Goal: Task Accomplishment & Management: Manage account settings

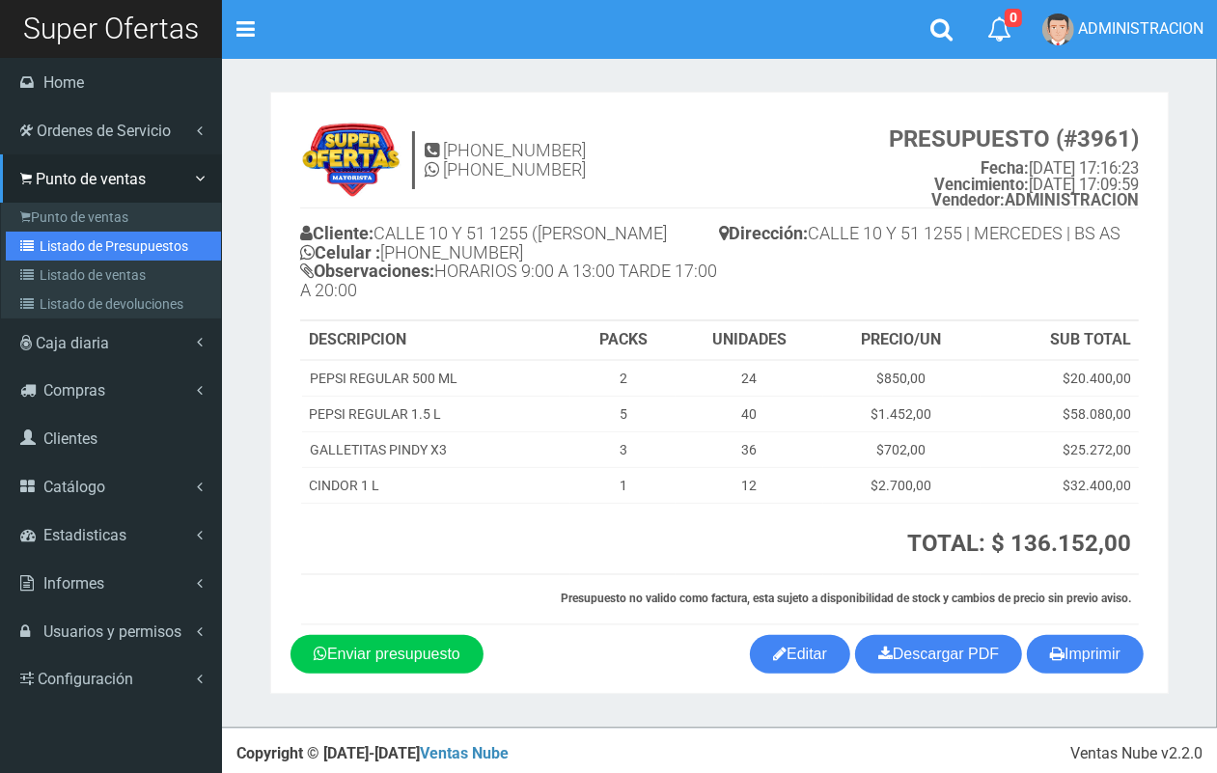
click at [80, 246] on link "Listado de Presupuestos" at bounding box center [113, 246] width 215 height 29
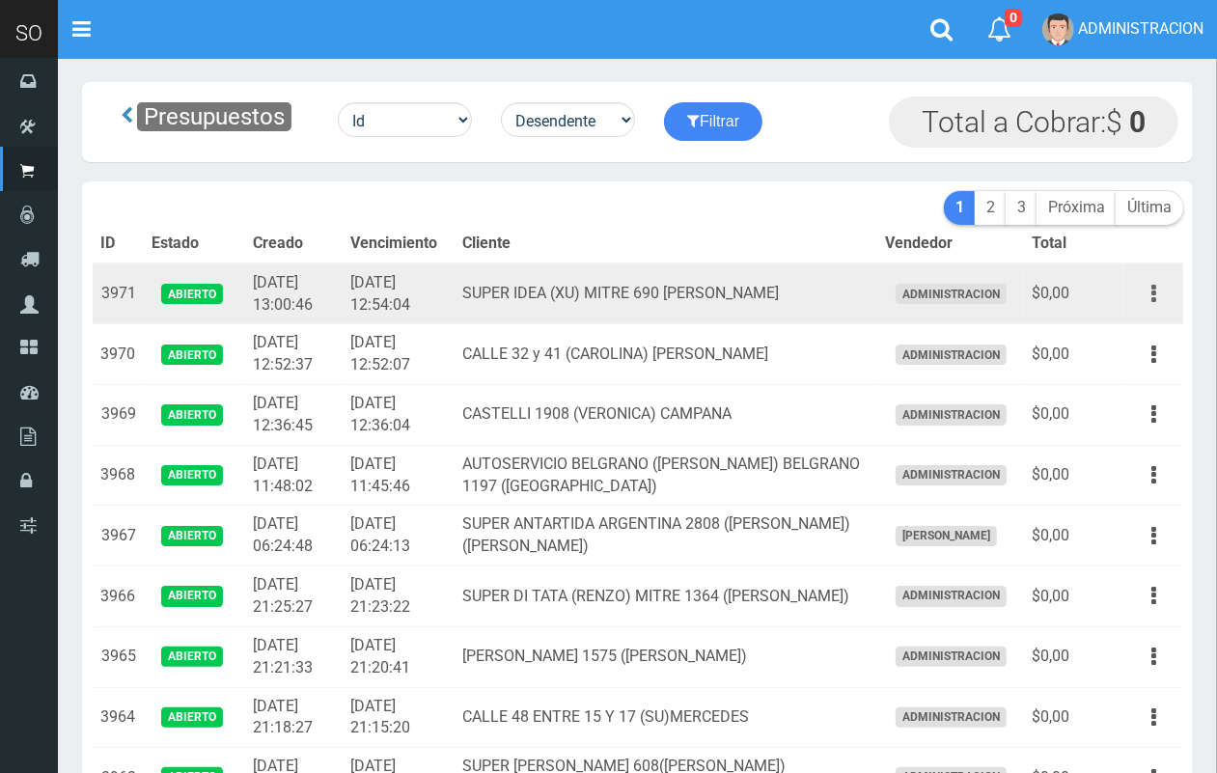
click at [1164, 290] on button "button" at bounding box center [1153, 294] width 43 height 34
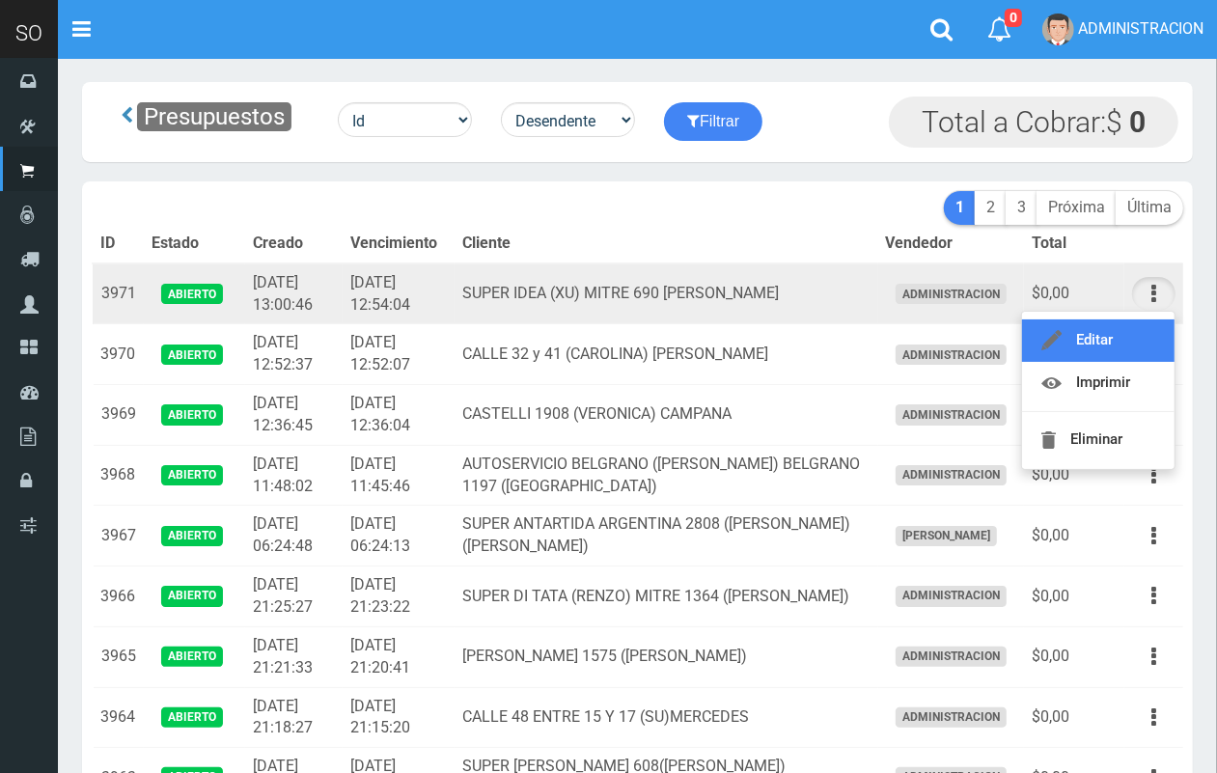
click at [1136, 333] on link "Editar" at bounding box center [1098, 340] width 153 height 42
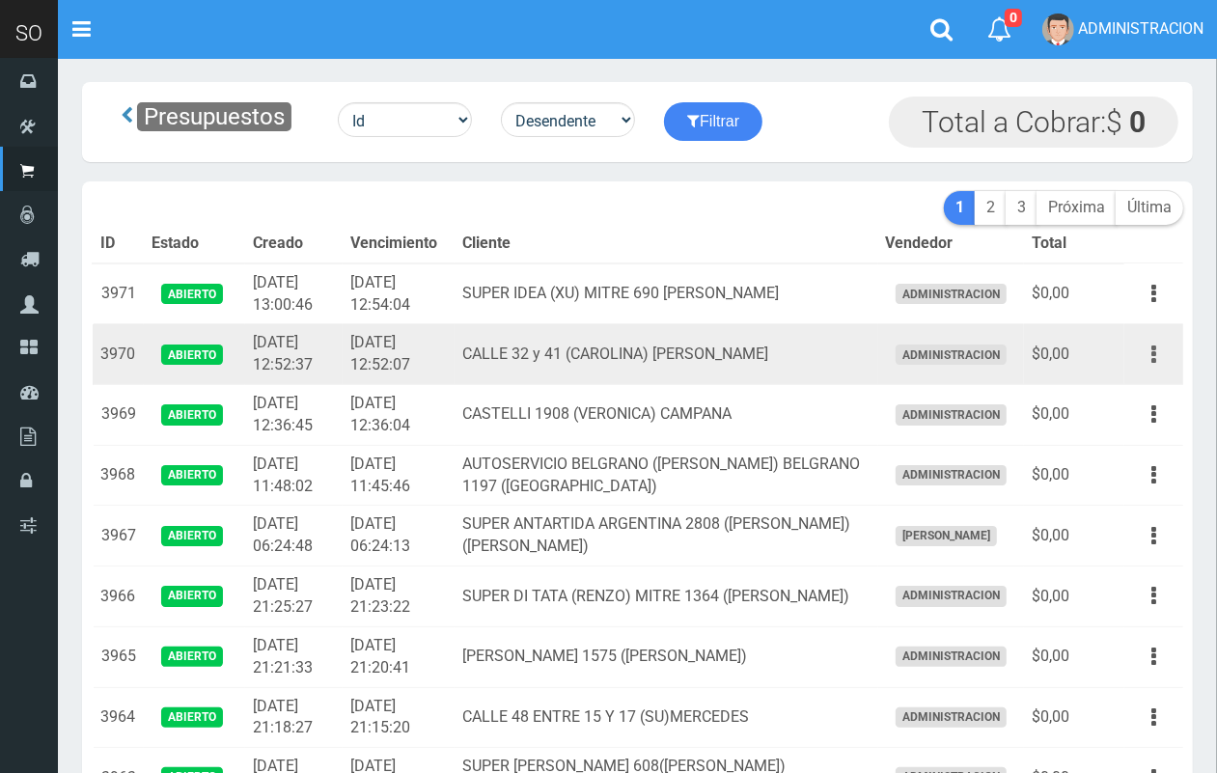
click at [1160, 354] on button "button" at bounding box center [1153, 355] width 43 height 34
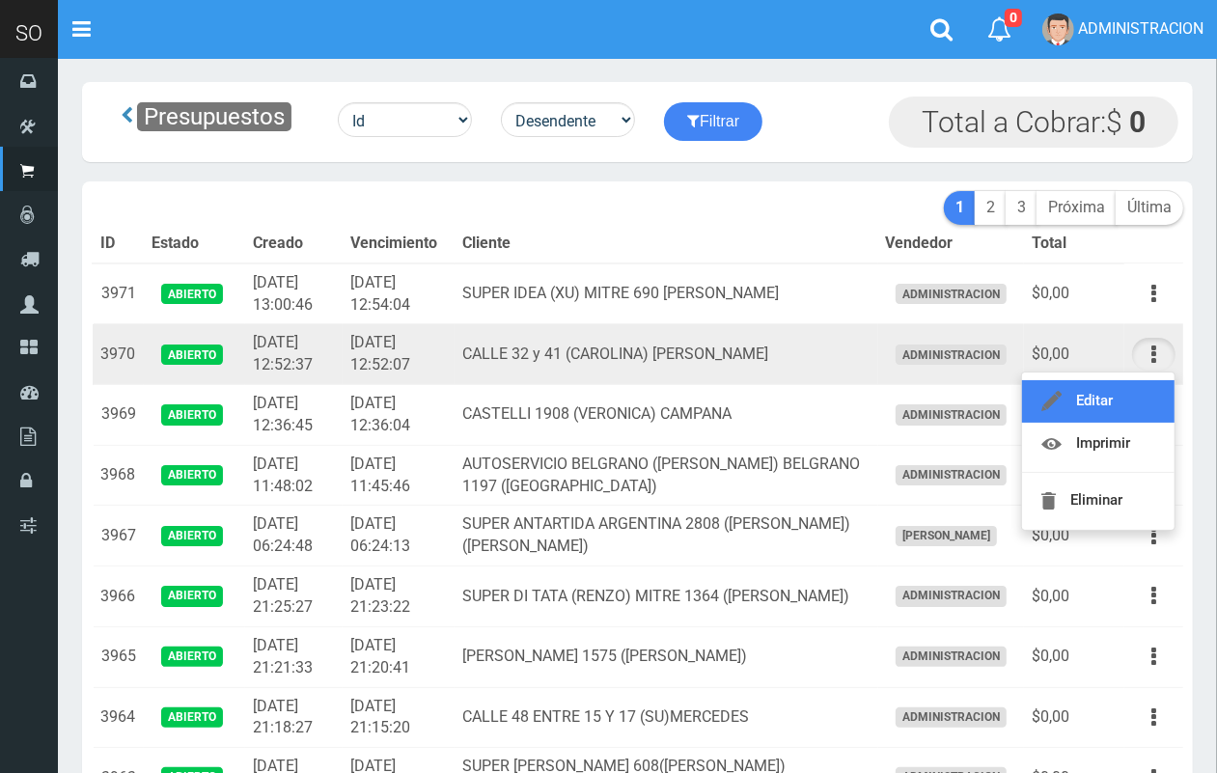
click at [1137, 403] on link "Editar" at bounding box center [1098, 401] width 153 height 42
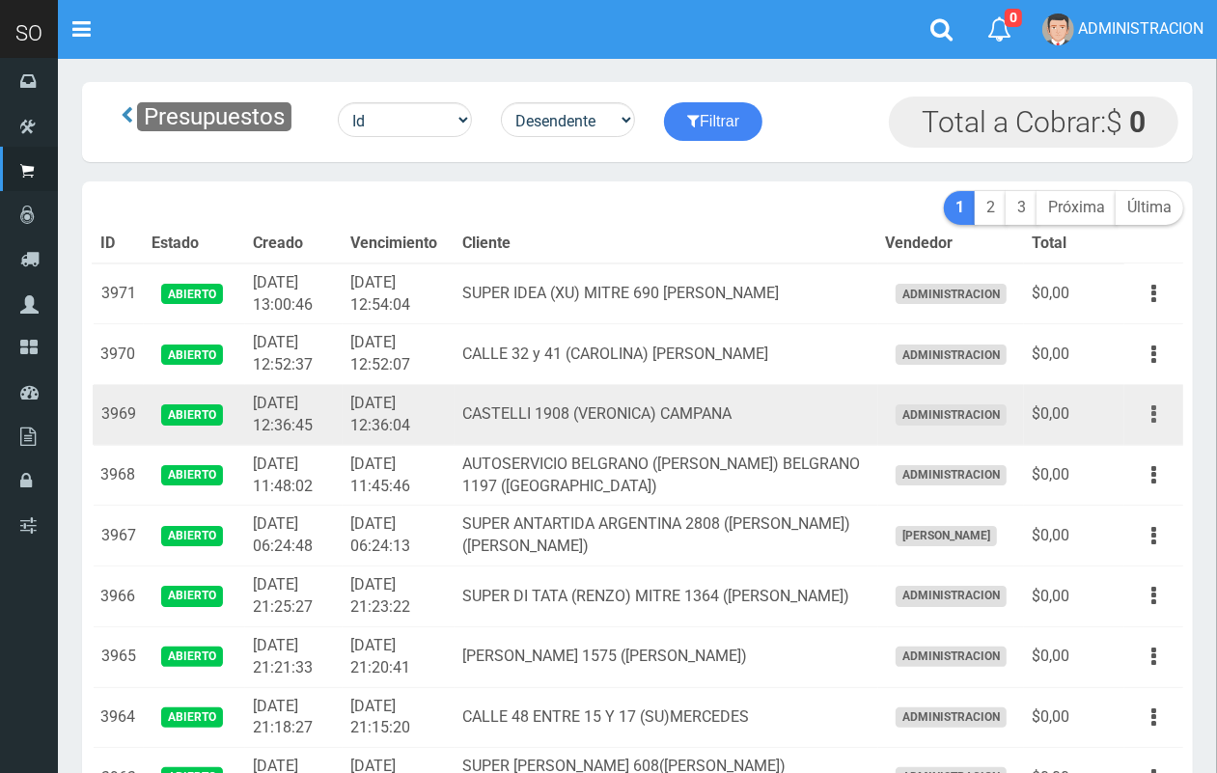
click at [1161, 415] on button "button" at bounding box center [1153, 415] width 43 height 34
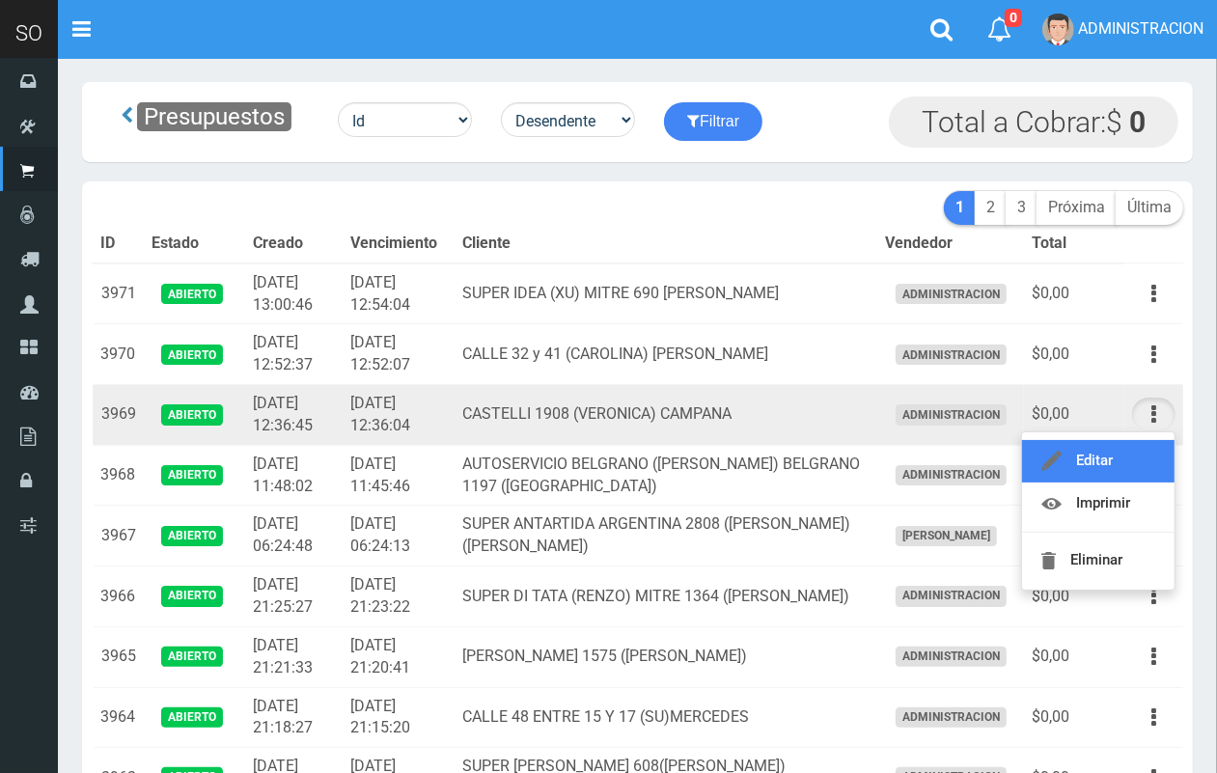
click at [1146, 460] on link "Editar" at bounding box center [1098, 461] width 153 height 42
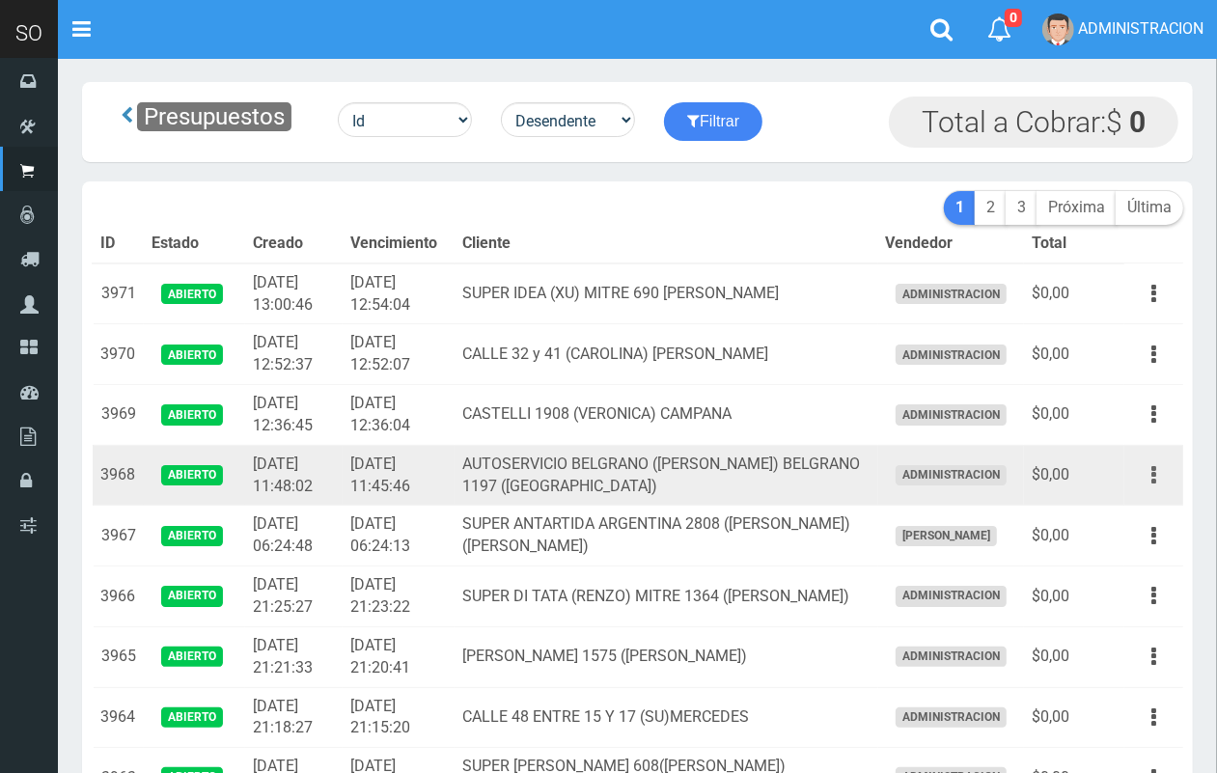
click at [1156, 474] on button "button" at bounding box center [1153, 475] width 43 height 34
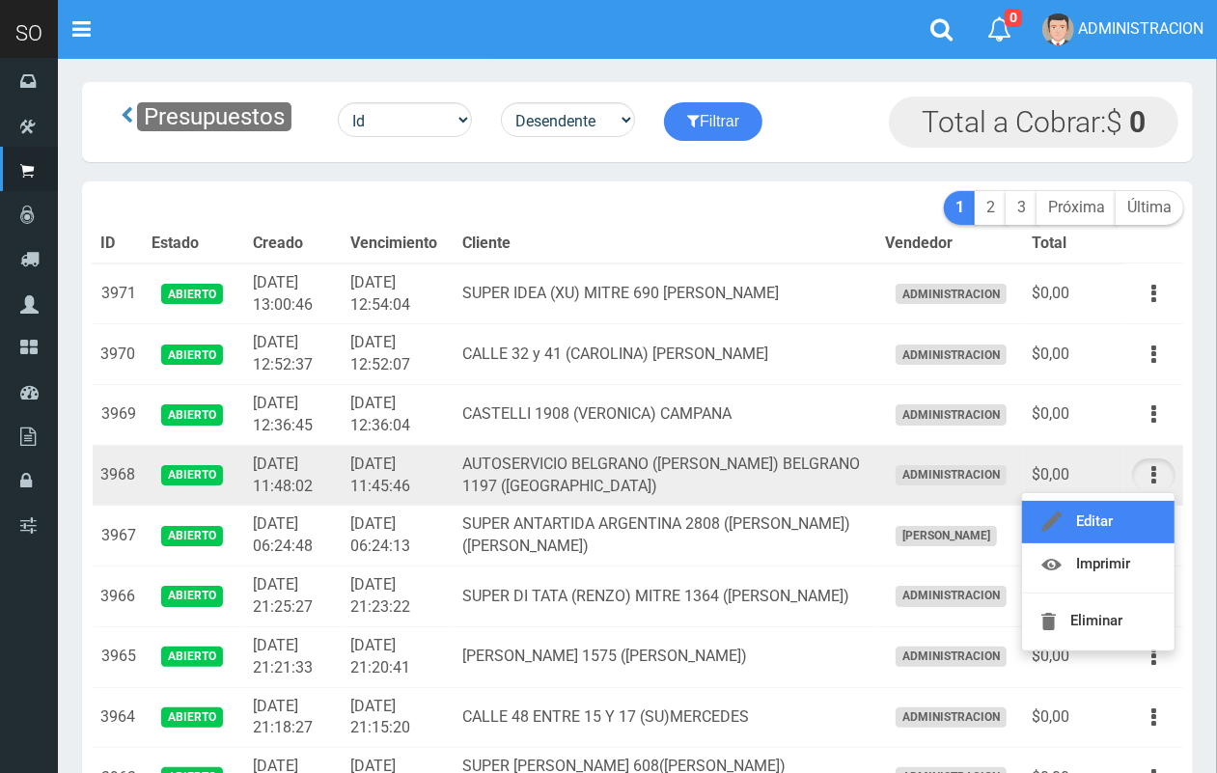
click at [1120, 513] on link "Editar" at bounding box center [1098, 522] width 153 height 42
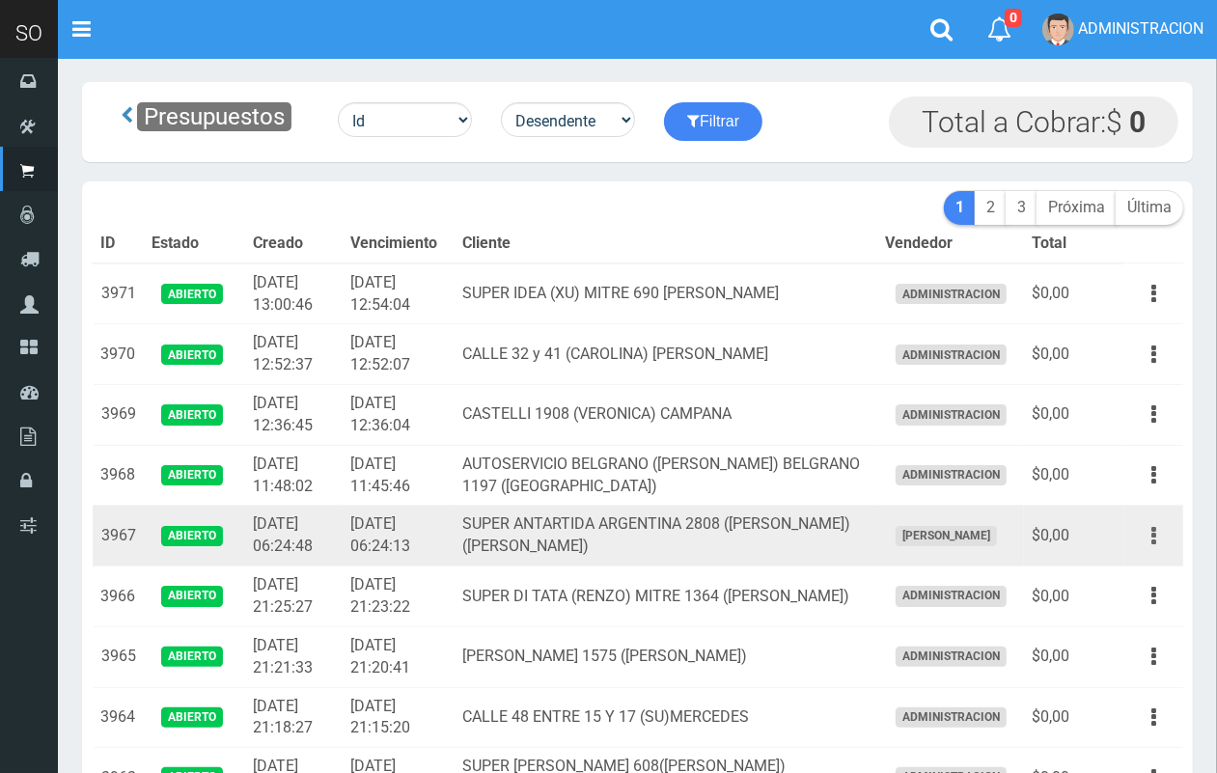
click at [1150, 524] on button "button" at bounding box center [1153, 536] width 43 height 34
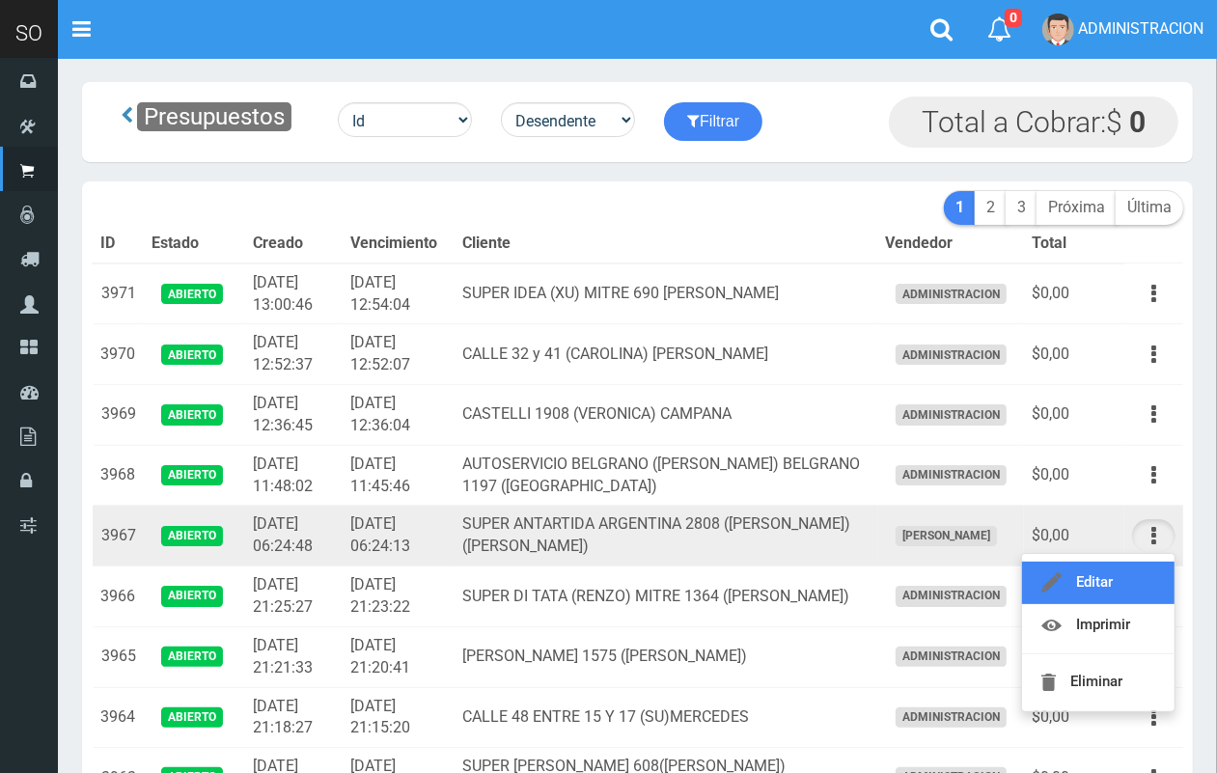
click at [1141, 574] on link "Editar" at bounding box center [1098, 583] width 153 height 42
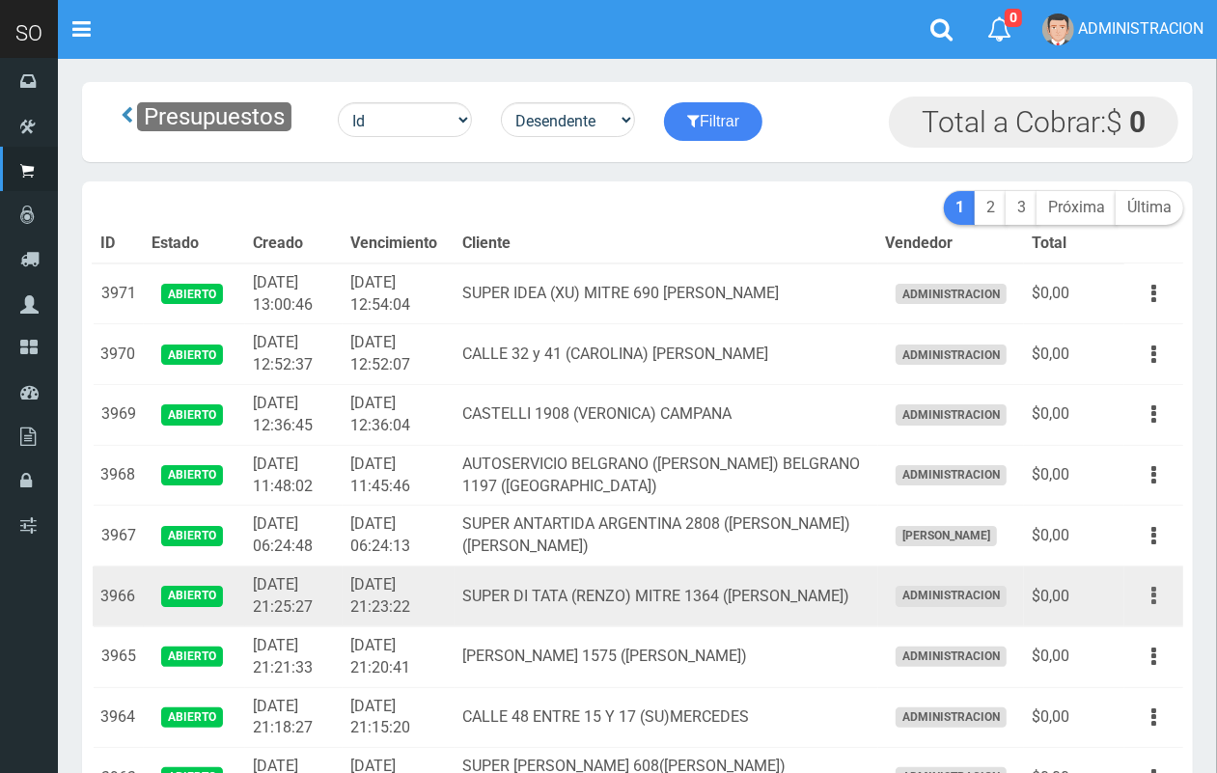
click at [1150, 584] on button "button" at bounding box center [1153, 596] width 43 height 34
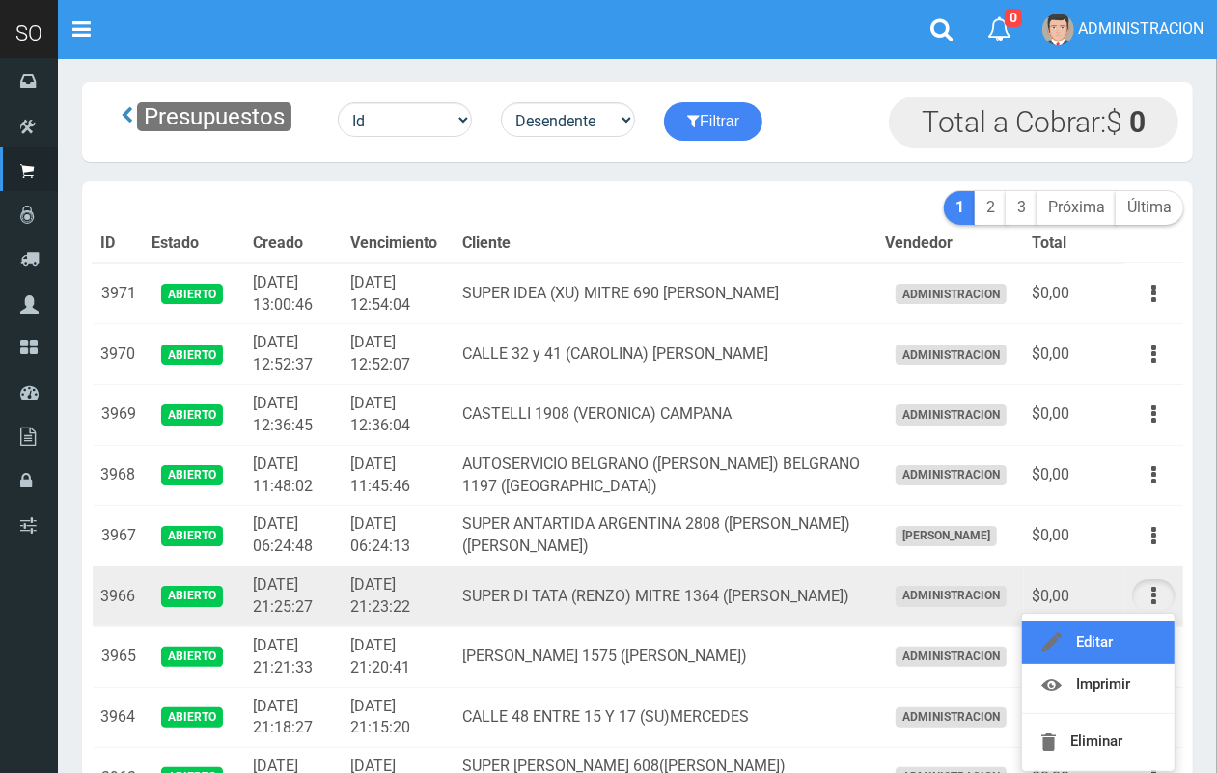
click at [1149, 627] on link "Editar" at bounding box center [1098, 643] width 153 height 42
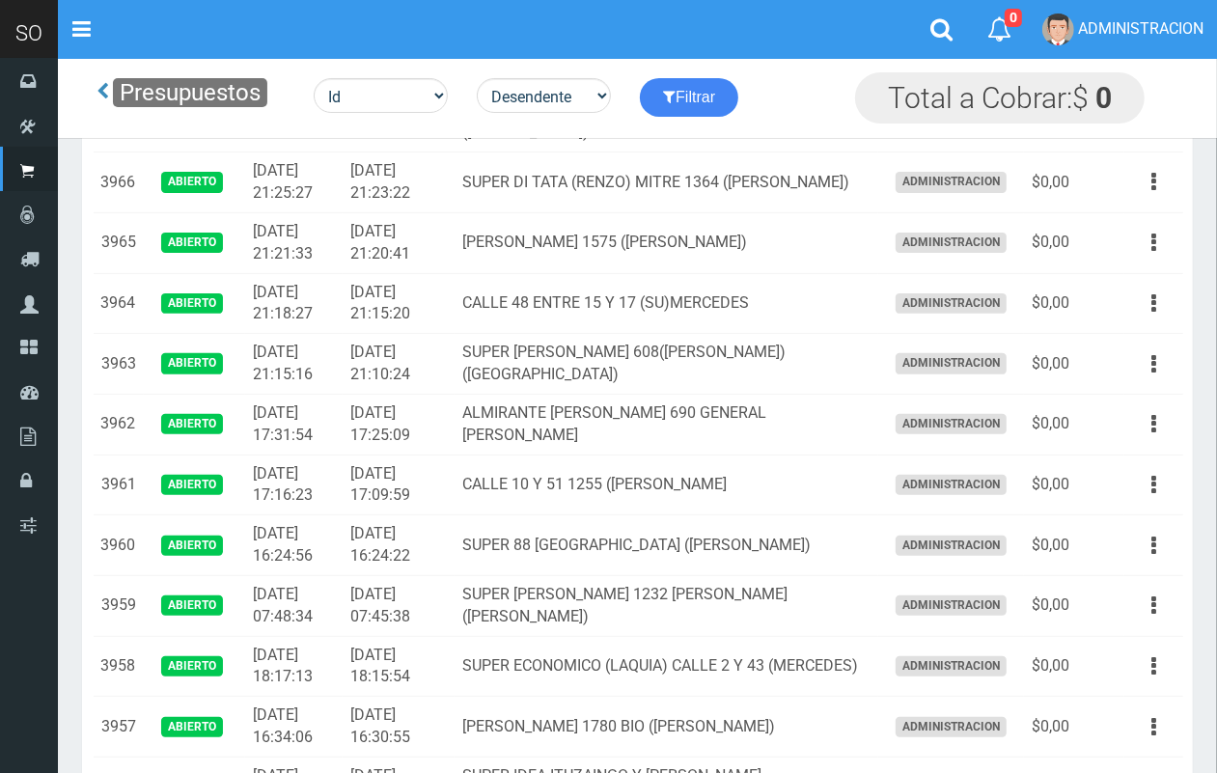
scroll to position [338, 0]
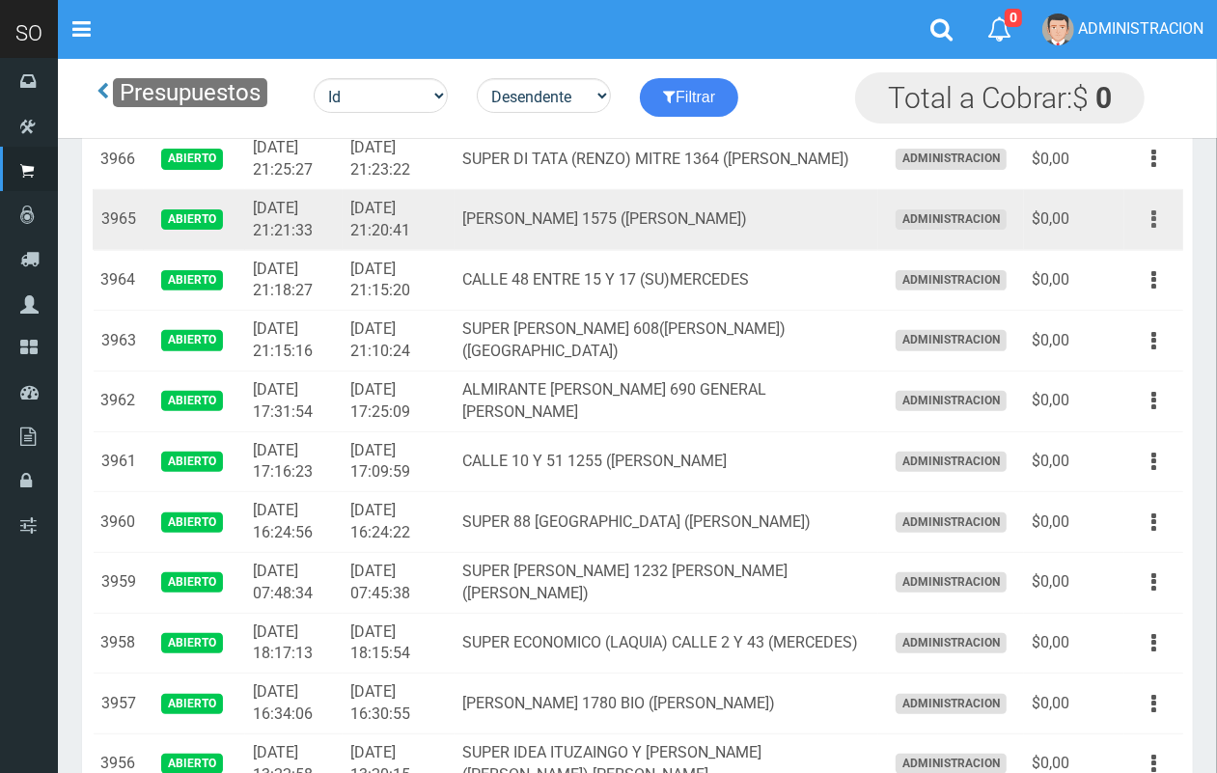
click at [1155, 213] on icon "button" at bounding box center [1154, 220] width 5 height 34
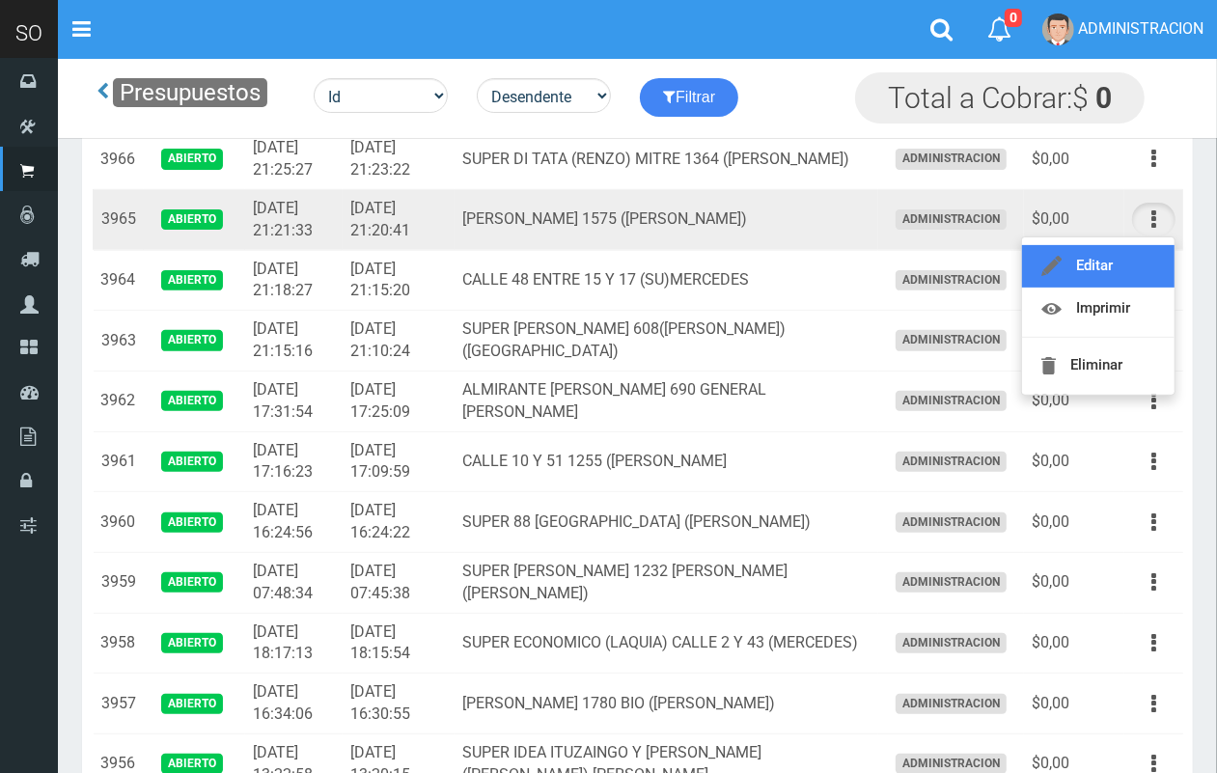
click at [1136, 265] on link "Editar" at bounding box center [1098, 266] width 153 height 42
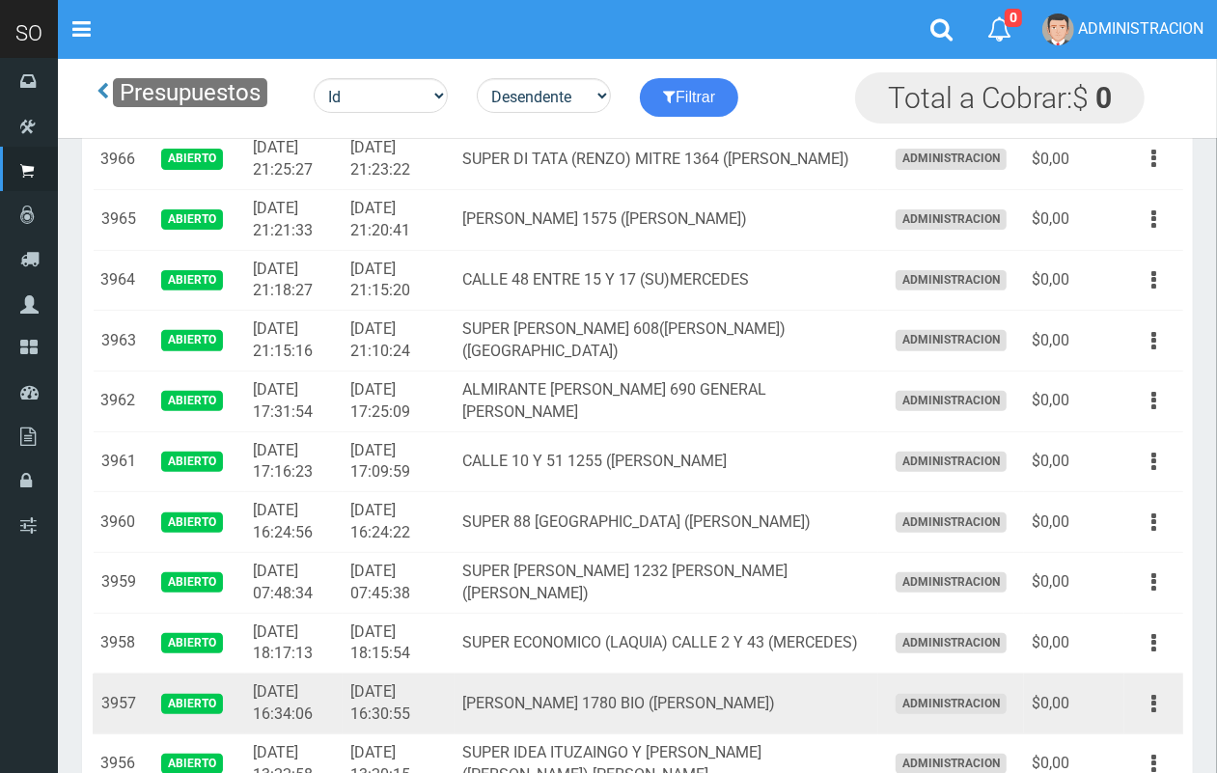
scroll to position [338, 0]
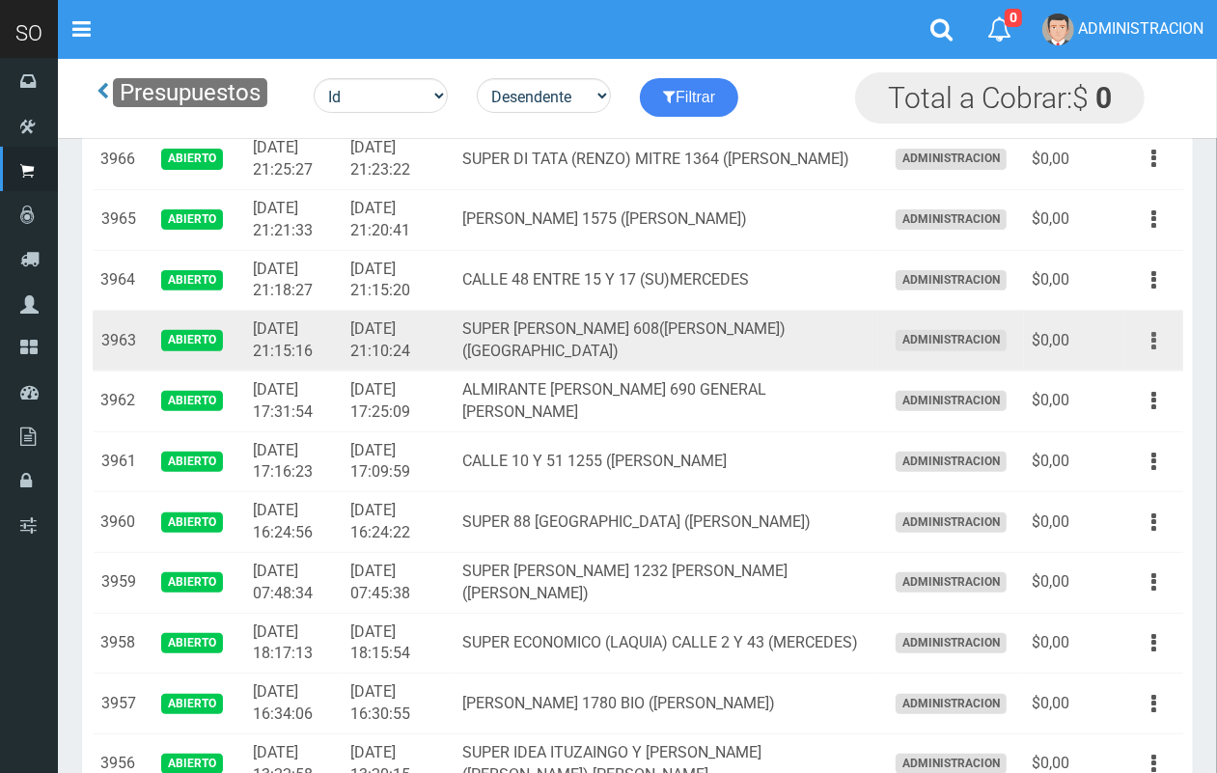
click at [1156, 339] on button "button" at bounding box center [1153, 341] width 43 height 34
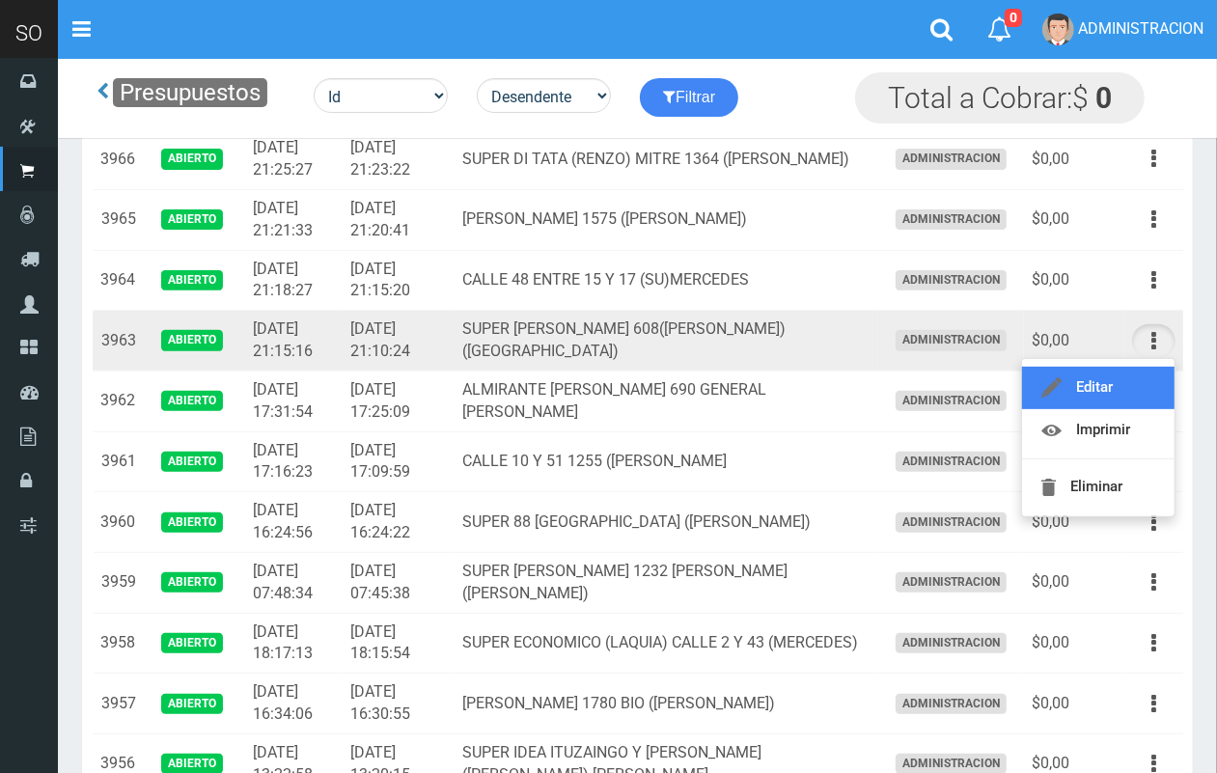
click at [1137, 387] on link "Editar" at bounding box center [1098, 388] width 153 height 42
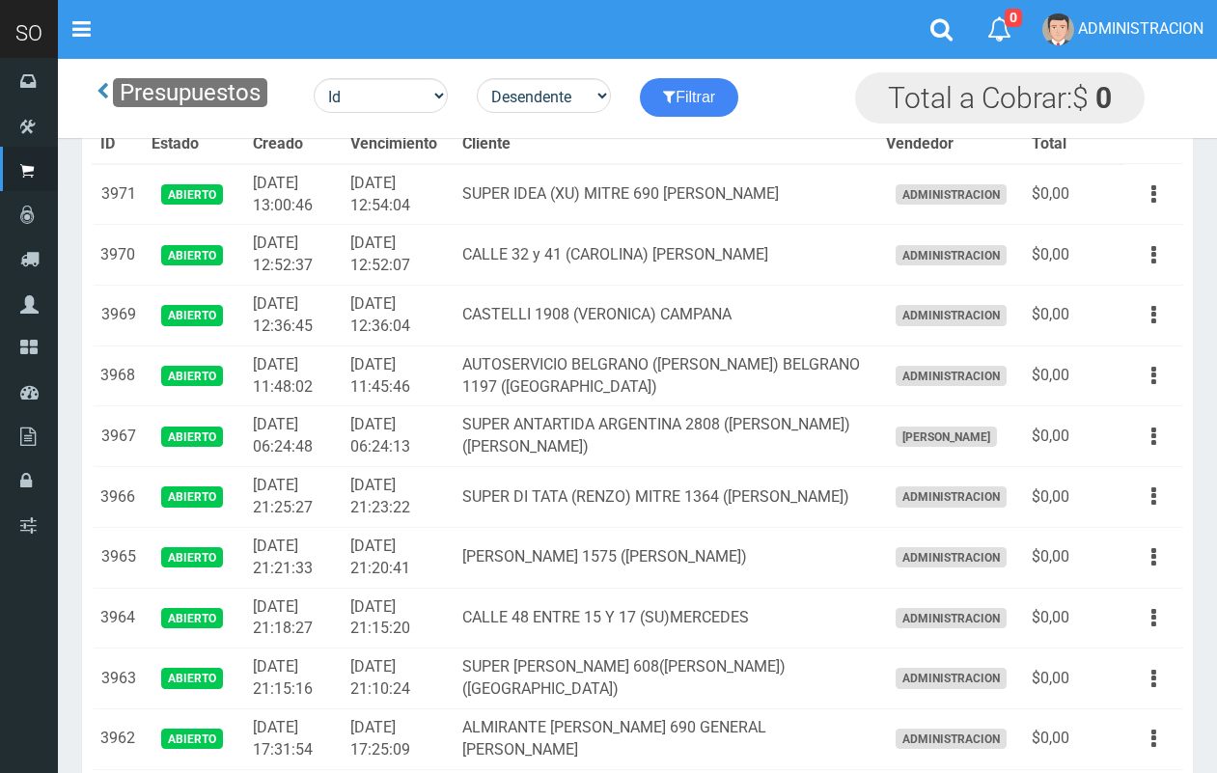
scroll to position [338, 0]
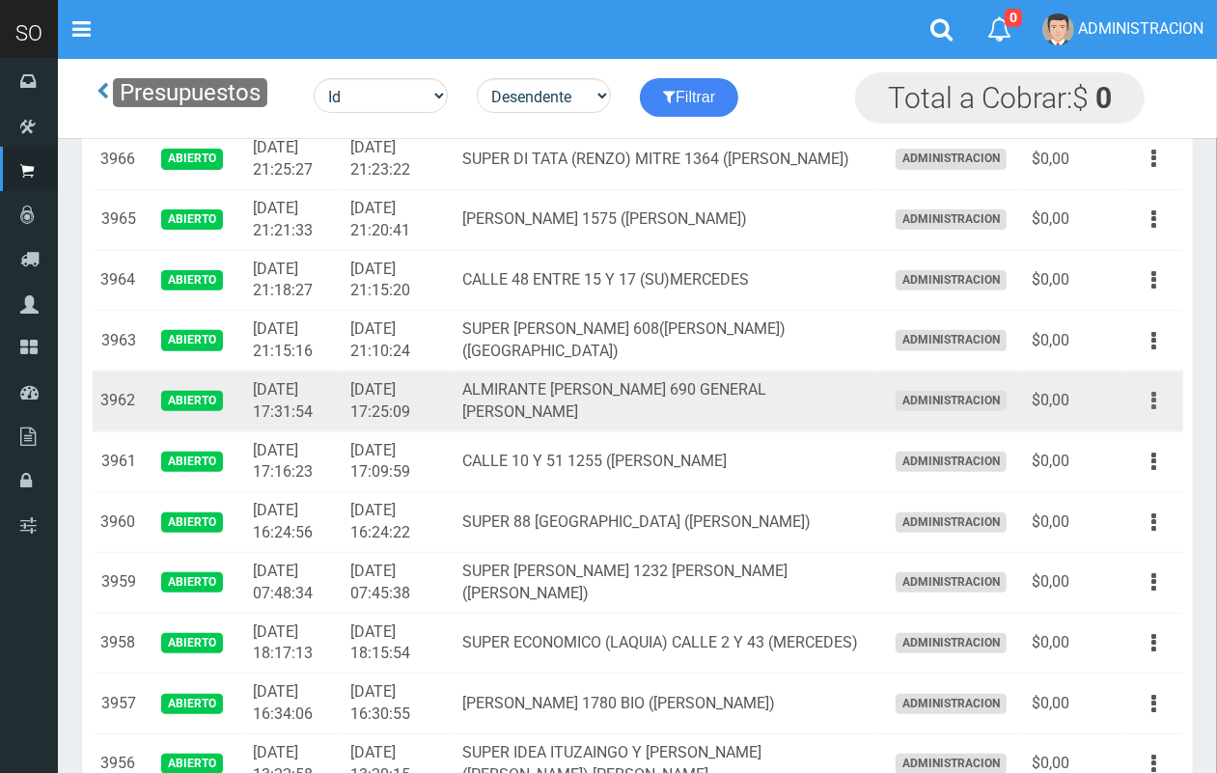
click at [1149, 405] on button "button" at bounding box center [1153, 401] width 43 height 34
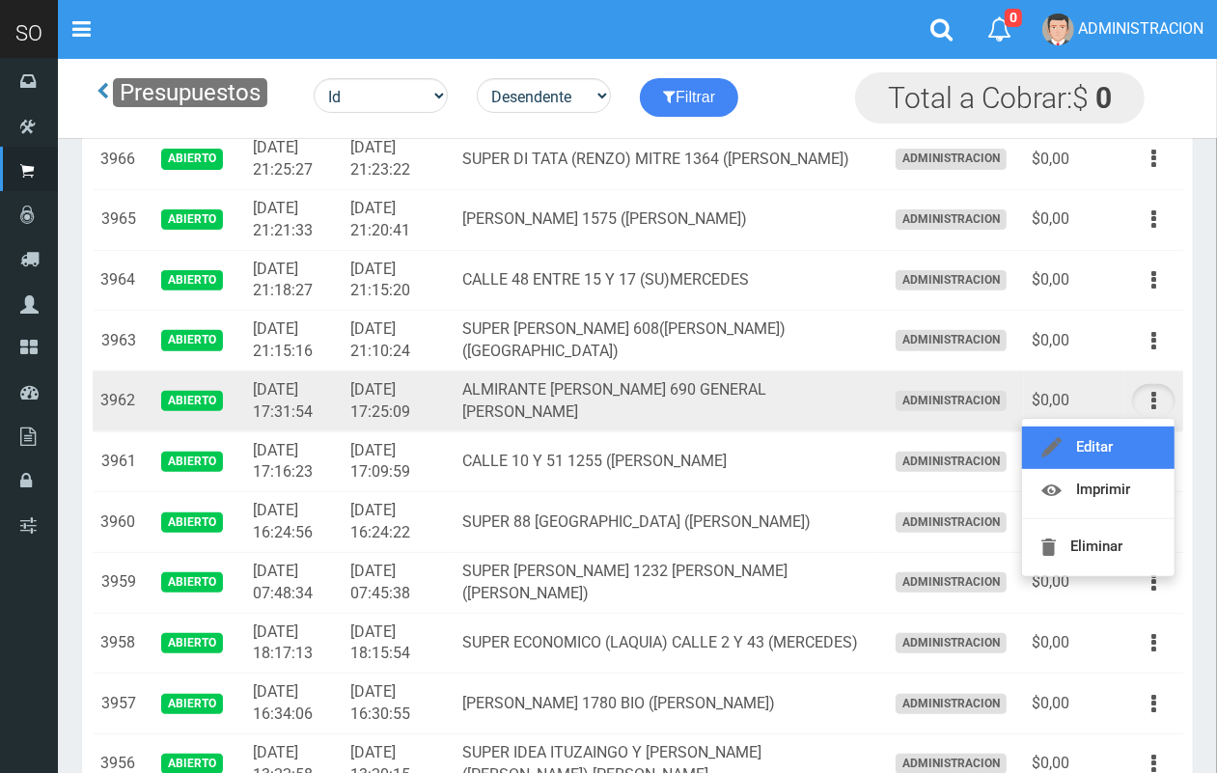
click at [1126, 436] on link "Editar" at bounding box center [1098, 448] width 153 height 42
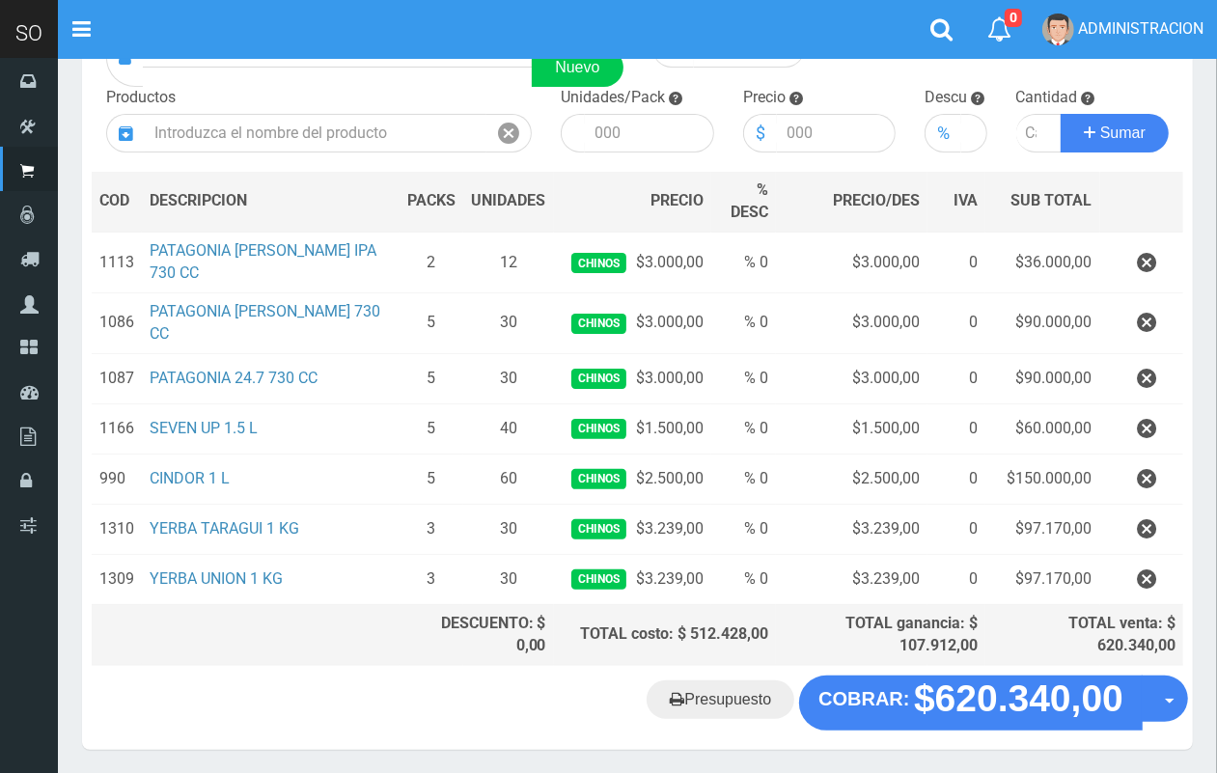
scroll to position [186, 0]
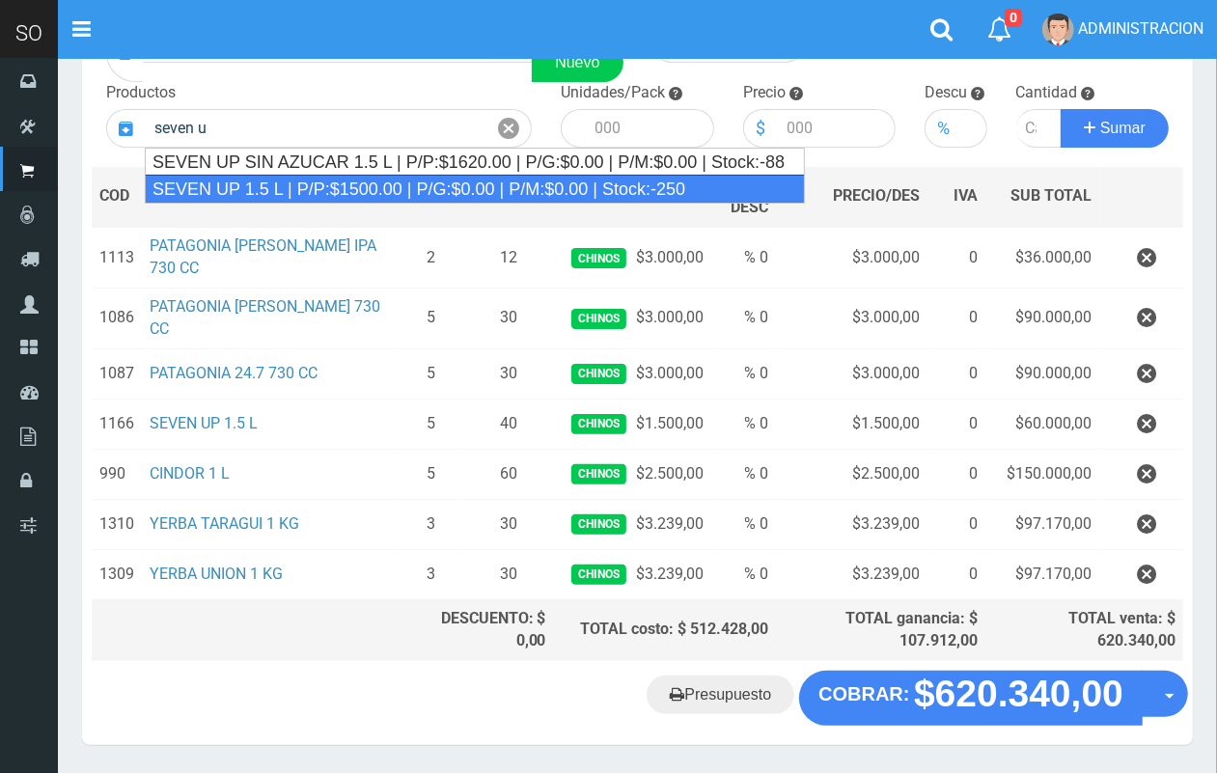
click at [334, 186] on div "SEVEN UP 1.5 L | P/P:$1500.00 | P/G:$0.00 | P/M:$0.00 | Stock:-250" at bounding box center [475, 189] width 660 height 29
type input "SEVEN UP 1.5 L | P/P:$1500.00 | P/G:$0.00 | P/M:$0.00 | Stock:-250"
type input "6"
type input "1500.00"
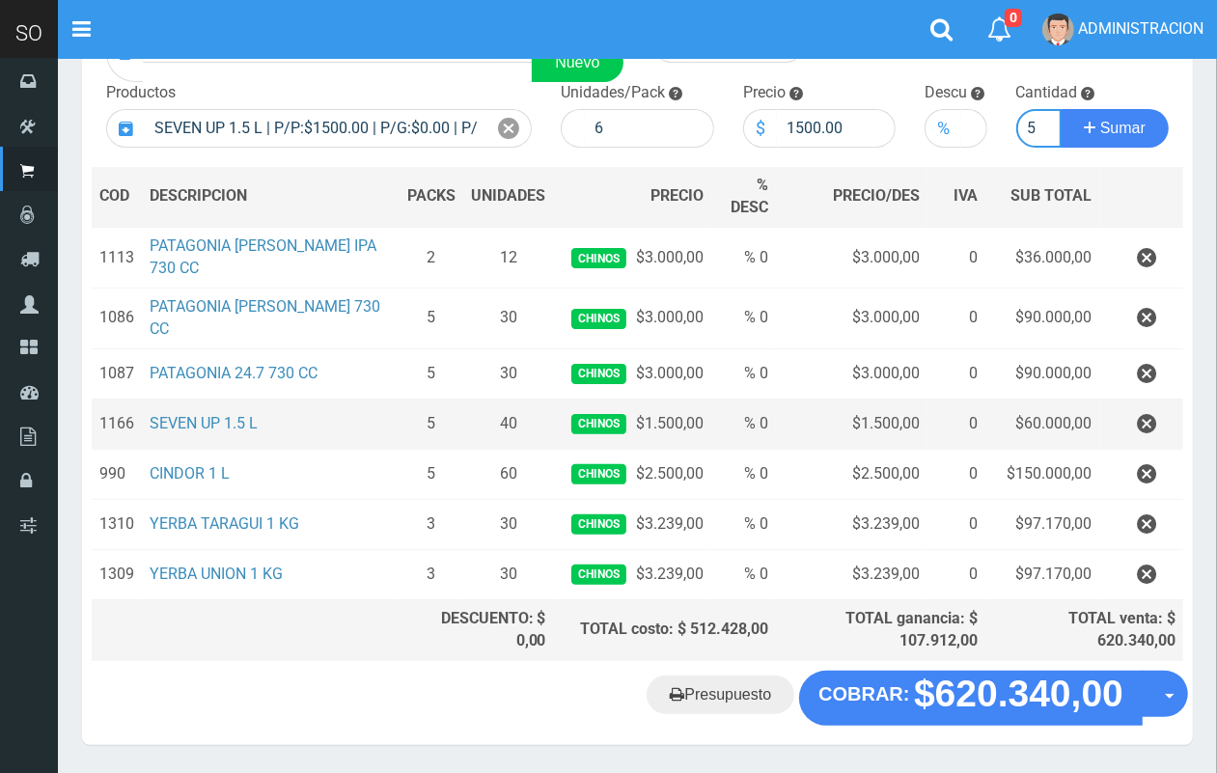
scroll to position [0, 2]
type input "5"
click at [1061, 109] on button "Sumar" at bounding box center [1115, 128] width 108 height 39
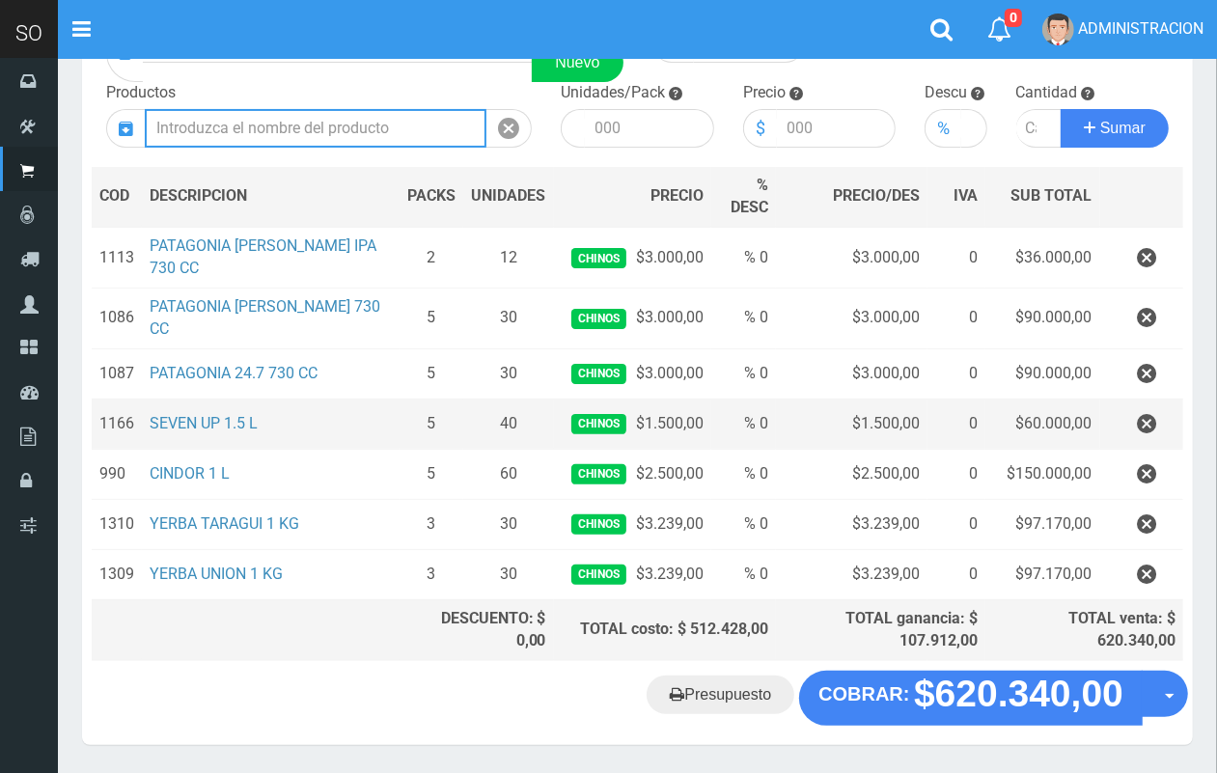
scroll to position [0, 0]
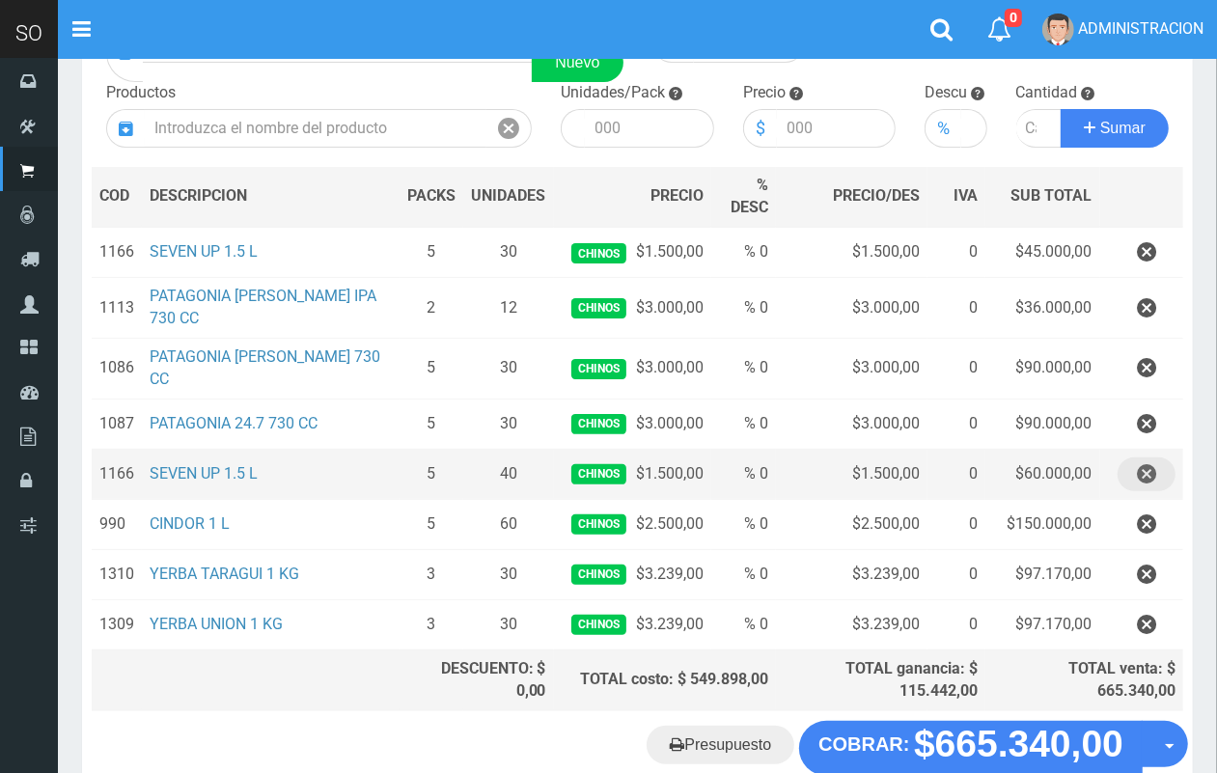
click at [1151, 465] on icon "button" at bounding box center [1146, 475] width 19 height 34
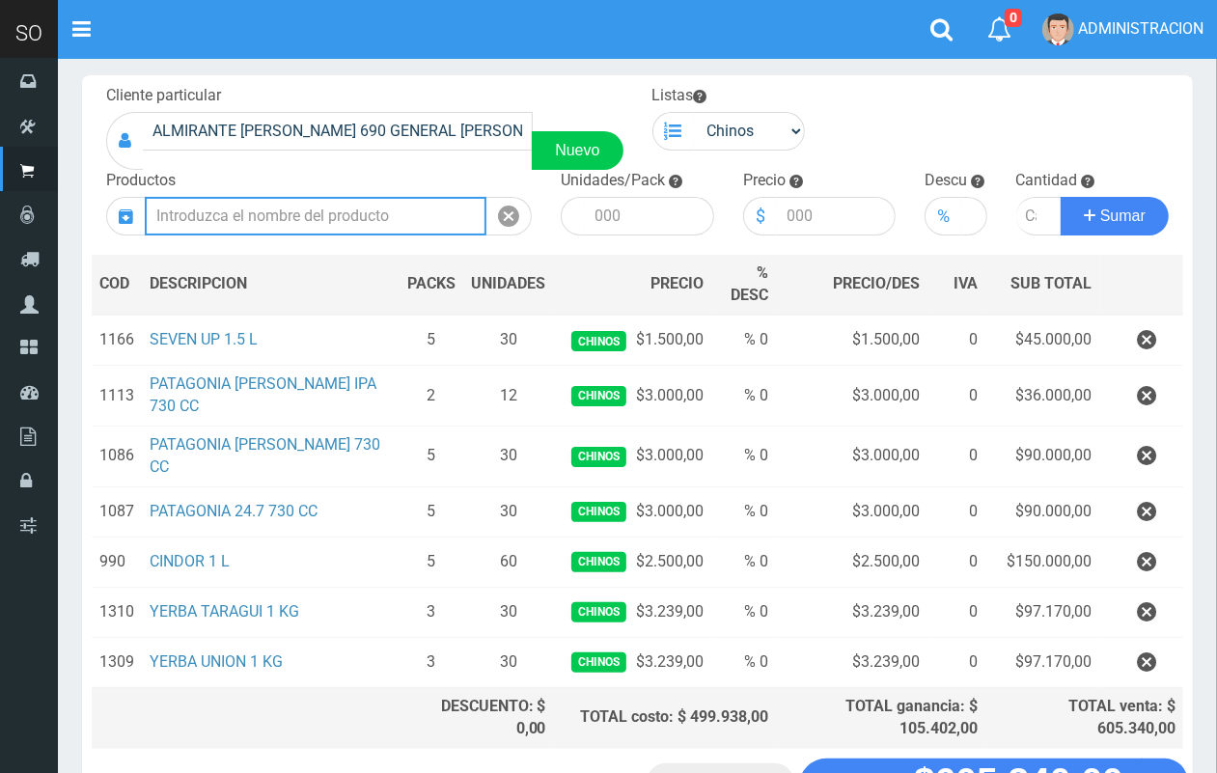
scroll to position [83, 0]
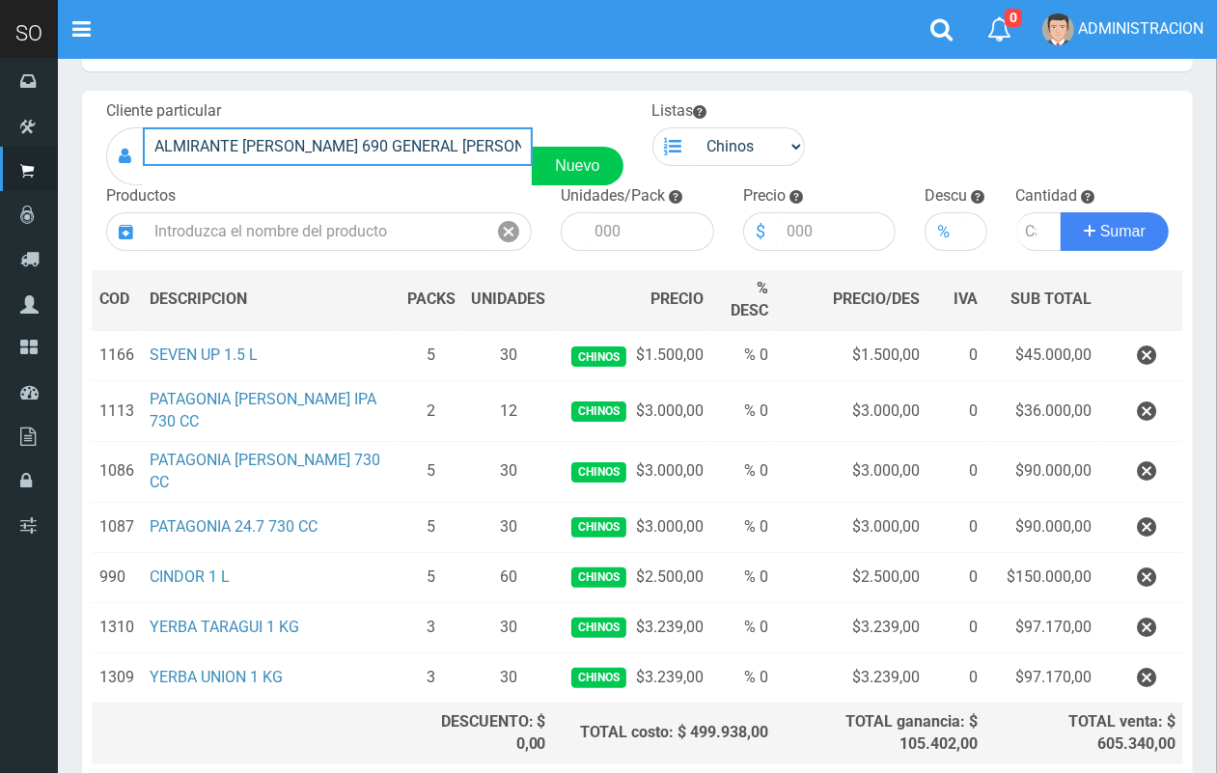
drag, startPoint x: 475, startPoint y: 146, endPoint x: 99, endPoint y: 119, distance: 376.5
click at [99, 119] on div "Cliente particular ALMIRANTE BROWN 690 GENERAL RODRIGUEZ Nuevo" at bounding box center [365, 142] width 546 height 85
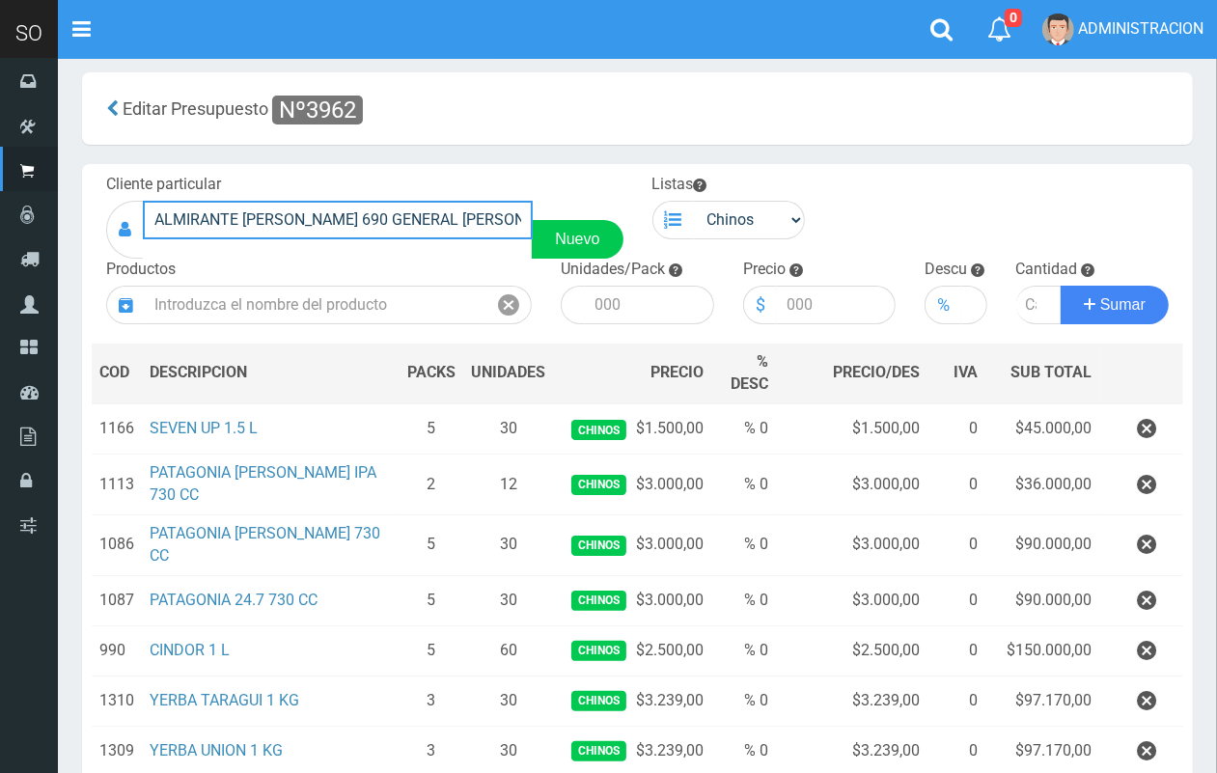
scroll to position [7, 0]
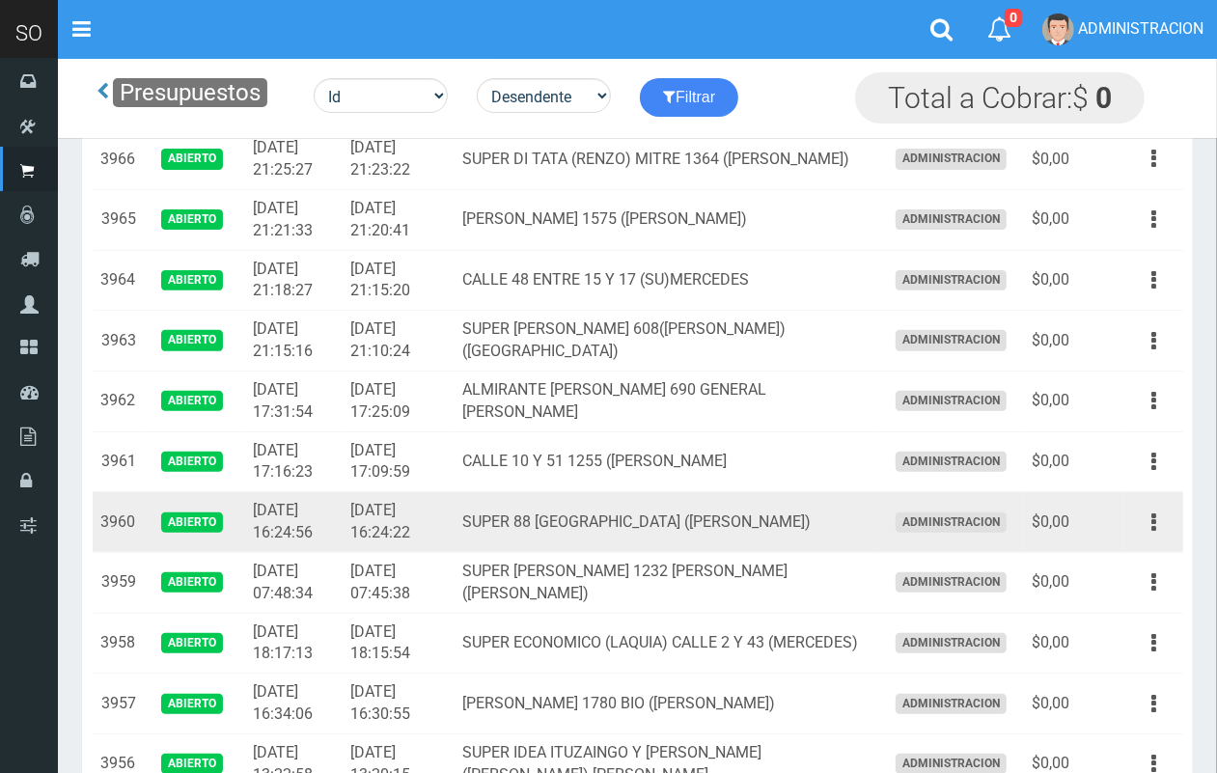
scroll to position [338, 0]
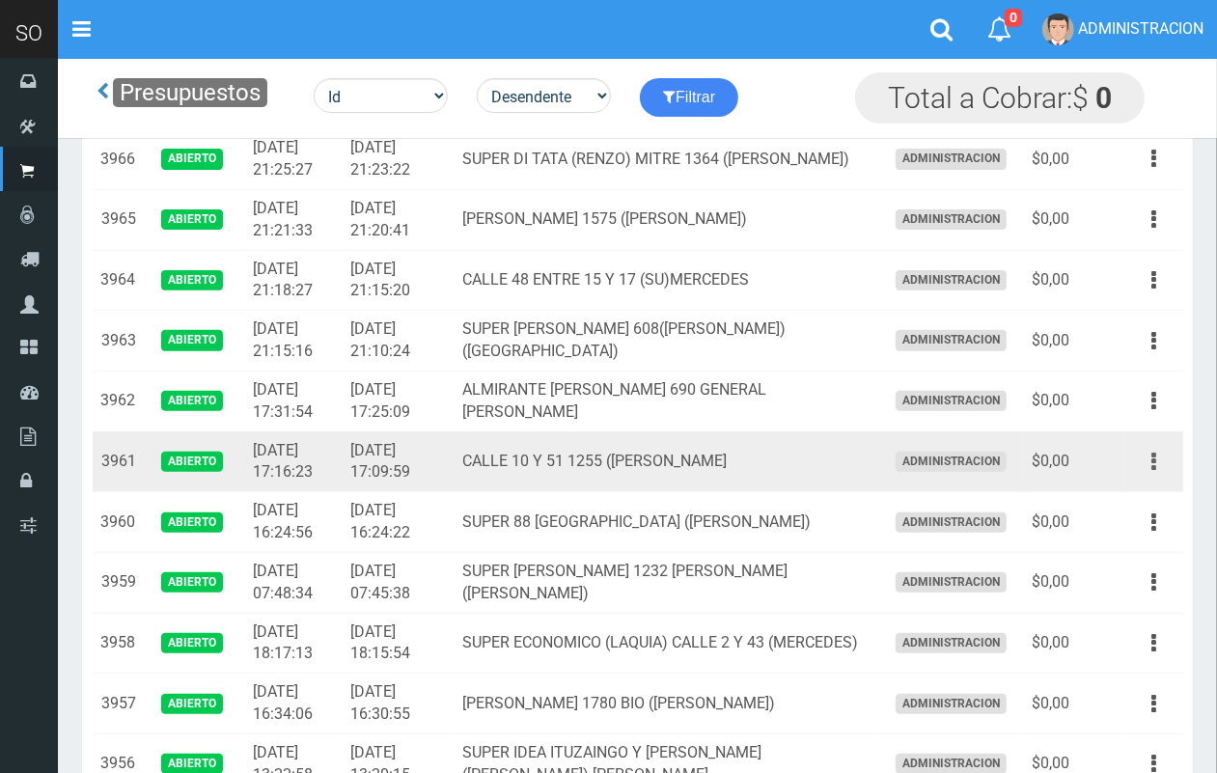
click at [1153, 461] on icon "button" at bounding box center [1154, 462] width 5 height 34
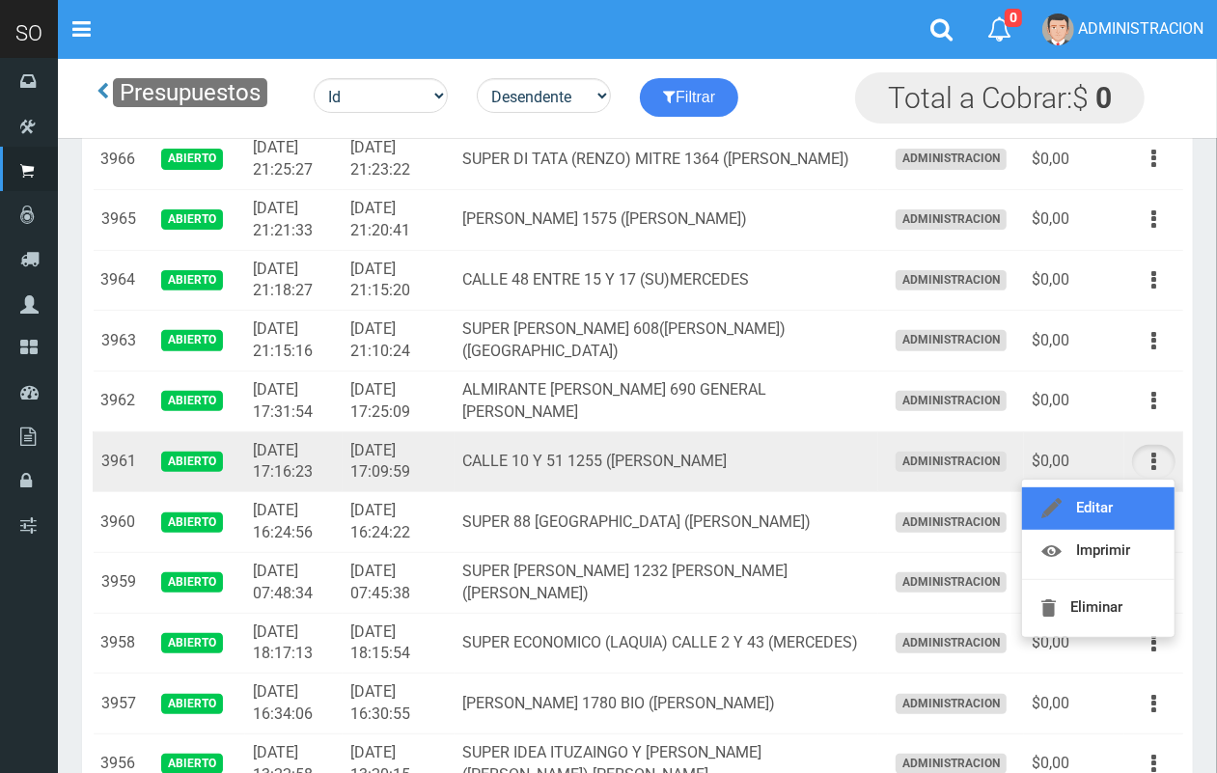
click at [1125, 499] on link "Editar" at bounding box center [1098, 508] width 153 height 42
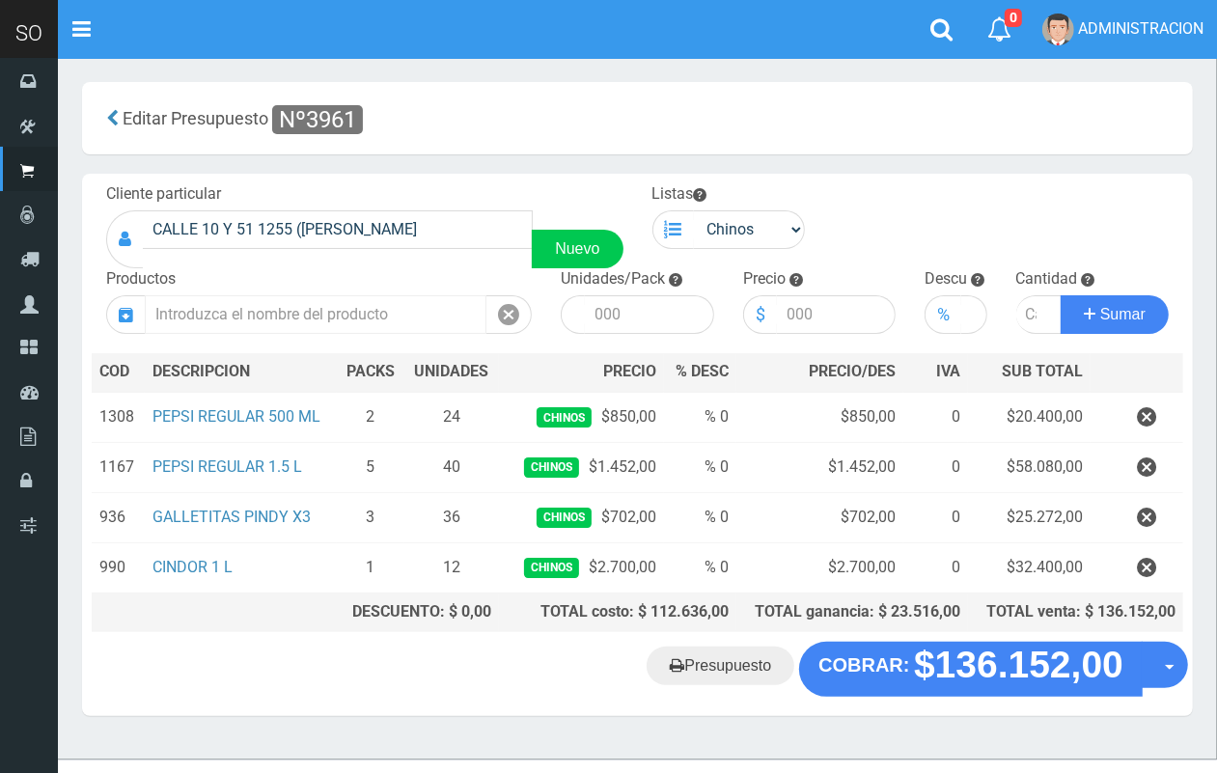
click at [397, 319] on input "text" at bounding box center [316, 314] width 342 height 39
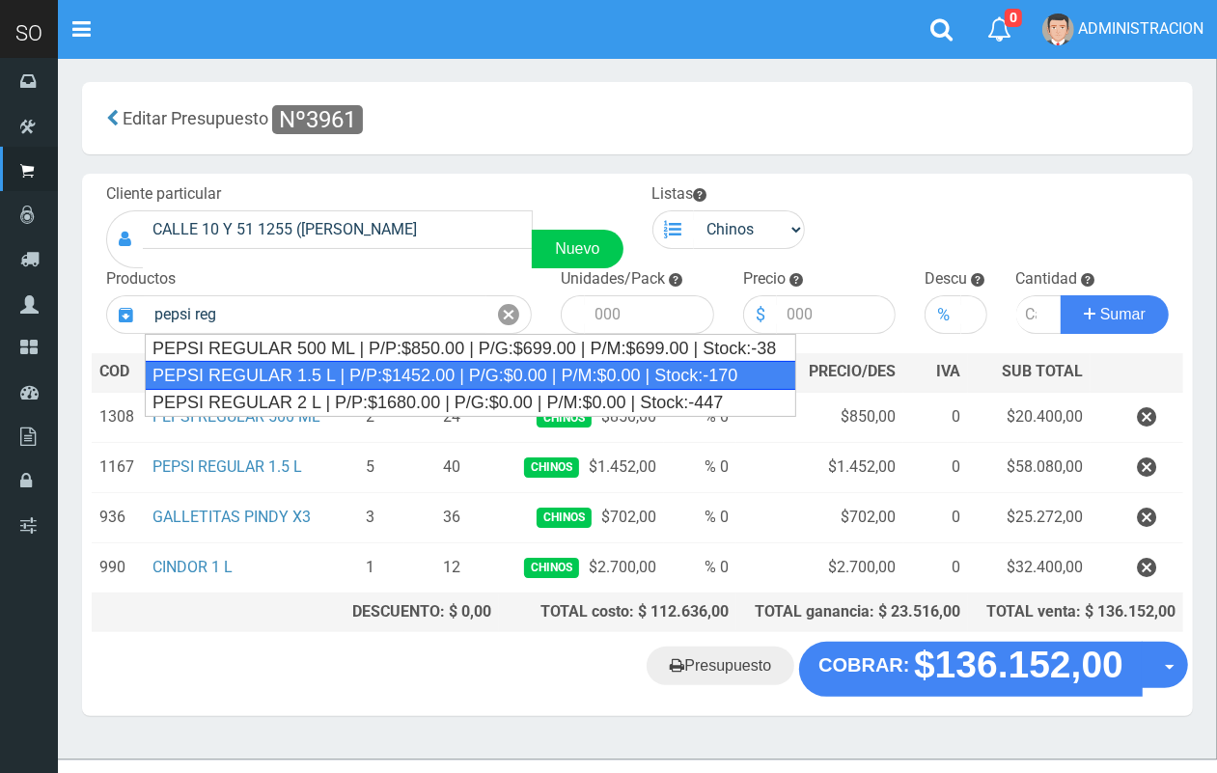
click at [420, 365] on div "PEPSI REGULAR 1.5 L | P/P:$1452.00 | P/G:$0.00 | P/M:$0.00 | Stock:-170" at bounding box center [471, 375] width 652 height 29
type input "PEPSI REGULAR 1.5 L | P/P:$1452.00 | P/G:$0.00 | P/M:$0.00 | Stock:-170"
type input "8"
type input "1452.00"
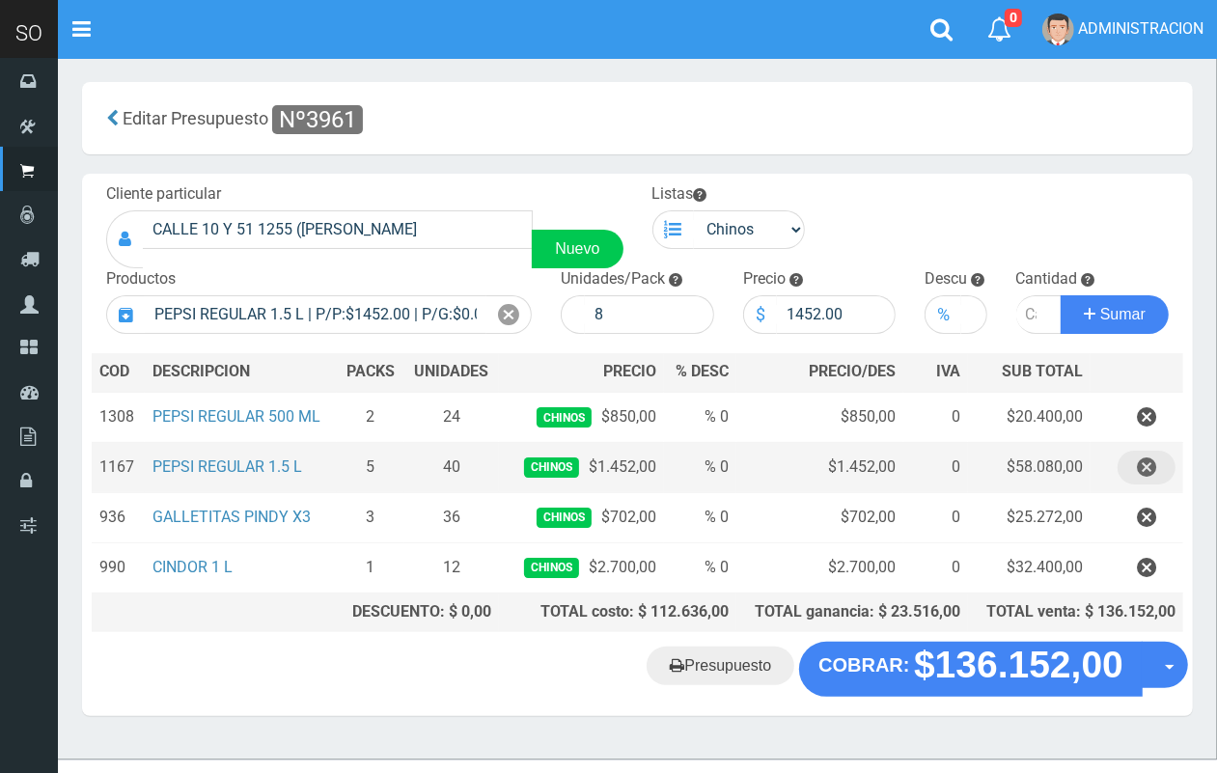
click at [1144, 465] on icon "button" at bounding box center [1146, 468] width 19 height 34
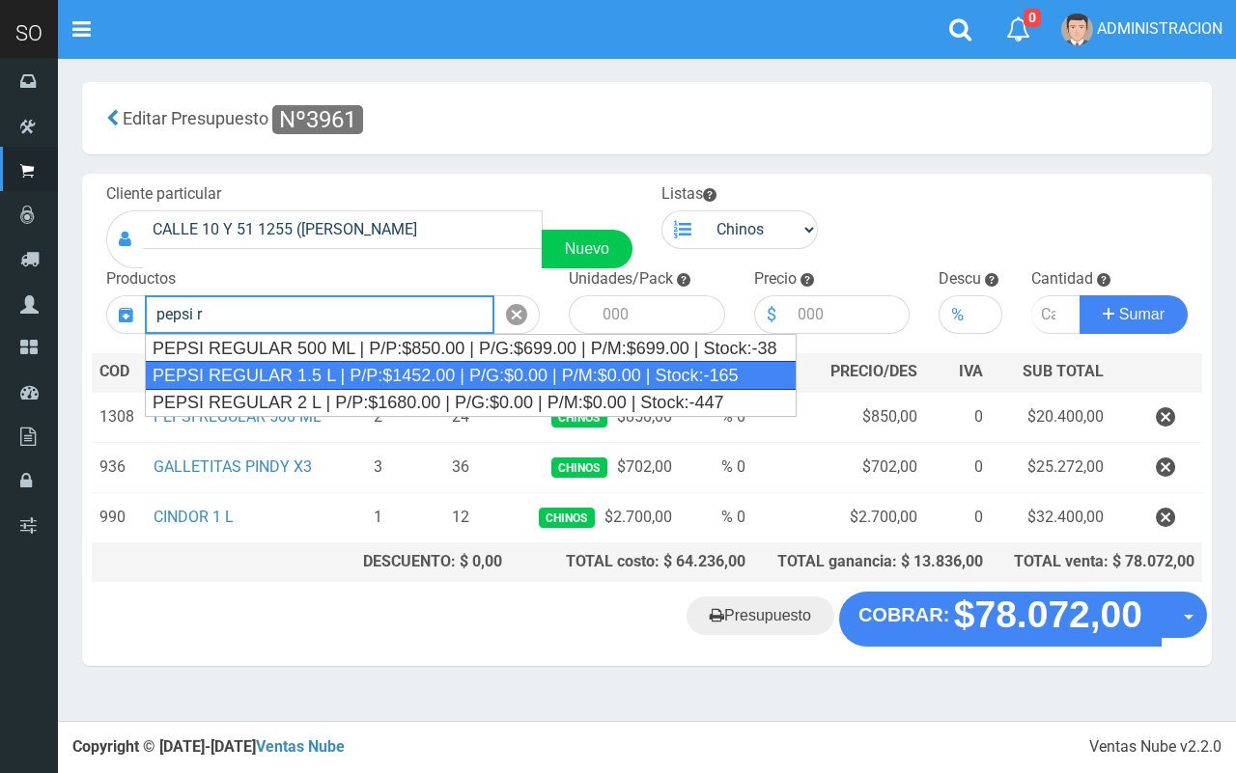
click at [413, 382] on div "PEPSI REGULAR 1.5 L | P/P:$1452.00 | P/G:$0.00 | P/M:$0.00 | Stock:-165" at bounding box center [471, 375] width 652 height 29
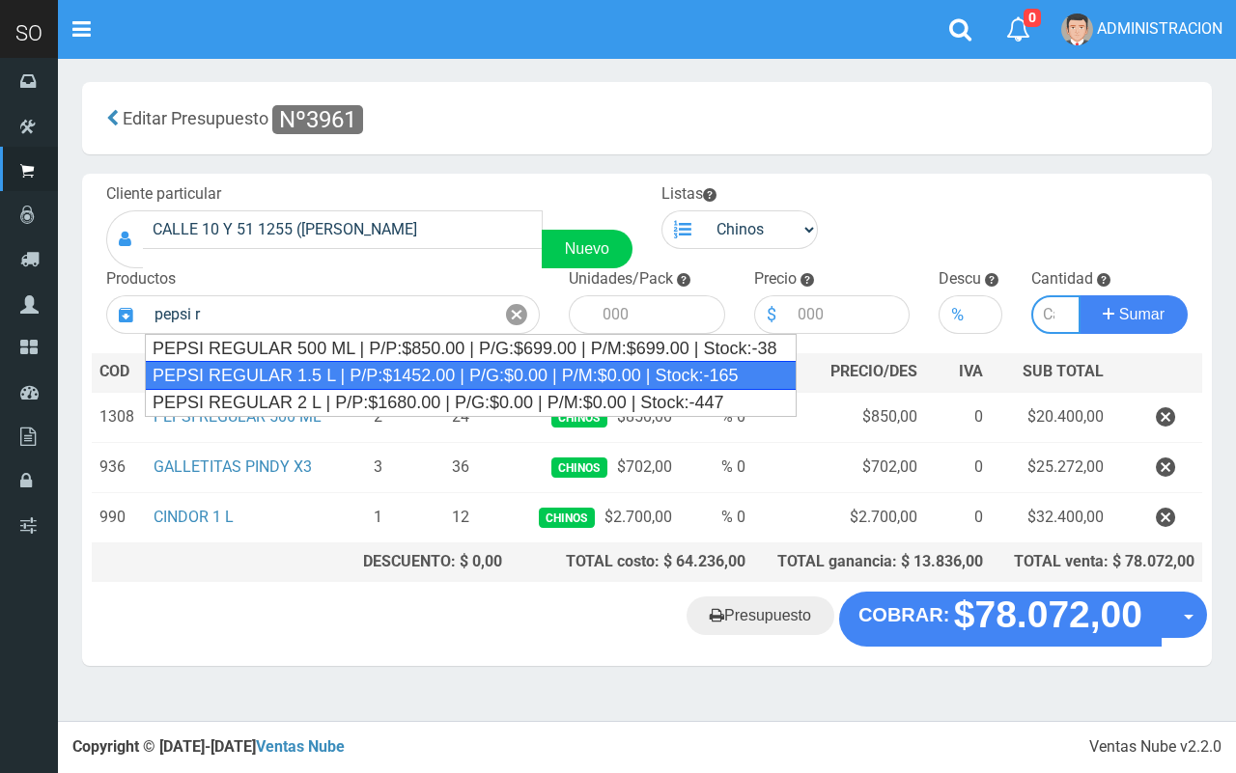
type input "PEPSI REGULAR 1.5 L | P/P:$1452.00 | P/G:$0.00 | P/M:$0.00 | Stock:-165"
type input "6"
type input "1452.00"
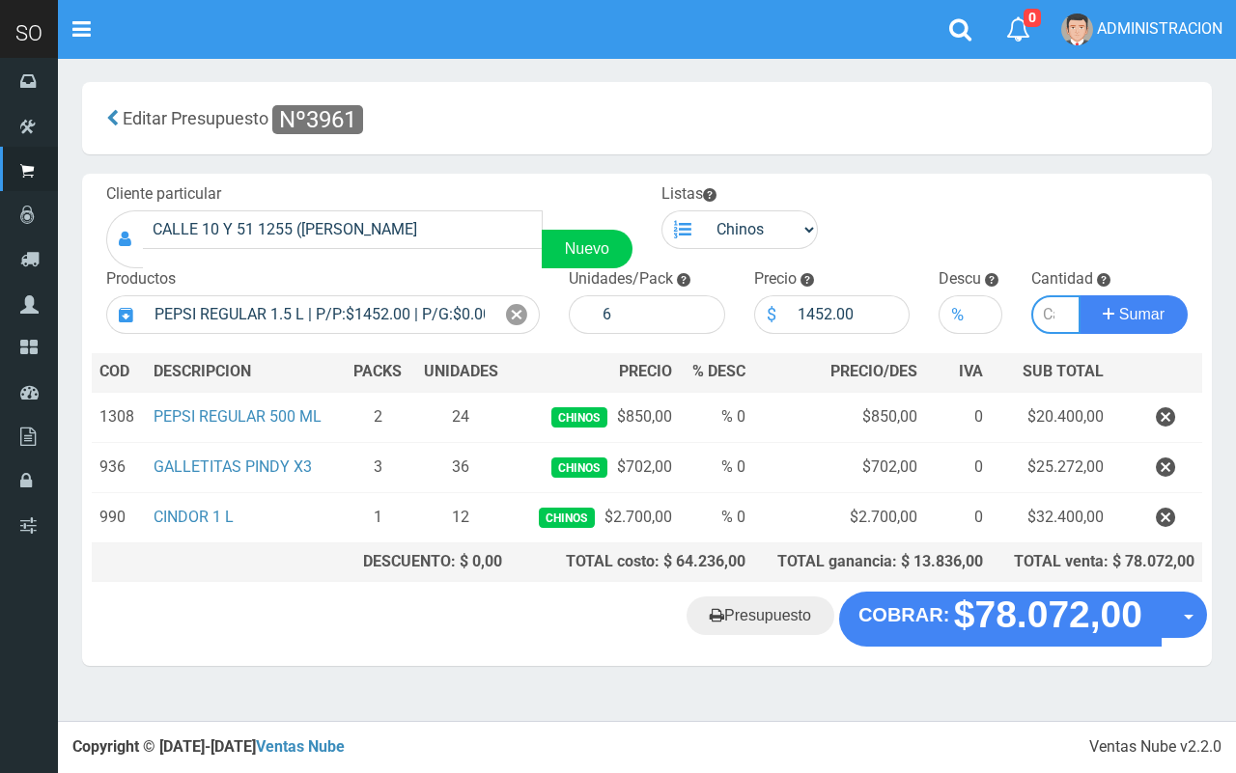
type input "6"
type input "5"
click at [1079, 295] on button "Sumar" at bounding box center [1133, 314] width 108 height 39
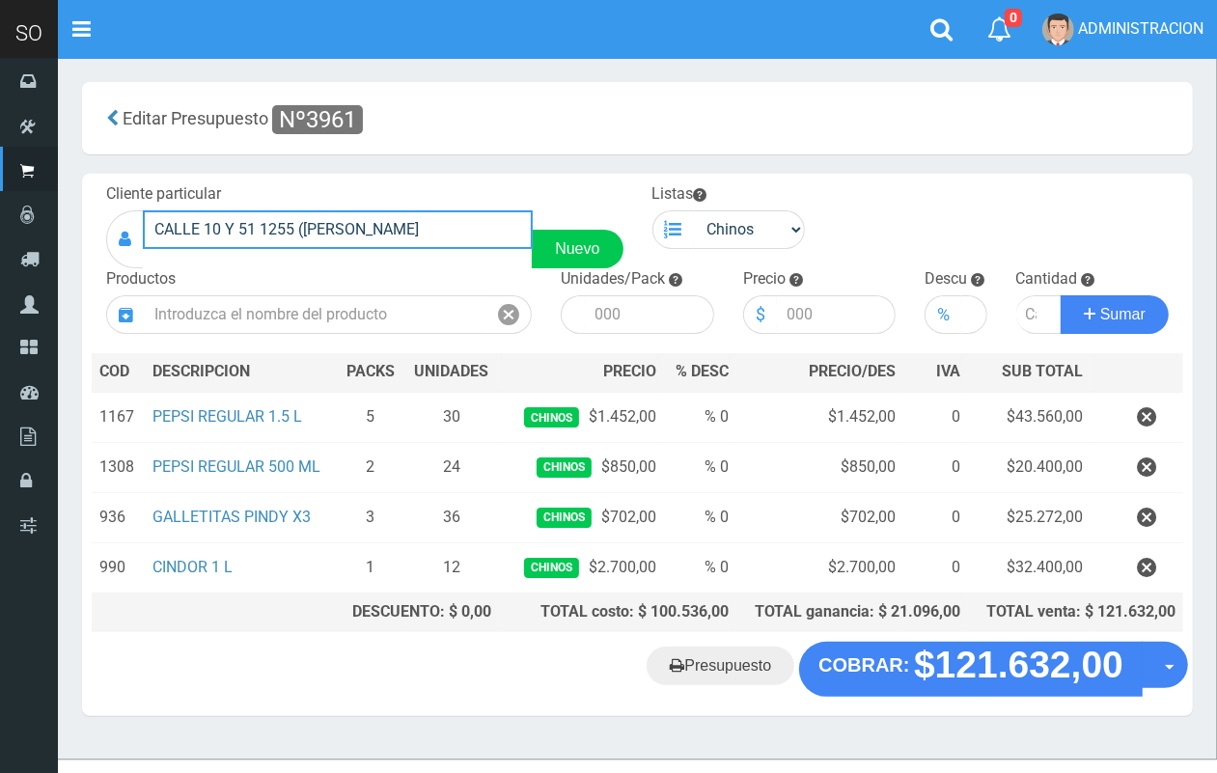
drag, startPoint x: 455, startPoint y: 218, endPoint x: 133, endPoint y: 222, distance: 321.5
click at [133, 222] on div "CALLE 10 Y 51 1255 ([PERSON_NAME] Nuevo" at bounding box center [364, 239] width 517 height 58
drag, startPoint x: 191, startPoint y: 233, endPoint x: 201, endPoint y: 236, distance: 10.4
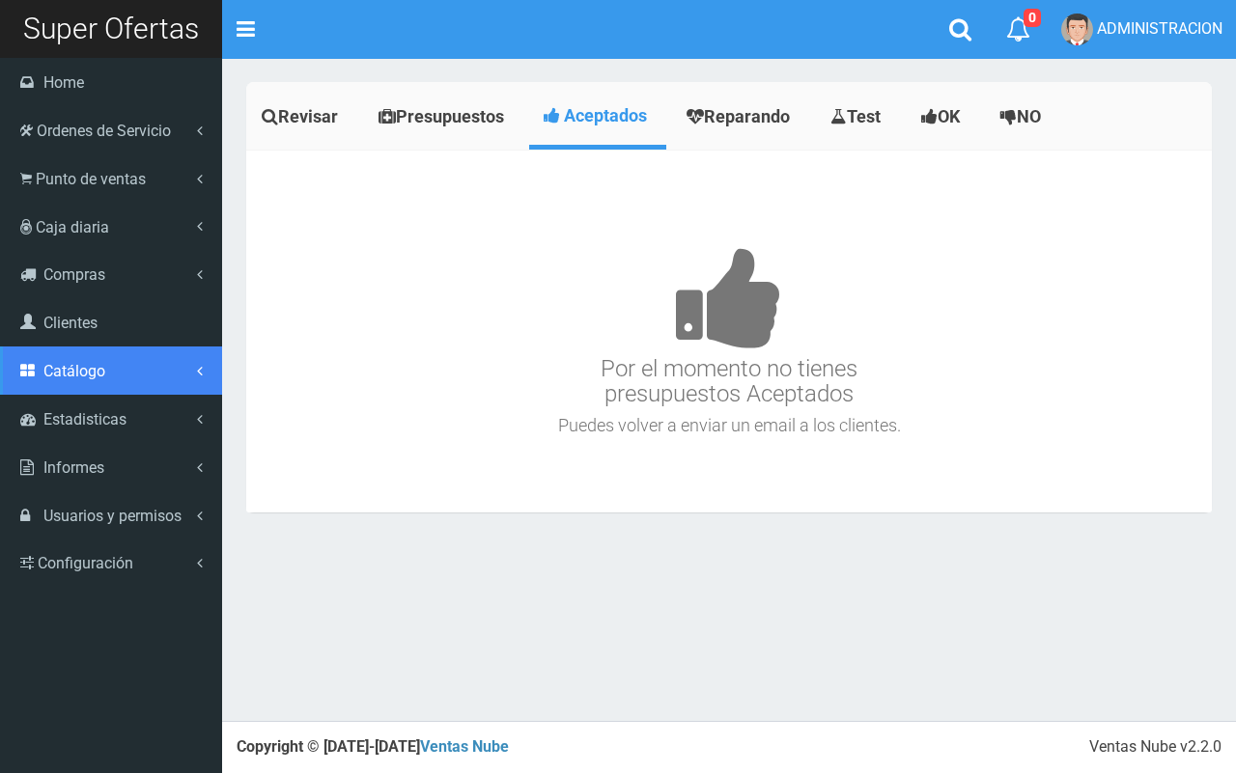
click at [69, 379] on span "Catálogo" at bounding box center [74, 371] width 62 height 18
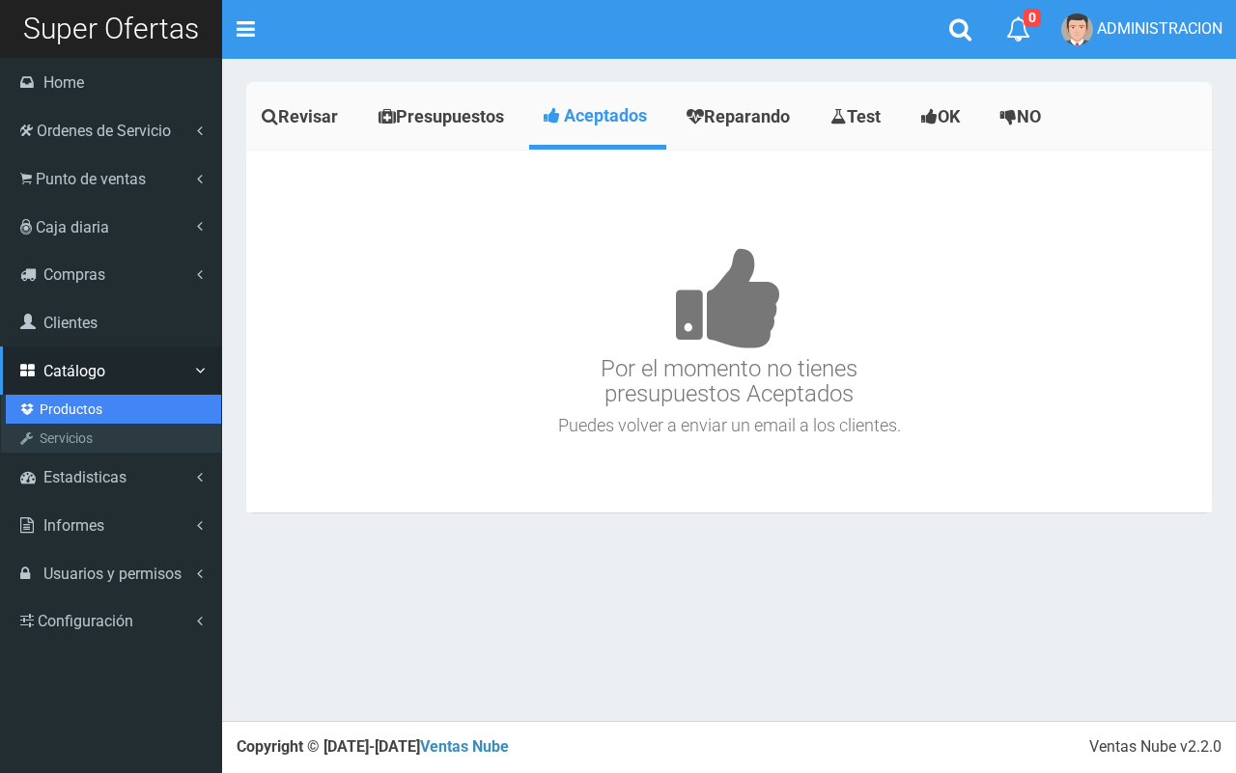
click at [73, 410] on link "Productos" at bounding box center [113, 409] width 215 height 29
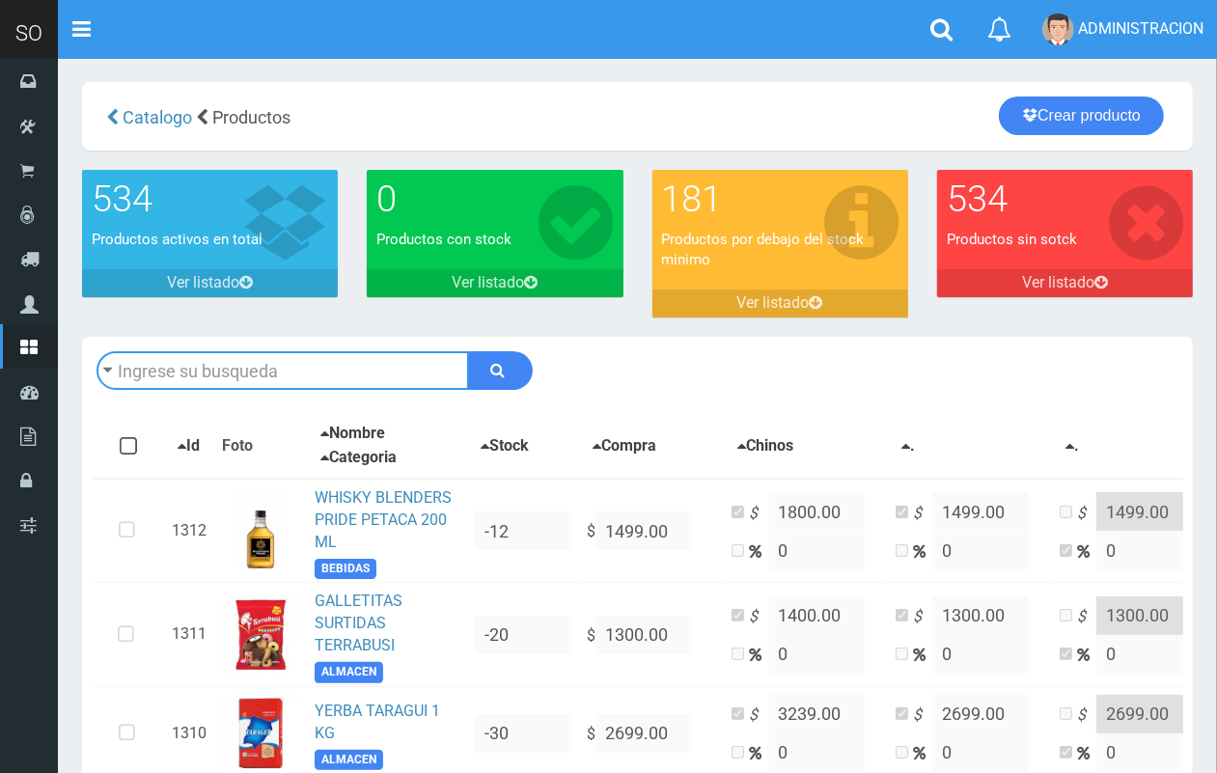
click at [229, 364] on input "text" at bounding box center [283, 370] width 373 height 39
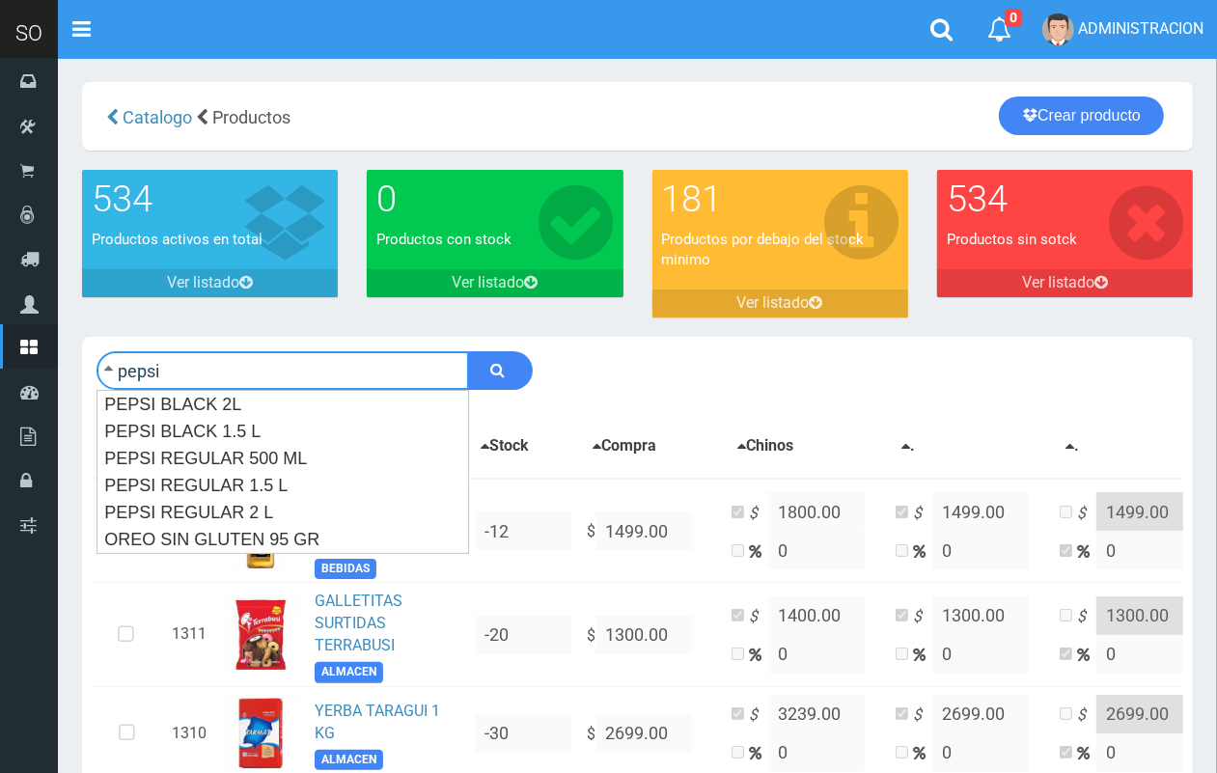
type input "pepsi"
click at [468, 351] on button "submit" at bounding box center [500, 370] width 65 height 39
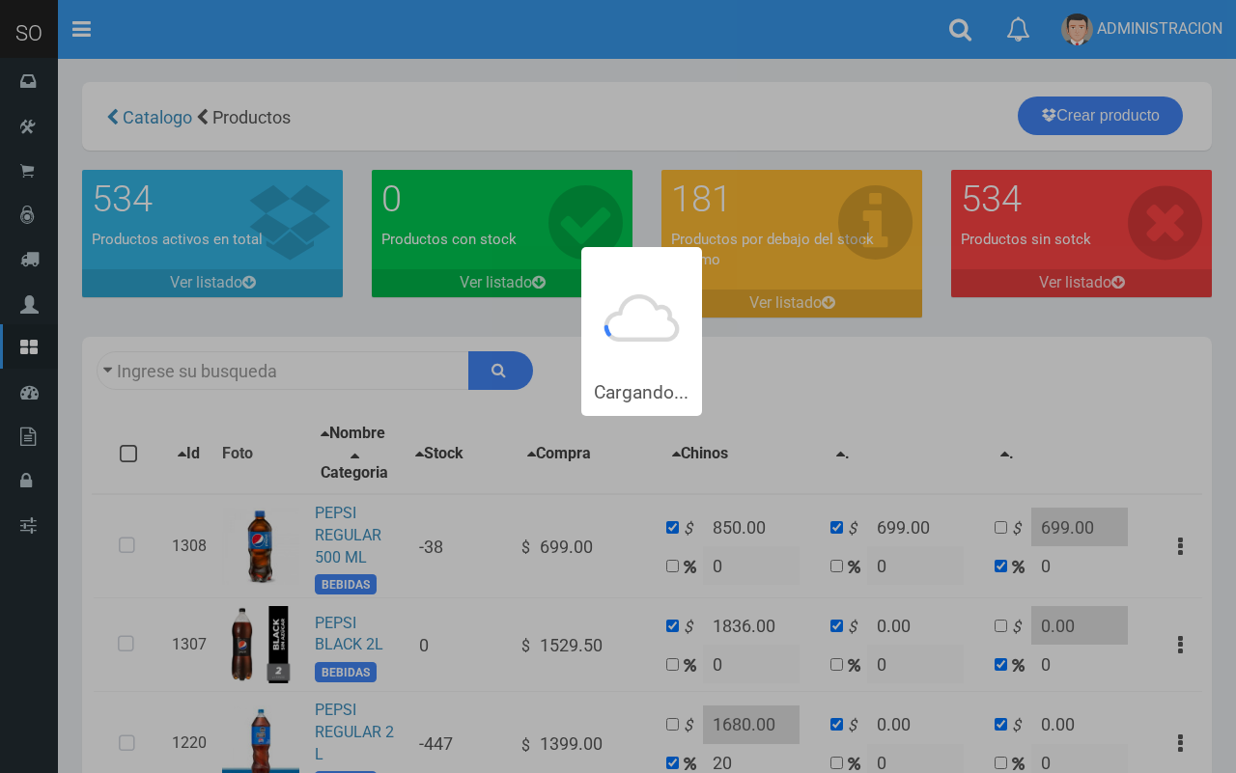
type input "pepsi"
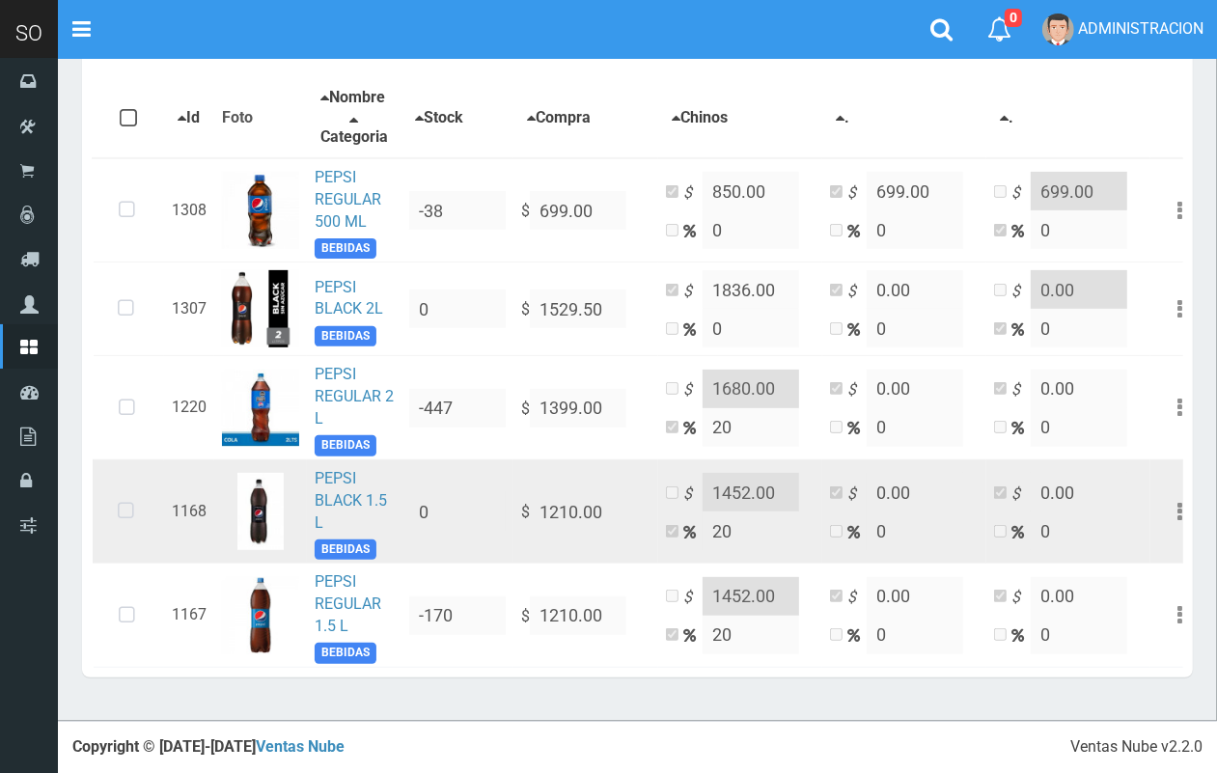
scroll to position [365, 0]
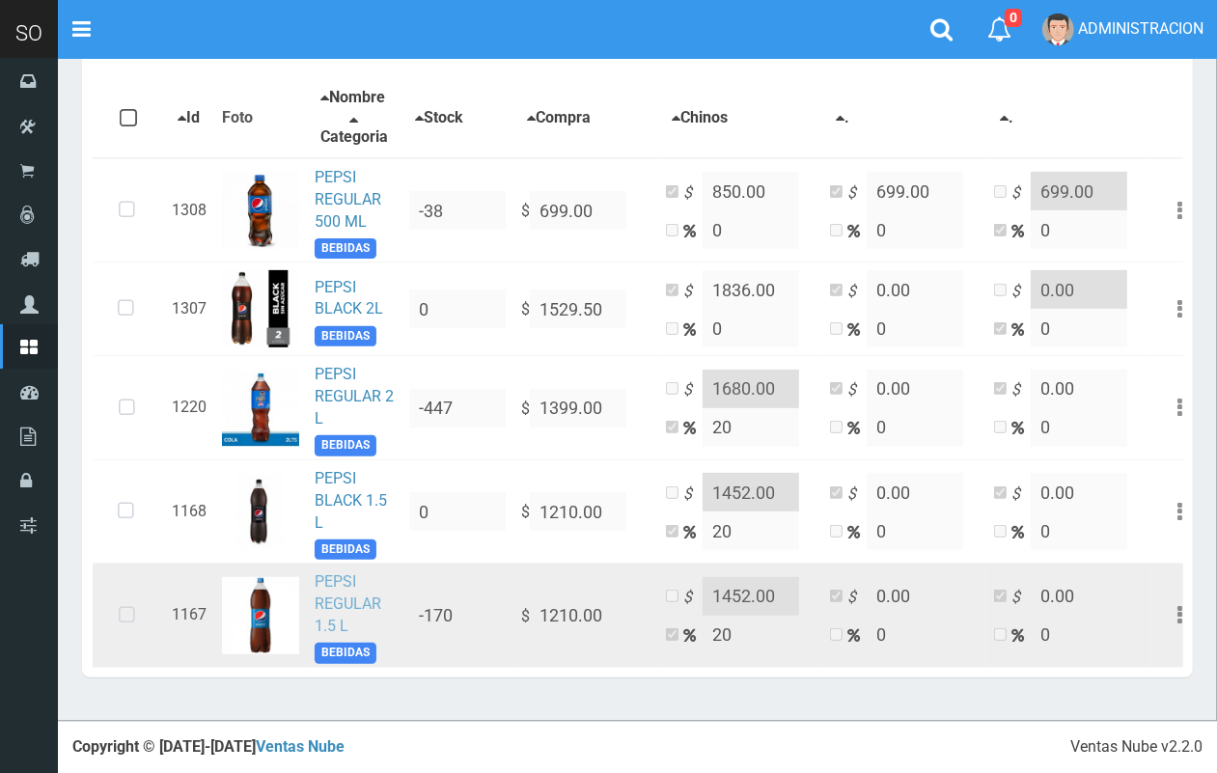
click at [340, 585] on link "PEPSI REGULAR 1.5 L" at bounding box center [348, 603] width 67 height 63
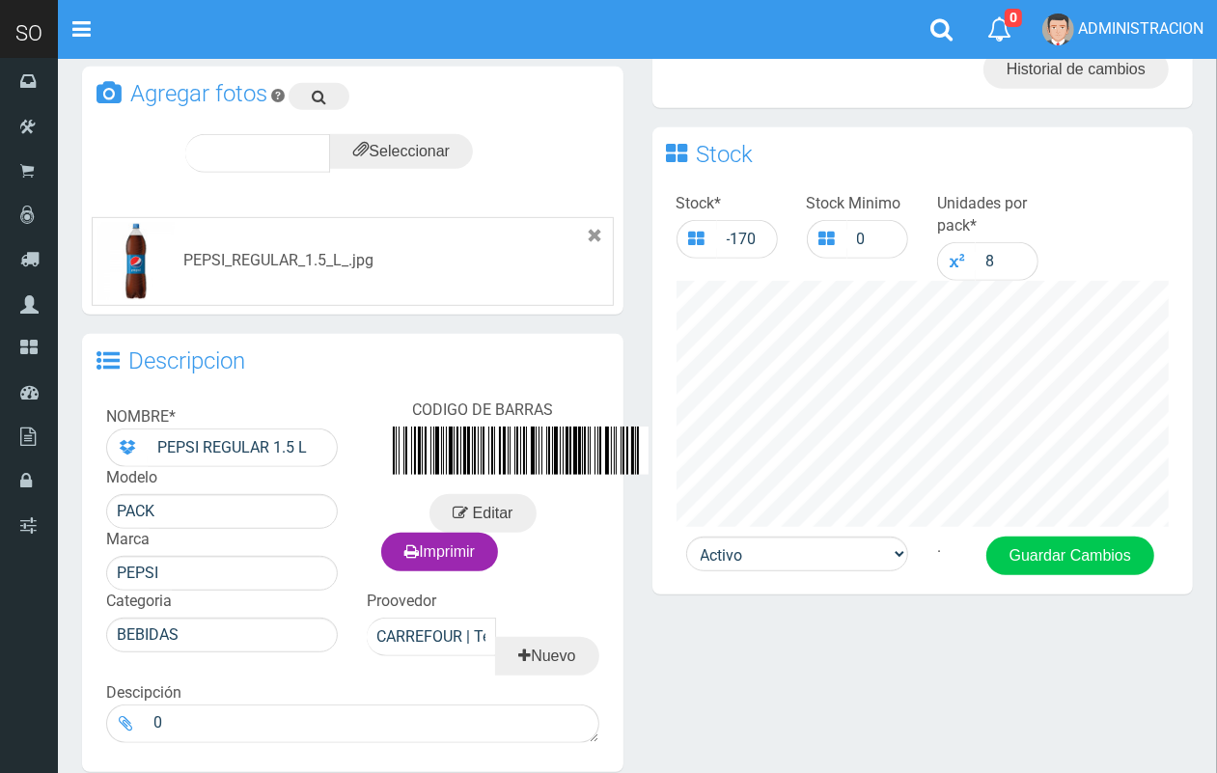
scroll to position [545, 0]
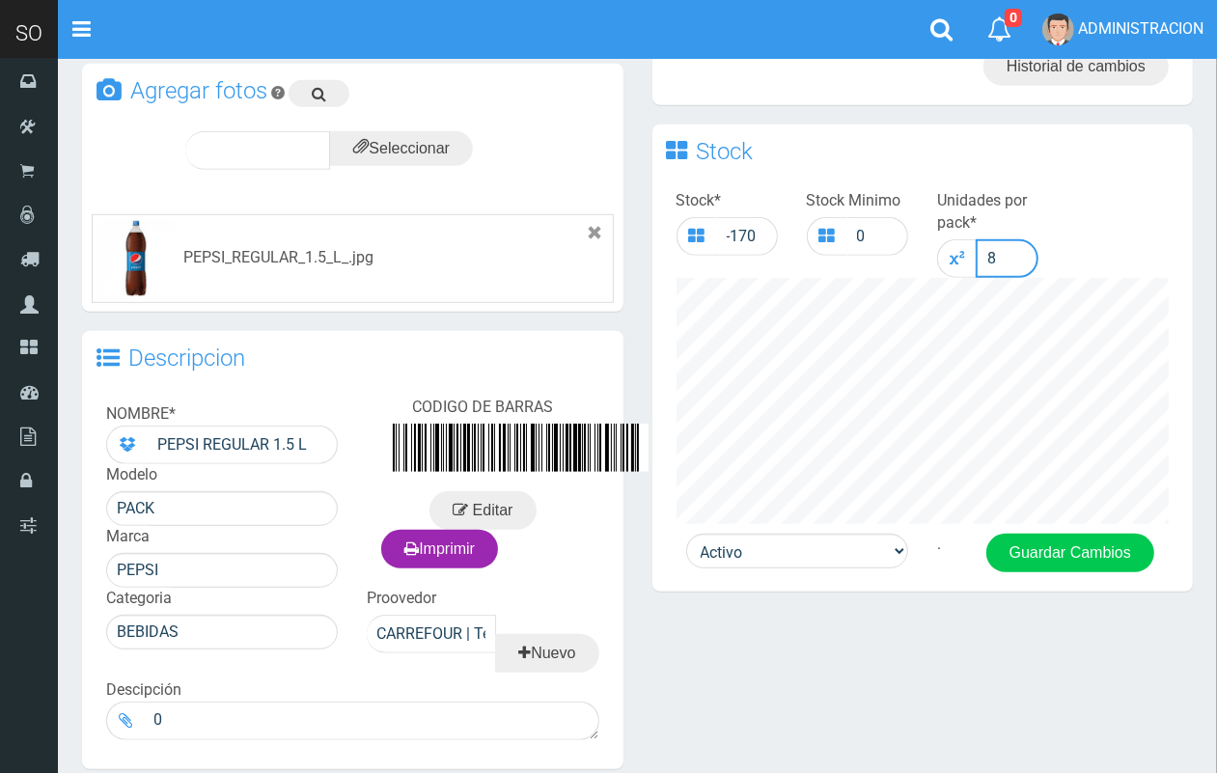
drag, startPoint x: 1005, startPoint y: 256, endPoint x: 958, endPoint y: 246, distance: 48.3
click at [958, 246] on div "8" at bounding box center [987, 258] width 101 height 39
type input "6"
click at [1065, 543] on button "Guardar Cambios" at bounding box center [1070, 553] width 168 height 39
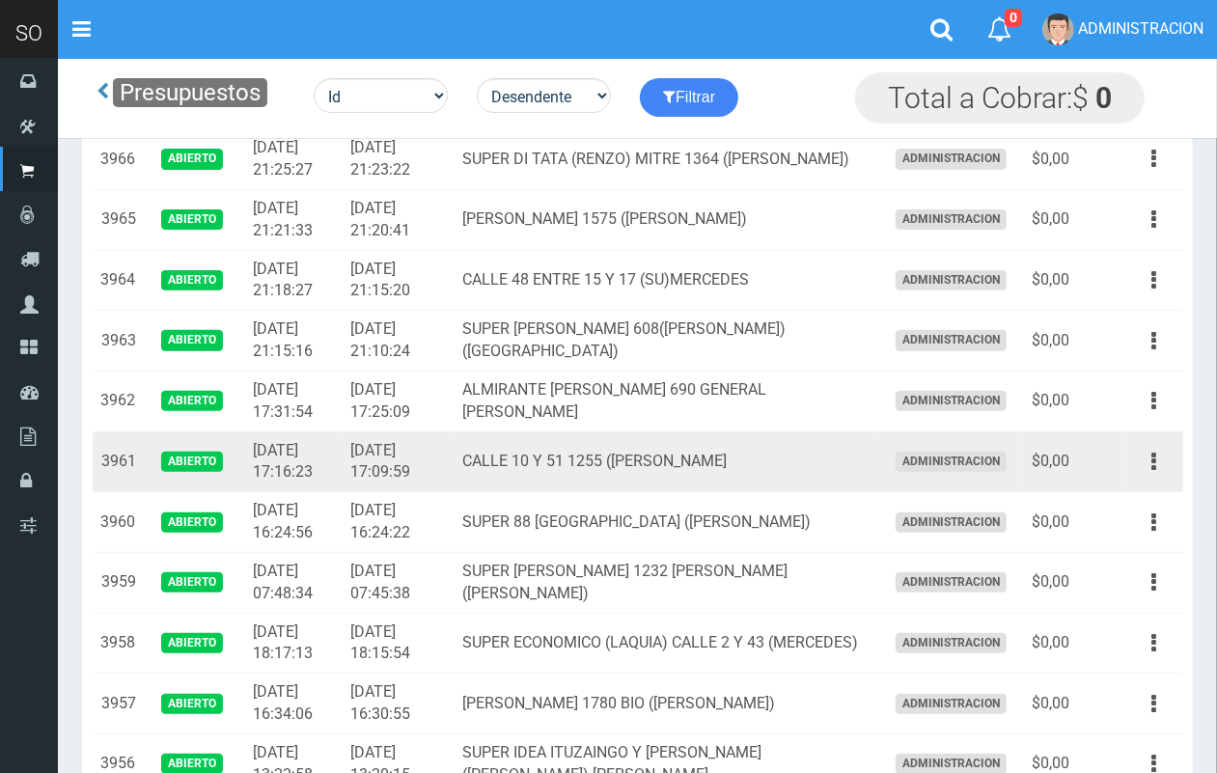
scroll to position [338, 0]
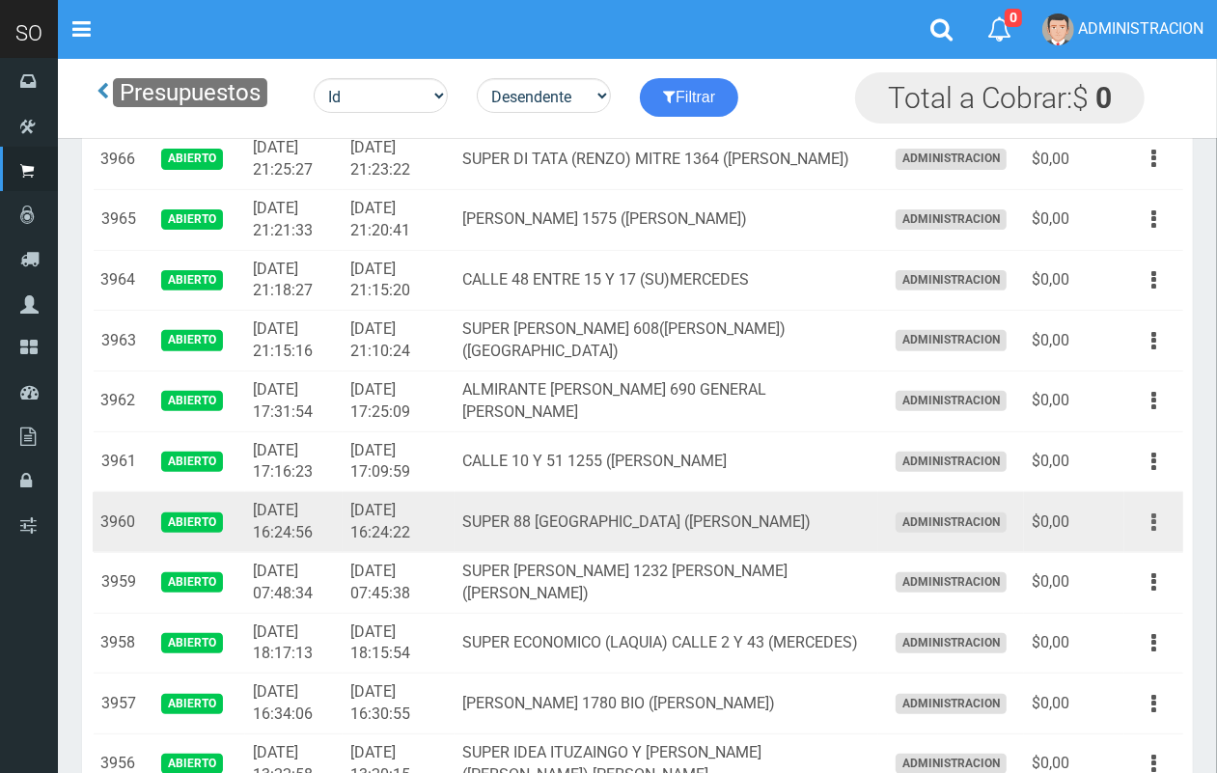
click at [1152, 517] on icon "button" at bounding box center [1154, 523] width 5 height 34
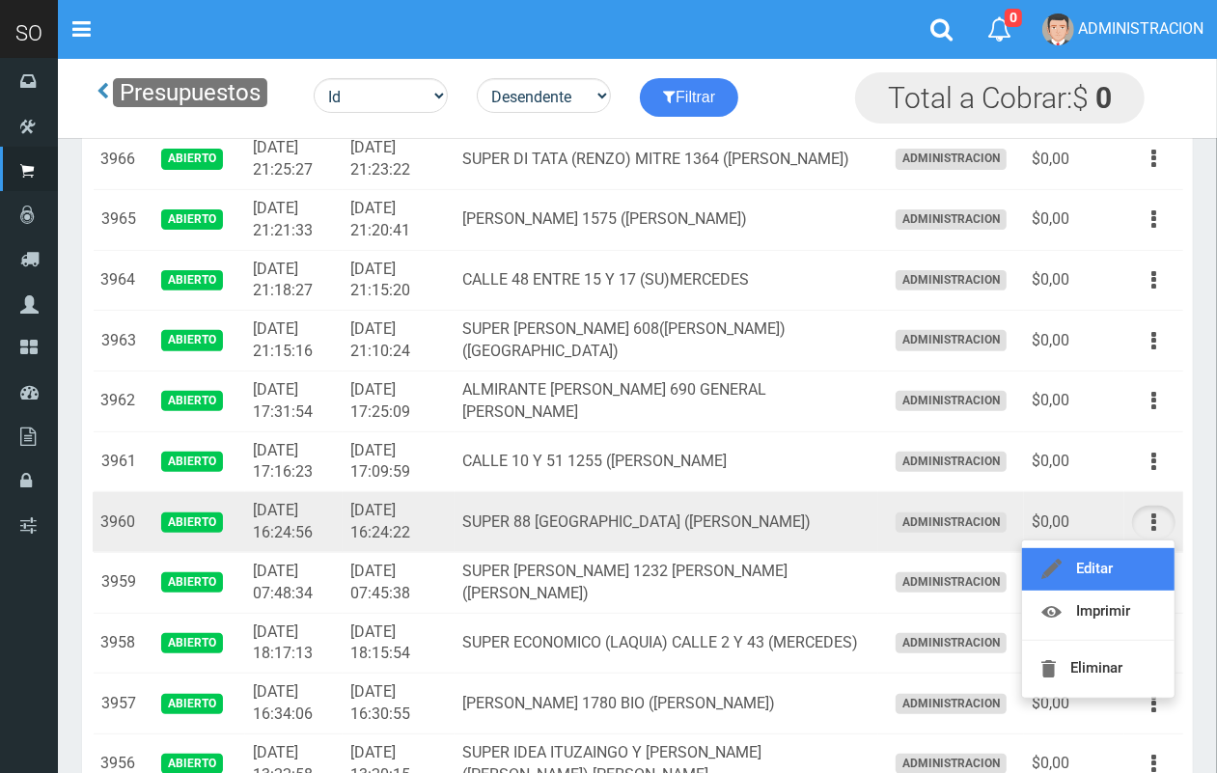
click at [1136, 561] on link "Editar" at bounding box center [1098, 569] width 153 height 42
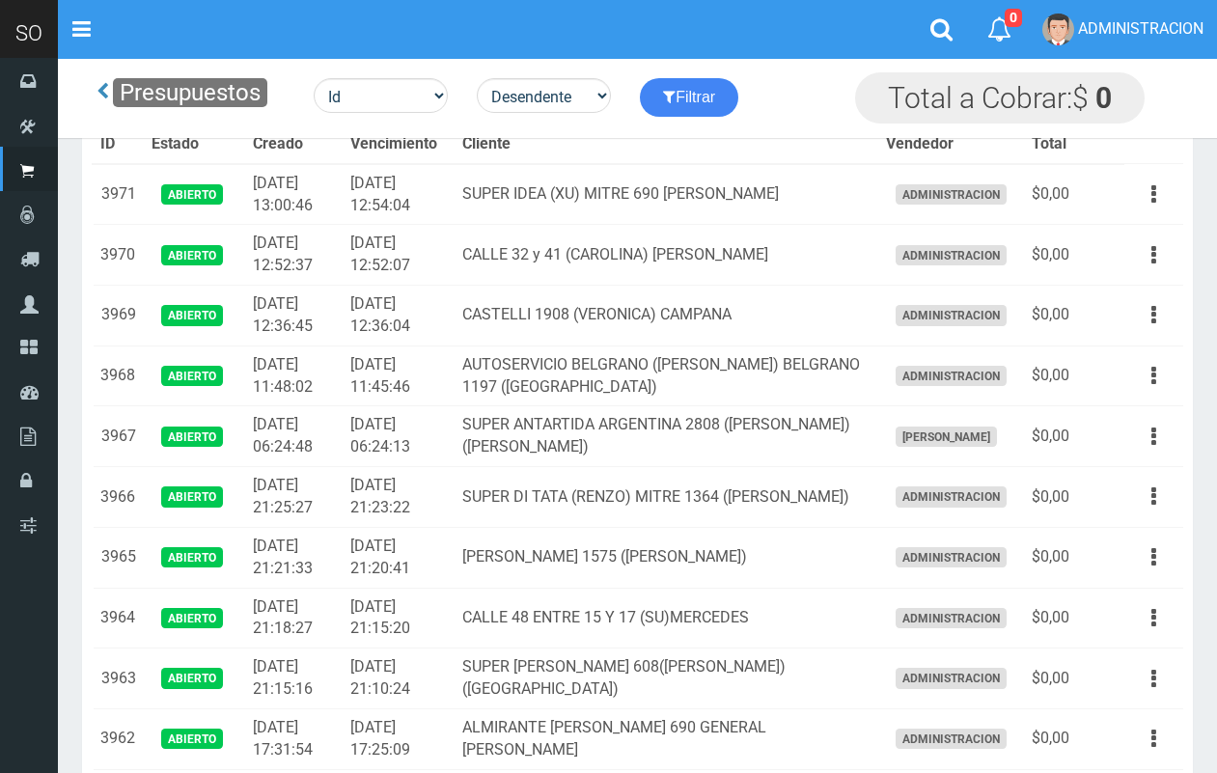
scroll to position [338, 0]
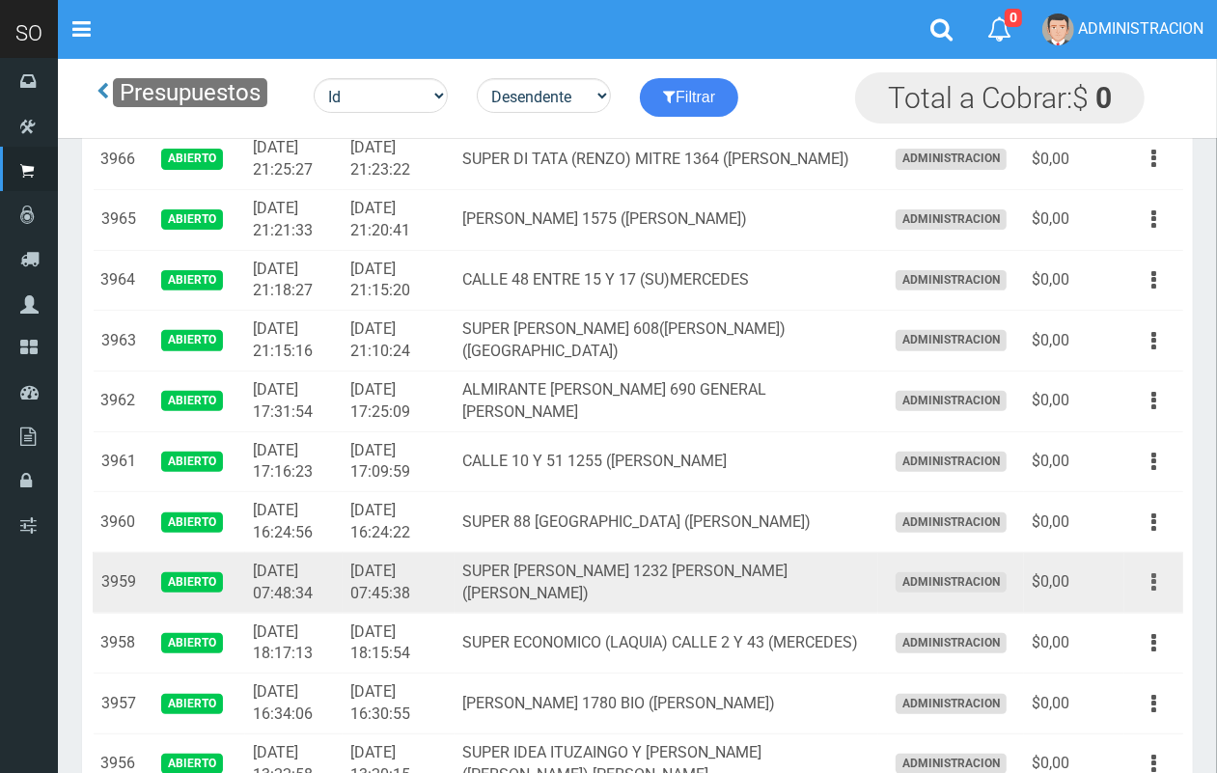
click at [1154, 592] on icon "button" at bounding box center [1154, 583] width 5 height 34
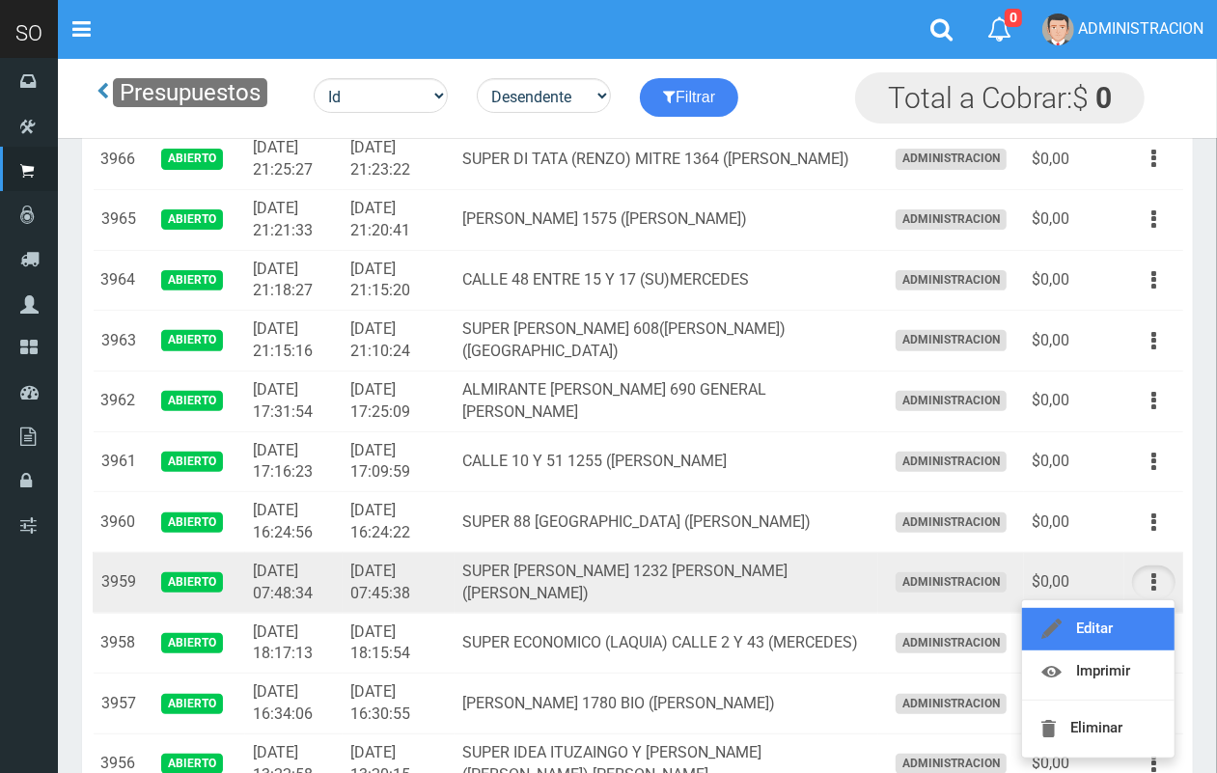
click at [1135, 614] on link "Editar" at bounding box center [1098, 629] width 153 height 42
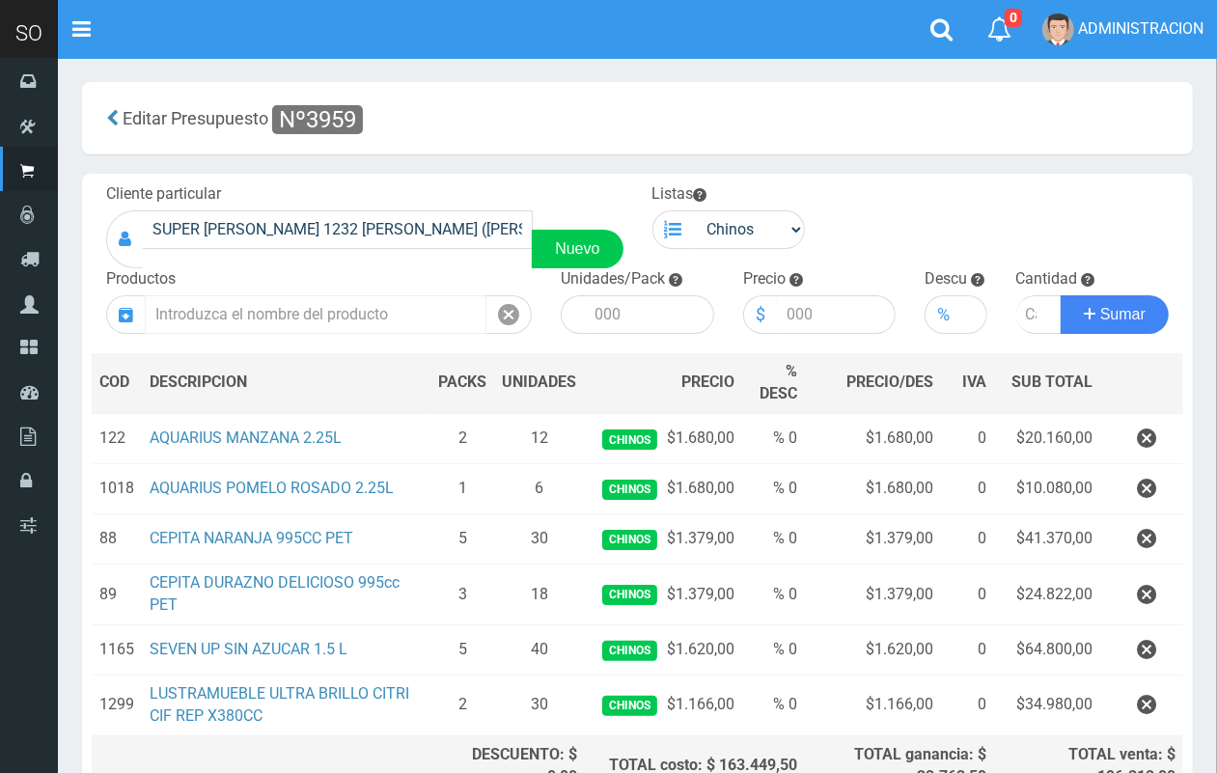
click at [391, 316] on input "text" at bounding box center [316, 314] width 342 height 39
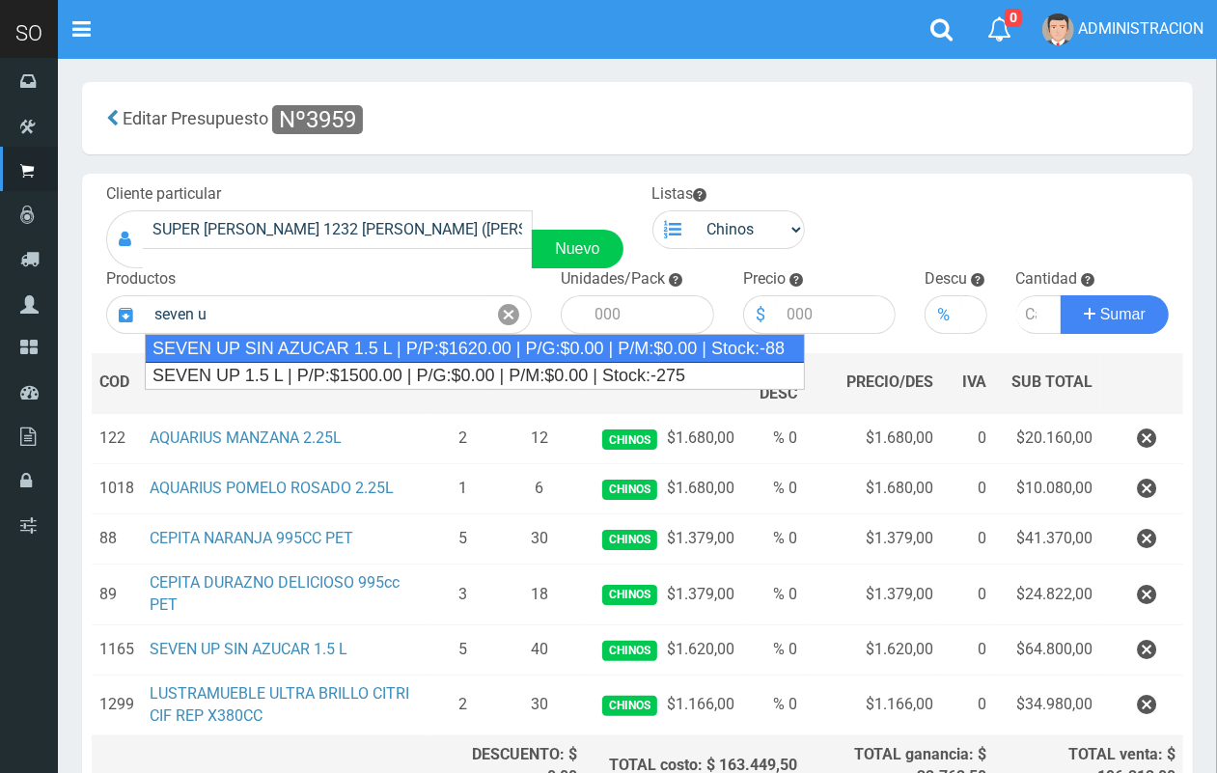
click at [413, 343] on div "SEVEN UP SIN AZUCAR 1.5 L | P/P:$1620.00 | P/G:$0.00 | P/M:$0.00 | Stock:-88" at bounding box center [475, 348] width 660 height 29
type input "SEVEN UP SIN AZUCAR 1.5 L | P/P:$1620.00 | P/G:$0.00 | P/M:$0.00 | Stock:-88"
type input "8"
type input "1620.00"
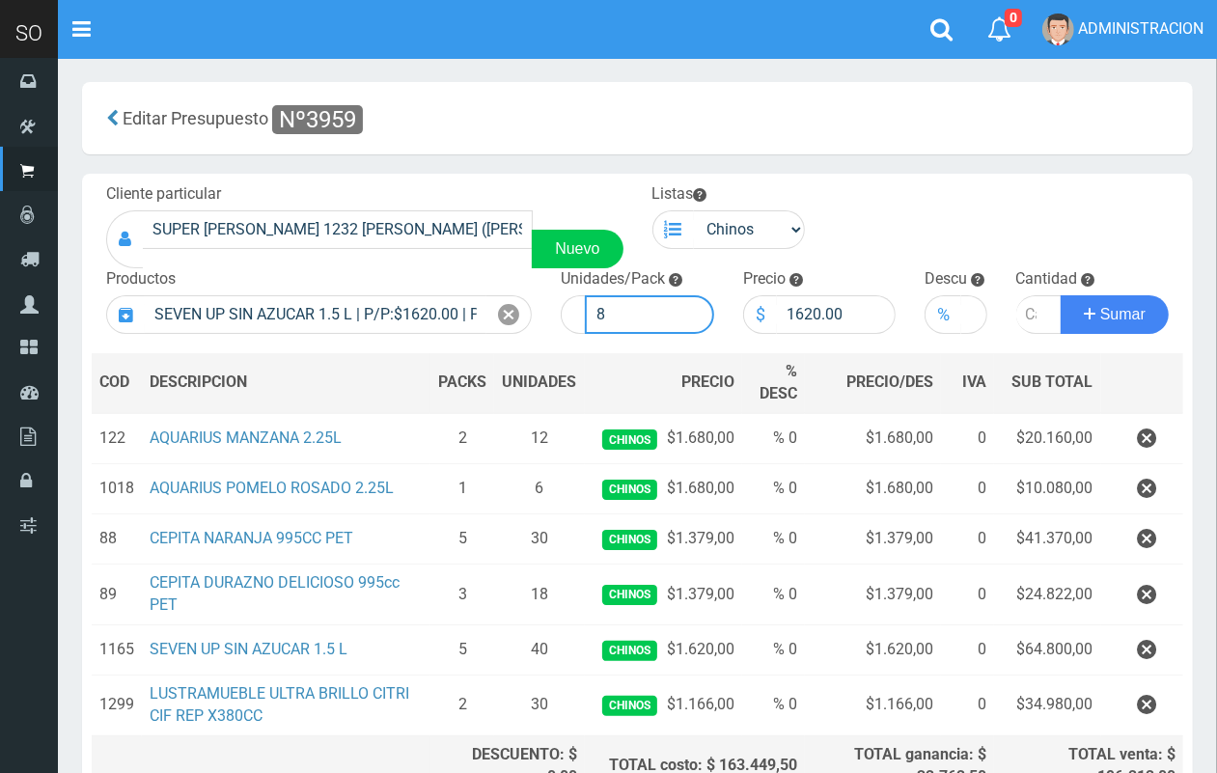
drag, startPoint x: 625, startPoint y: 309, endPoint x: 606, endPoint y: 304, distance: 19.0
click at [606, 304] on input "8" at bounding box center [649, 314] width 129 height 39
drag, startPoint x: 613, startPoint y: 304, endPoint x: 601, endPoint y: 307, distance: 11.9
click at [595, 306] on input "8" at bounding box center [649, 314] width 129 height 39
type input "6"
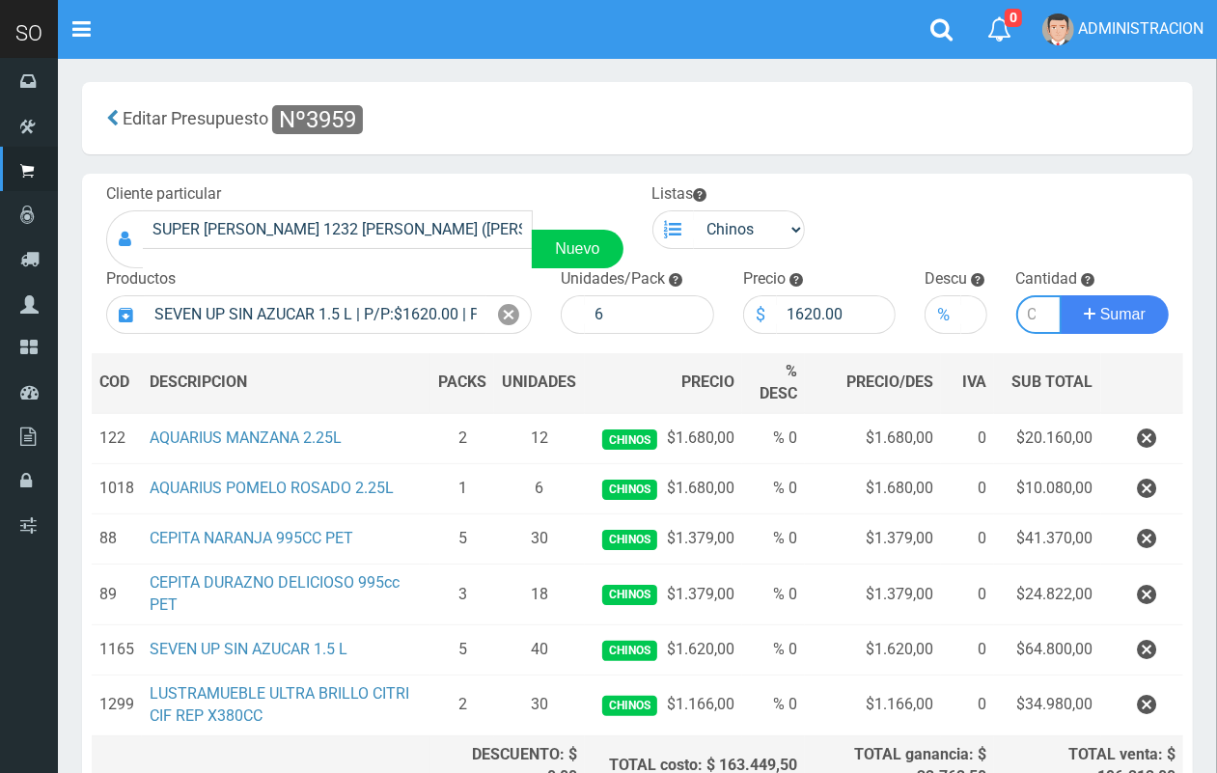
click at [1025, 319] on input "number" at bounding box center [1039, 314] width 46 height 39
type input "5"
click at [1061, 295] on button "Sumar" at bounding box center [1115, 314] width 108 height 39
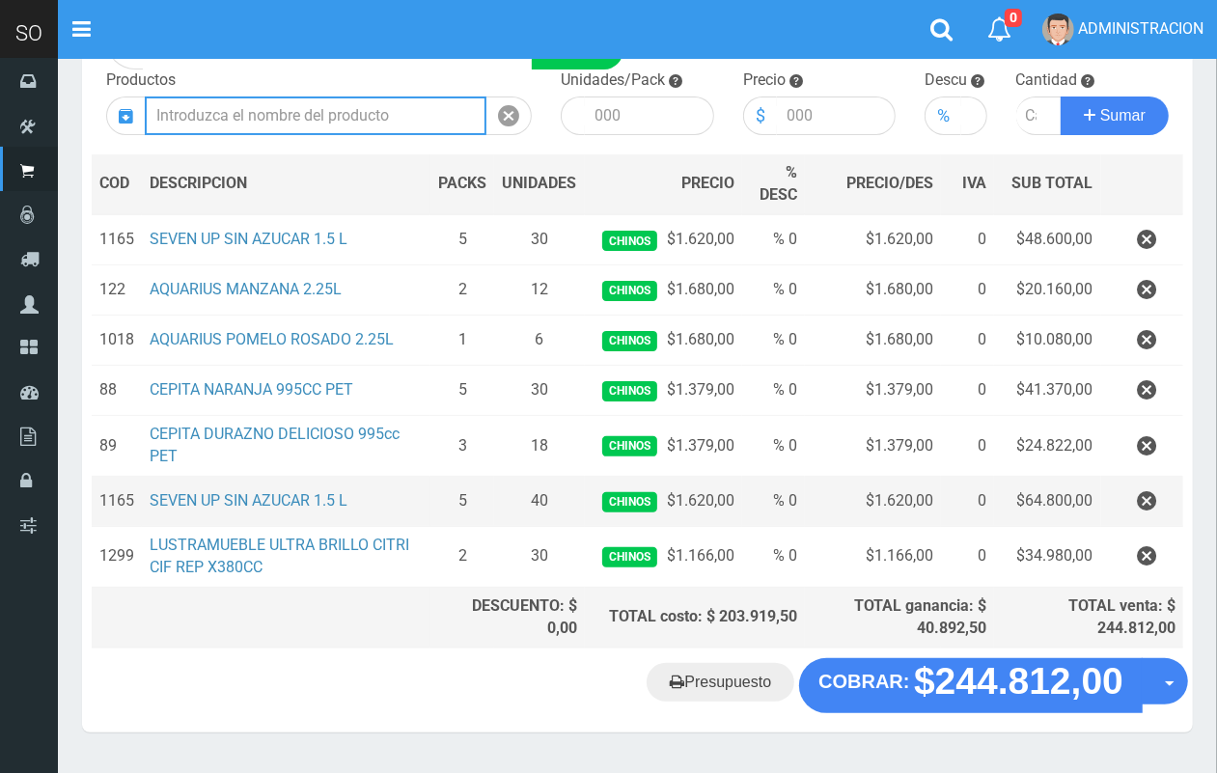
scroll to position [204, 0]
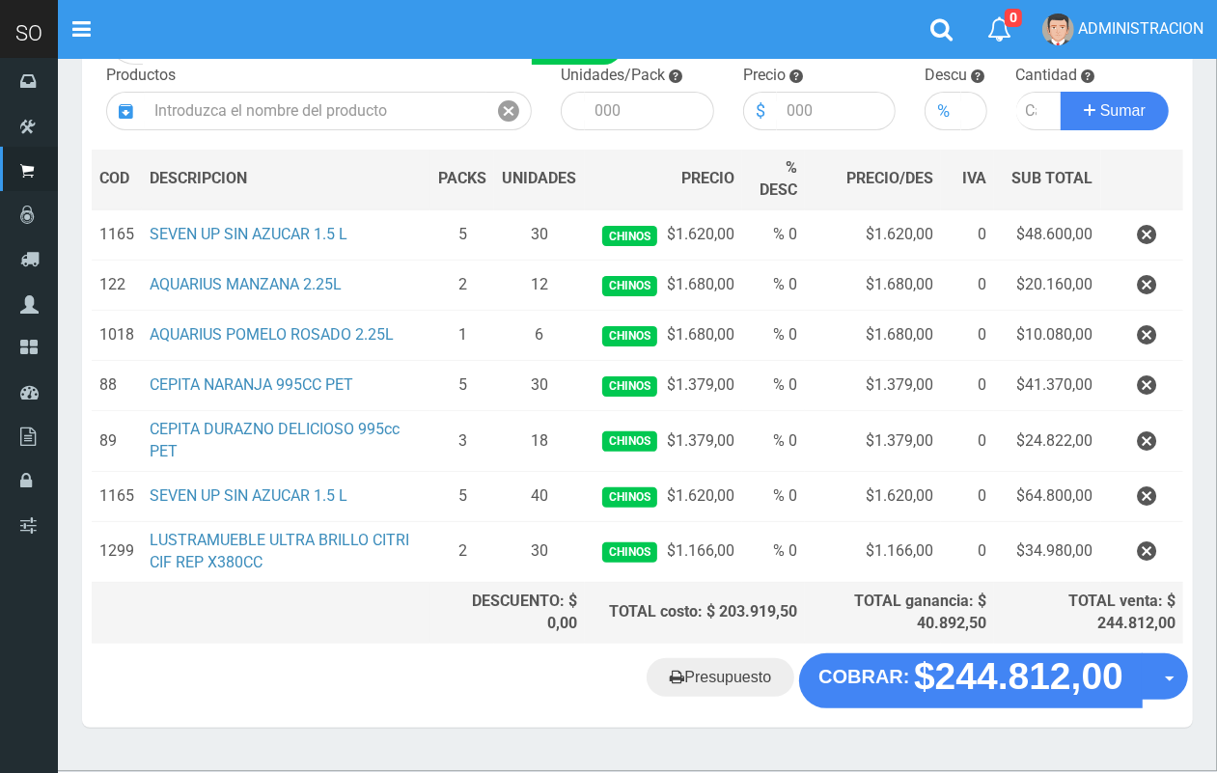
click at [1150, 494] on icon "button" at bounding box center [1146, 497] width 19 height 34
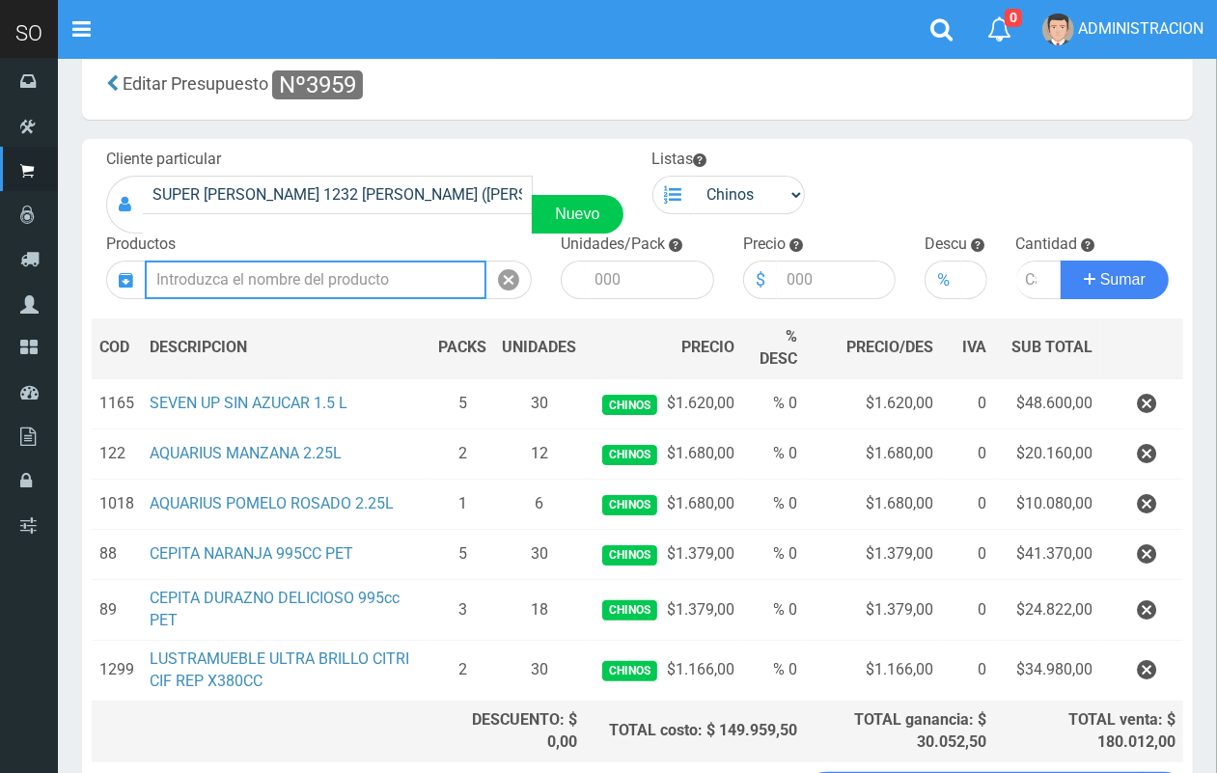
scroll to position [0, 0]
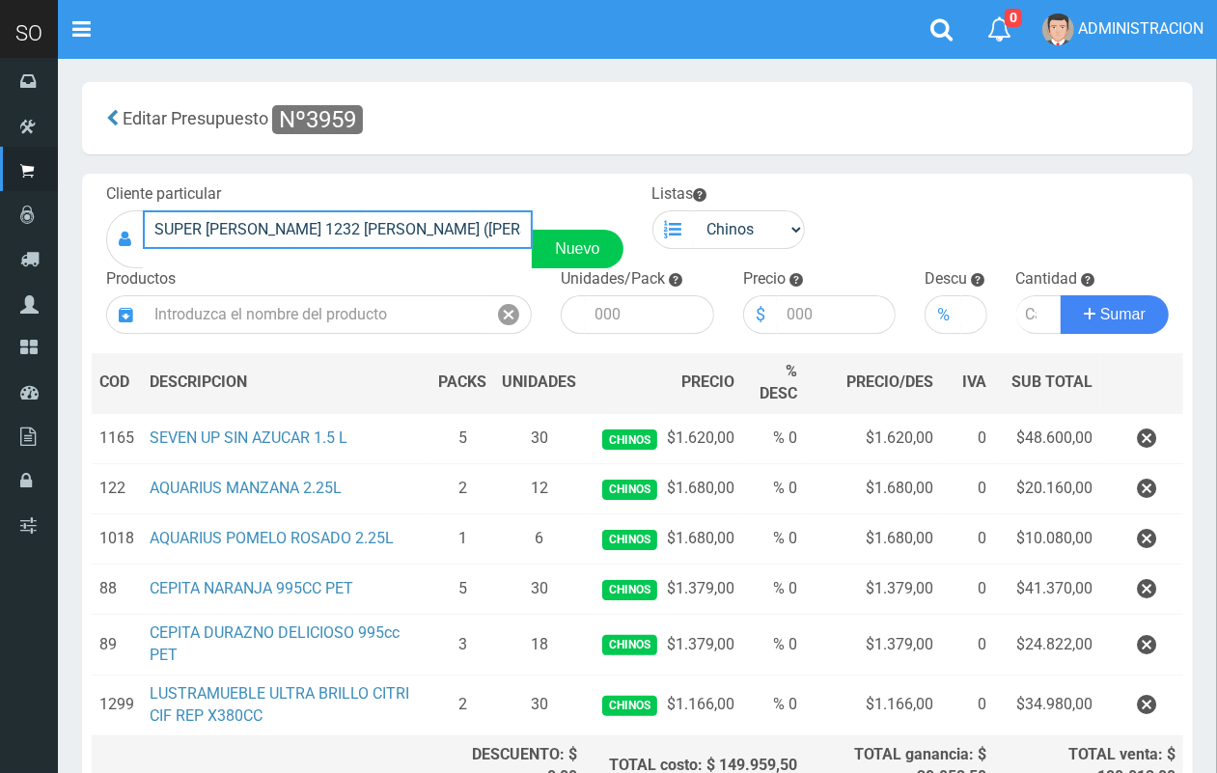
drag, startPoint x: 489, startPoint y: 223, endPoint x: 175, endPoint y: 233, distance: 314.8
click at [148, 227] on input "SUPER [PERSON_NAME] 1232 [PERSON_NAME] ([PERSON_NAME])" at bounding box center [338, 229] width 390 height 39
drag, startPoint x: 180, startPoint y: 234, endPoint x: 205, endPoint y: 241, distance: 26.3
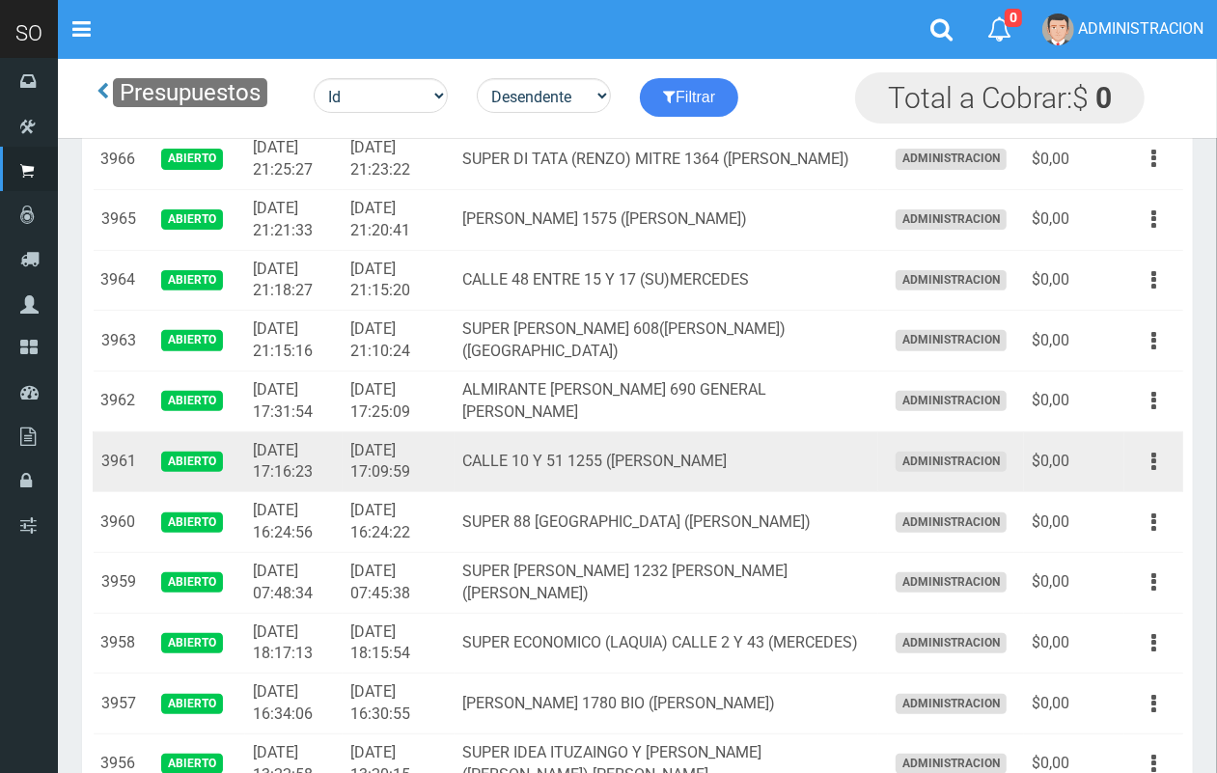
scroll to position [338, 0]
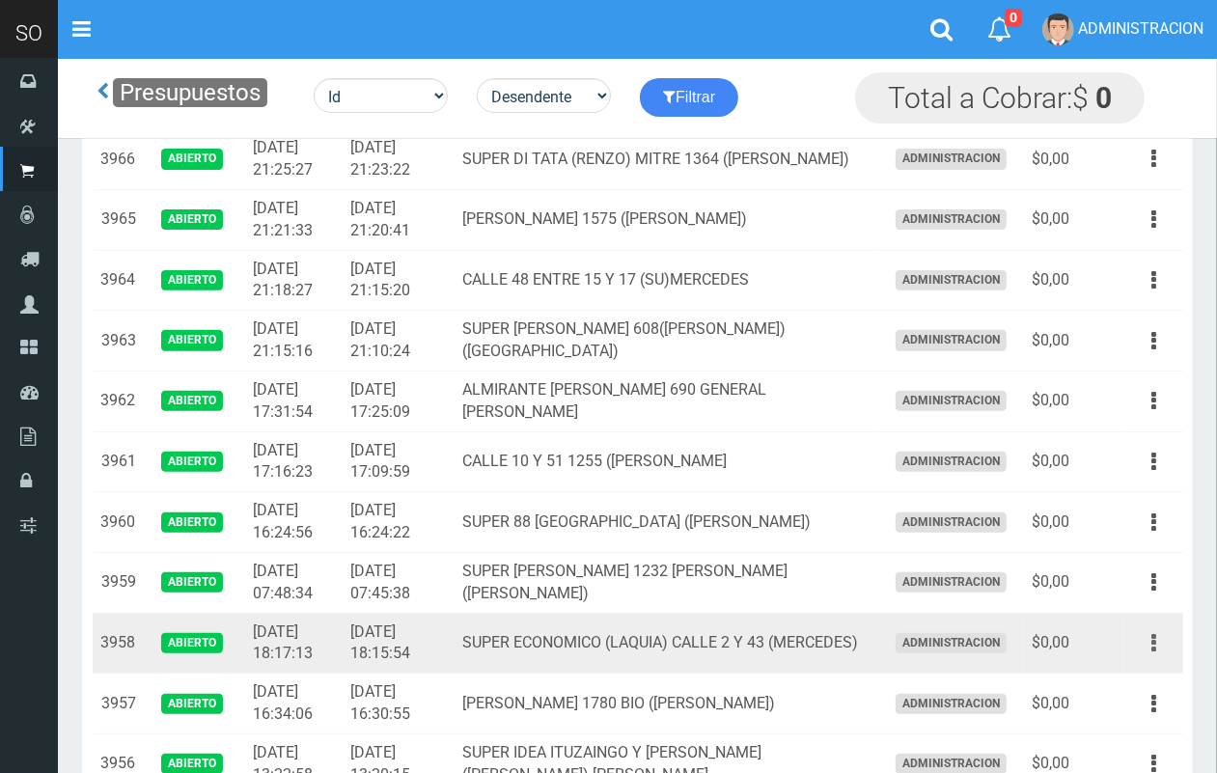
click at [1150, 642] on button "button" at bounding box center [1153, 643] width 43 height 34
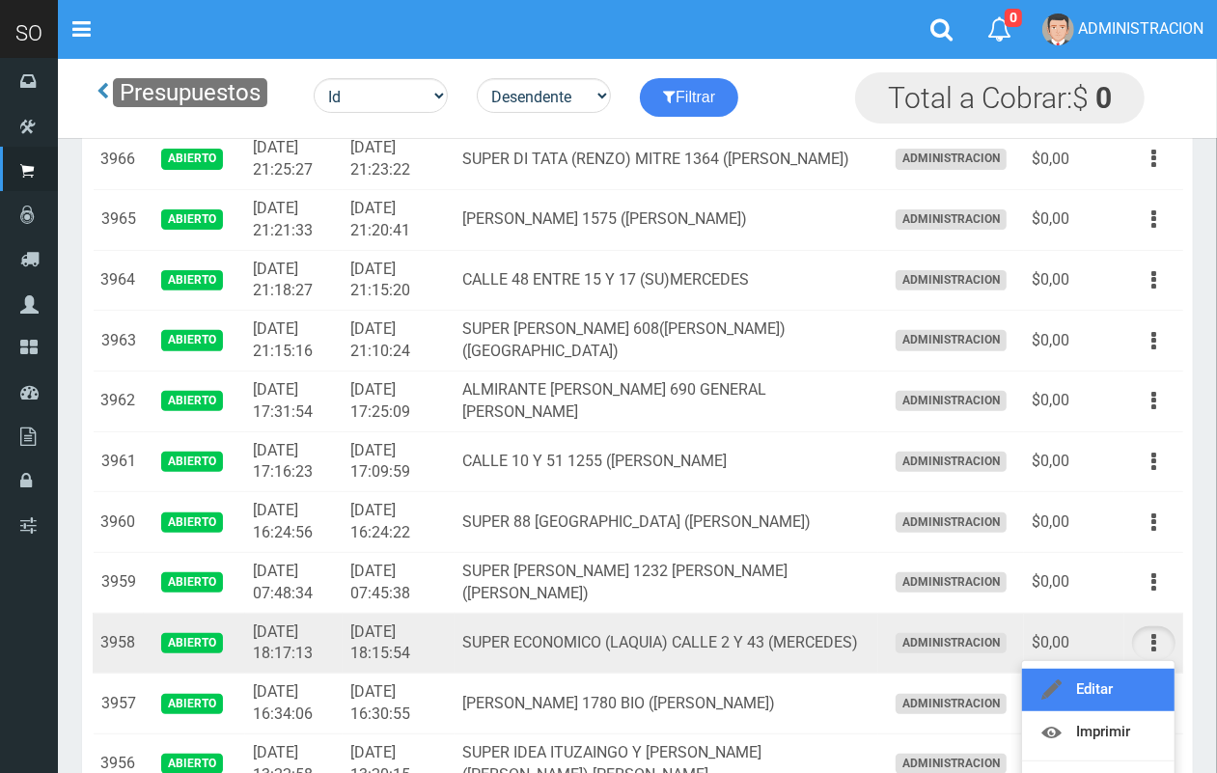
click at [1130, 681] on link "Editar" at bounding box center [1098, 690] width 153 height 42
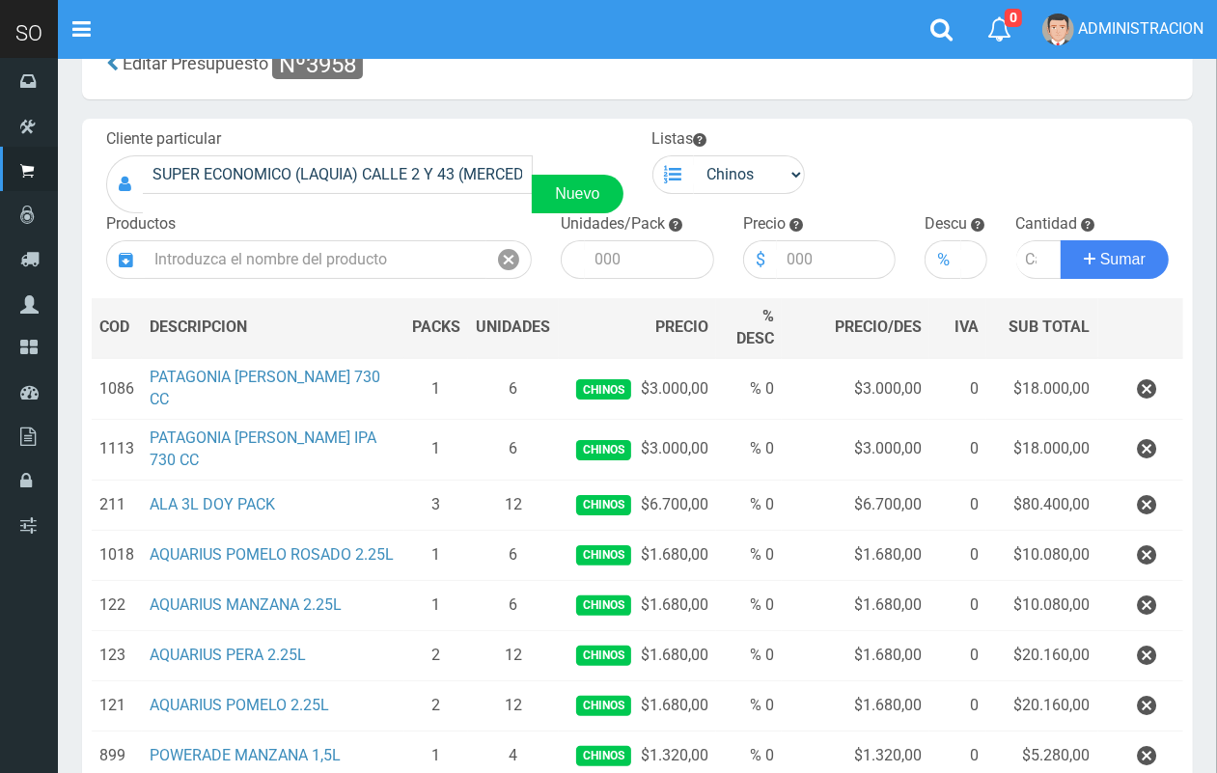
scroll to position [31, 0]
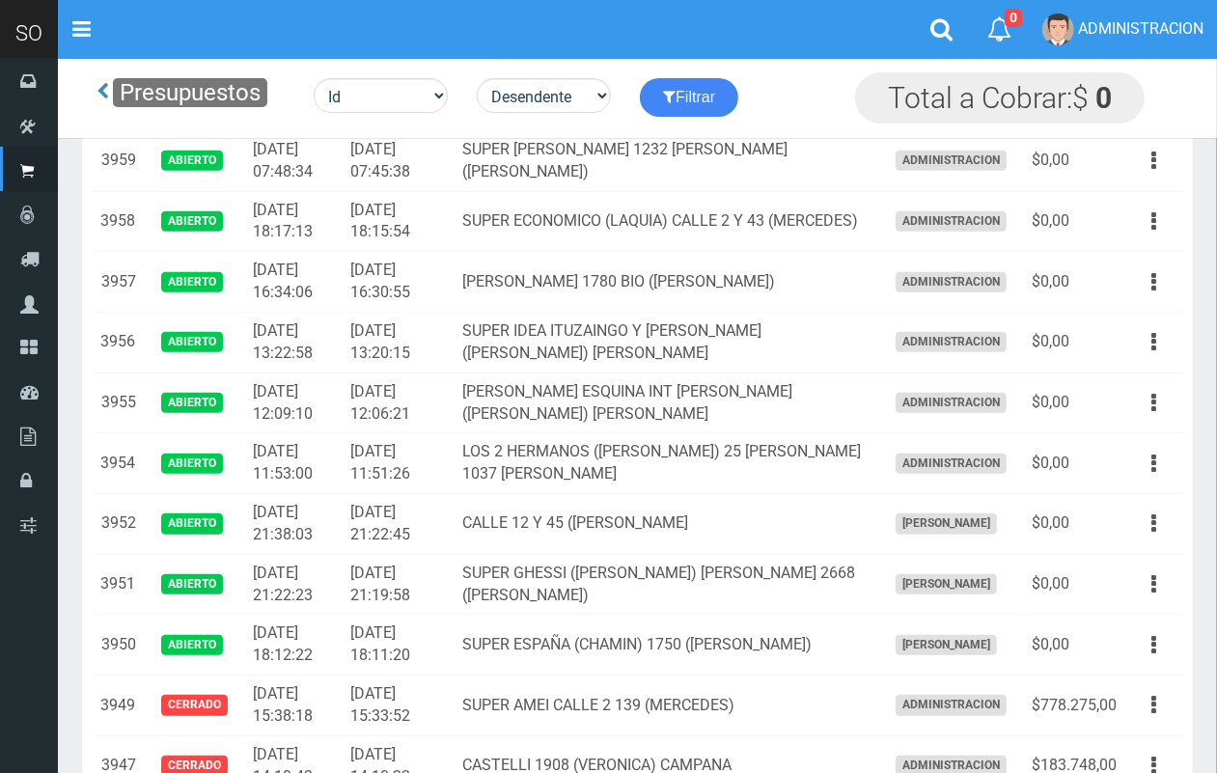
scroll to position [772, 0]
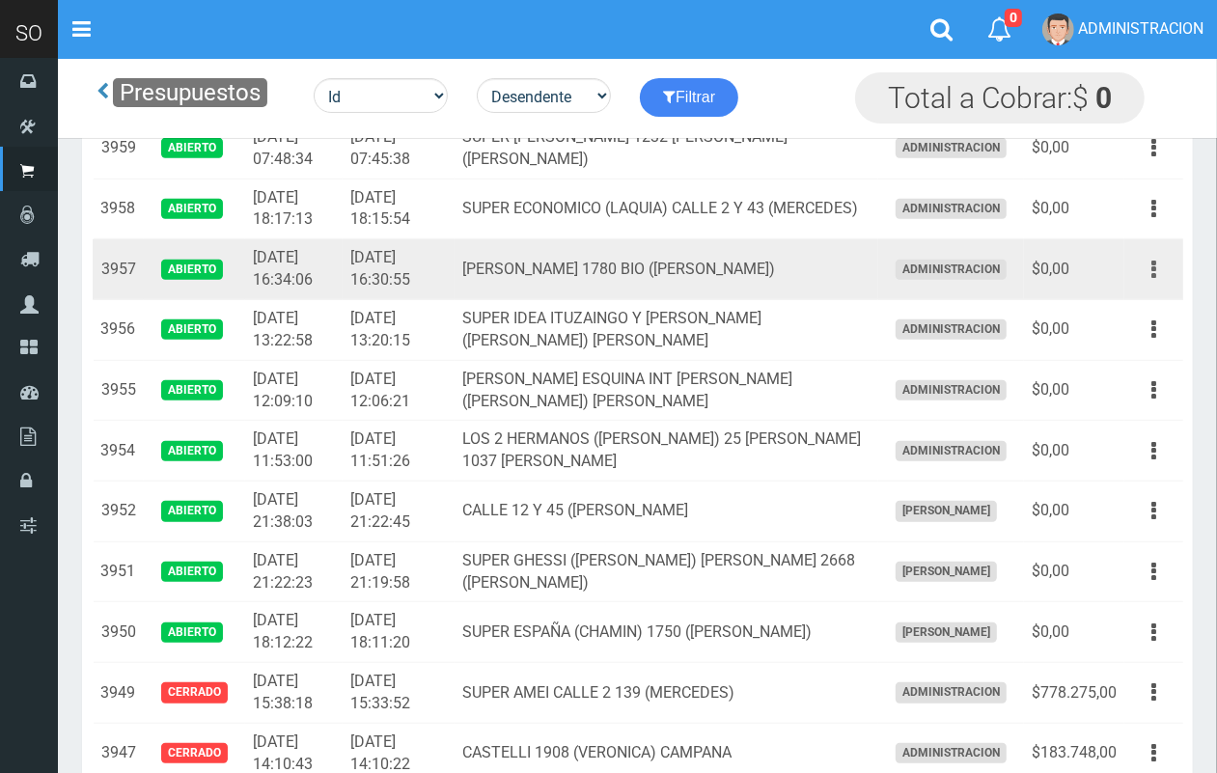
click at [1144, 270] on button "button" at bounding box center [1153, 270] width 43 height 34
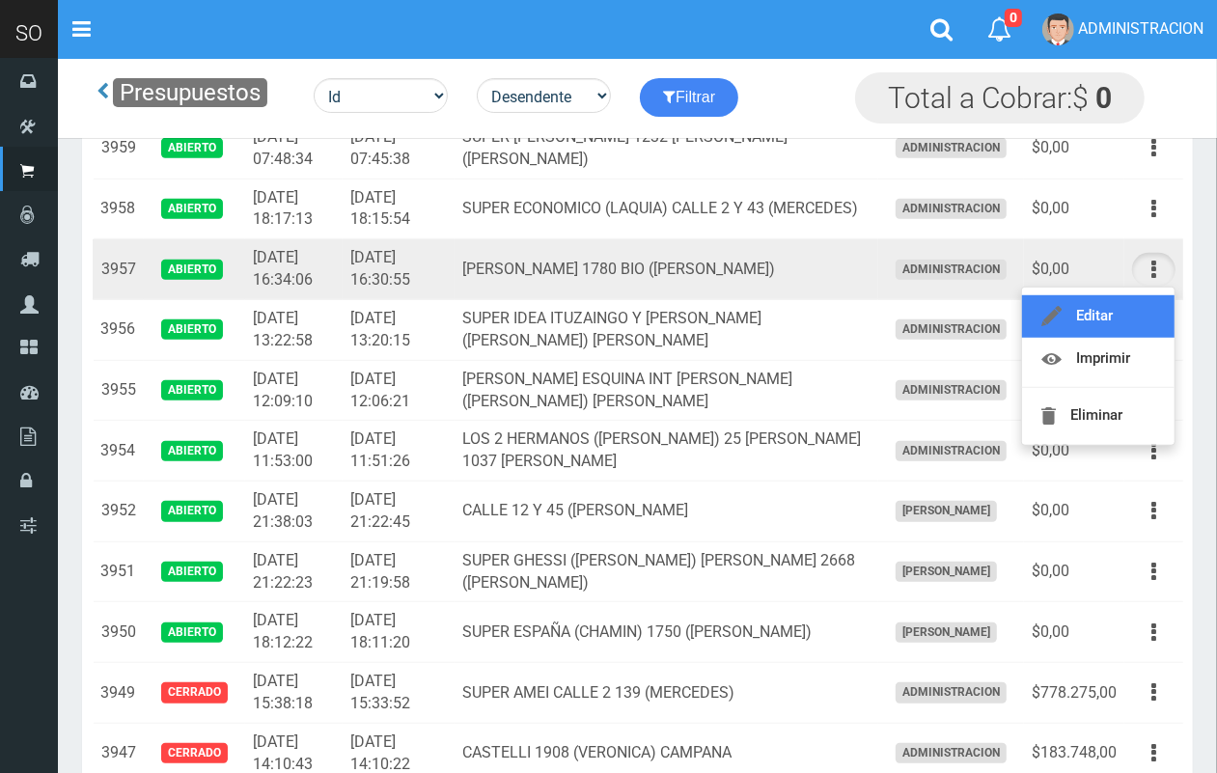
click at [1127, 316] on link "Editar" at bounding box center [1098, 316] width 153 height 42
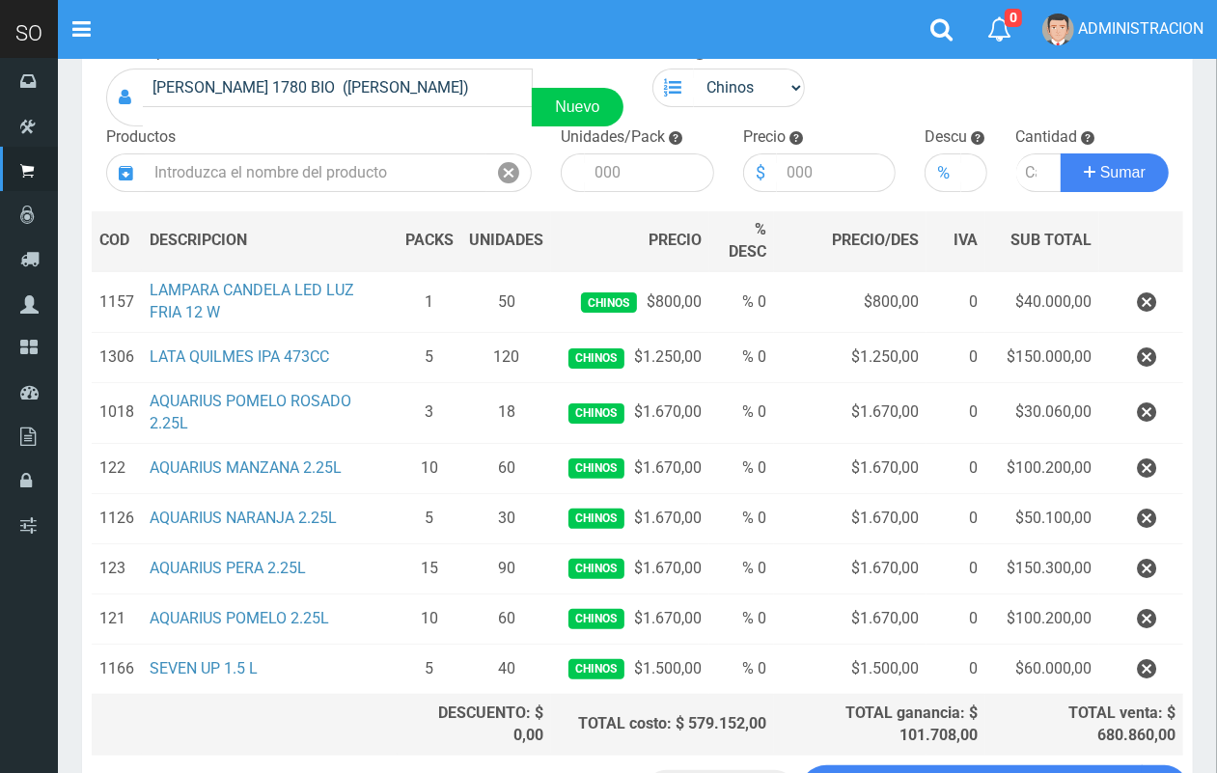
scroll to position [140, 0]
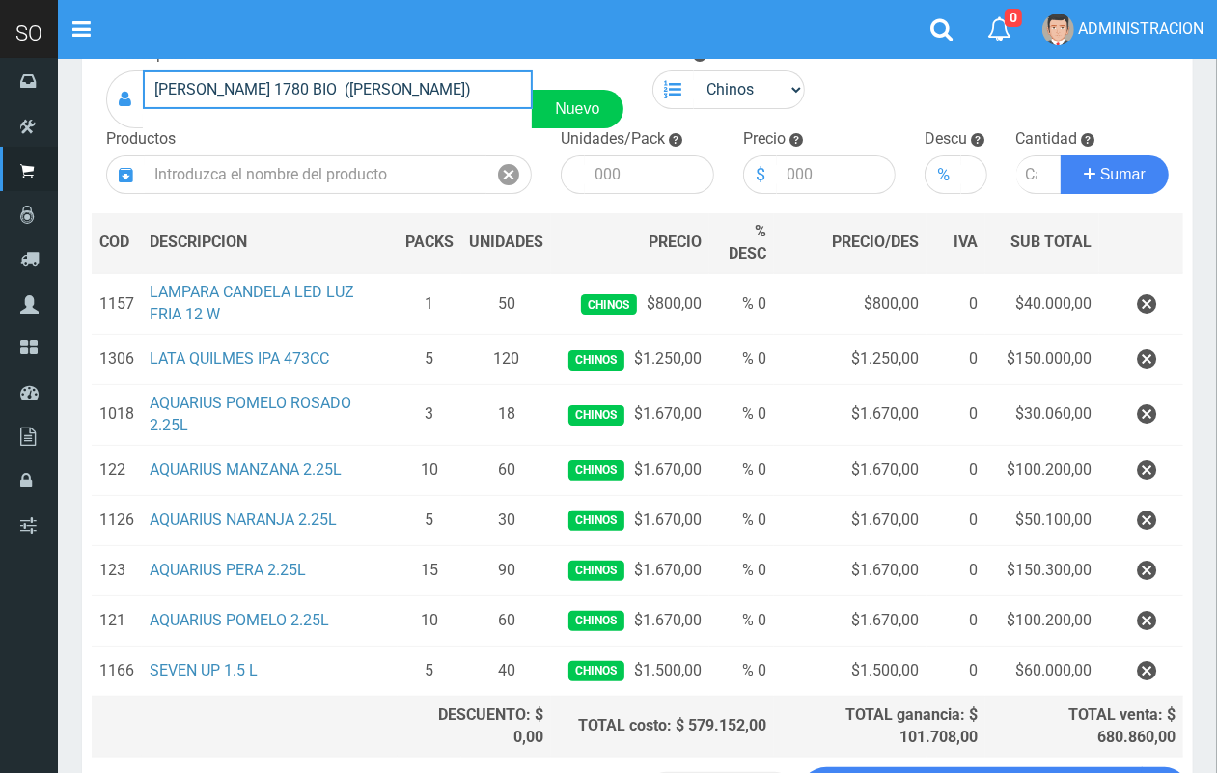
drag, startPoint x: 457, startPoint y: 93, endPoint x: 154, endPoint y: 93, distance: 302.1
click at [154, 93] on input "[PERSON_NAME] 1780 BIO ([PERSON_NAME])" at bounding box center [338, 89] width 390 height 39
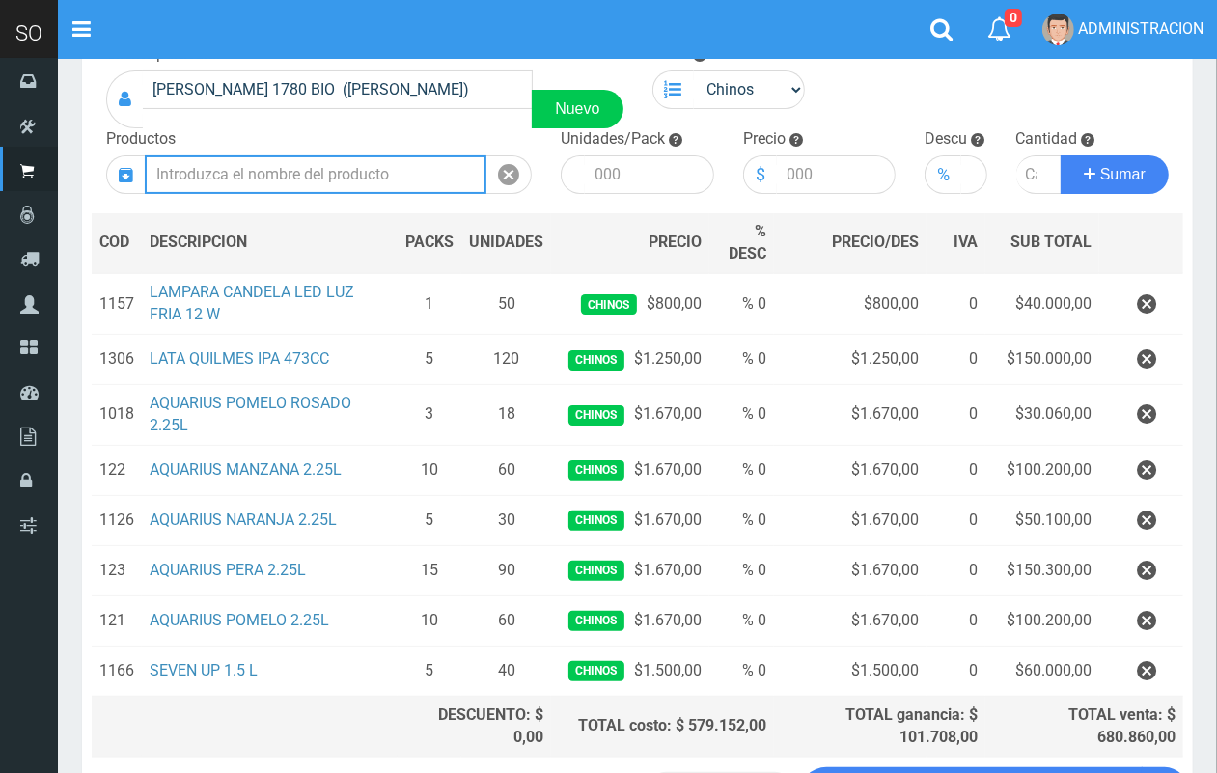
click at [335, 176] on input "text" at bounding box center [316, 174] width 342 height 39
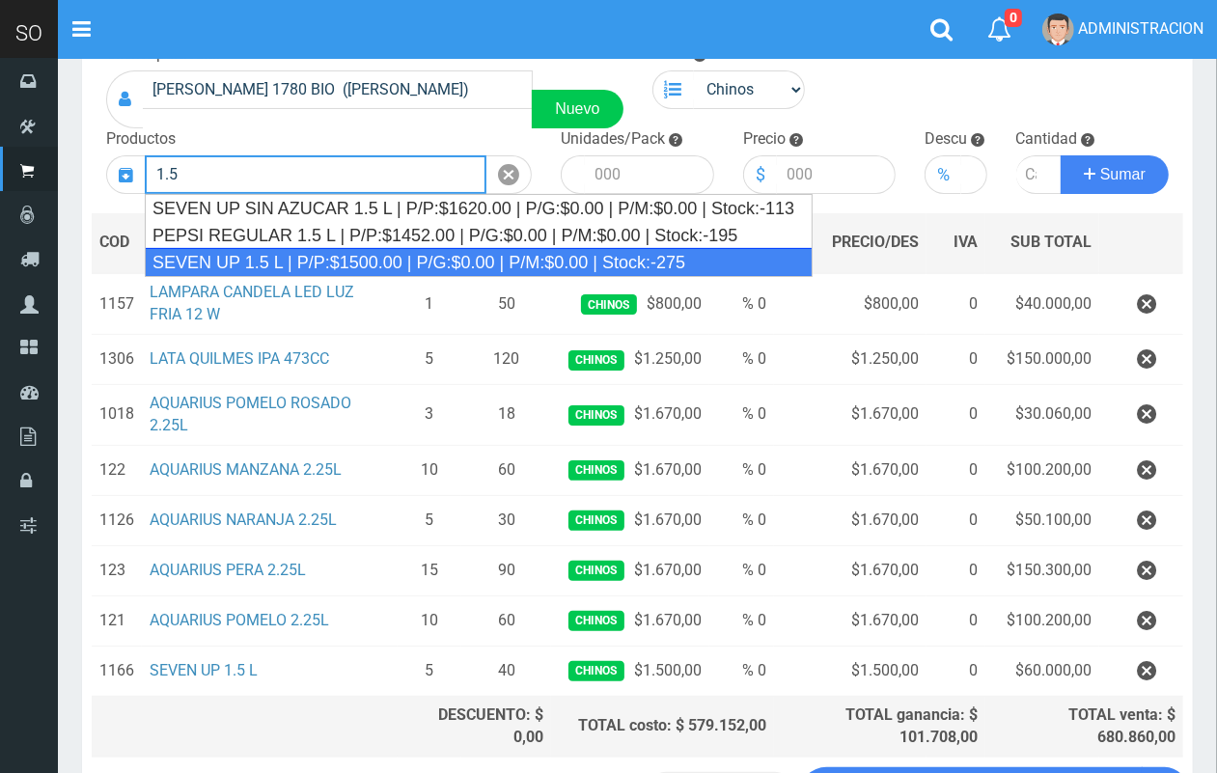
click at [378, 253] on div "SEVEN UP 1.5 L | P/P:$1500.00 | P/G:$0.00 | P/M:$0.00 | Stock:-275" at bounding box center [479, 262] width 668 height 29
type input "SEVEN UP 1.5 L | P/P:$1500.00 | P/G:$0.00 | P/M:$0.00 | Stock:-275"
type input "6"
type input "1500.00"
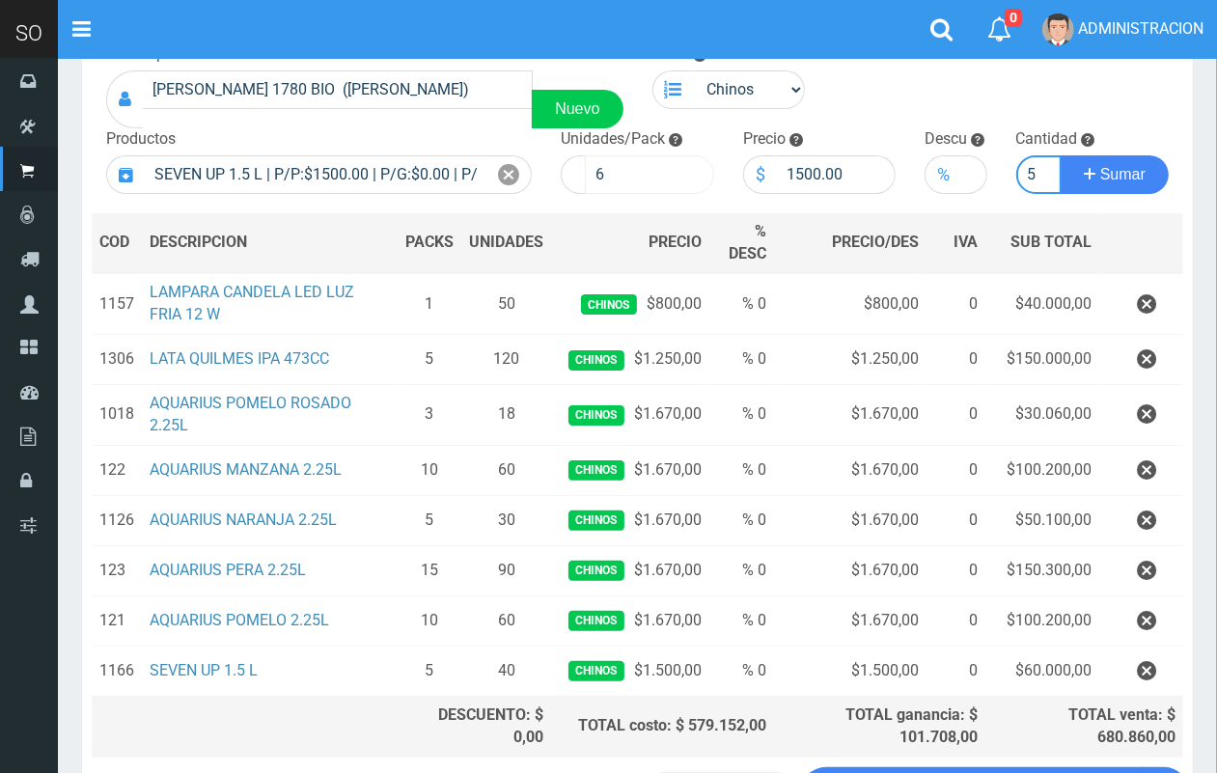
scroll to position [0, 2]
type input "5"
click at [1061, 155] on button "Sumar" at bounding box center [1115, 174] width 108 height 39
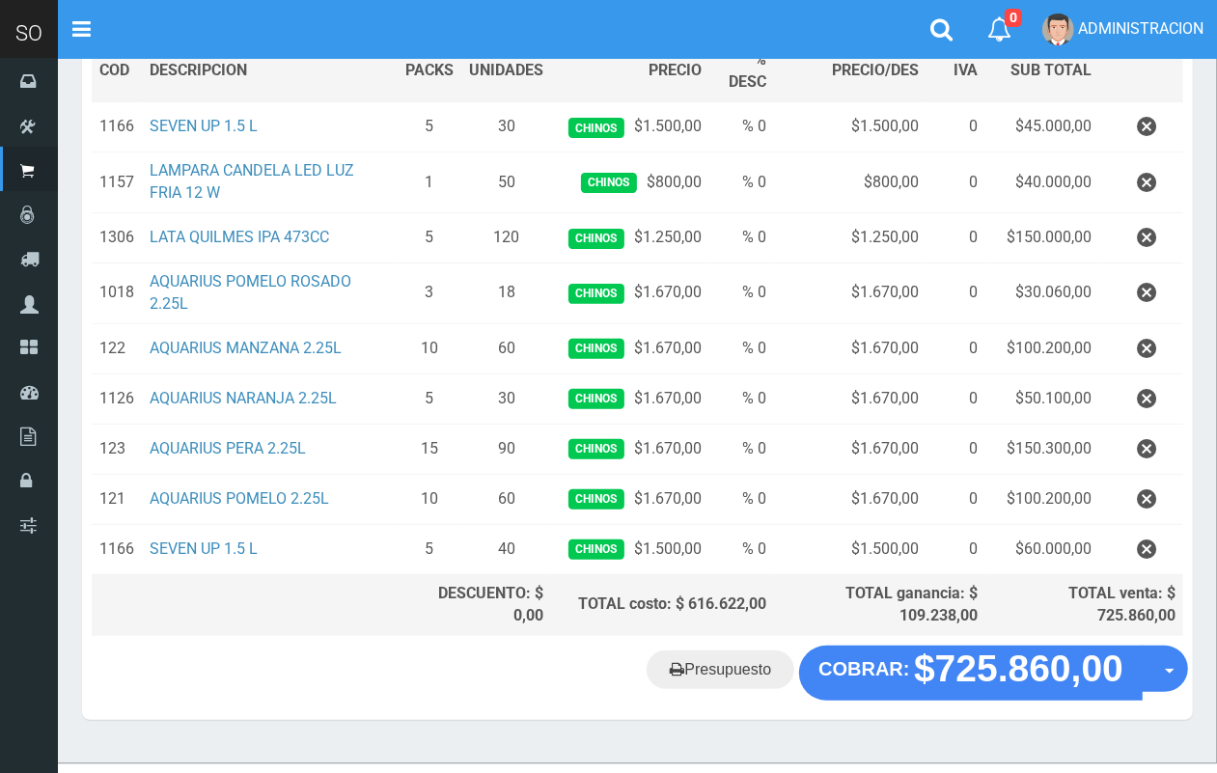
scroll to position [348, 0]
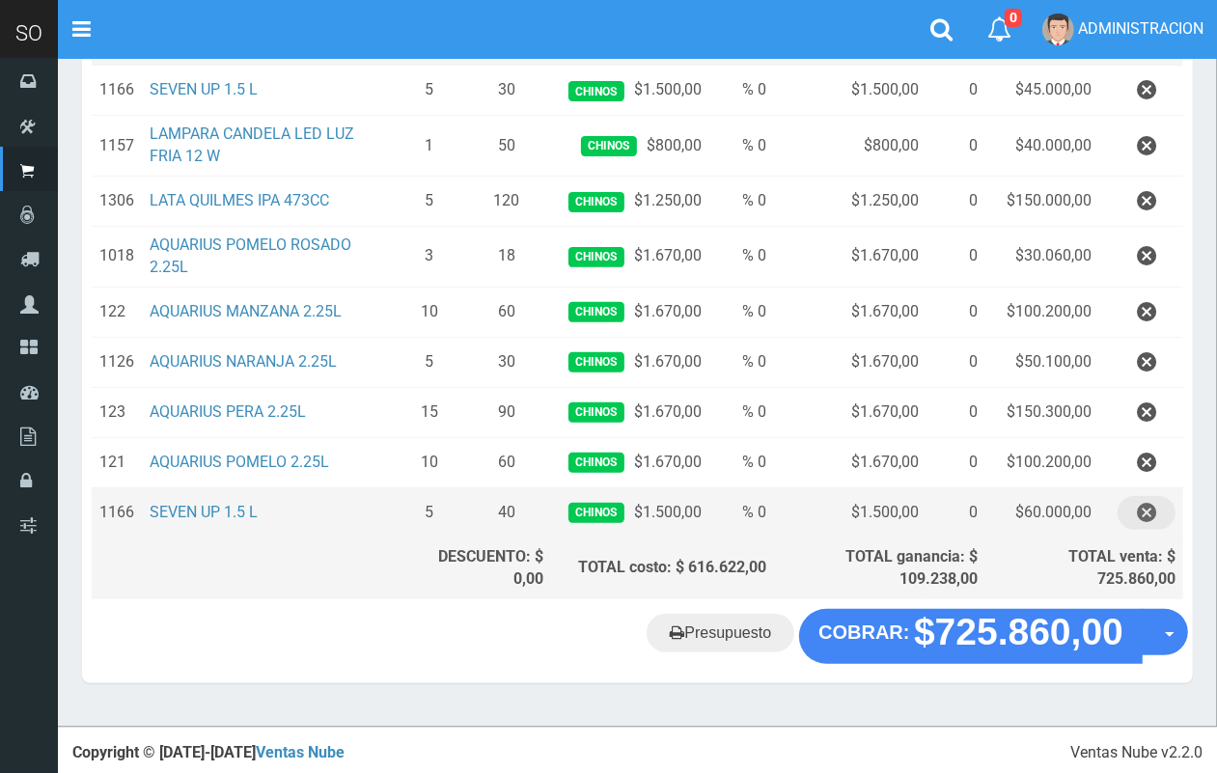
click at [1150, 513] on icon "button" at bounding box center [1146, 513] width 19 height 34
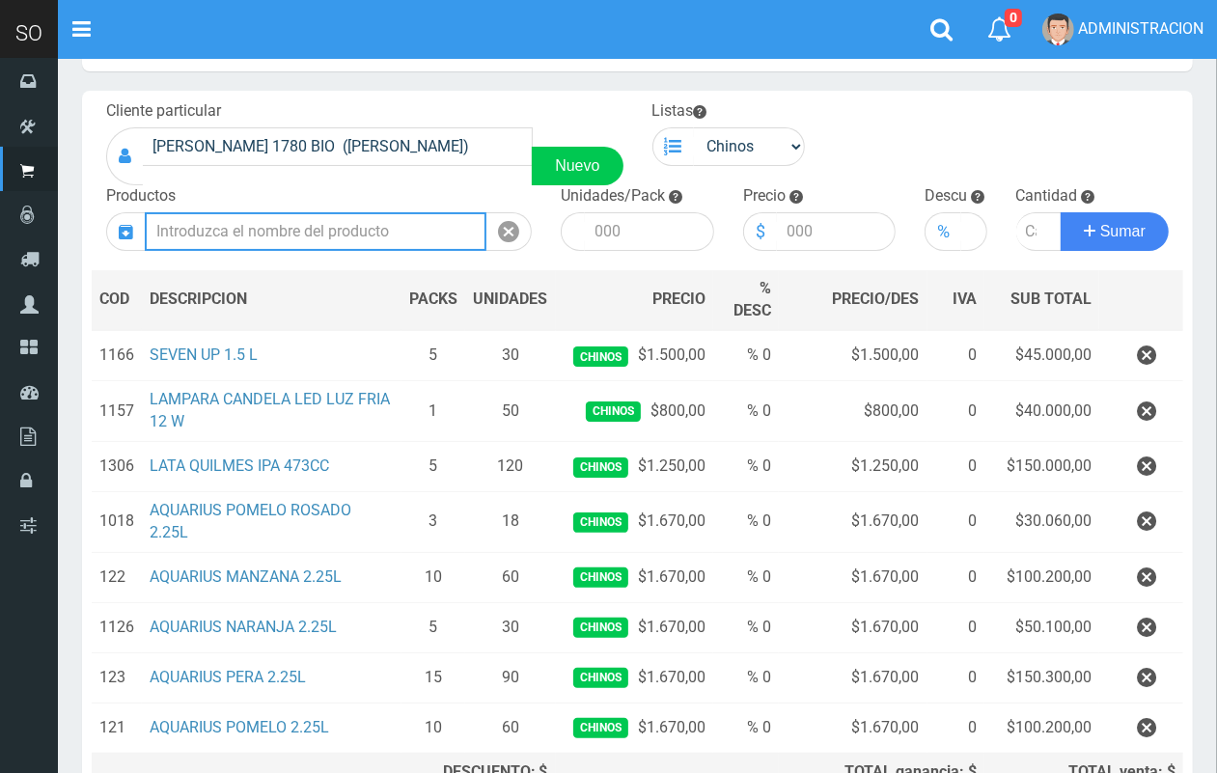
scroll to position [82, 0]
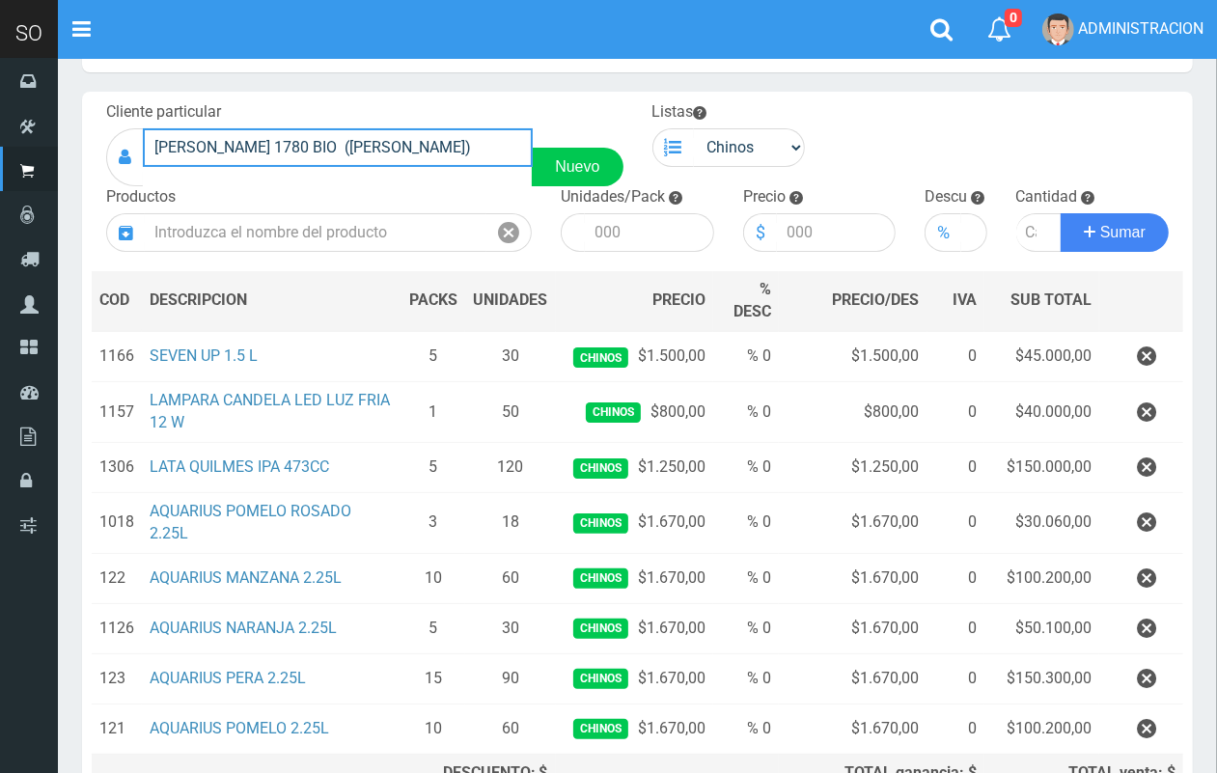
drag, startPoint x: 439, startPoint y: 147, endPoint x: 166, endPoint y: 141, distance: 273.2
click at [154, 133] on input "[PERSON_NAME] 1780 BIO ([PERSON_NAME])" at bounding box center [338, 147] width 390 height 39
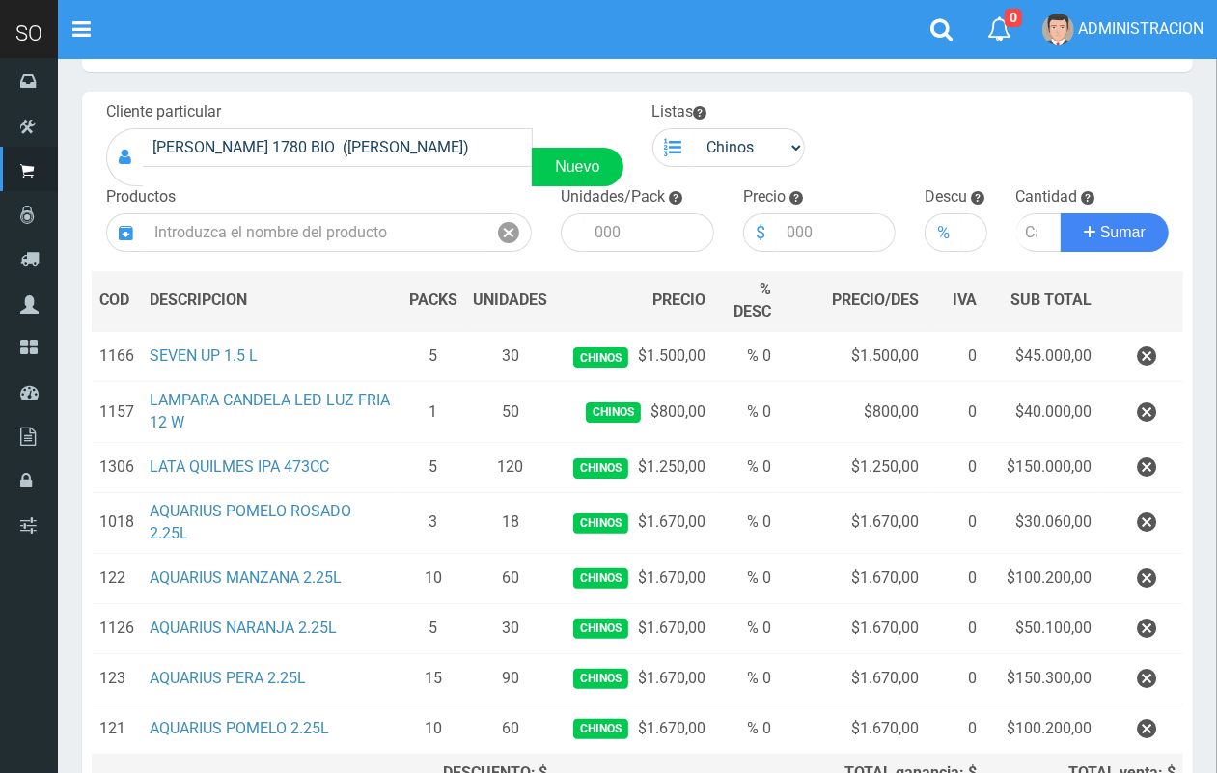
click at [200, 75] on section "× Titulo del Msj texto Mas Texto Cancelar Aceptar Editar Presupuesto Nº3957 ." at bounding box center [637, 459] width 1159 height 967
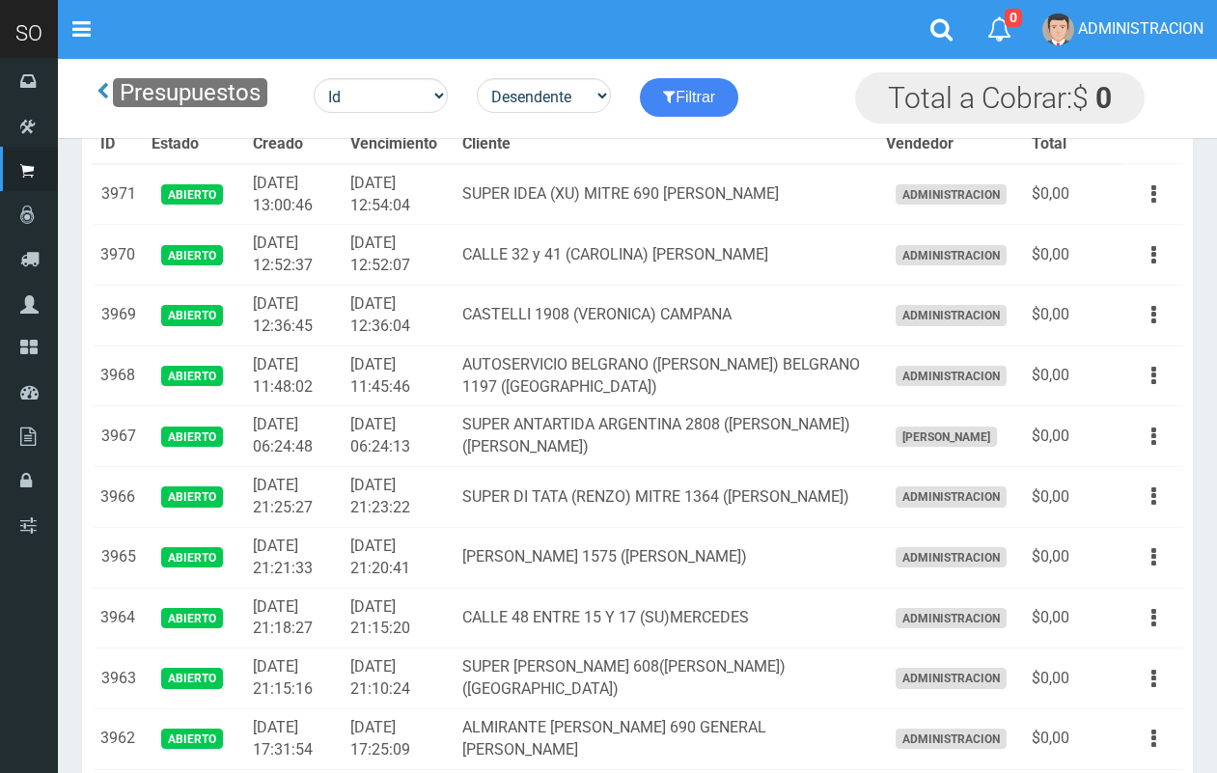
scroll to position [772, 0]
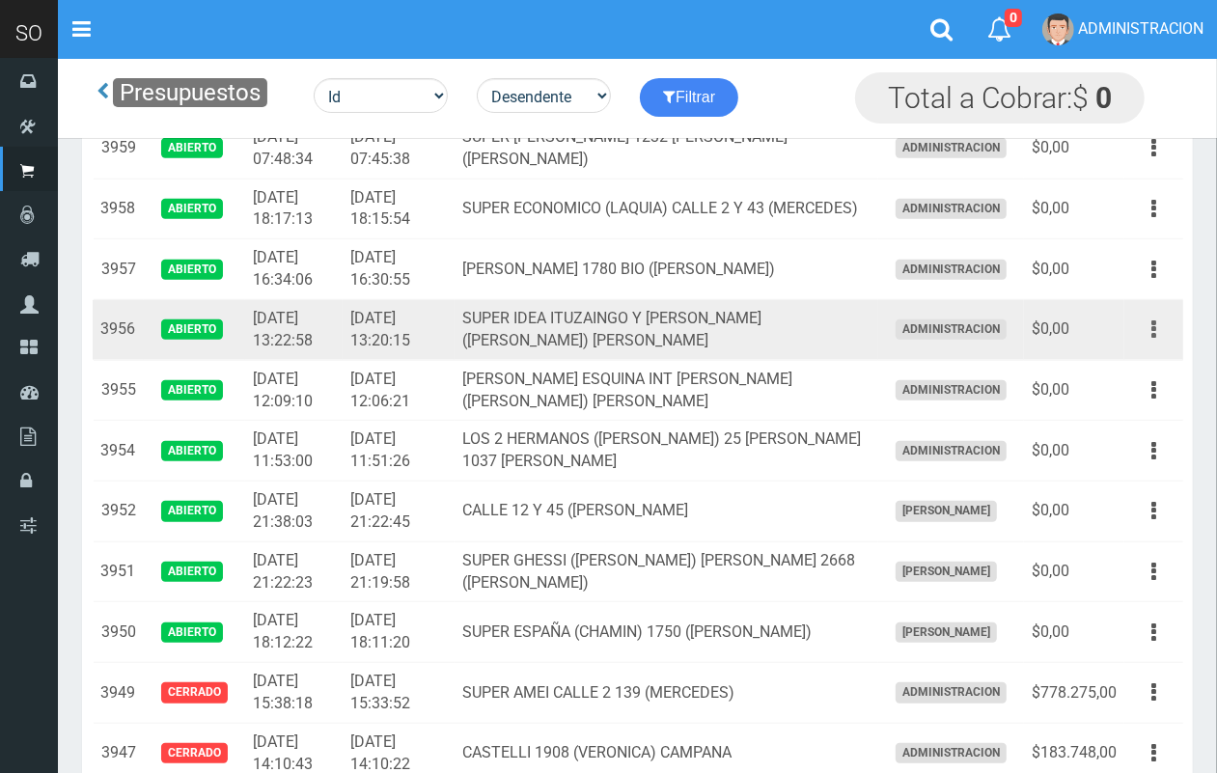
click at [1150, 335] on button "button" at bounding box center [1153, 330] width 43 height 34
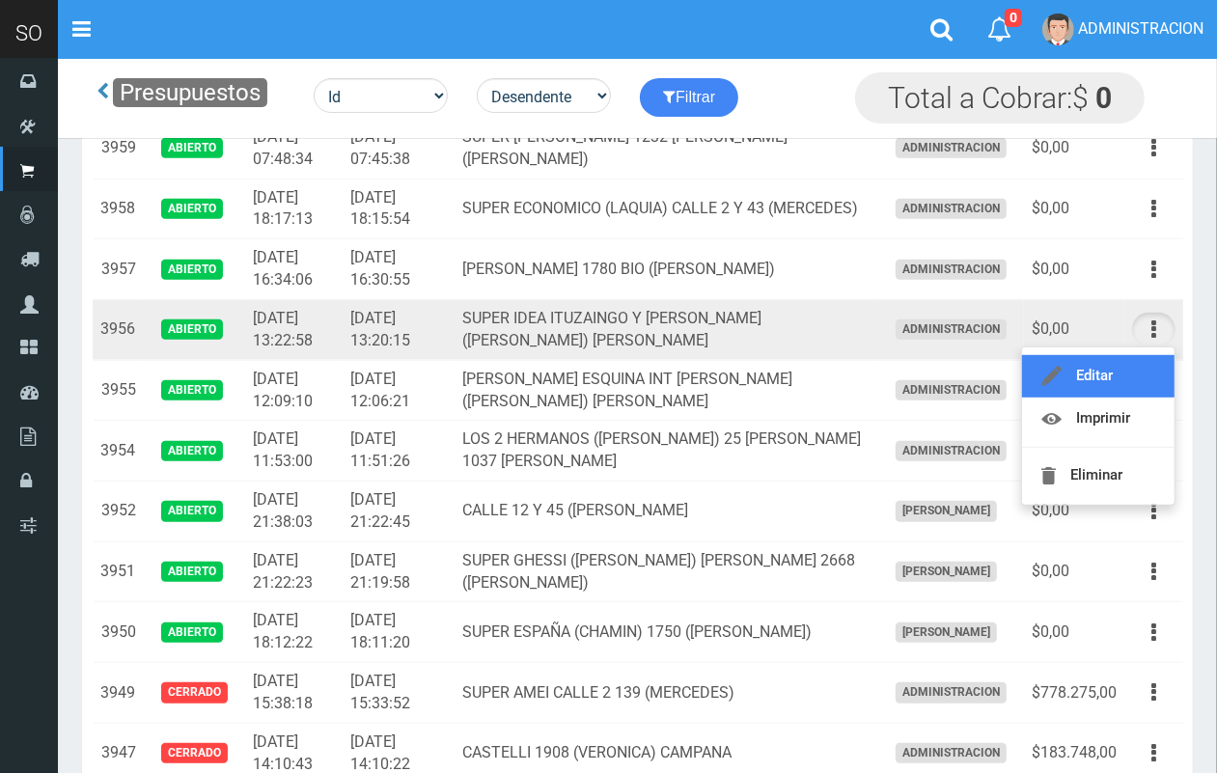
click at [1144, 381] on link "Editar" at bounding box center [1098, 376] width 153 height 42
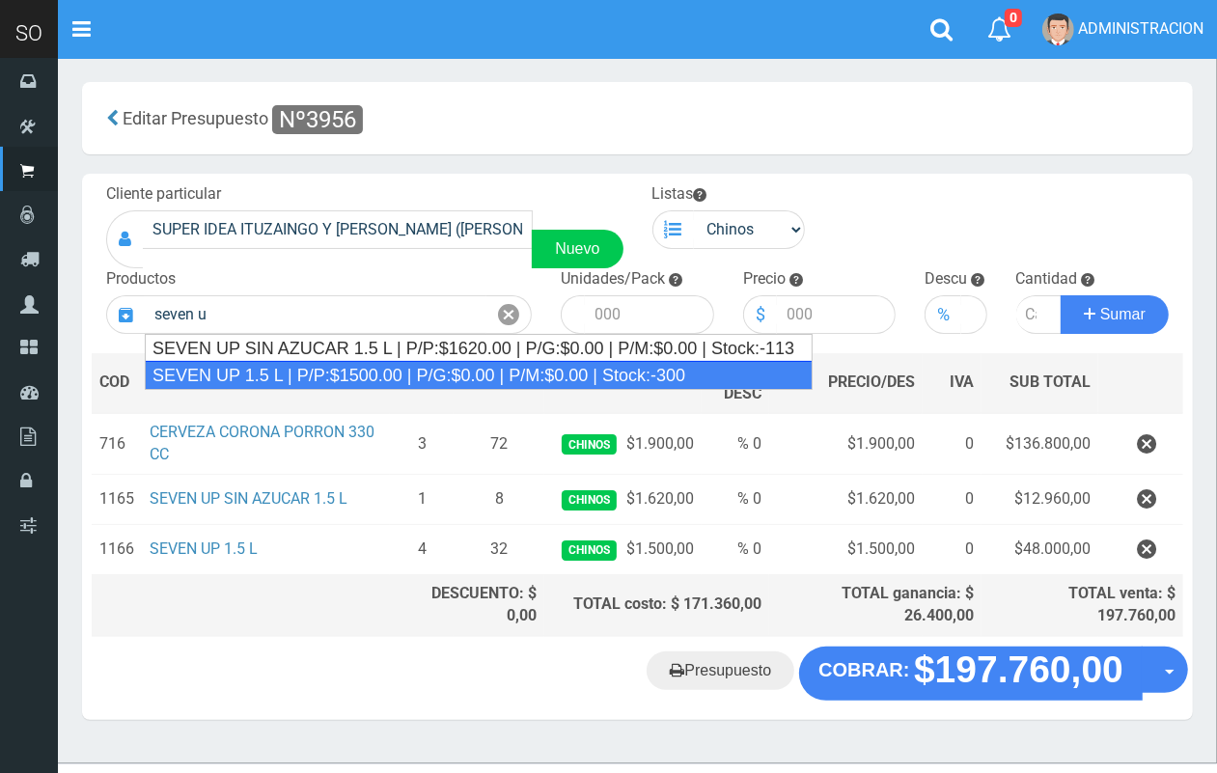
click at [300, 372] on div "SEVEN UP 1.5 L | P/P:$1500.00 | P/G:$0.00 | P/M:$0.00 | Stock:-300" at bounding box center [479, 375] width 668 height 29
type input "SEVEN UP 1.5 L | P/P:$1500.00 | P/G:$0.00 | P/M:$0.00 | Stock:-300"
type input "6"
type input "1500.00"
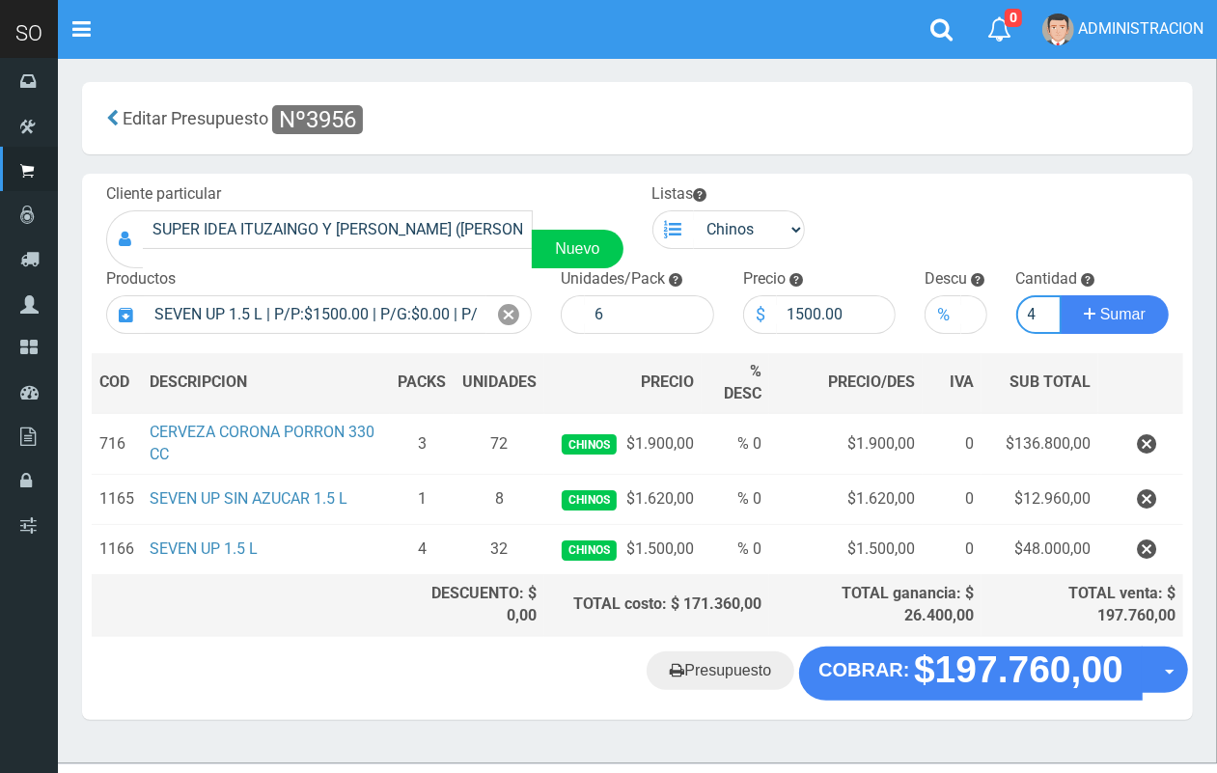
scroll to position [0, 2]
type input "4"
click at [1061, 295] on button "Sumar" at bounding box center [1115, 314] width 108 height 39
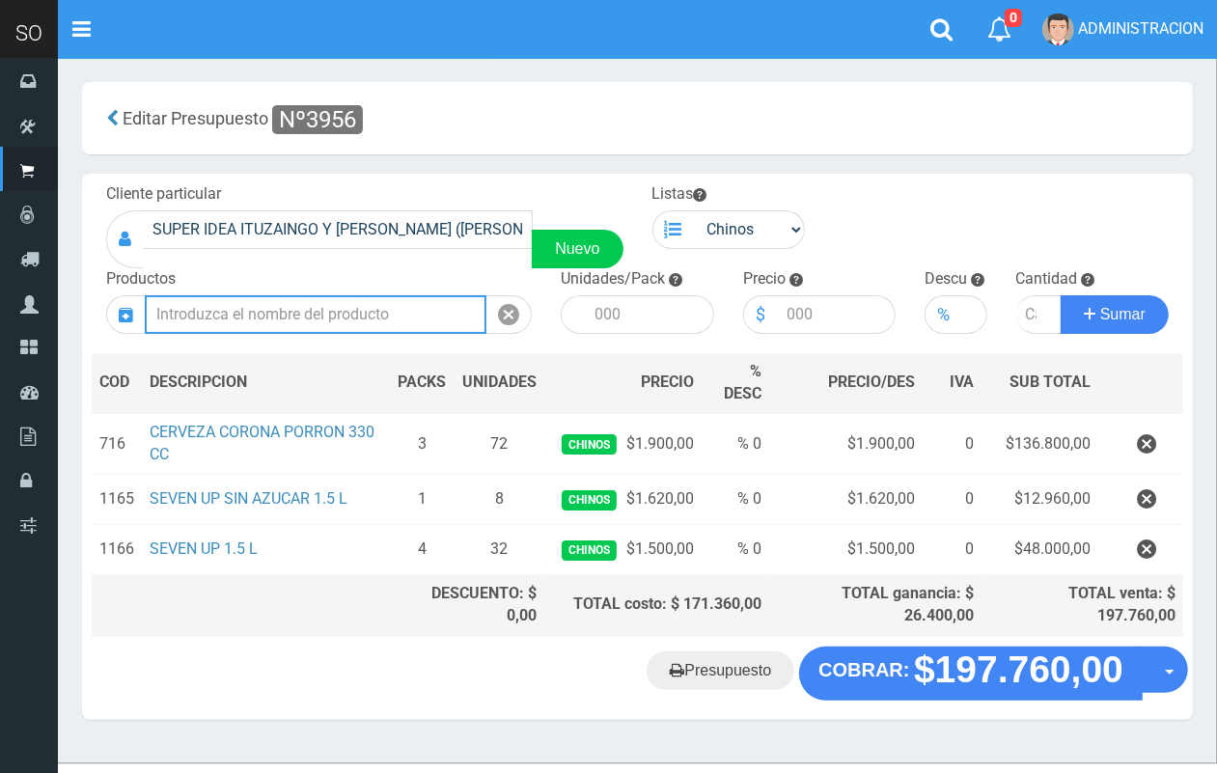
scroll to position [0, 0]
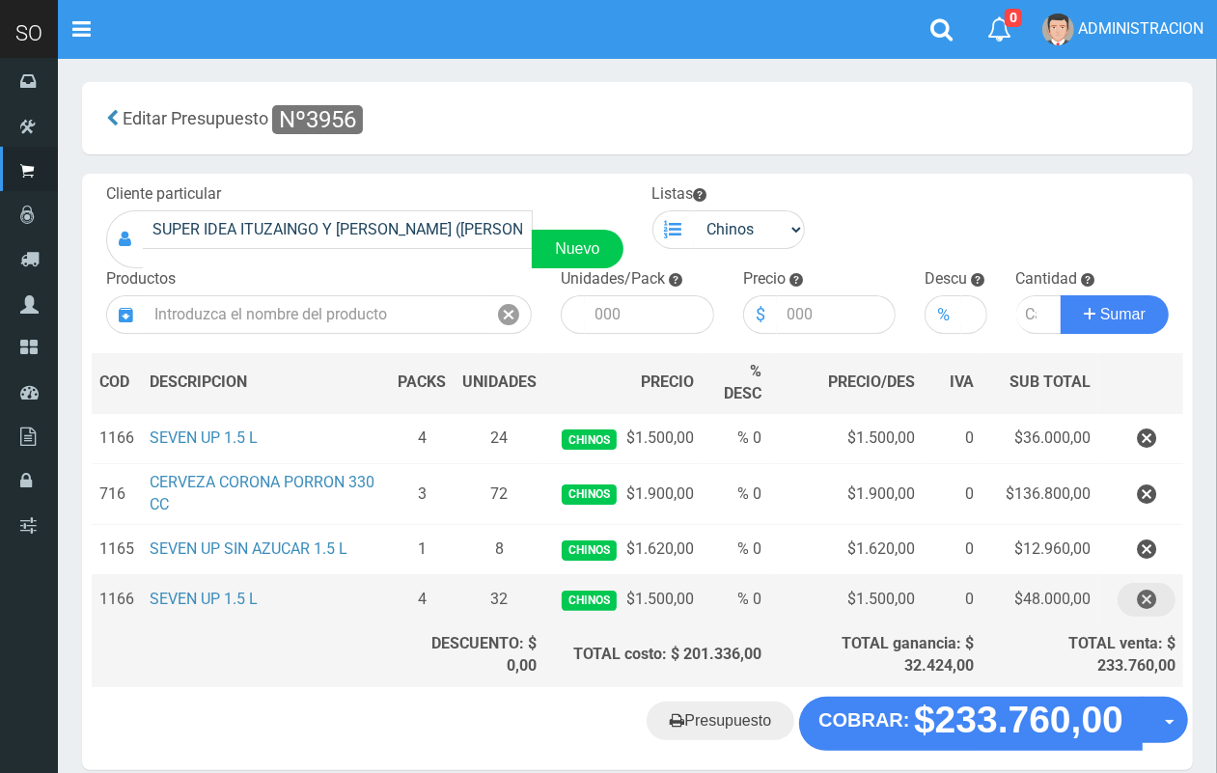
click at [1137, 601] on icon "button" at bounding box center [1146, 600] width 19 height 34
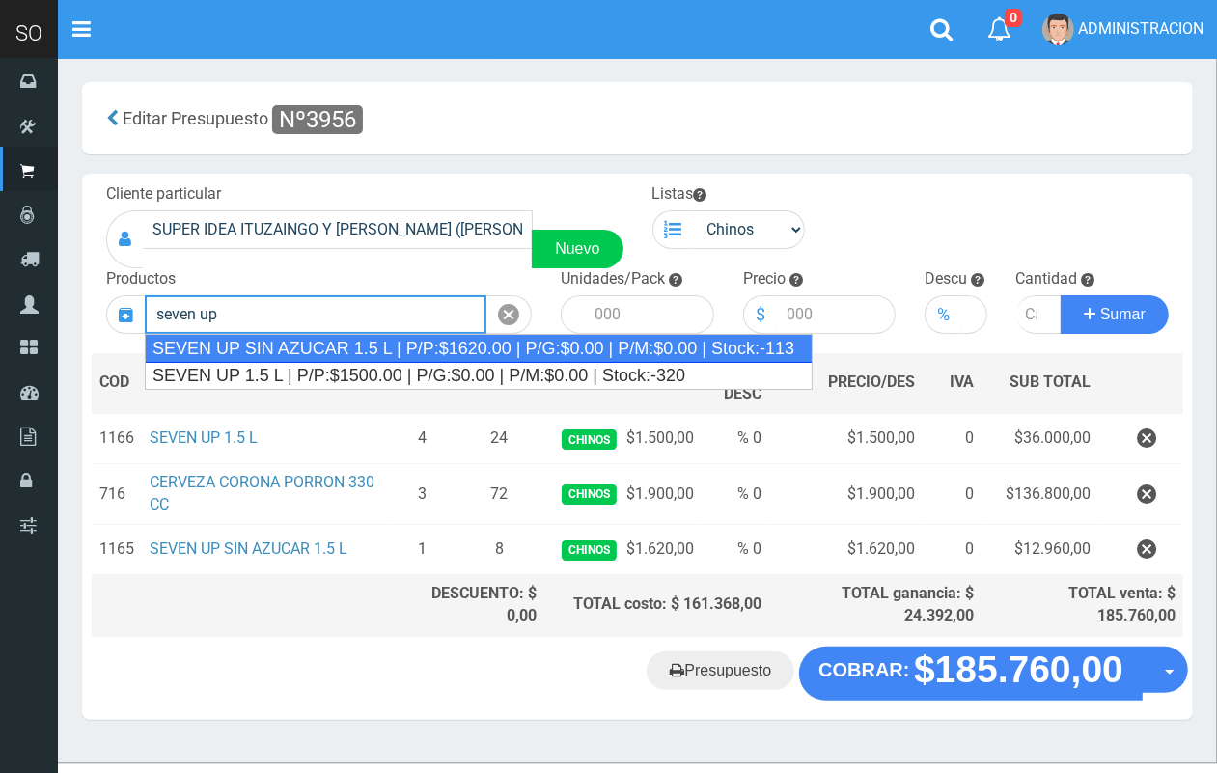
click at [428, 341] on div "SEVEN UP SIN AZUCAR 1.5 L | P/P:$1620.00 | P/G:$0.00 | P/M:$0.00 | Stock:-113" at bounding box center [479, 348] width 668 height 29
type input "SEVEN UP SIN AZUCAR 1.5 L | P/P:$1620.00 | P/G:$0.00 | P/M:$0.00 | Stock:-113"
type input "8"
type input "1620.00"
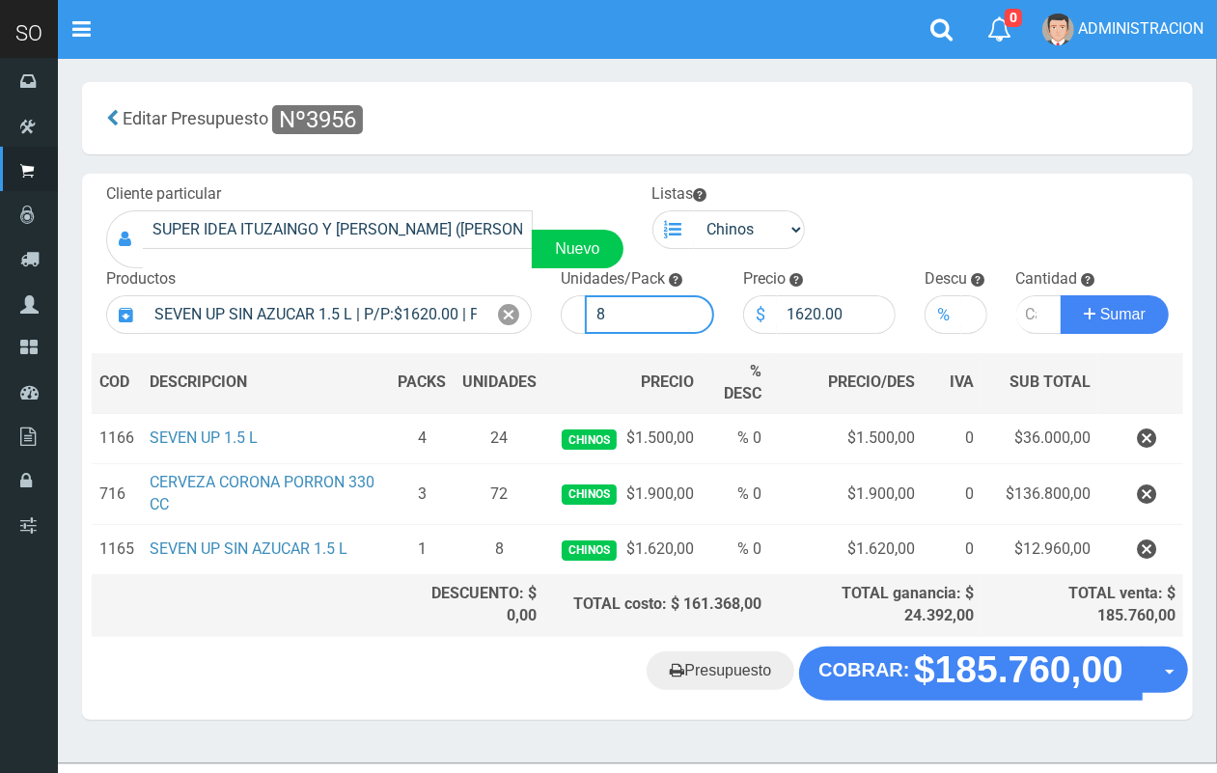
drag, startPoint x: 634, startPoint y: 311, endPoint x: 596, endPoint y: 302, distance: 39.6
click at [595, 302] on input "8" at bounding box center [649, 314] width 129 height 39
type input "6"
click at [1033, 319] on input "-1" at bounding box center [1039, 314] width 46 height 39
click at [1042, 310] on input "0" at bounding box center [1039, 314] width 46 height 39
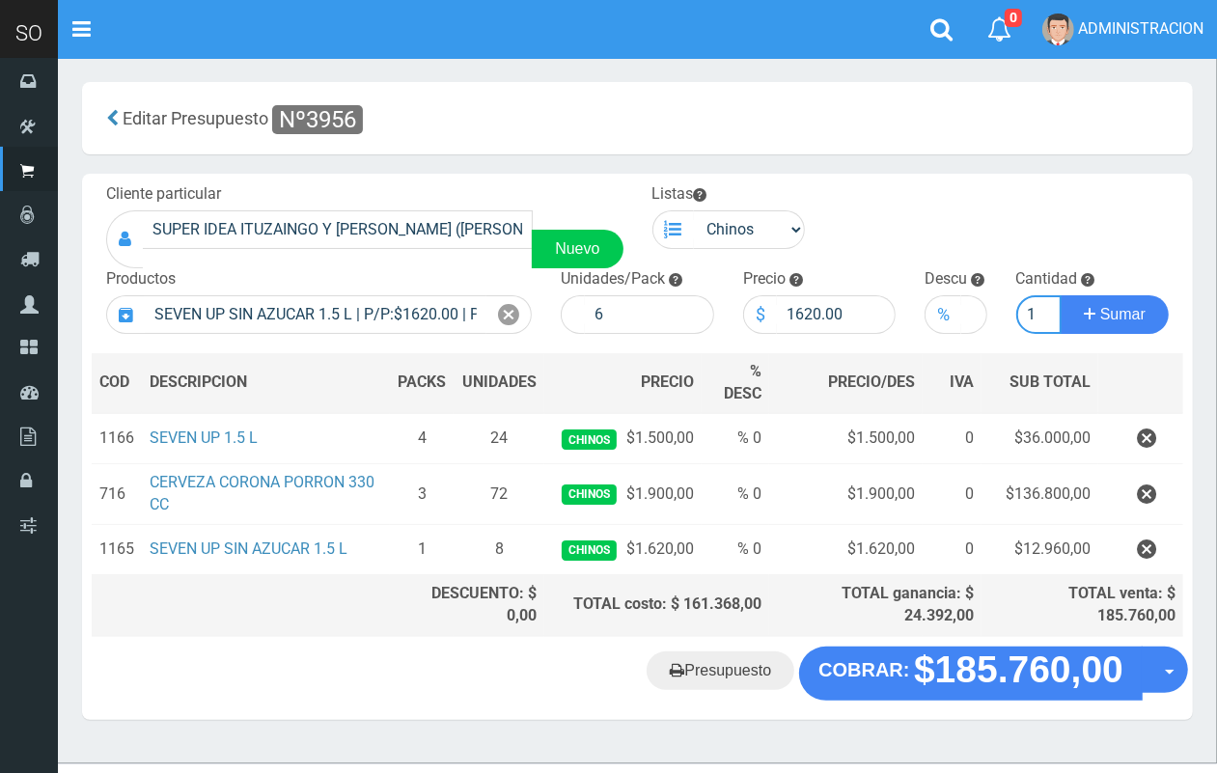
type input "1"
click at [1042, 310] on input "1" at bounding box center [1039, 314] width 46 height 39
click at [1061, 295] on button "Sumar" at bounding box center [1115, 314] width 108 height 39
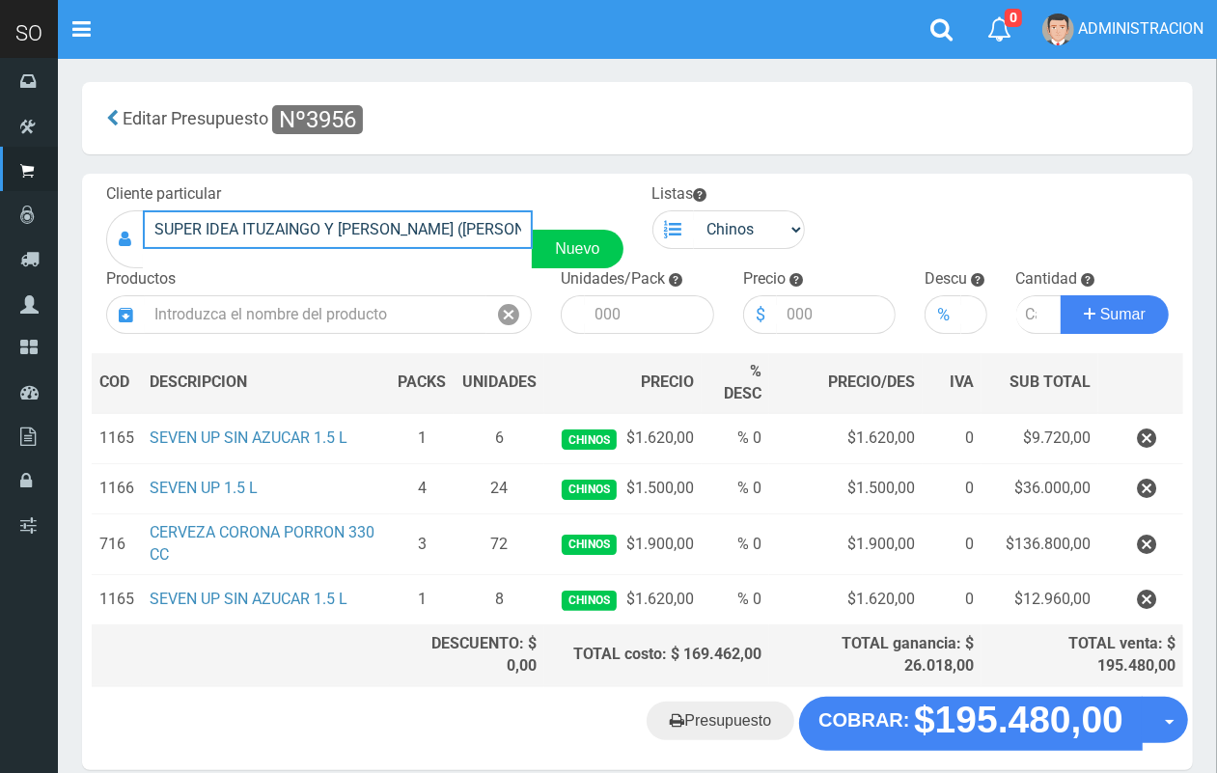
drag, startPoint x: 508, startPoint y: 227, endPoint x: 156, endPoint y: 233, distance: 351.4
click at [141, 233] on div "SUPER IDEA ITUZAINGO Y MORENO (JUAN) GILES Nuevo" at bounding box center [364, 239] width 517 height 58
click at [758, 769] on section "× Titulo del Msj texto Mas Texto Cancelar Aceptar Editar Presupuesto Nº3956 ." at bounding box center [637, 436] width 1159 height 756
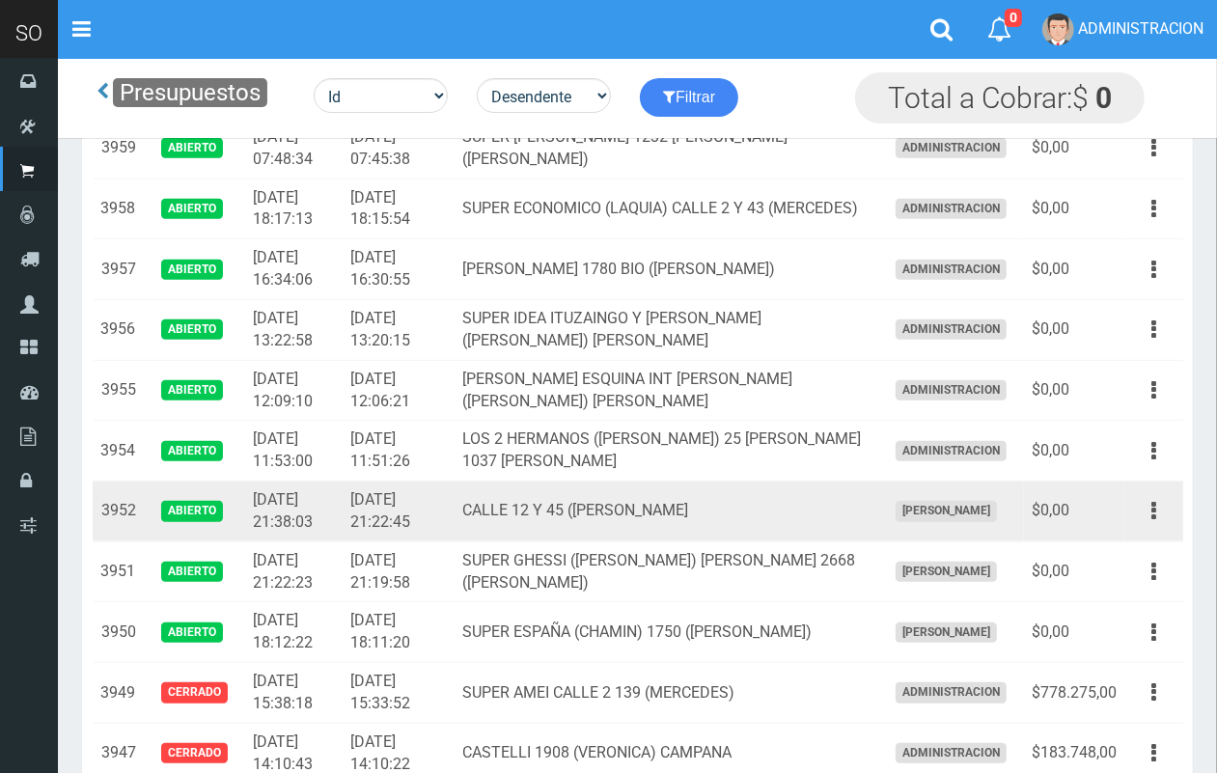
scroll to position [772, 0]
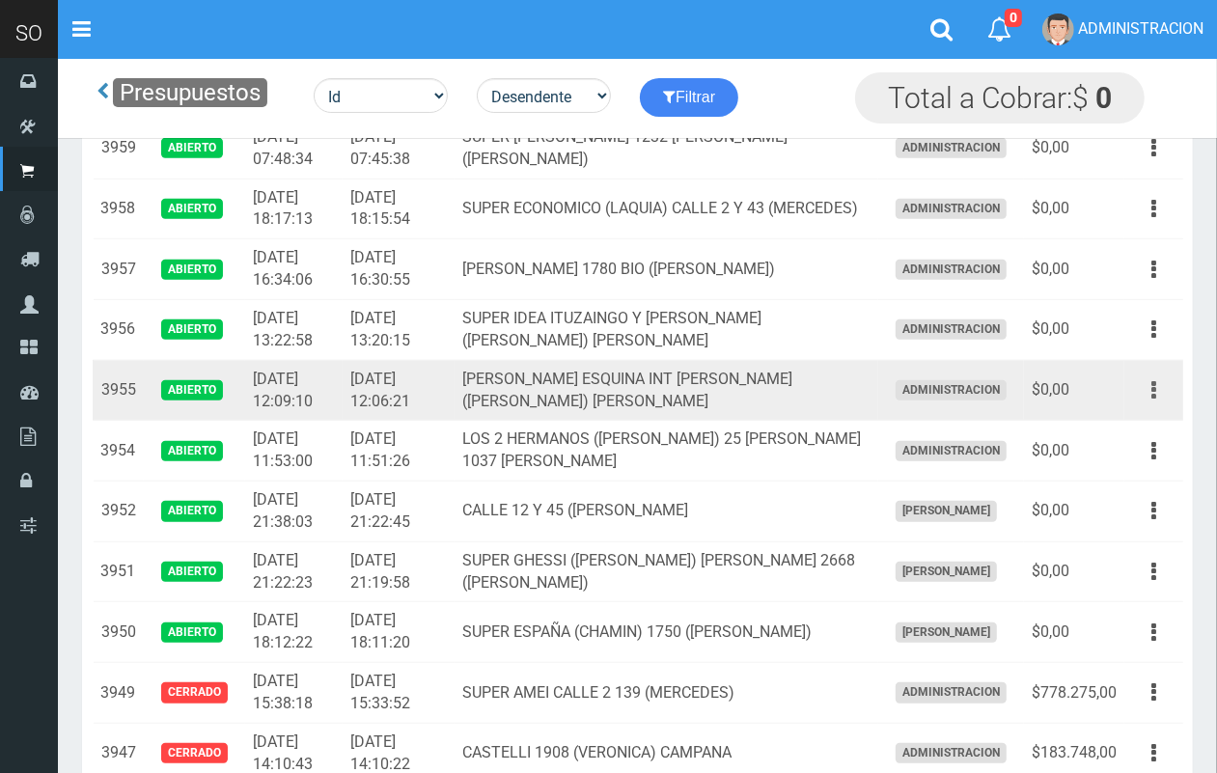
click at [1145, 384] on button "button" at bounding box center [1153, 391] width 43 height 34
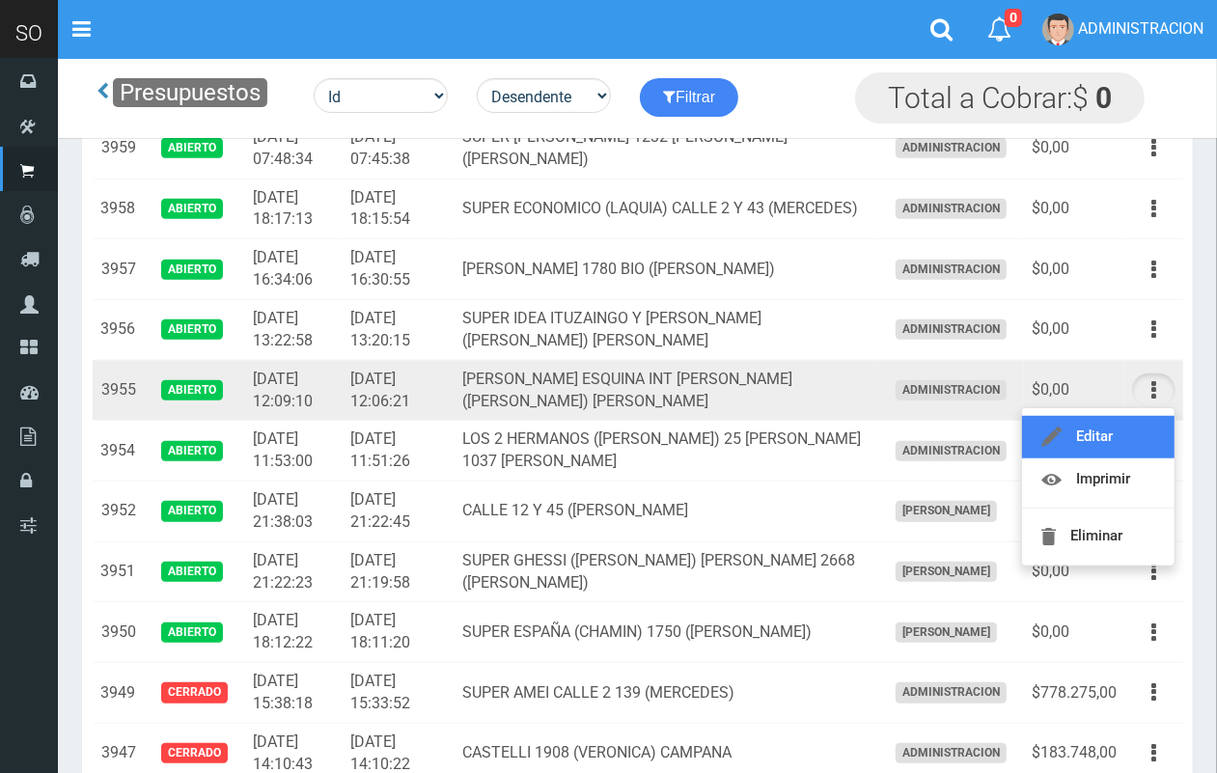
click at [1117, 420] on link "Editar" at bounding box center [1098, 437] width 153 height 42
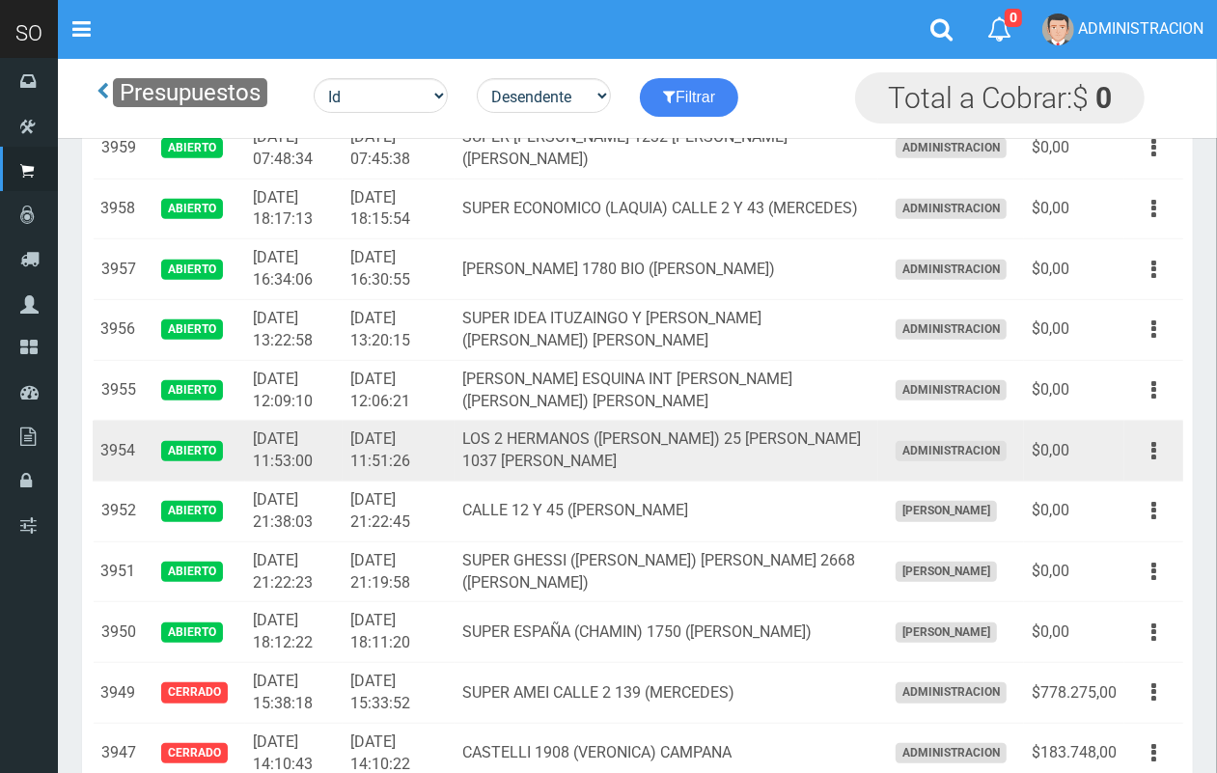
scroll to position [772, 0]
click at [1149, 451] on button "button" at bounding box center [1153, 451] width 43 height 34
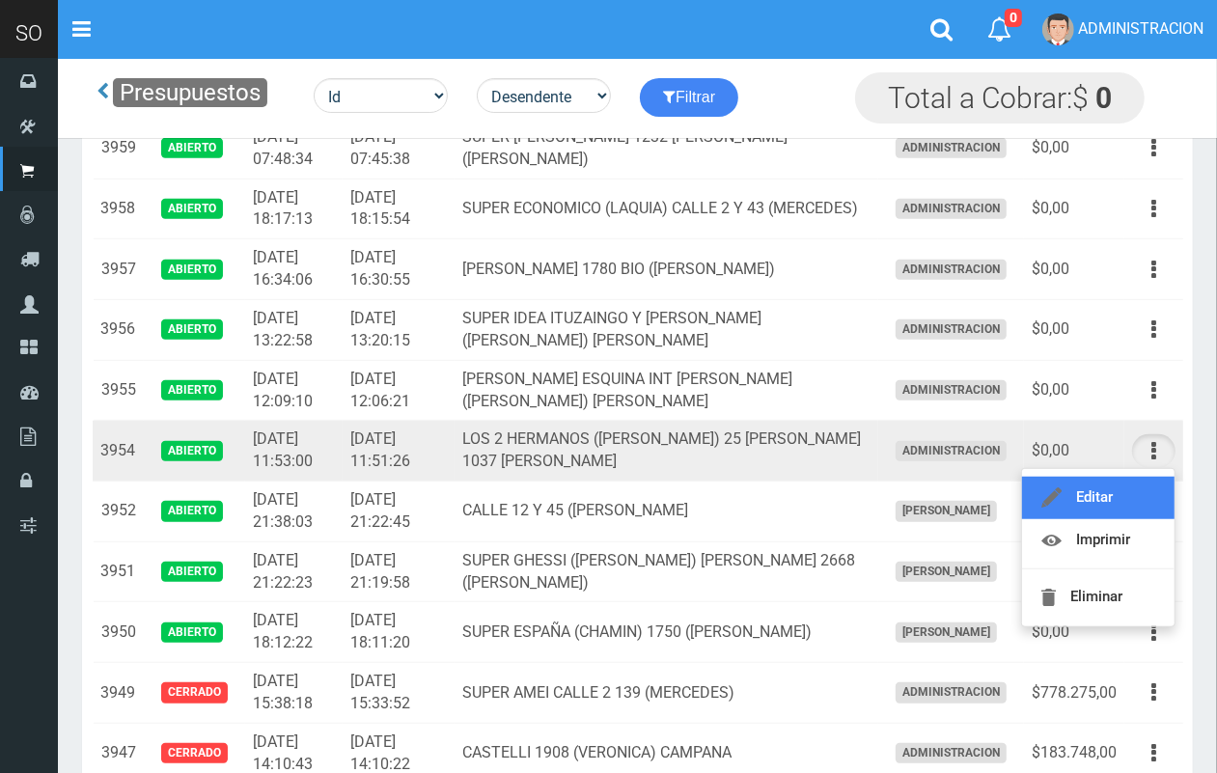
click at [1102, 497] on link "Editar" at bounding box center [1098, 498] width 153 height 42
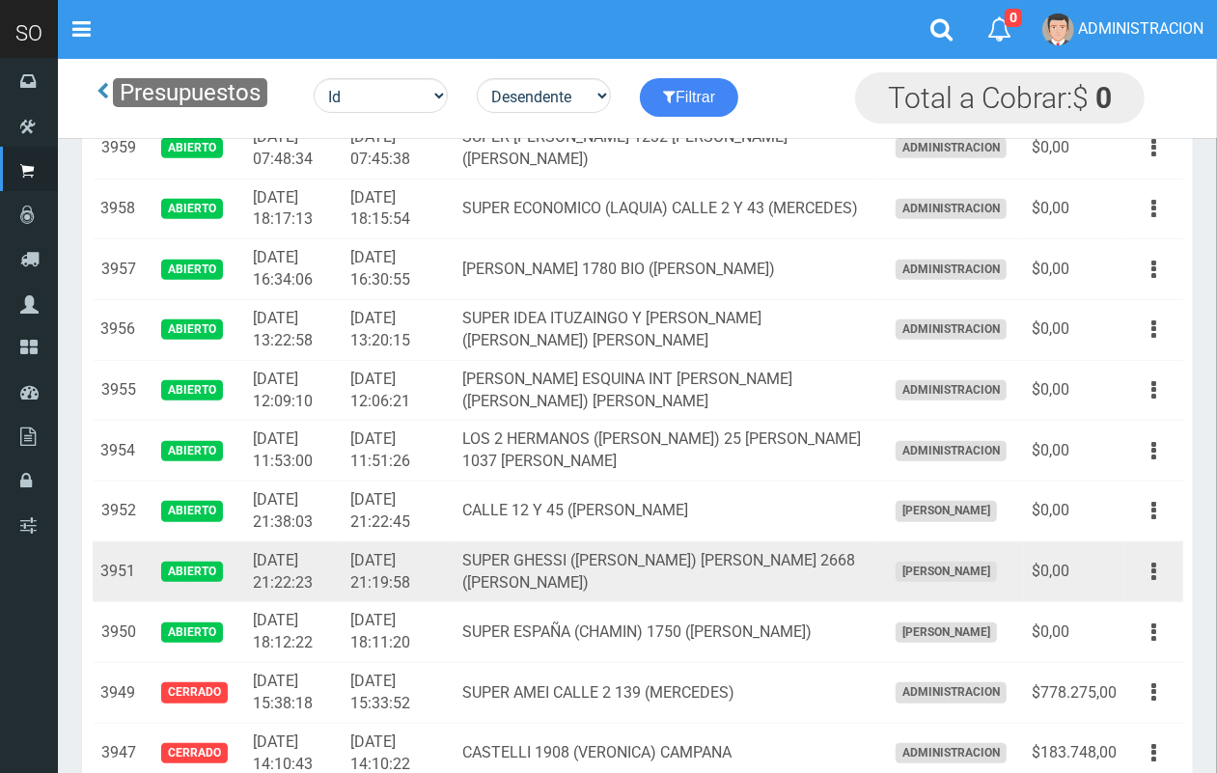
scroll to position [772, 0]
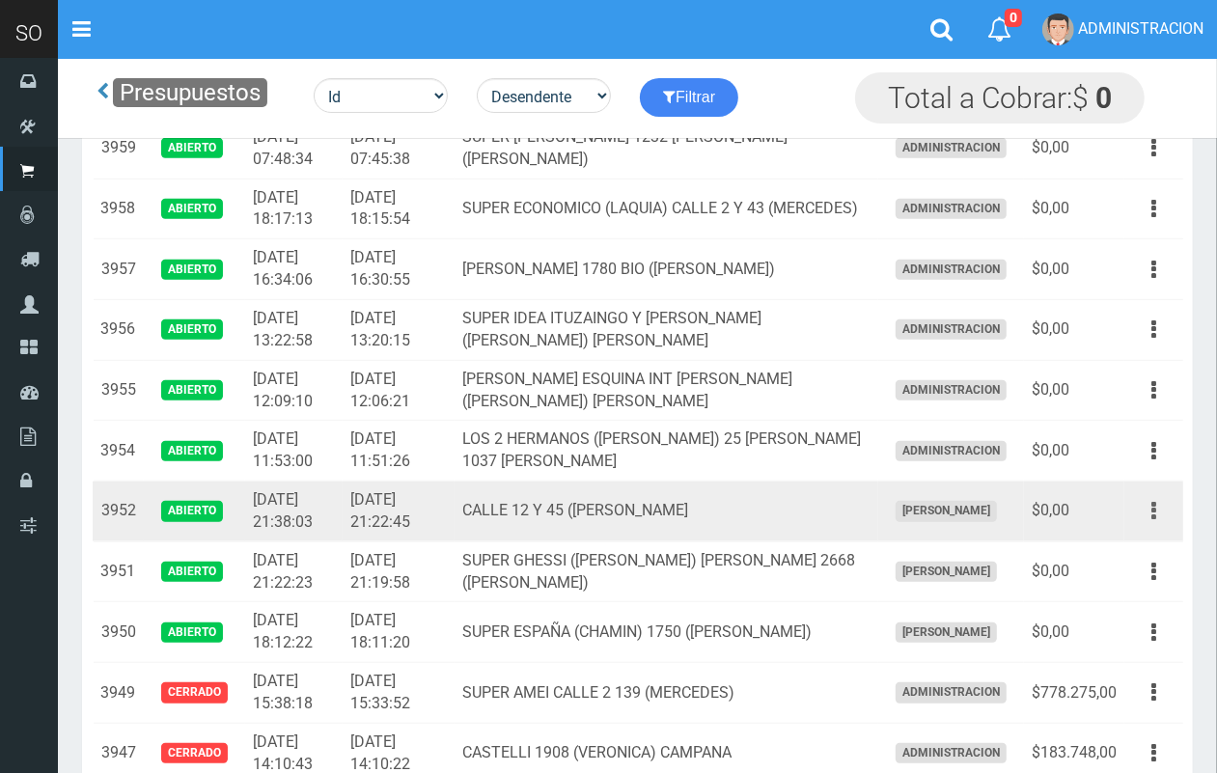
click at [1153, 514] on icon "button" at bounding box center [1154, 511] width 5 height 34
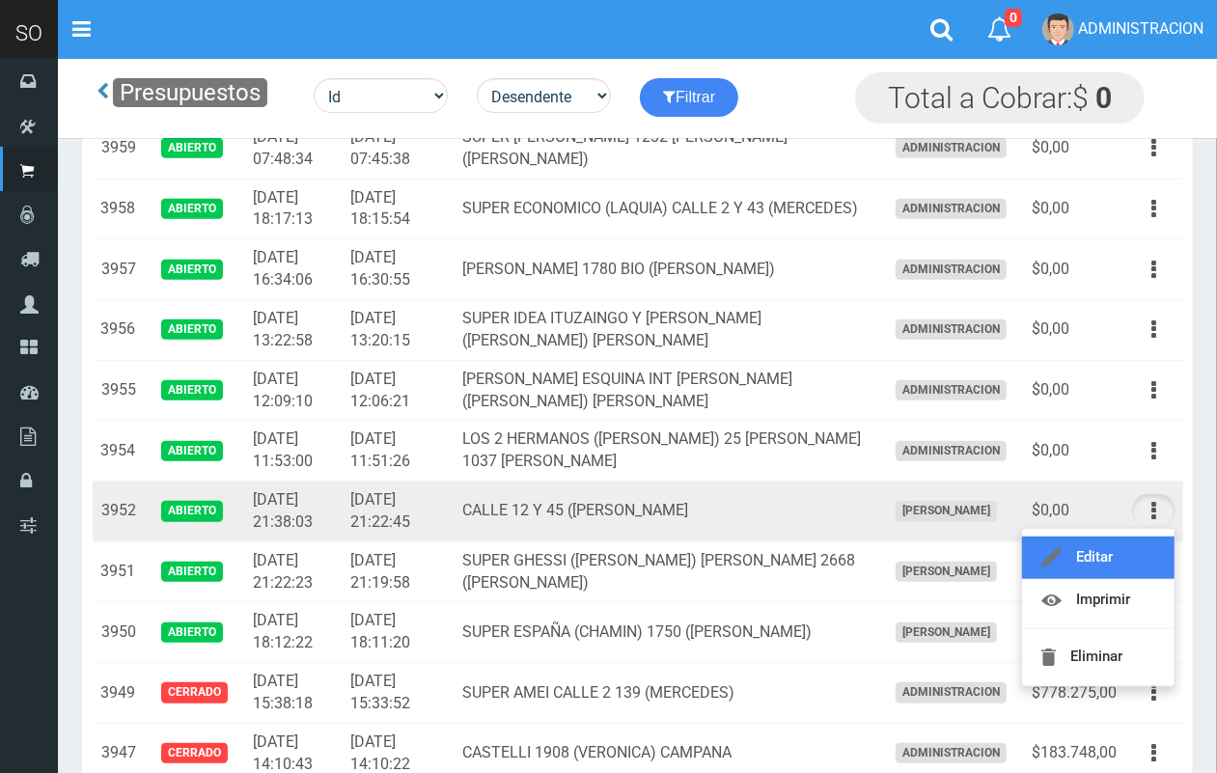
click at [1112, 550] on link "Editar" at bounding box center [1098, 558] width 153 height 42
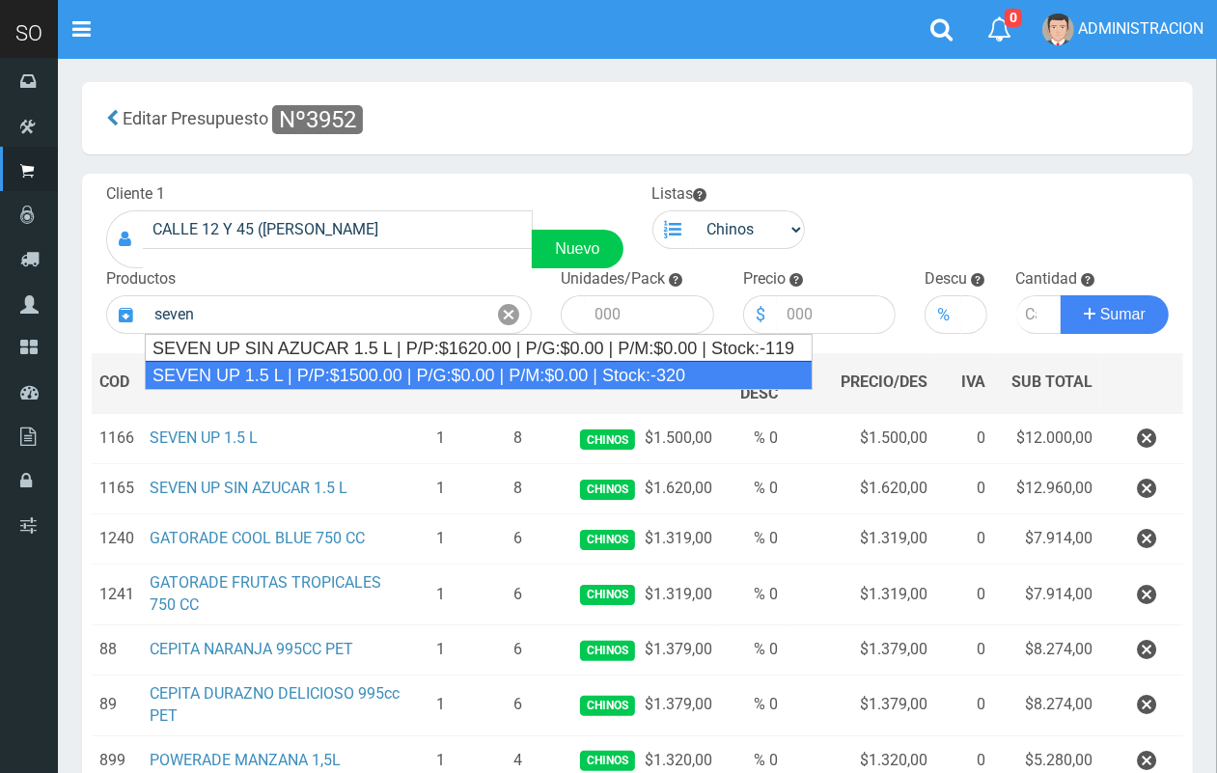
click at [413, 368] on div "SEVEN UP 1.5 L | P/P:$1500.00 | P/G:$0.00 | P/M:$0.00 | Stock:-320" at bounding box center [479, 375] width 668 height 29
type input "SEVEN UP 1.5 L | P/P:$1500.00 | P/G:$0.00 | P/M:$0.00 | Stock:-320"
type input "6"
type input "1500.00"
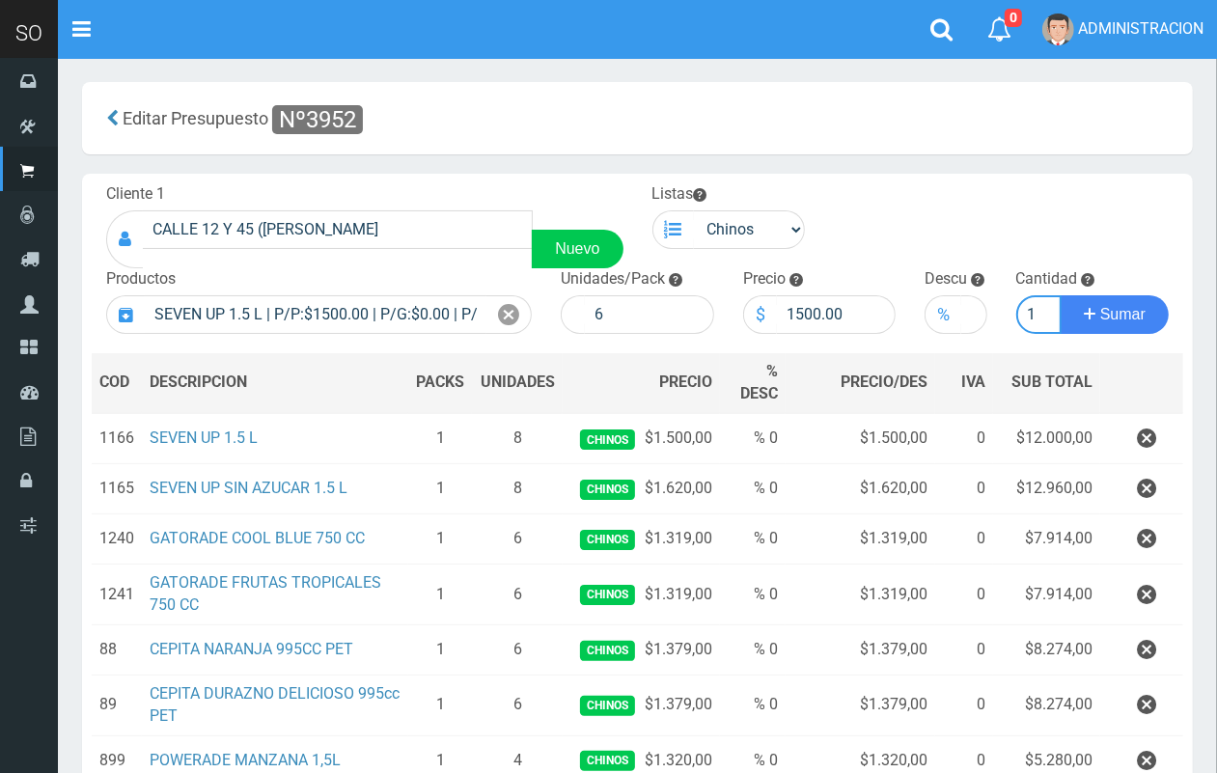
scroll to position [0, 2]
type input "1"
click at [1061, 295] on button "Sumar" at bounding box center [1115, 314] width 108 height 39
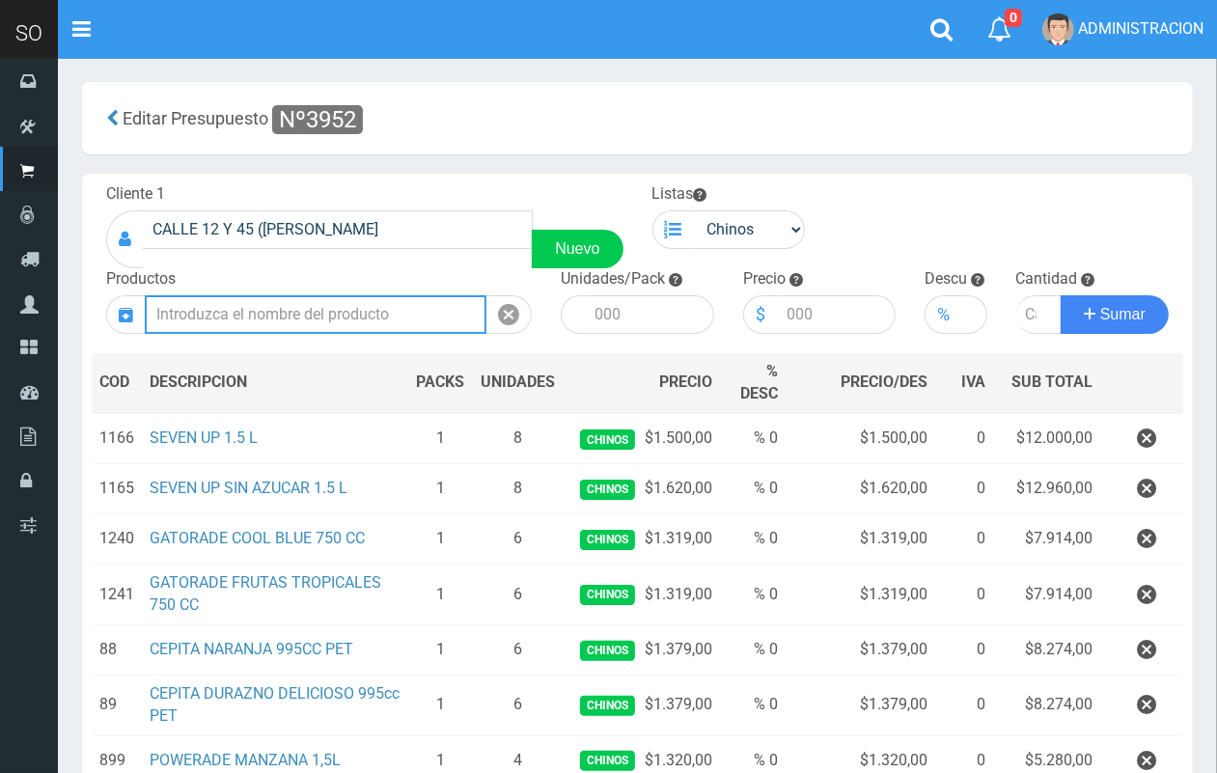
scroll to position [0, 0]
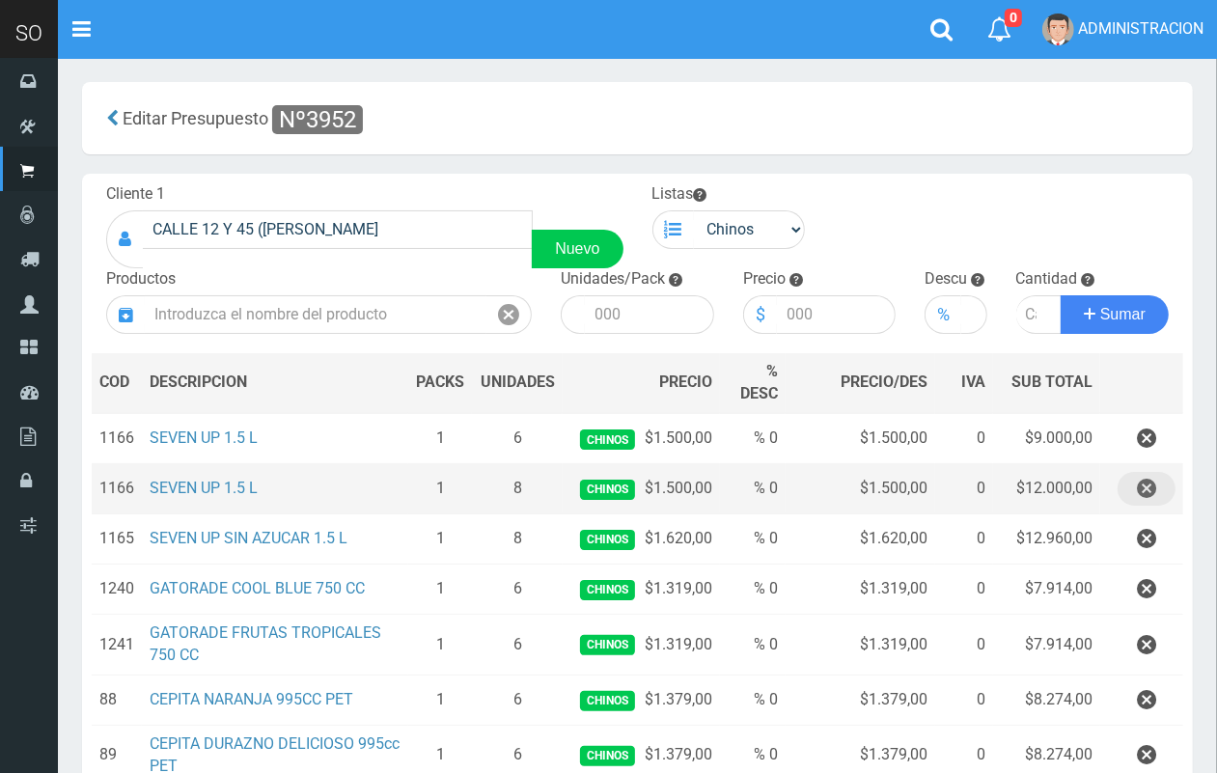
click at [1149, 487] on icon "button" at bounding box center [1146, 489] width 19 height 34
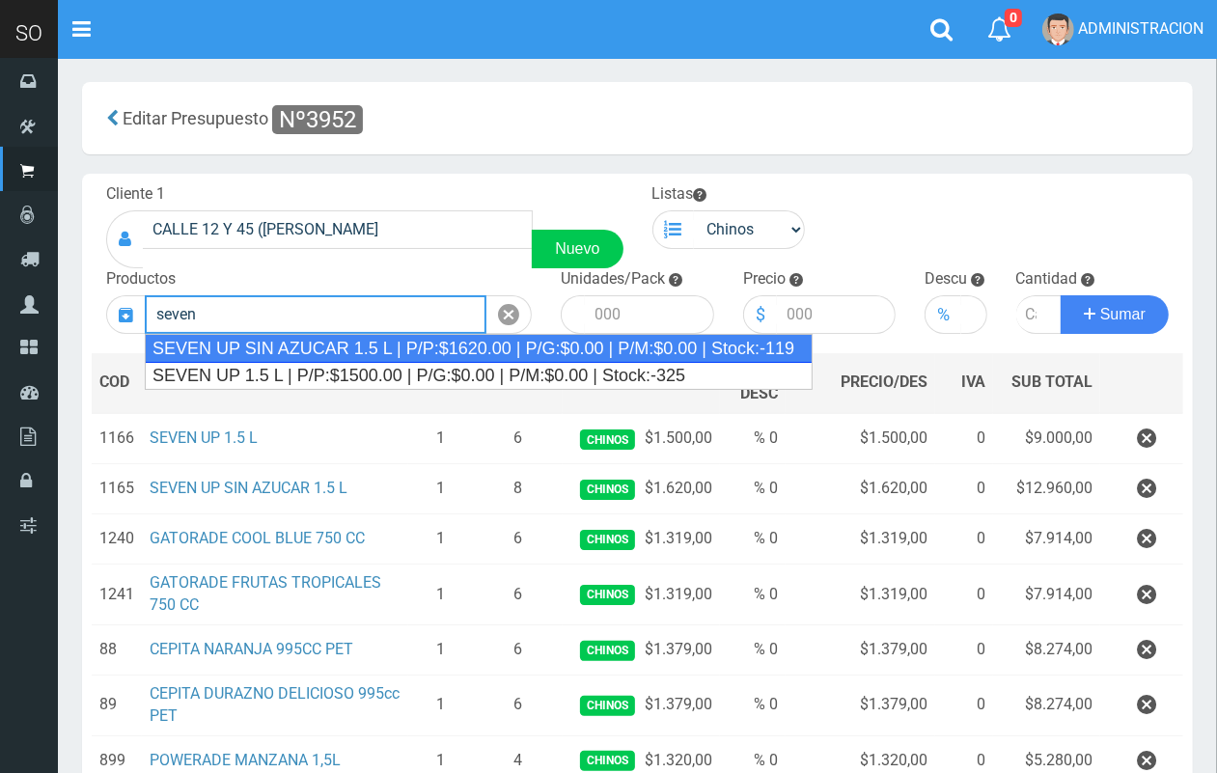
click at [473, 345] on div "SEVEN UP SIN AZUCAR 1.5 L | P/P:$1620.00 | P/G:$0.00 | P/M:$0.00 | Stock:-119" at bounding box center [479, 348] width 668 height 29
type input "SEVEN UP SIN AZUCAR 1.5 L | P/P:$1620.00 | P/G:$0.00 | P/M:$0.00 | Stock:-119"
type input "8"
type input "1620.00"
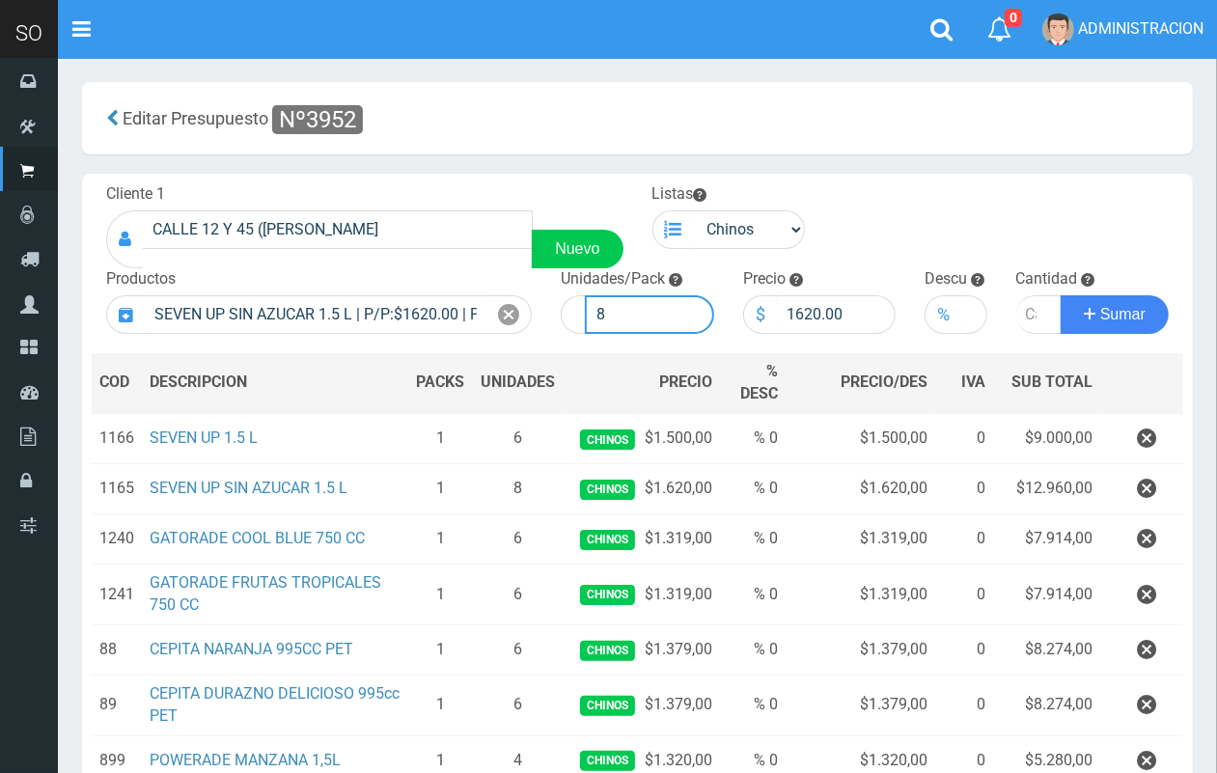
drag, startPoint x: 615, startPoint y: 315, endPoint x: 587, endPoint y: 312, distance: 28.1
click at [587, 312] on input "8" at bounding box center [649, 314] width 129 height 39
type input "6"
click at [1026, 317] on input "number" at bounding box center [1039, 314] width 46 height 39
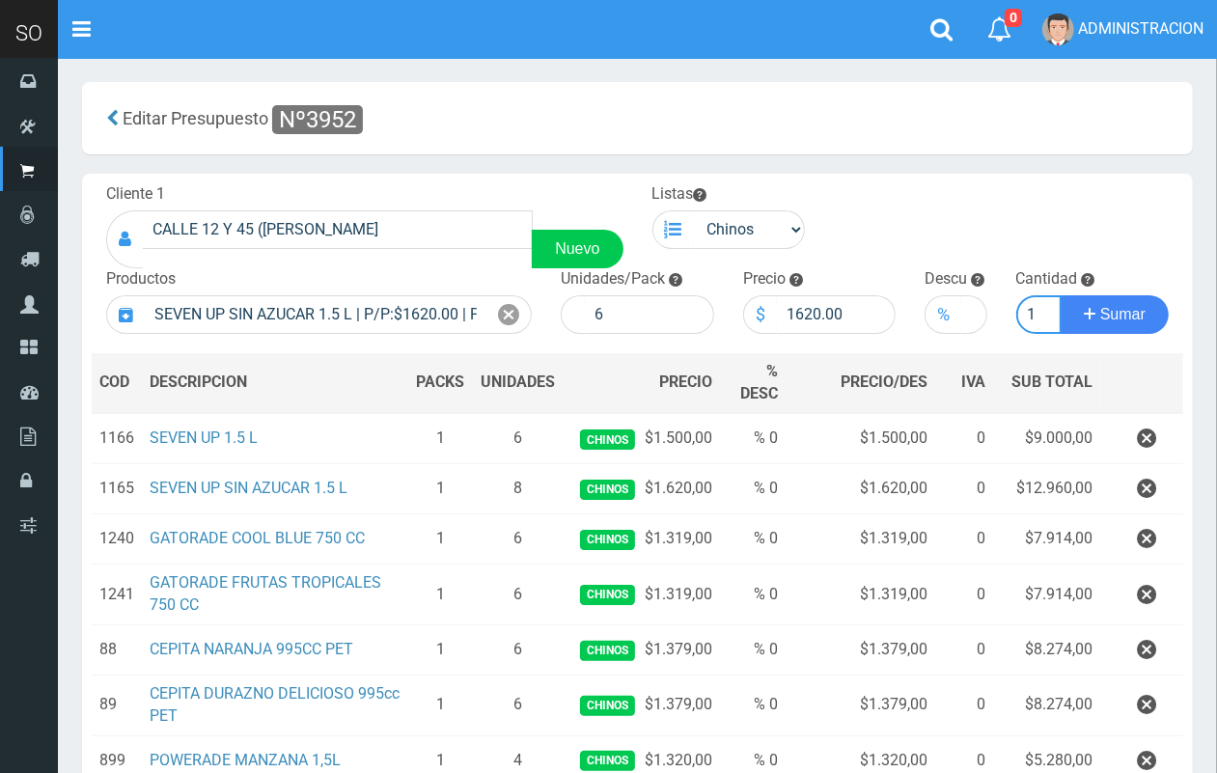
type input "1"
click at [1061, 295] on button "Sumar" at bounding box center [1115, 314] width 108 height 39
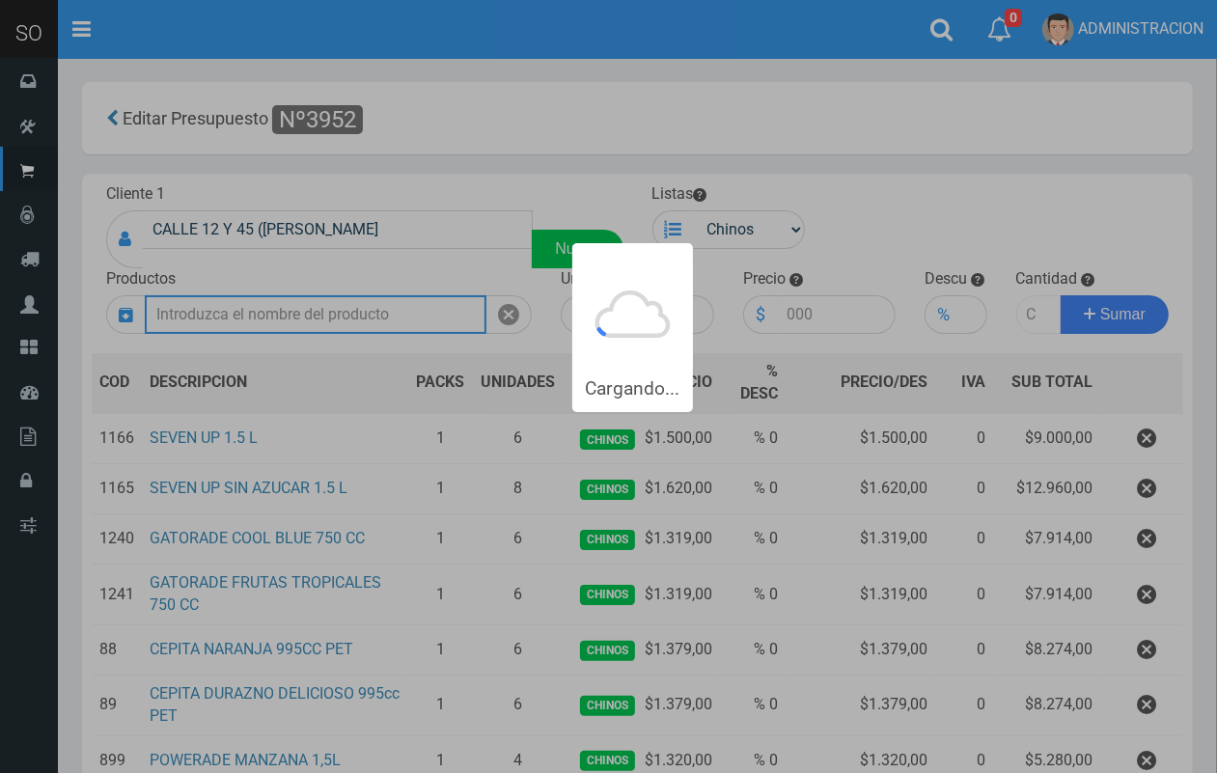
scroll to position [0, 0]
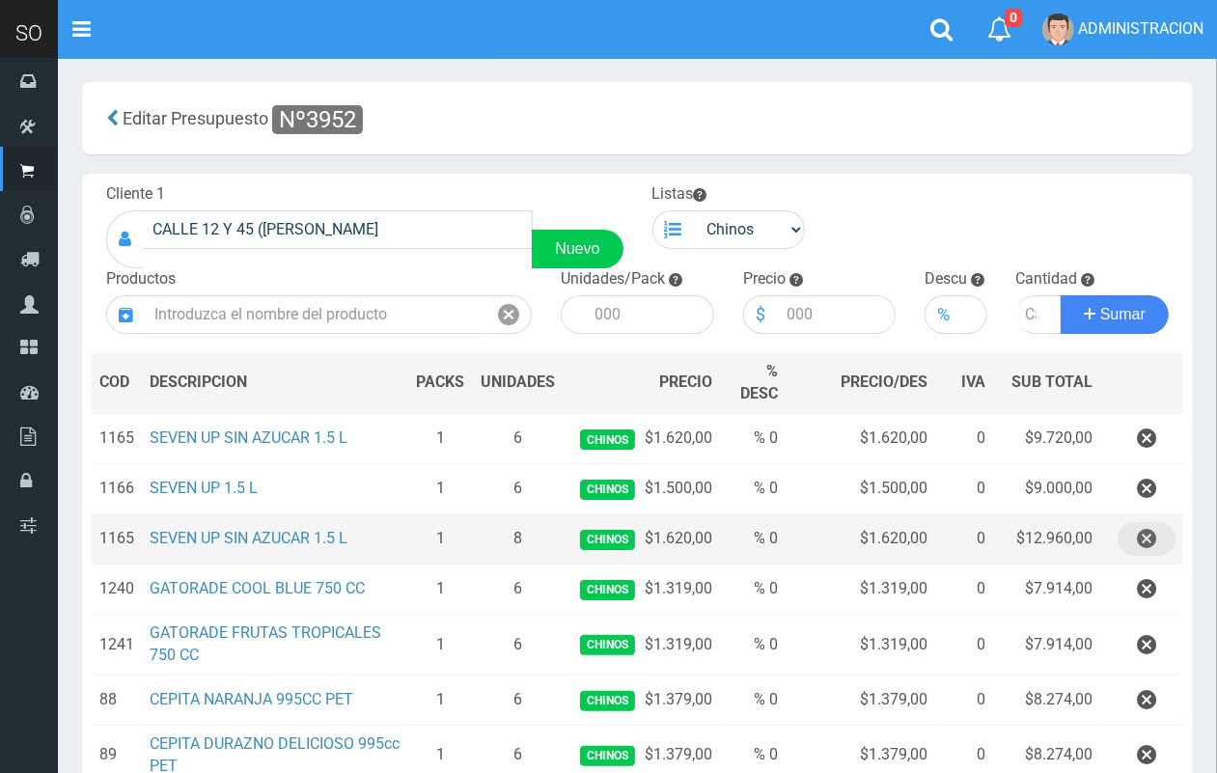
click at [1137, 534] on icon "button" at bounding box center [1146, 539] width 19 height 34
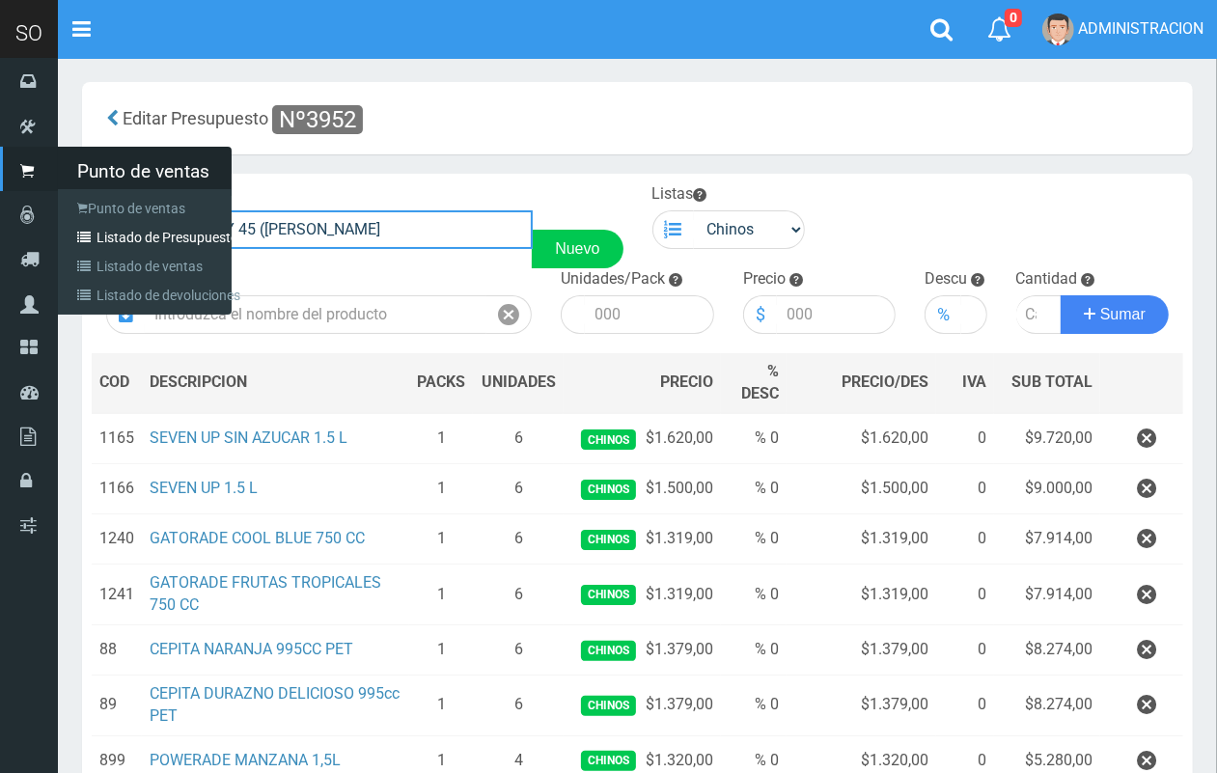
drag, startPoint x: 437, startPoint y: 235, endPoint x: 27, endPoint y: 235, distance: 410.2
click at [27, 235] on div "SO Toggle navigation 0 0" at bounding box center [608, 512] width 1217 height 1025
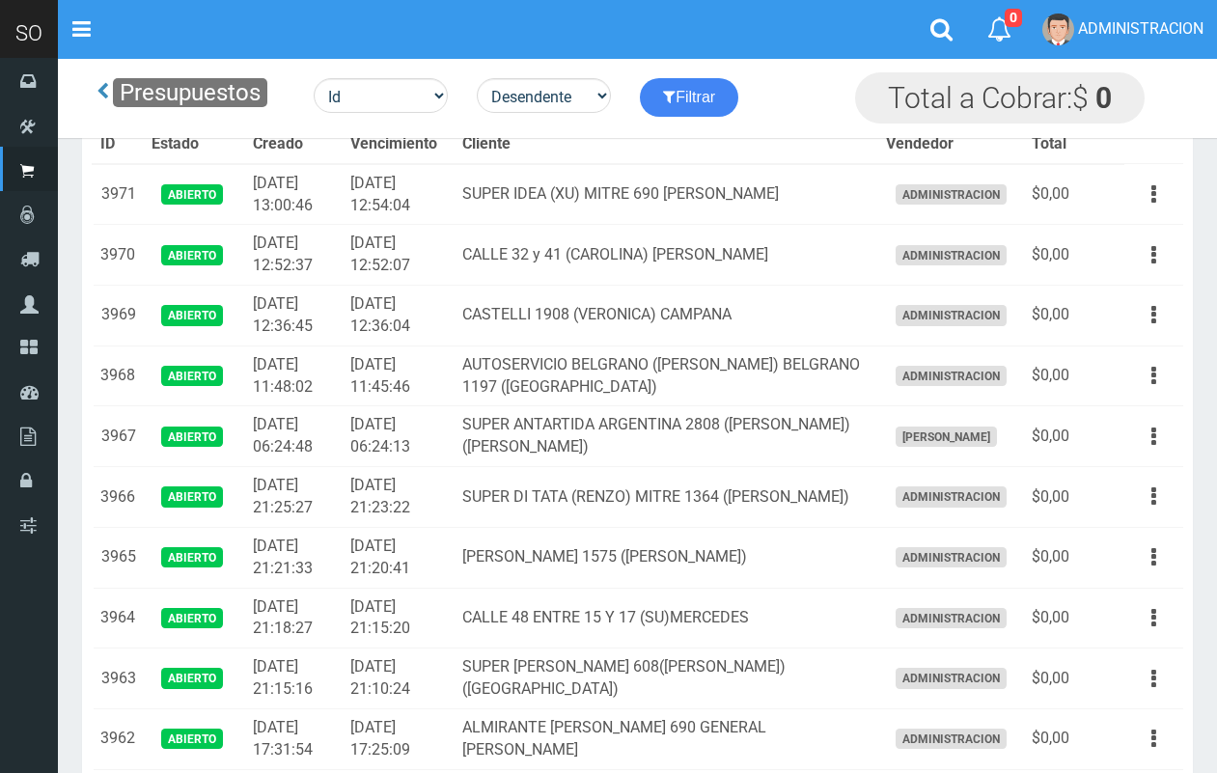
scroll to position [772, 0]
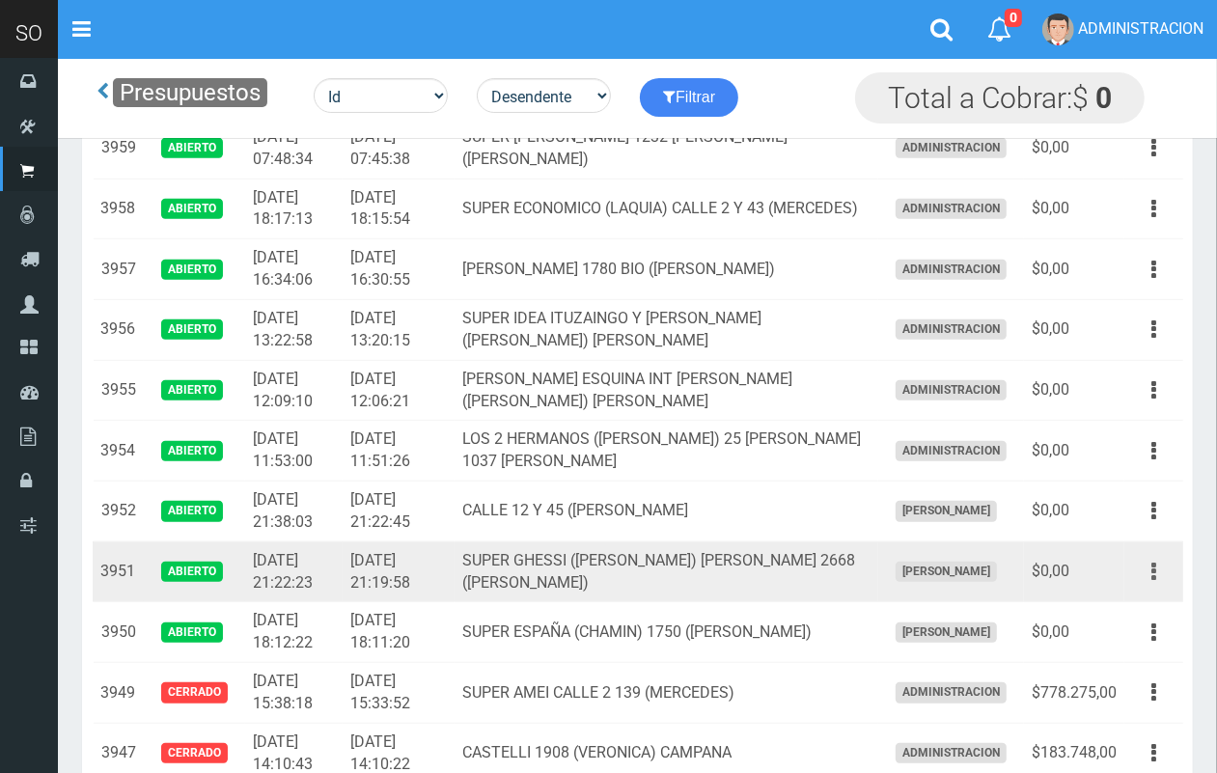
click at [1154, 571] on icon "button" at bounding box center [1154, 572] width 5 height 34
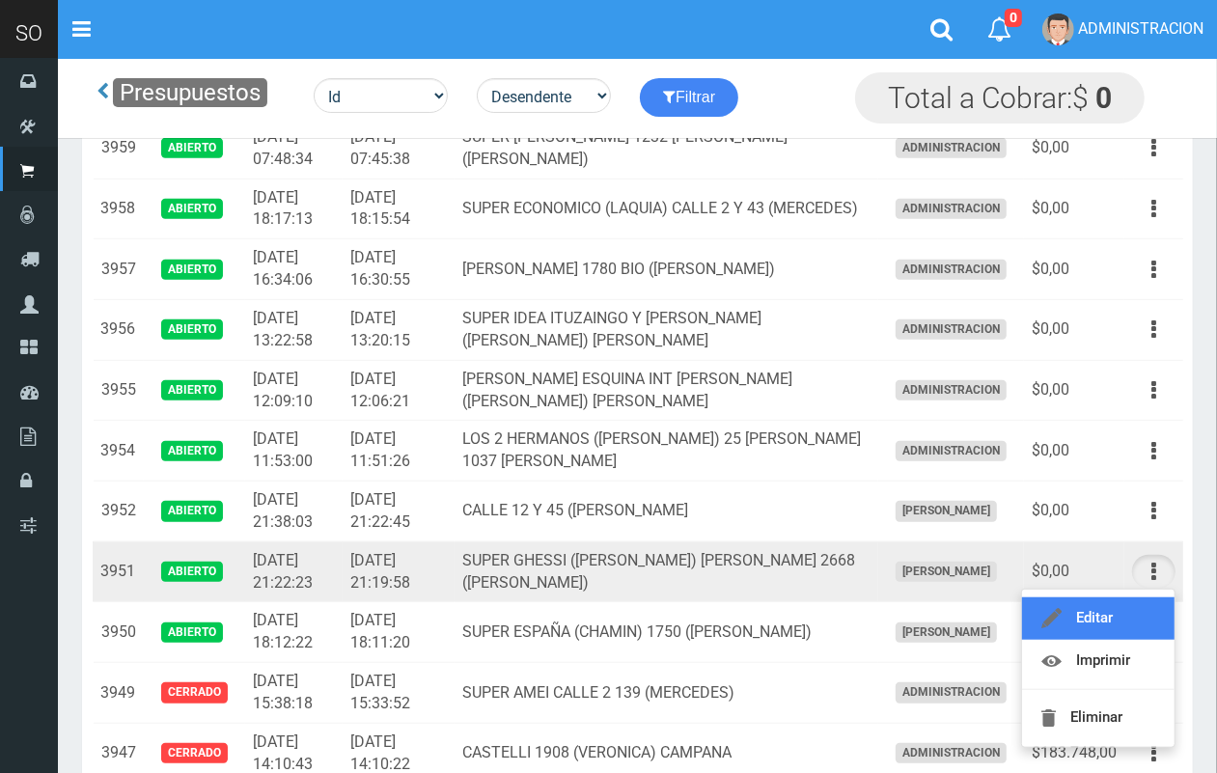
click at [1125, 615] on link "Editar" at bounding box center [1098, 618] width 153 height 42
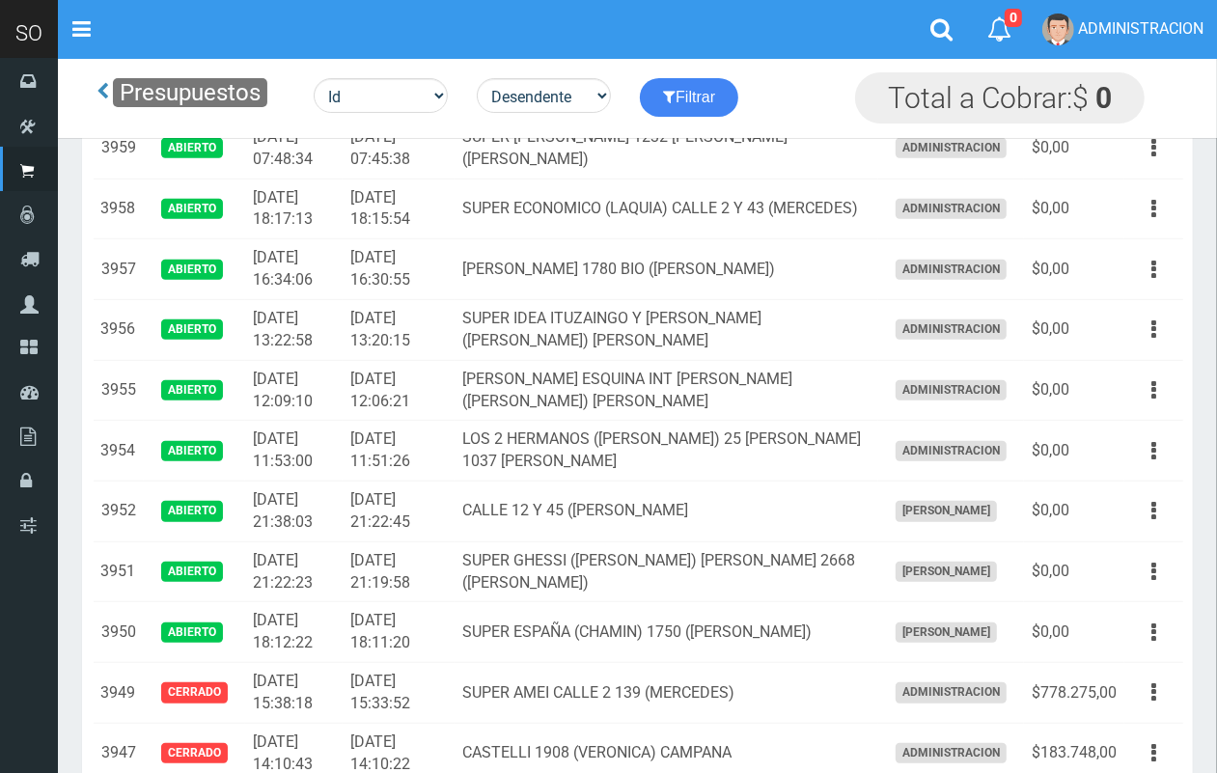
scroll to position [772, 0]
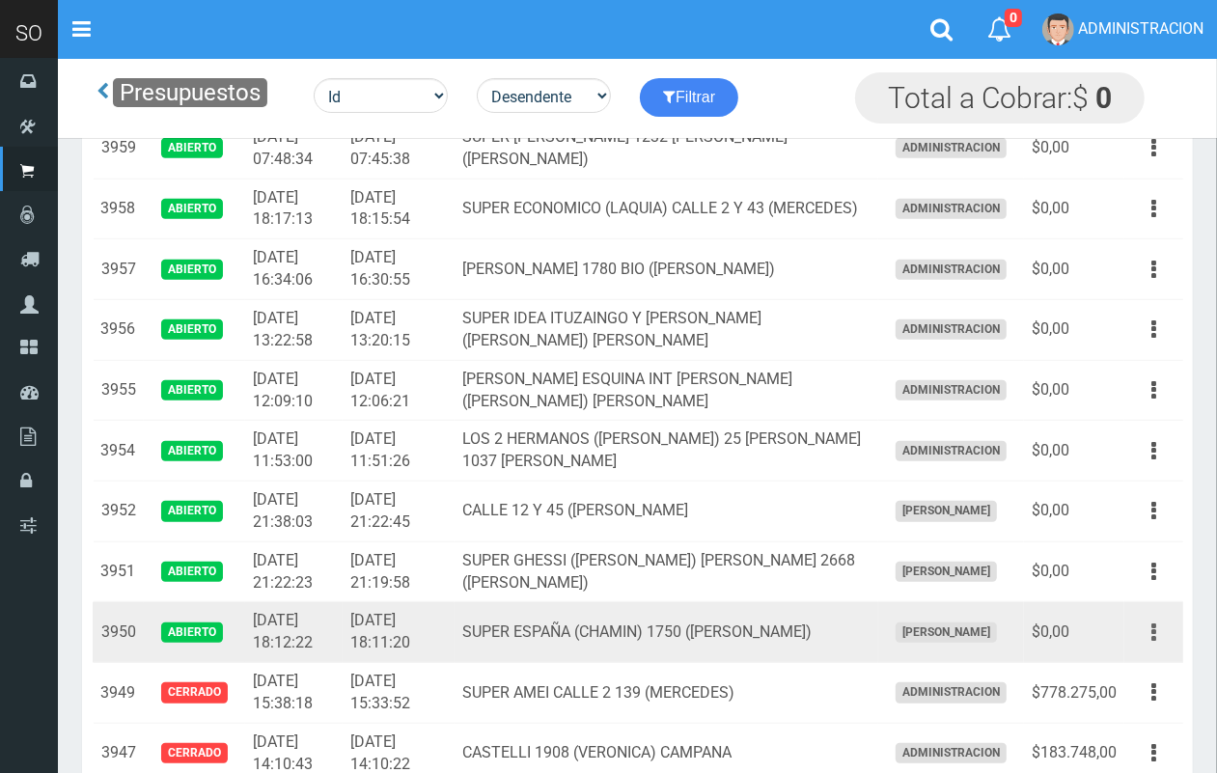
click at [1154, 635] on icon "button" at bounding box center [1154, 633] width 5 height 34
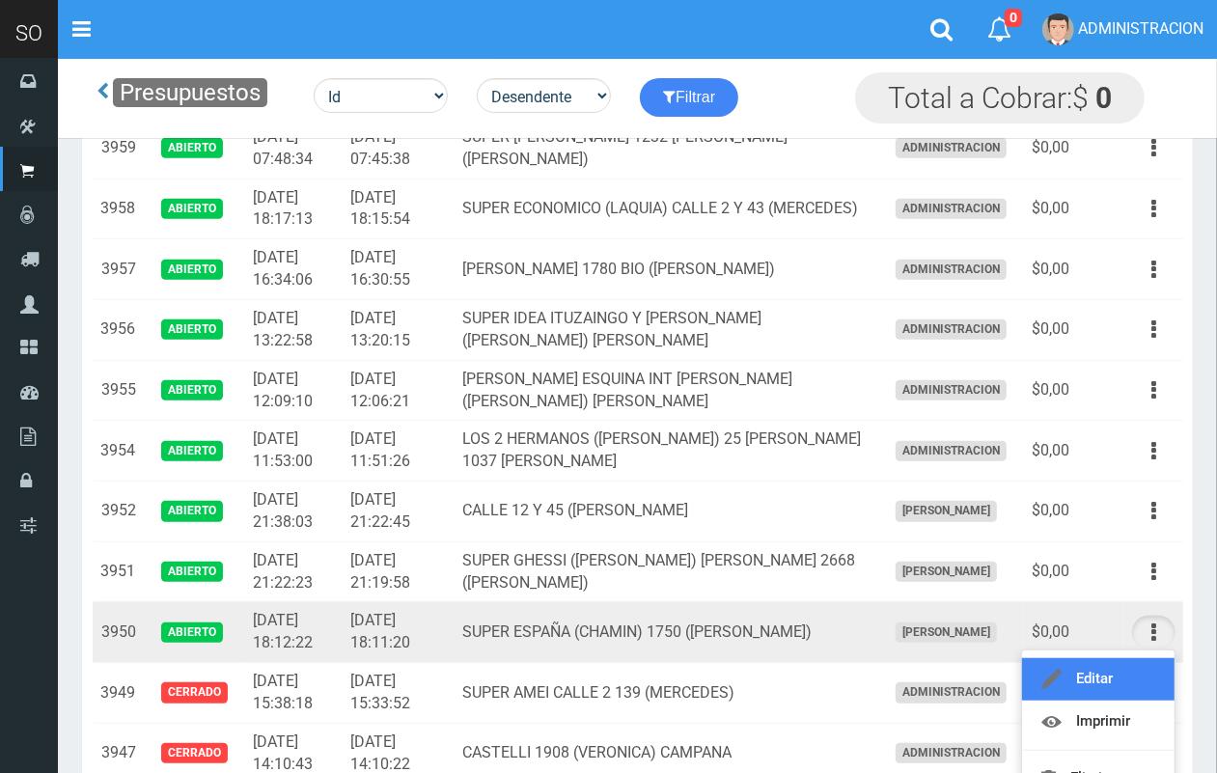
click at [1101, 676] on link "Editar" at bounding box center [1098, 679] width 153 height 42
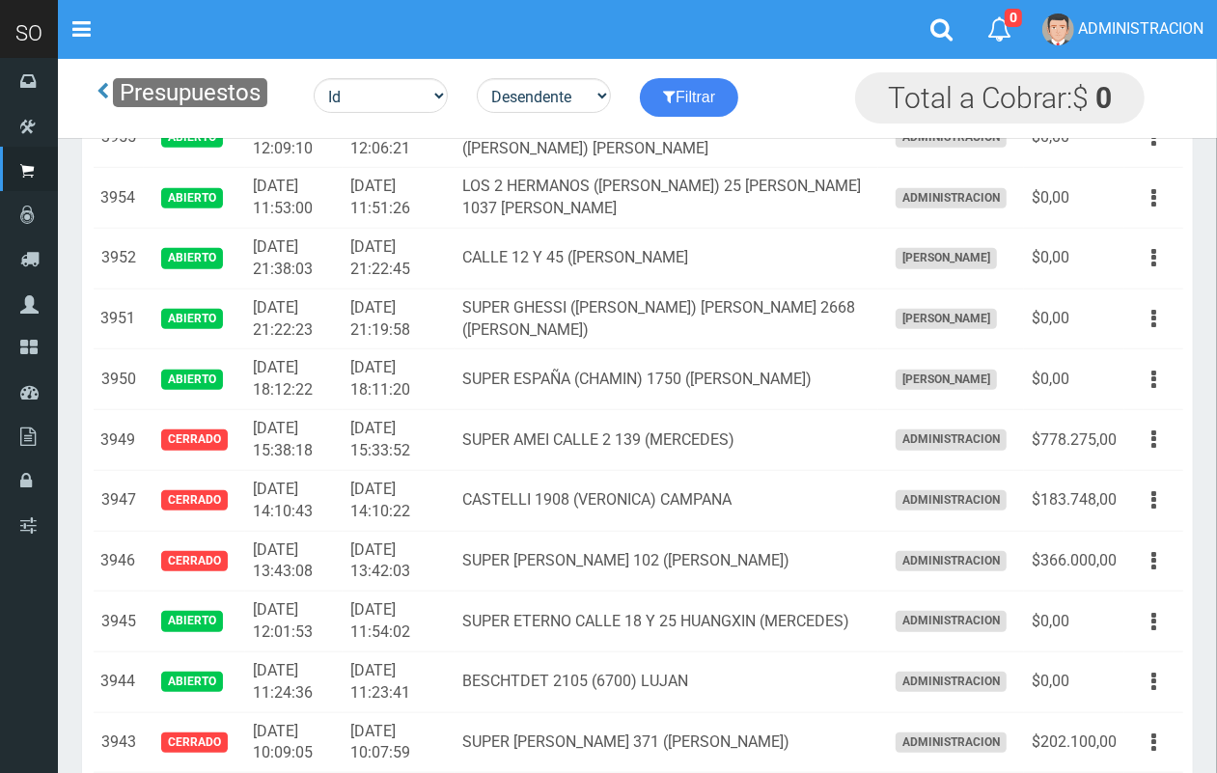
scroll to position [1127, 0]
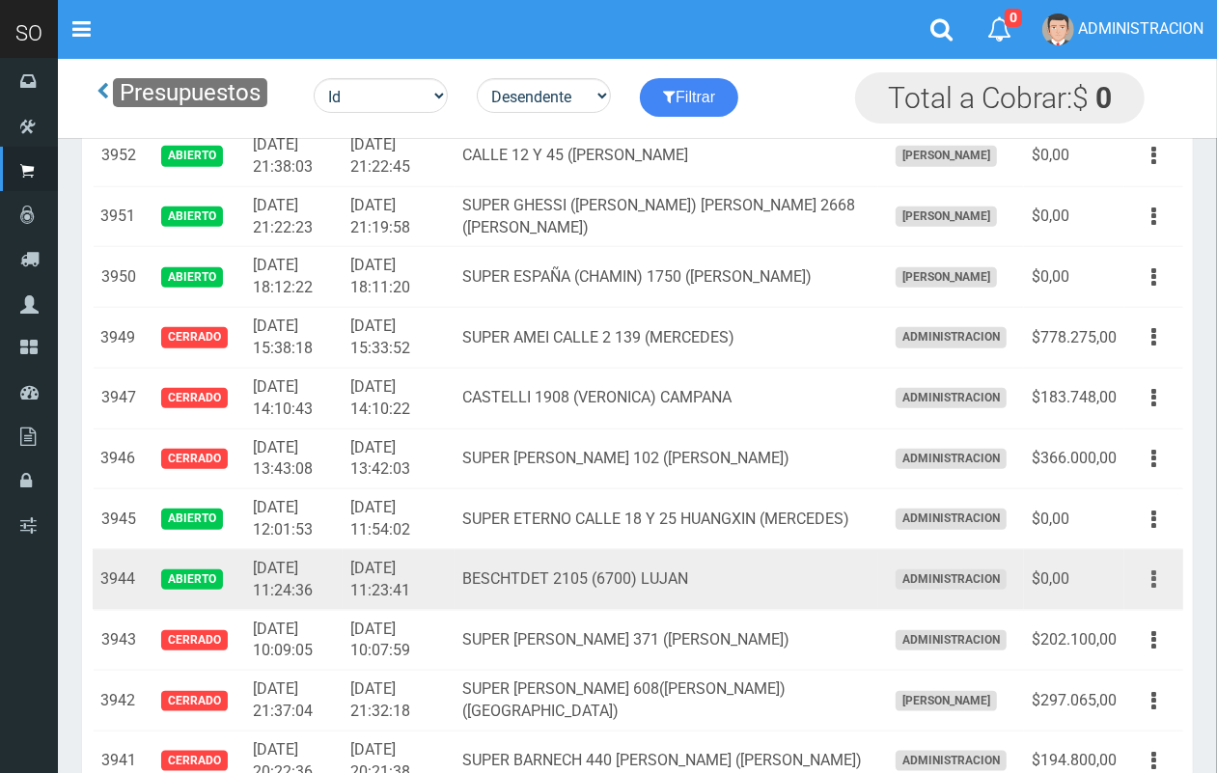
click at [1159, 585] on button "button" at bounding box center [1153, 580] width 43 height 34
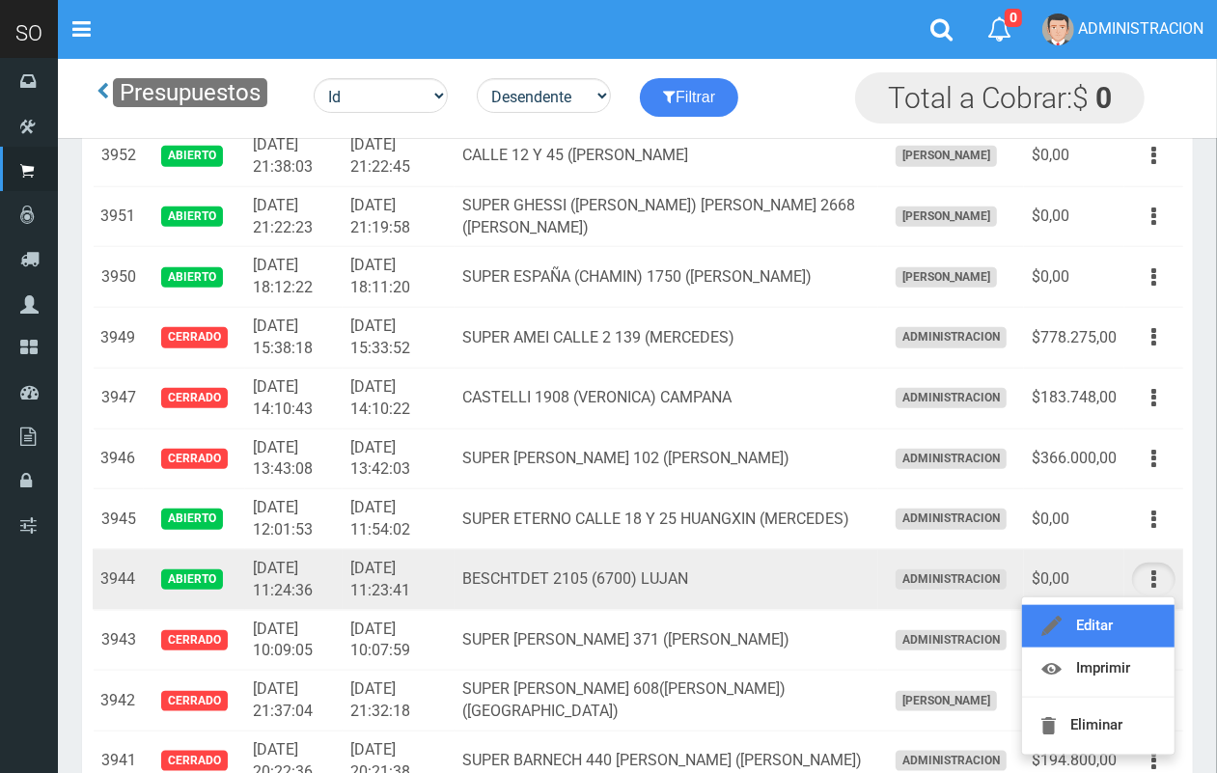
click at [1111, 627] on link "Editar" at bounding box center [1098, 626] width 153 height 42
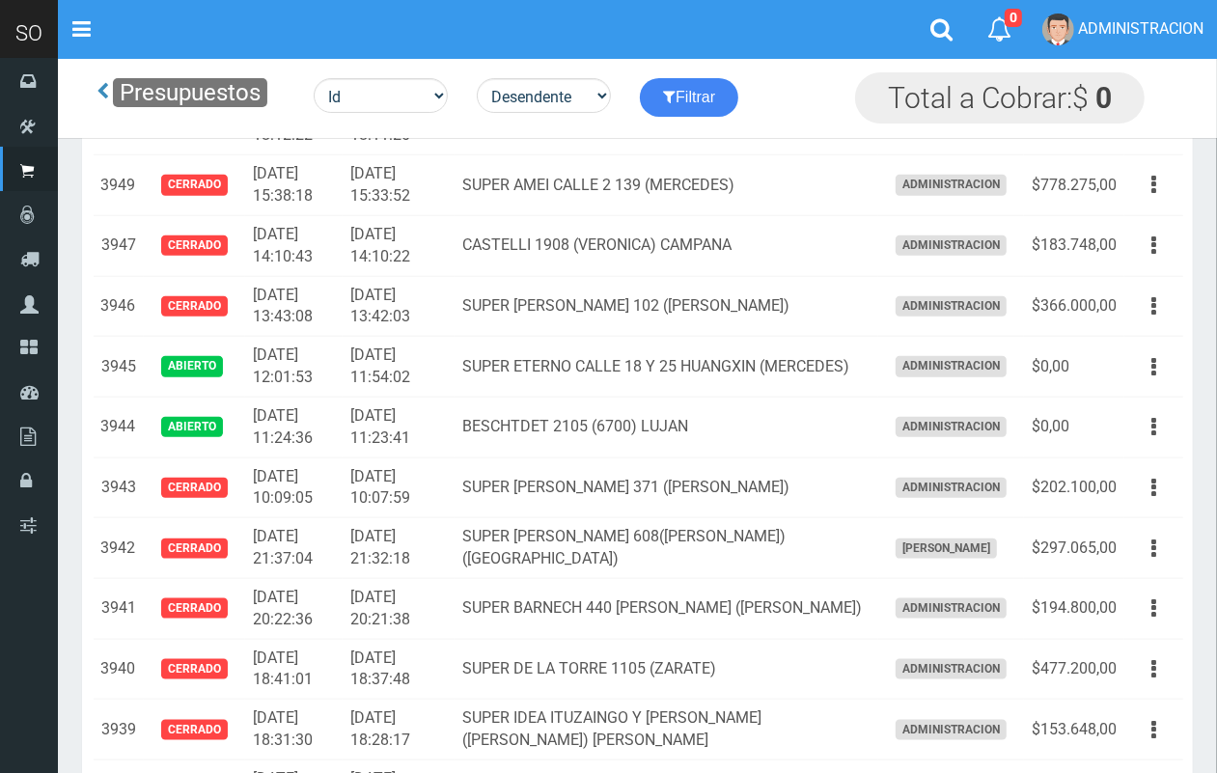
scroll to position [1330, 0]
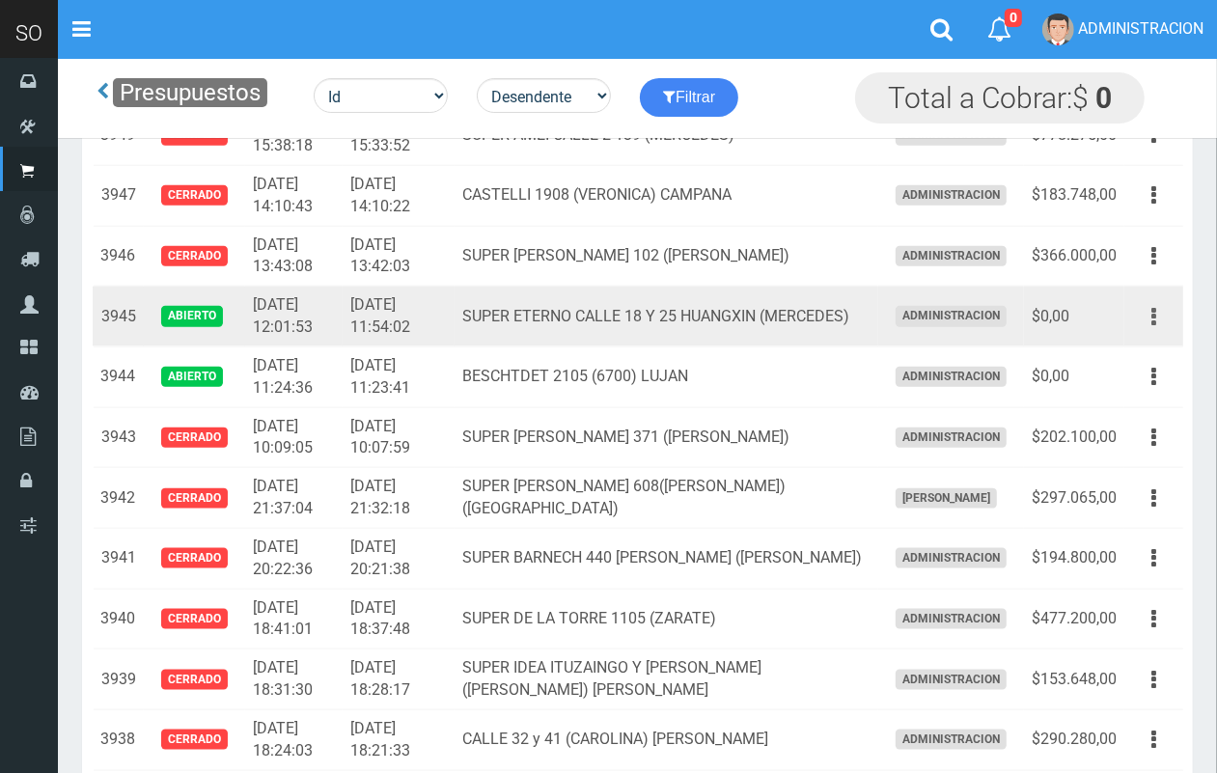
click at [1161, 314] on button "button" at bounding box center [1153, 317] width 43 height 34
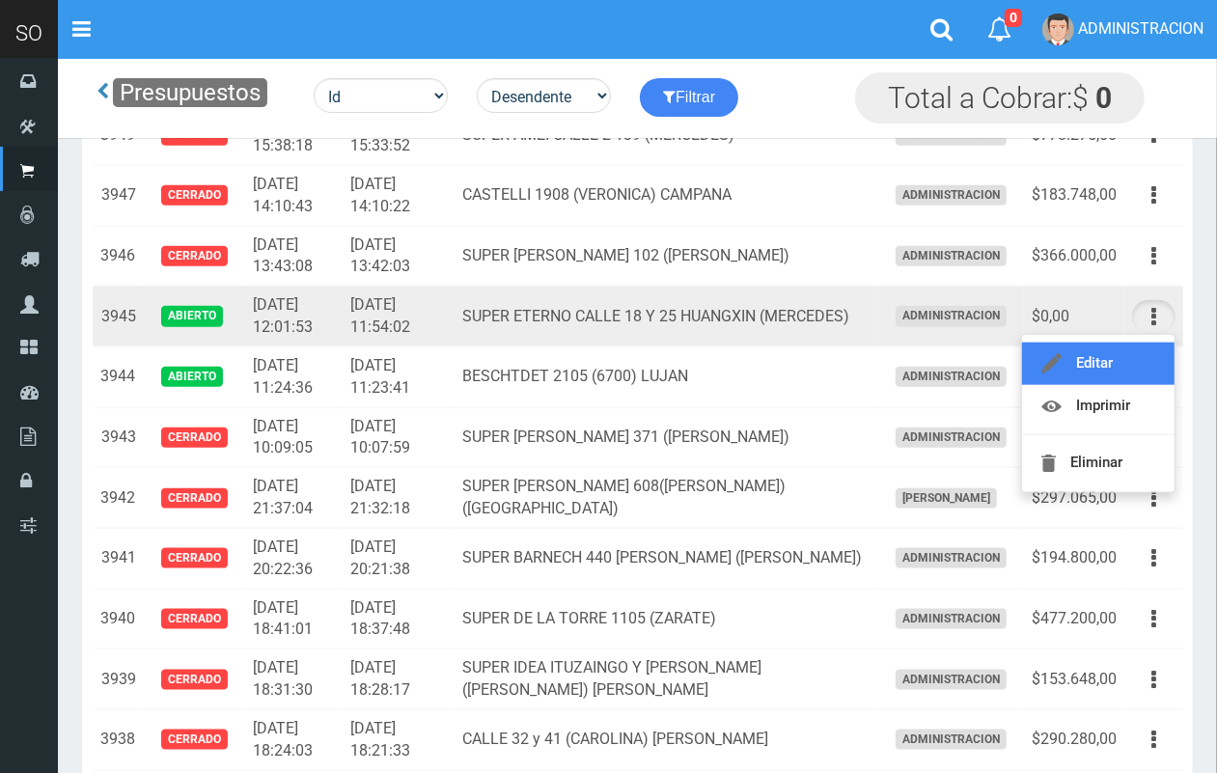
click at [1108, 360] on link "Editar" at bounding box center [1098, 364] width 153 height 42
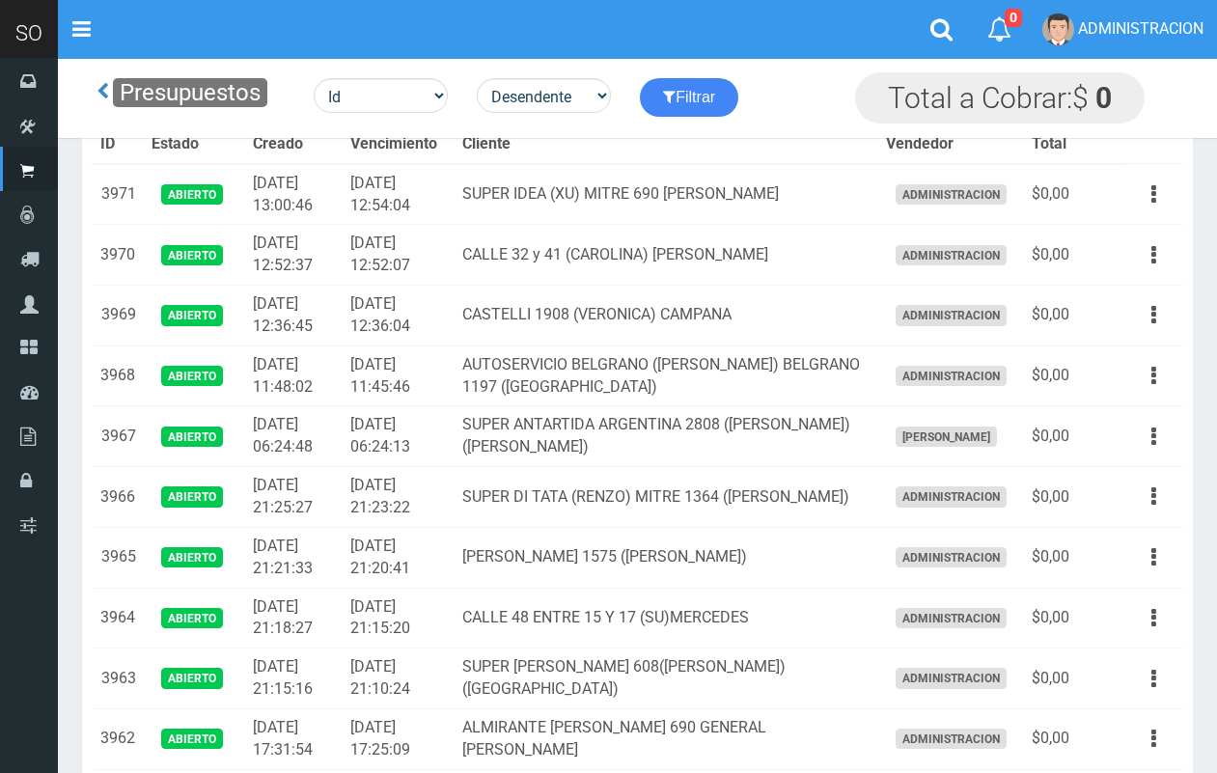
scroll to position [1409, 0]
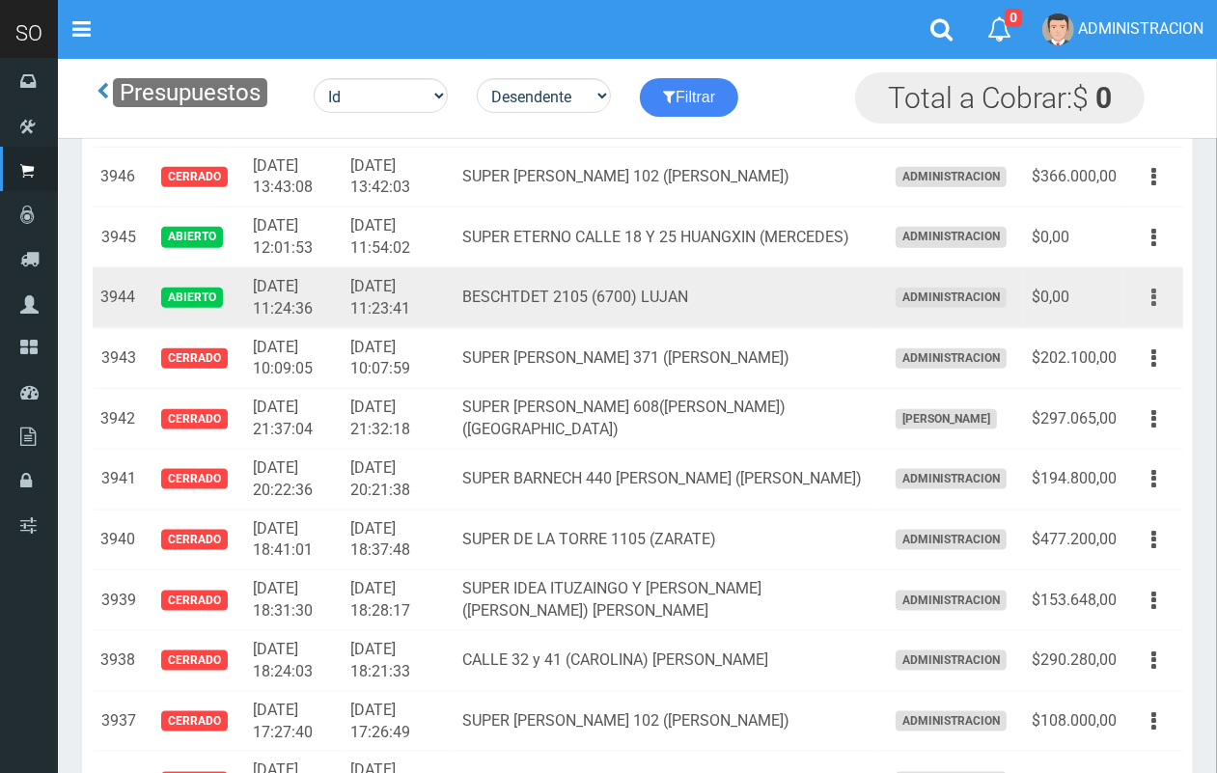
click at [1159, 301] on button "button" at bounding box center [1153, 298] width 43 height 34
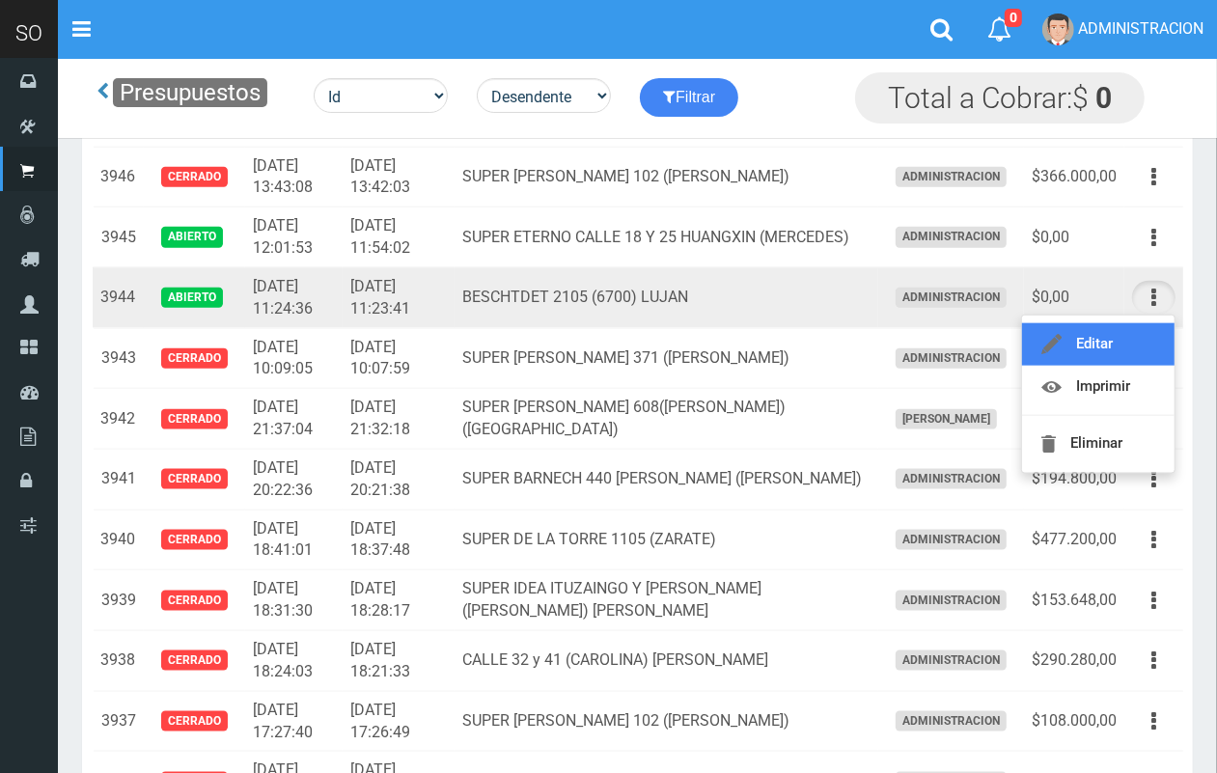
click at [1144, 347] on link "Editar" at bounding box center [1098, 344] width 153 height 42
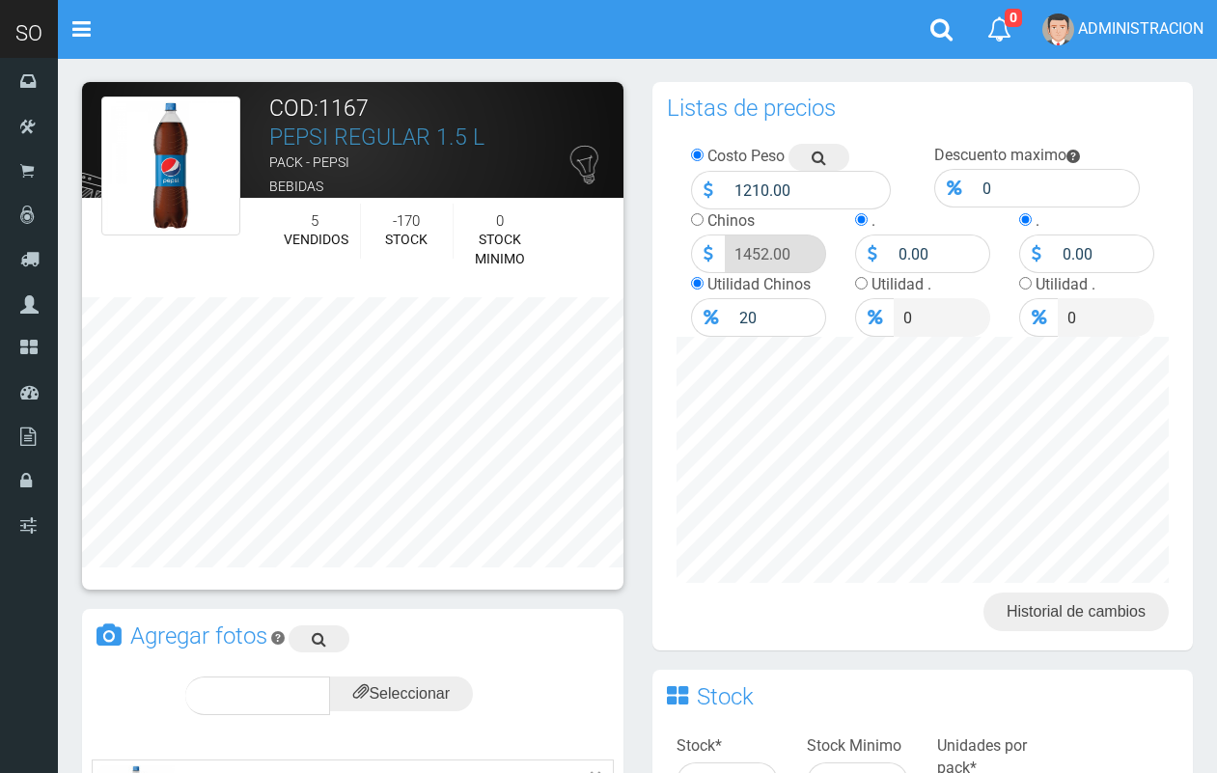
scroll to position [545, 0]
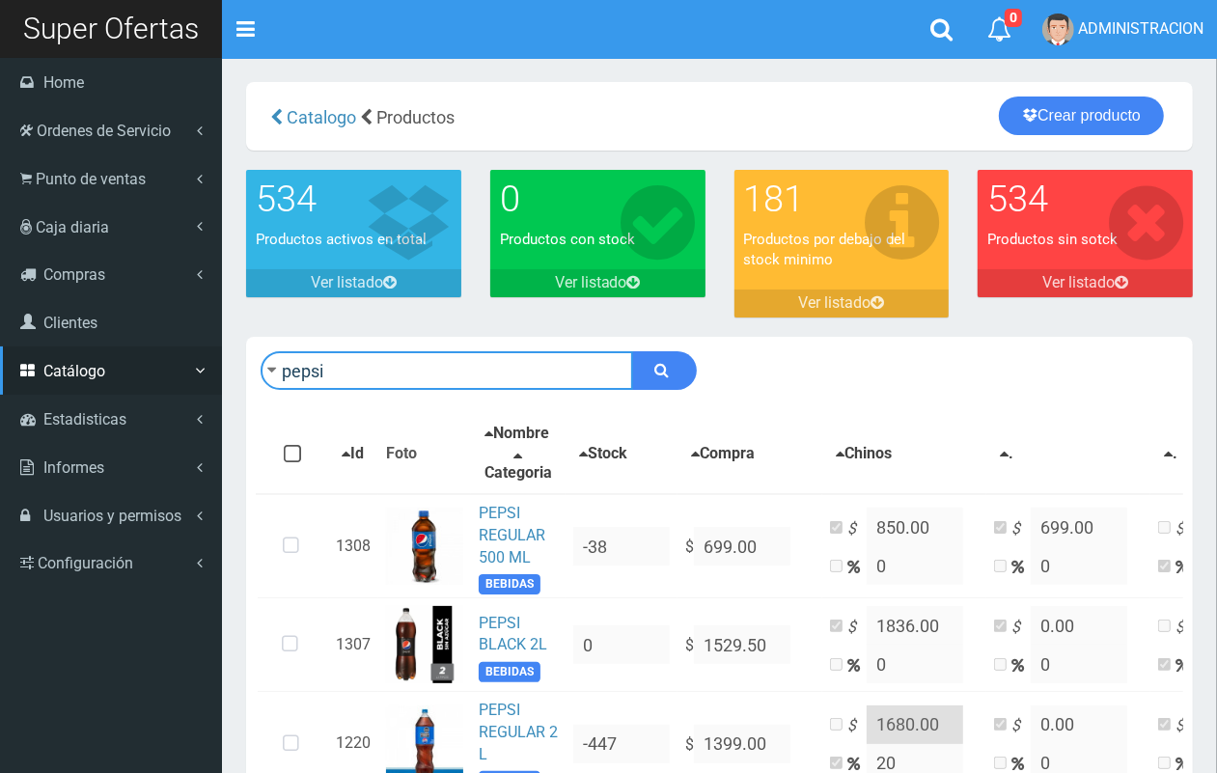
click at [46, 370] on div "SO Toggle navigation 0 0" at bounding box center [608, 528] width 1217 height 1057
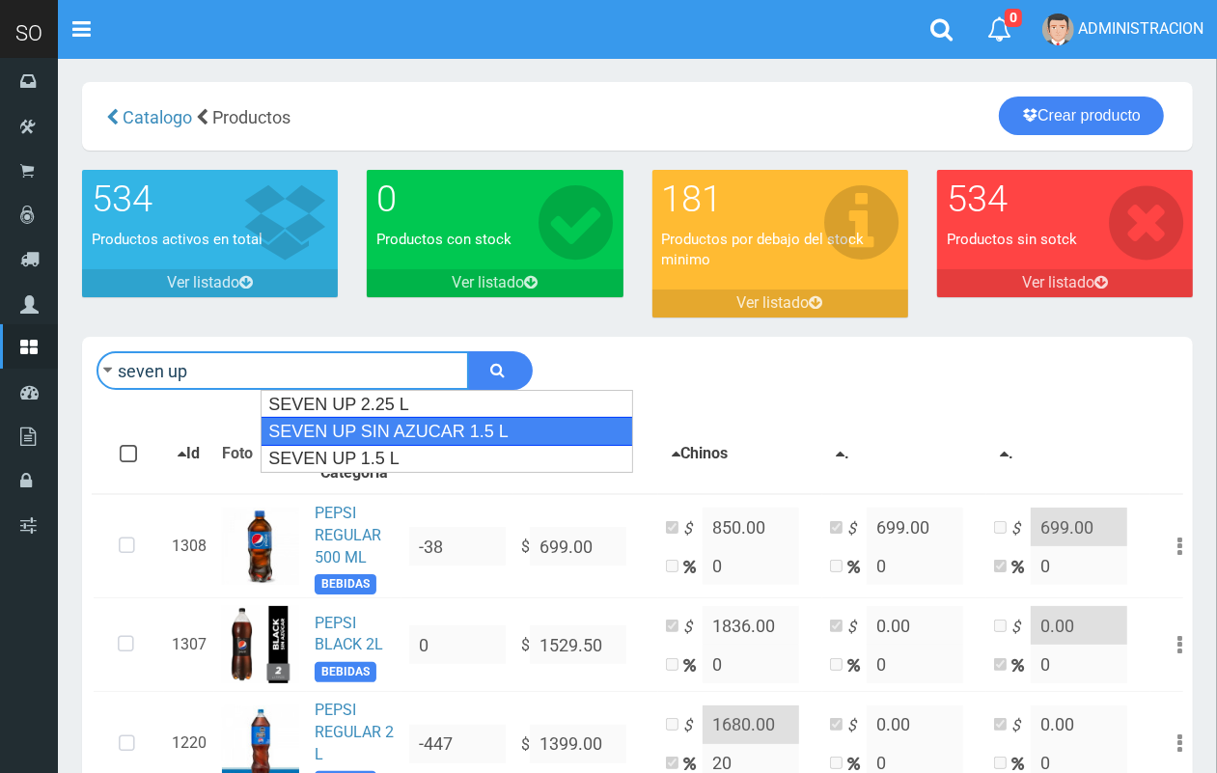
click at [487, 421] on div "SEVEN UP SIN AZUCAR 1.5 L" at bounding box center [447, 431] width 373 height 29
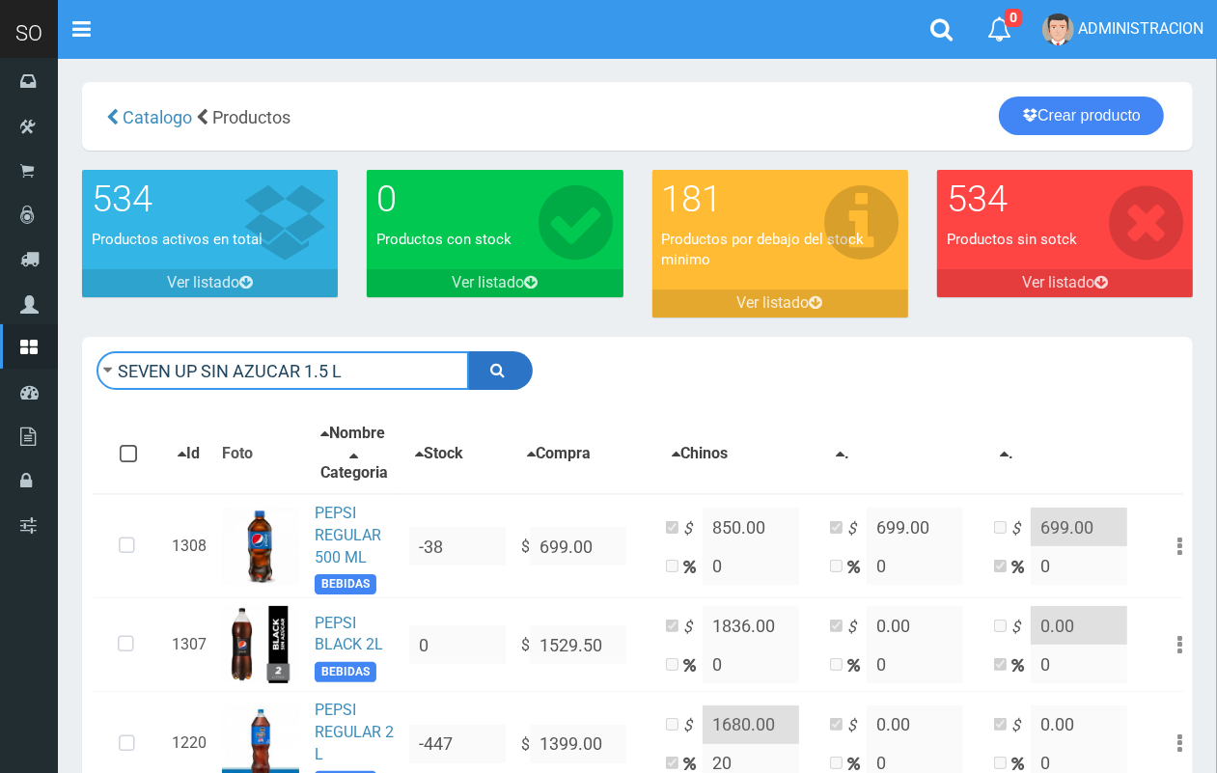
type input "SEVEN UP SIN AZUCAR 1.5 L"
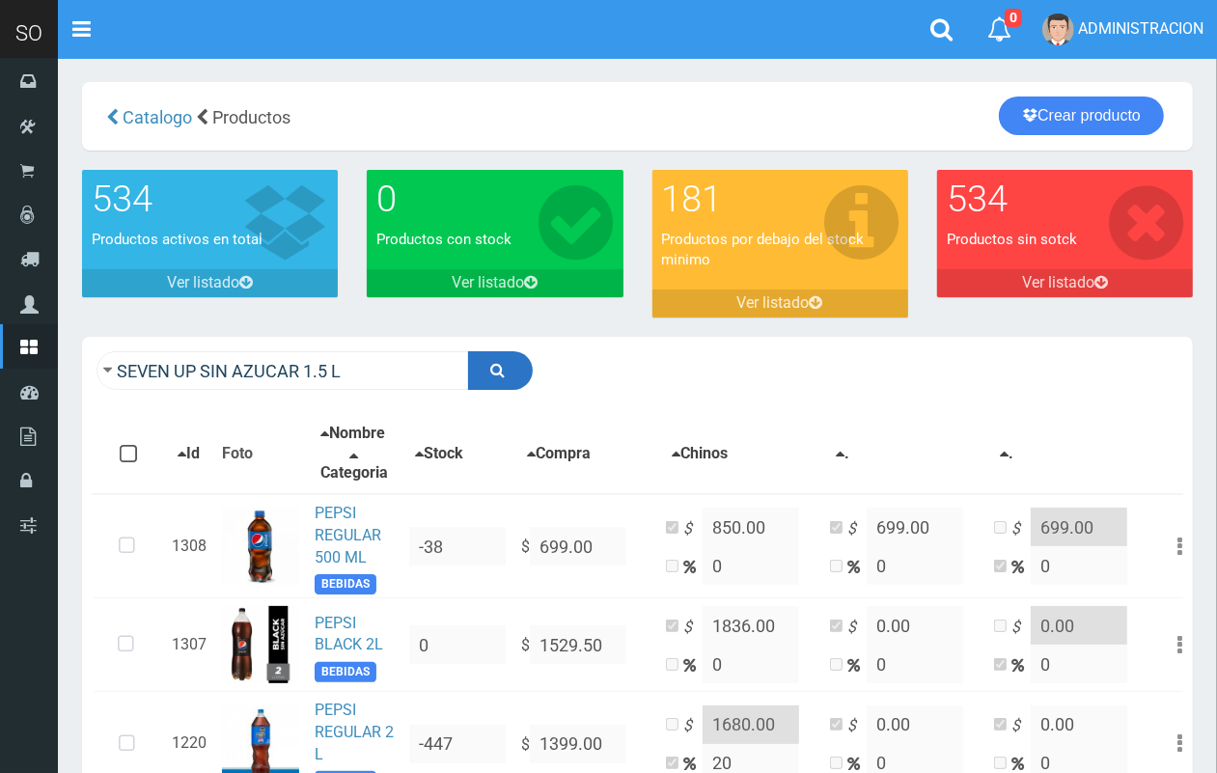
click at [526, 379] on button "submit" at bounding box center [500, 370] width 65 height 39
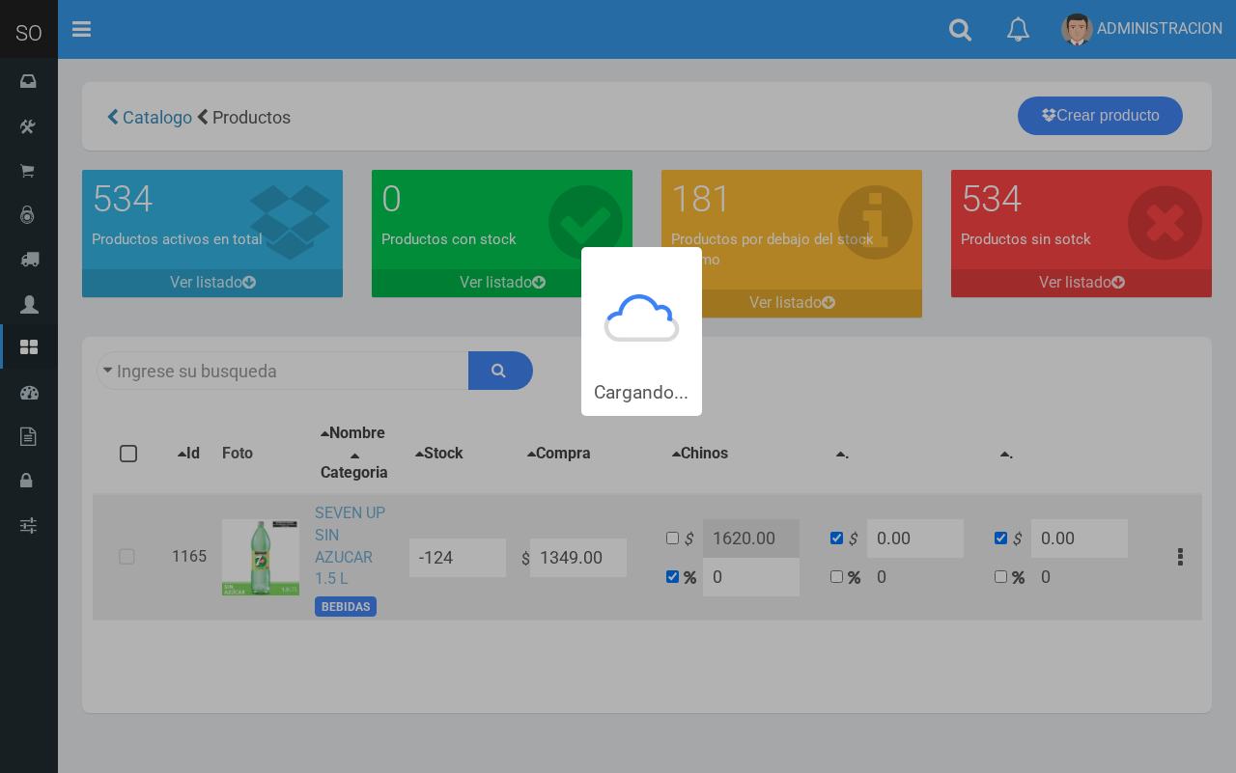
type input "SEVEN UP+SIN+AZUCAR+1.5+L"
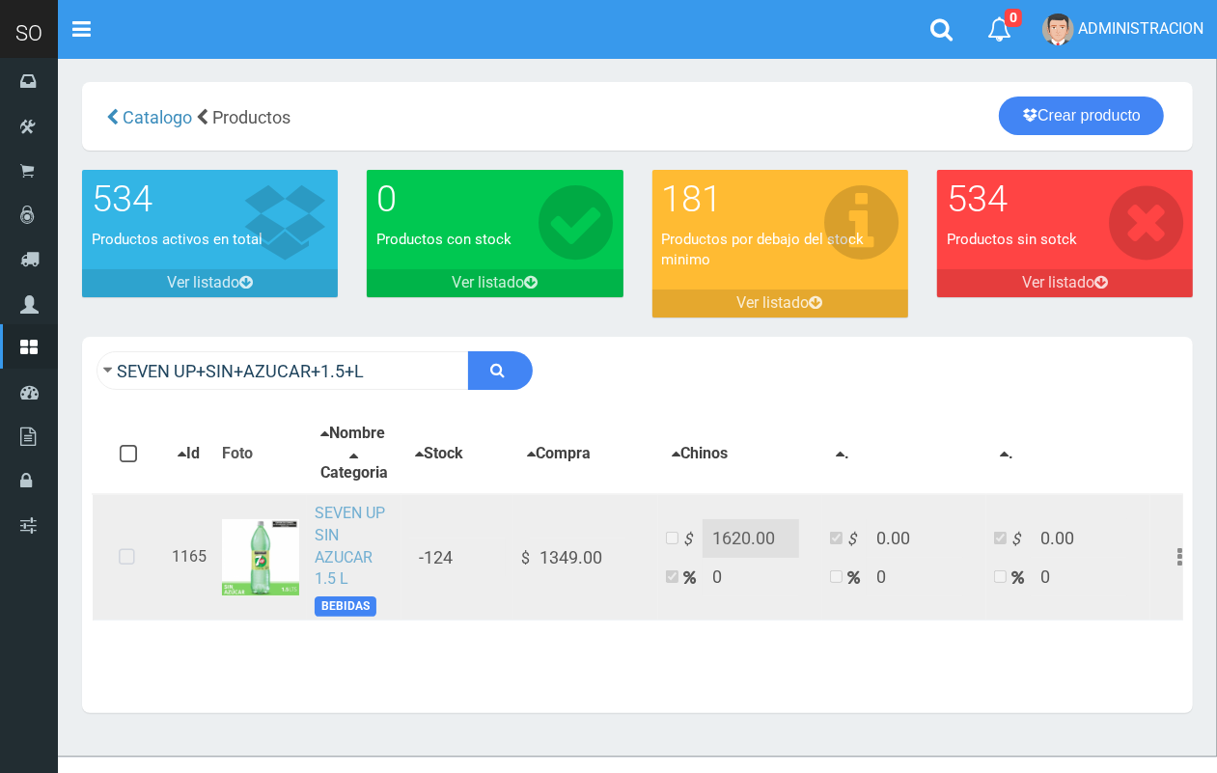
click at [334, 553] on link "SEVEN UP SIN AZUCAR 1.5 L" at bounding box center [350, 546] width 70 height 85
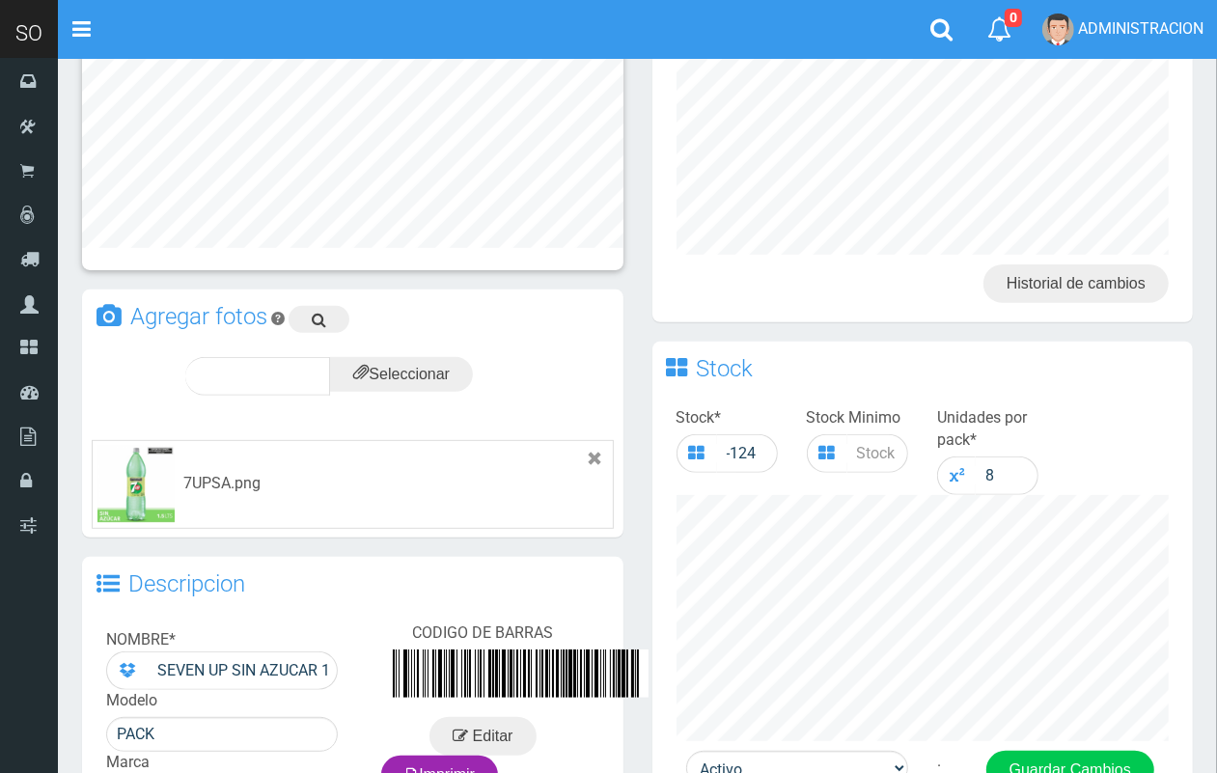
drag, startPoint x: 1234, startPoint y: 364, endPoint x: 1204, endPoint y: 532, distance: 170.6
click at [1217, 529] on html "Cargando... × Nueva alerta Toggle navigation 0" at bounding box center [608, 403] width 1217 height 1462
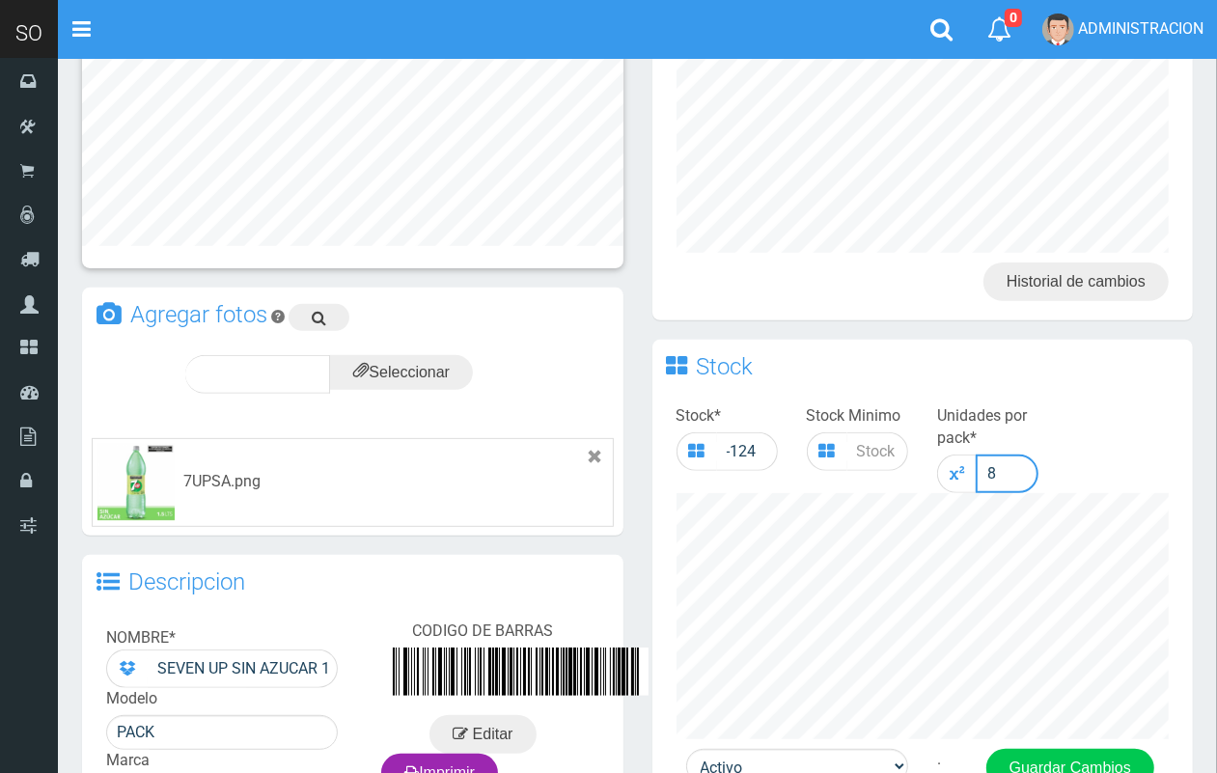
drag, startPoint x: 1009, startPoint y: 476, endPoint x: 951, endPoint y: 480, distance: 58.0
click at [951, 480] on div "8" at bounding box center [987, 474] width 101 height 39
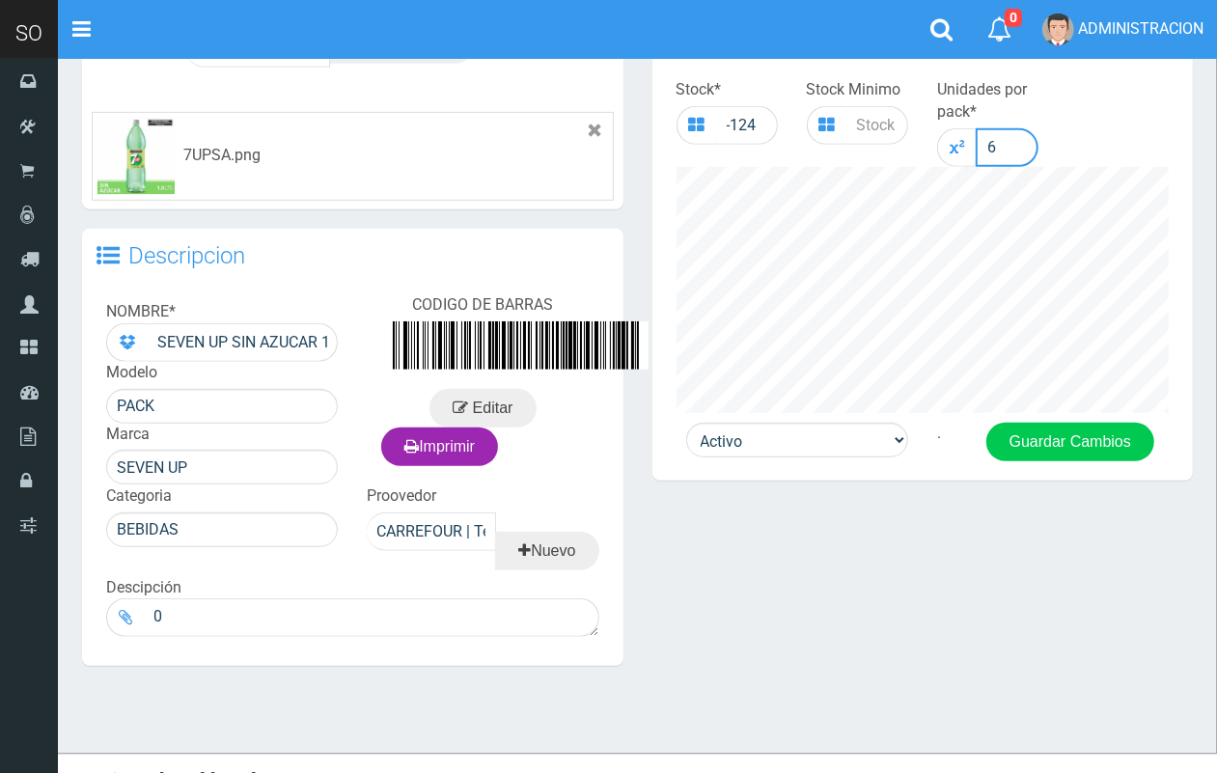
scroll to position [687, 0]
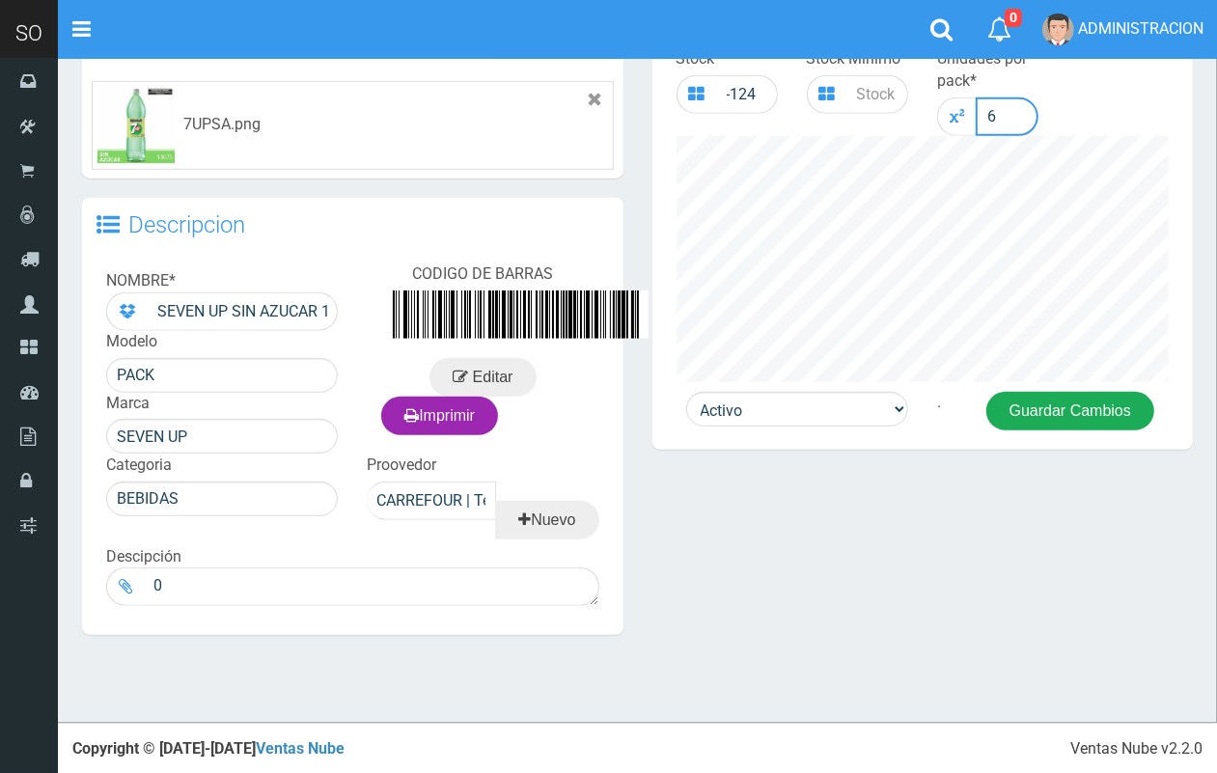
type input "6"
click at [1078, 402] on button "Guardar Cambios" at bounding box center [1070, 411] width 168 height 39
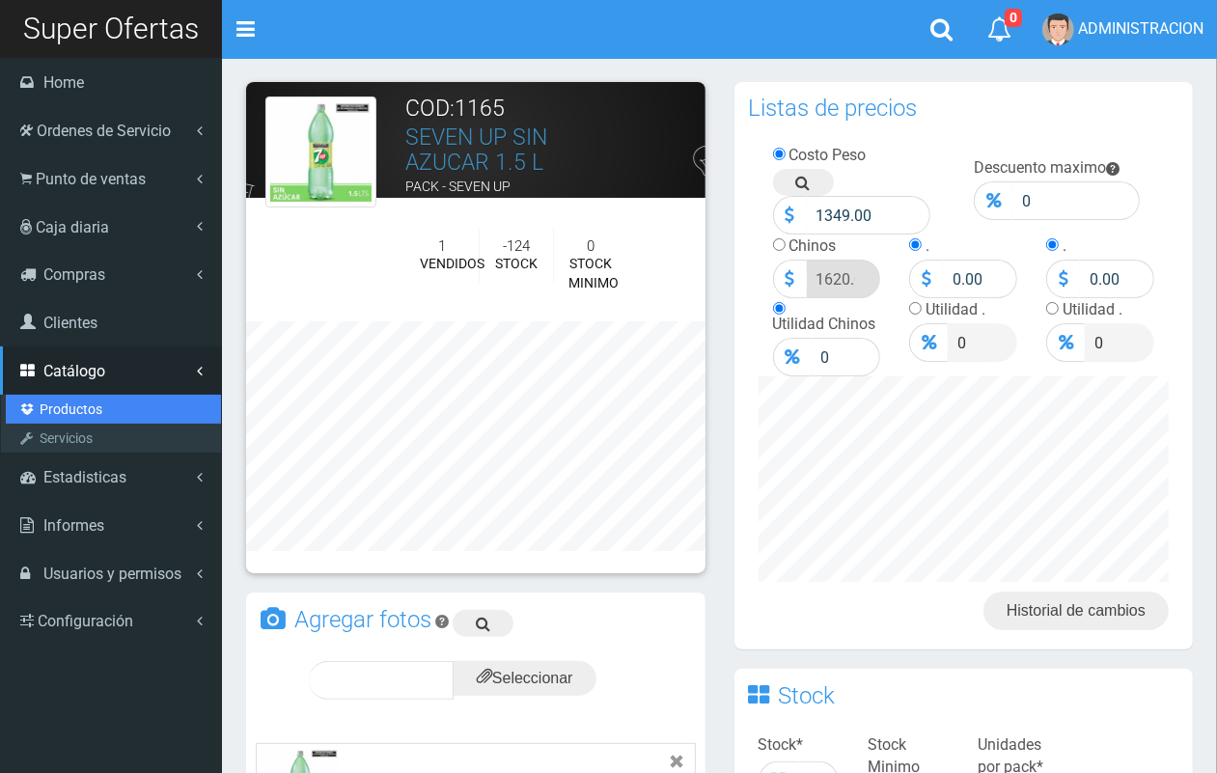
click at [74, 408] on link "Productos" at bounding box center [113, 409] width 215 height 29
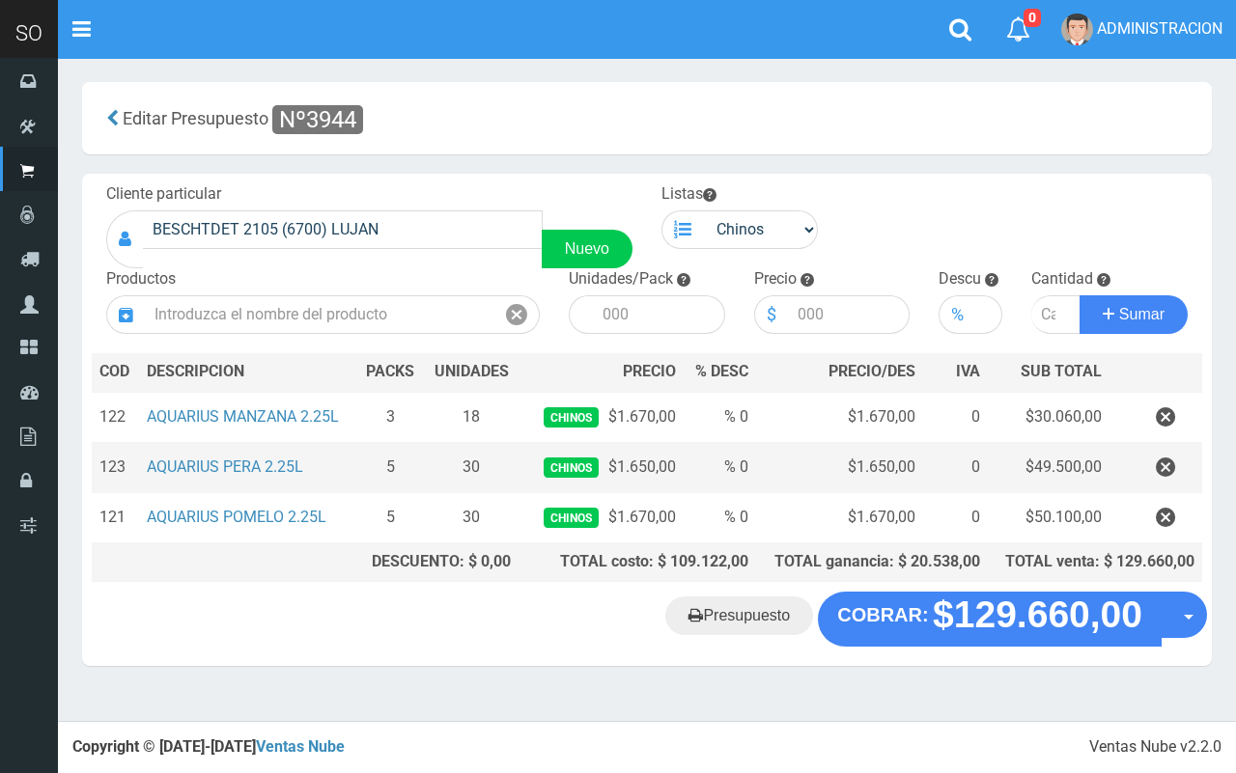
click at [258, 455] on td "AQUARIUS PERA 2.25L" at bounding box center [247, 467] width 217 height 50
click at [265, 465] on link "AQUARIUS PERA 2.25L" at bounding box center [225, 467] width 156 height 18
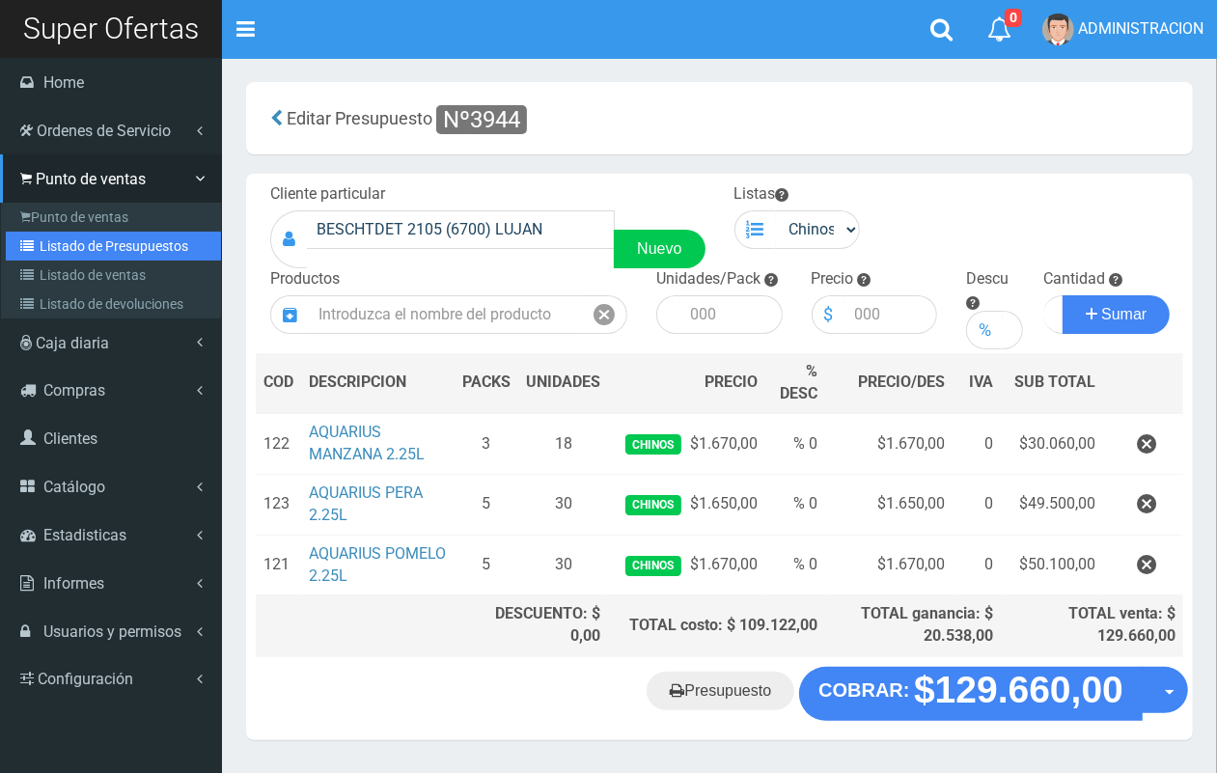
click at [83, 248] on link "Listado de Presupuestos" at bounding box center [113, 246] width 215 height 29
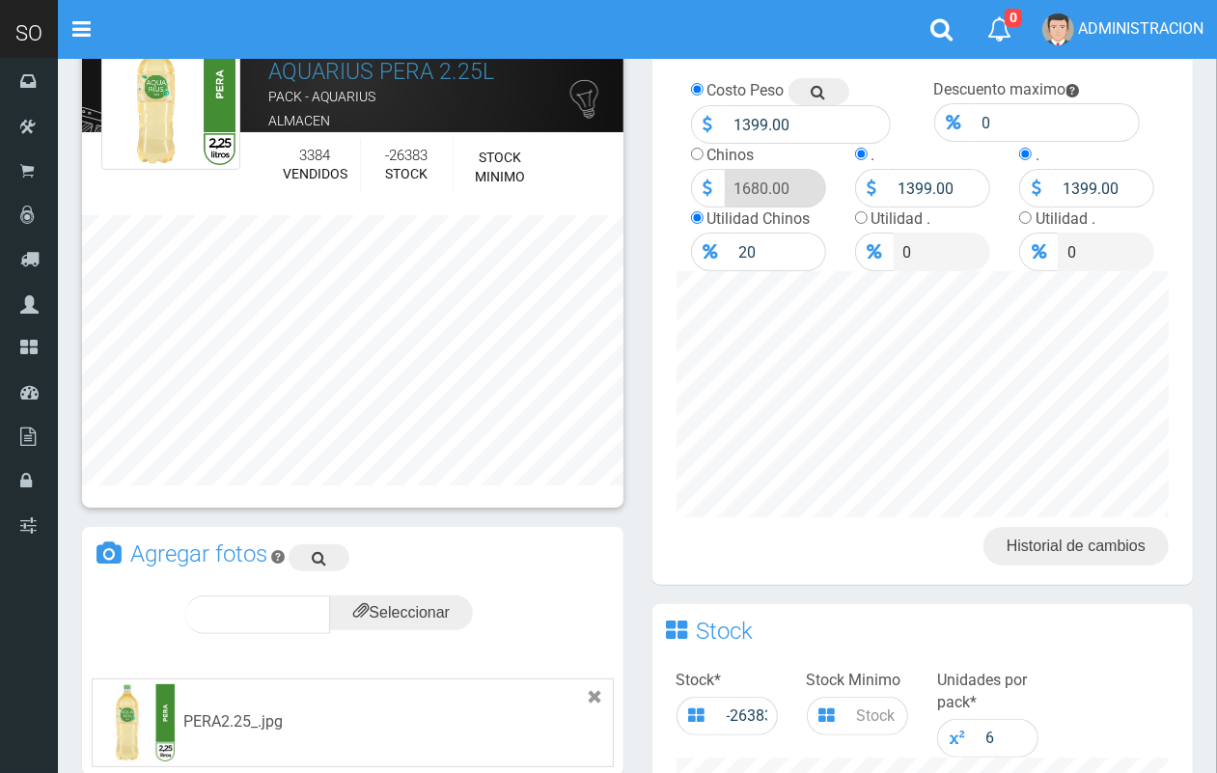
scroll to position [5, 0]
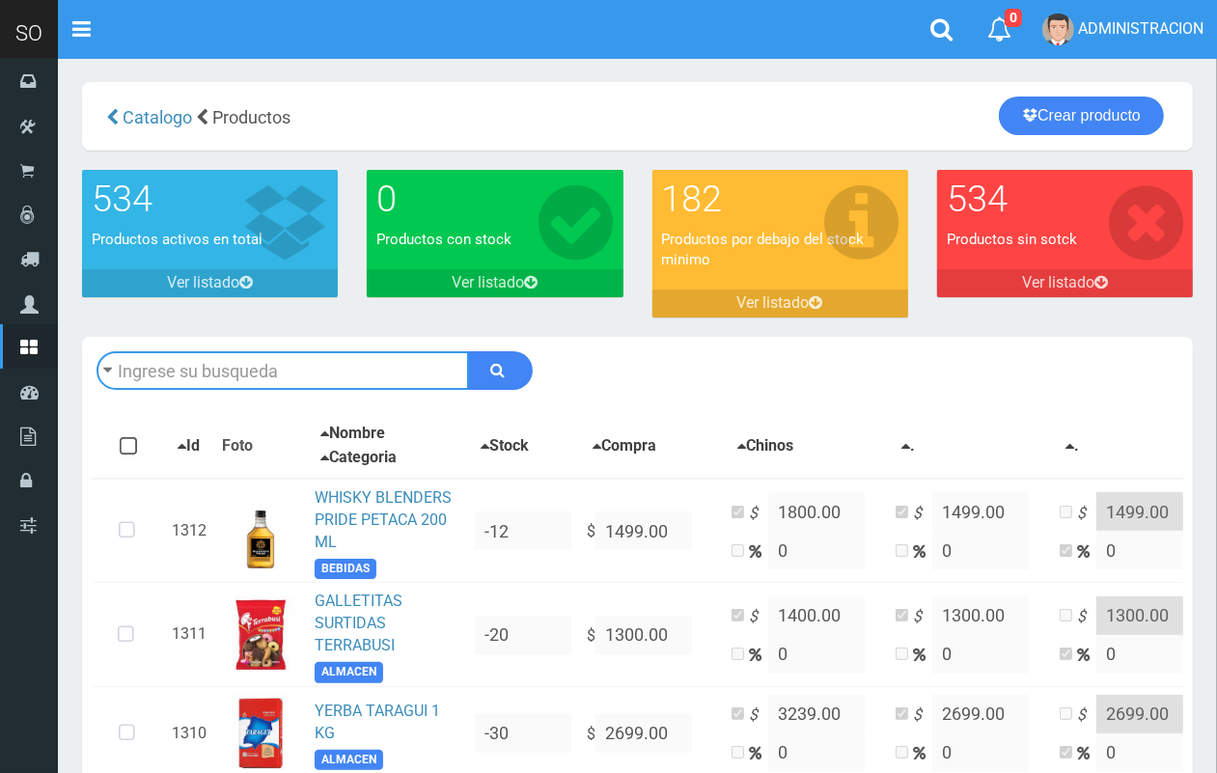
click at [212, 369] on input "text" at bounding box center [283, 370] width 373 height 39
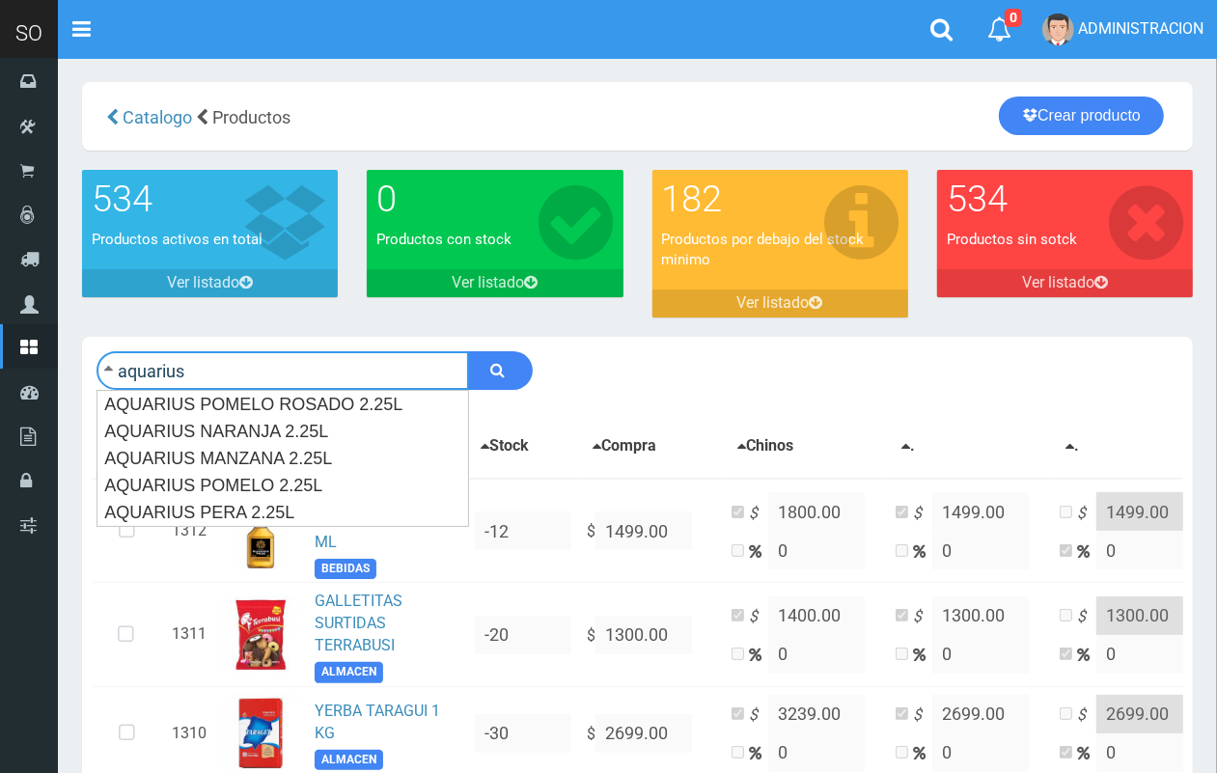
type input "aquarius"
click at [468, 351] on button "submit" at bounding box center [500, 370] width 65 height 39
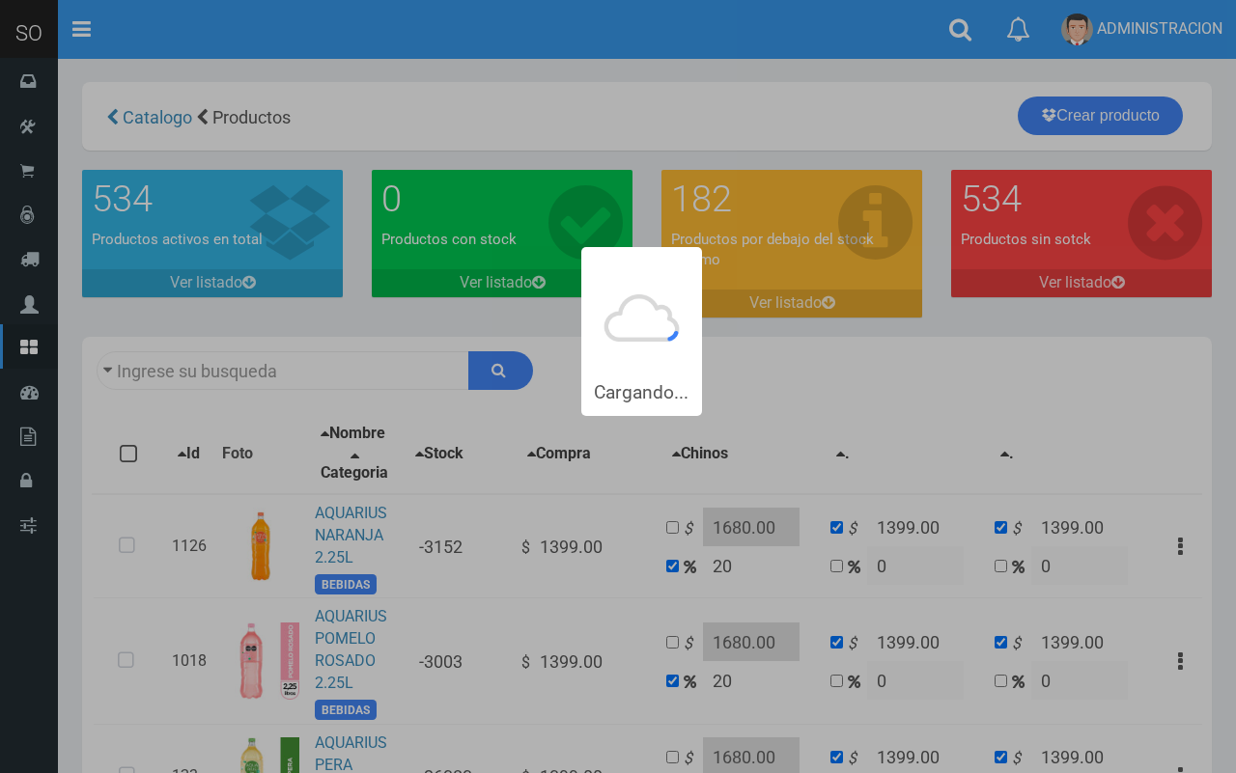
type input "aquarius"
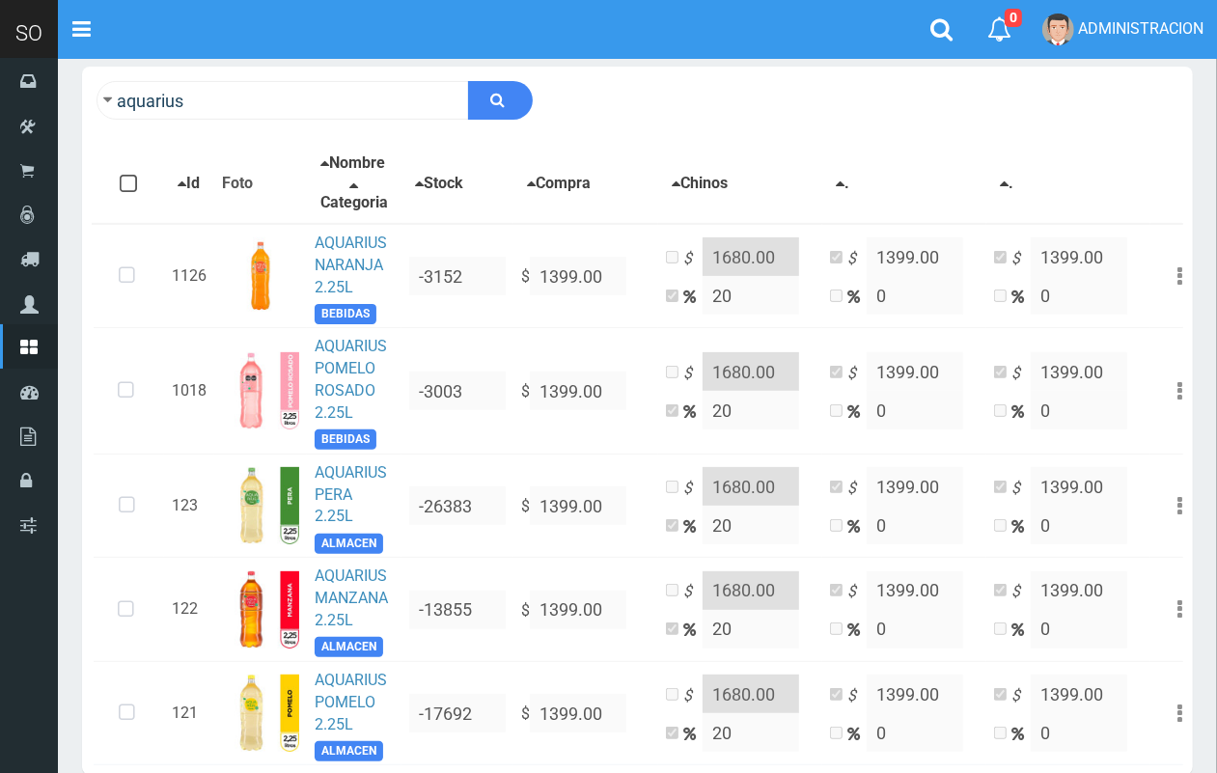
scroll to position [252, 0]
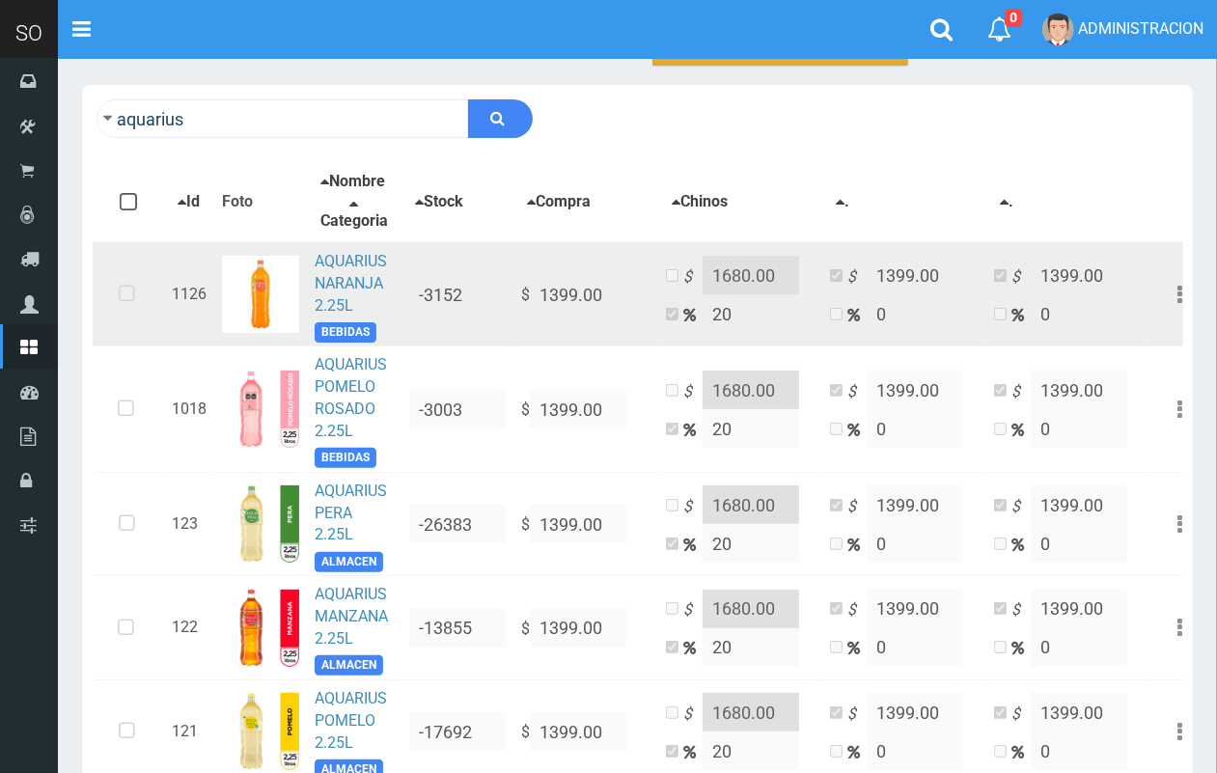
click at [143, 309] on icon at bounding box center [126, 295] width 51 height 64
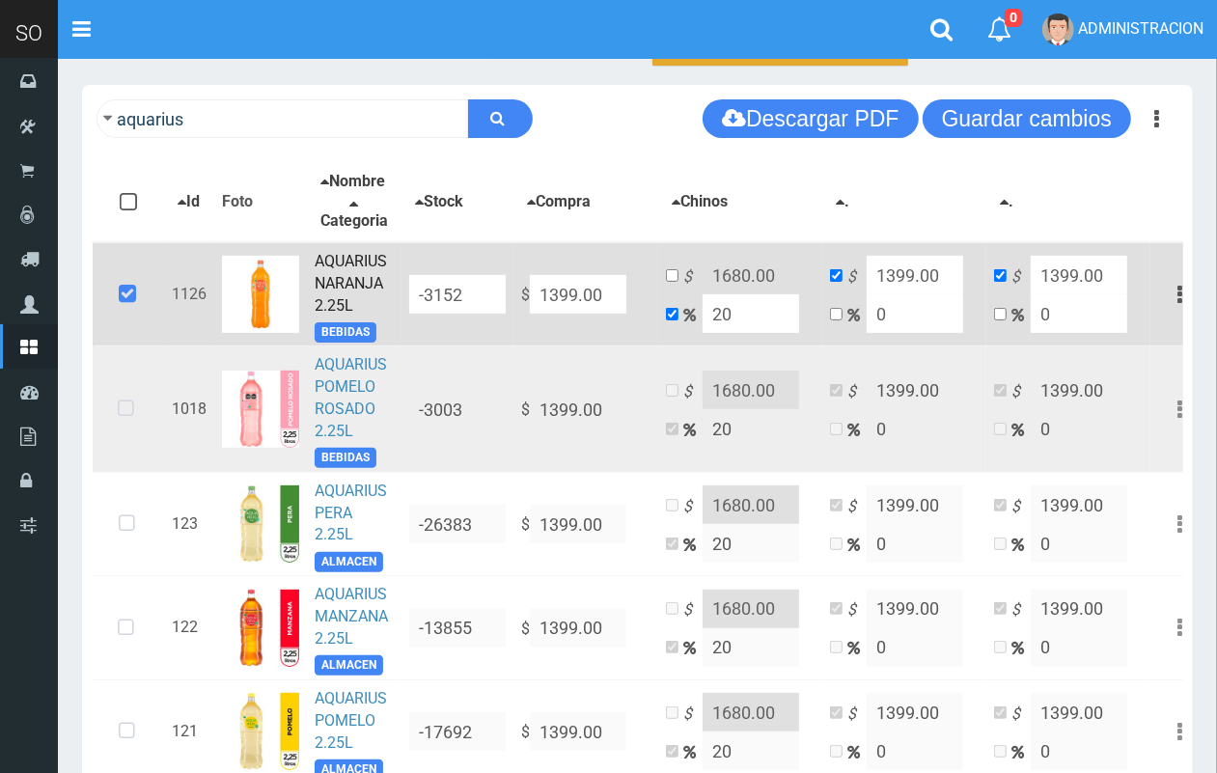
click at [94, 461] on td at bounding box center [128, 409] width 71 height 125
click at [123, 431] on icon at bounding box center [125, 409] width 51 height 64
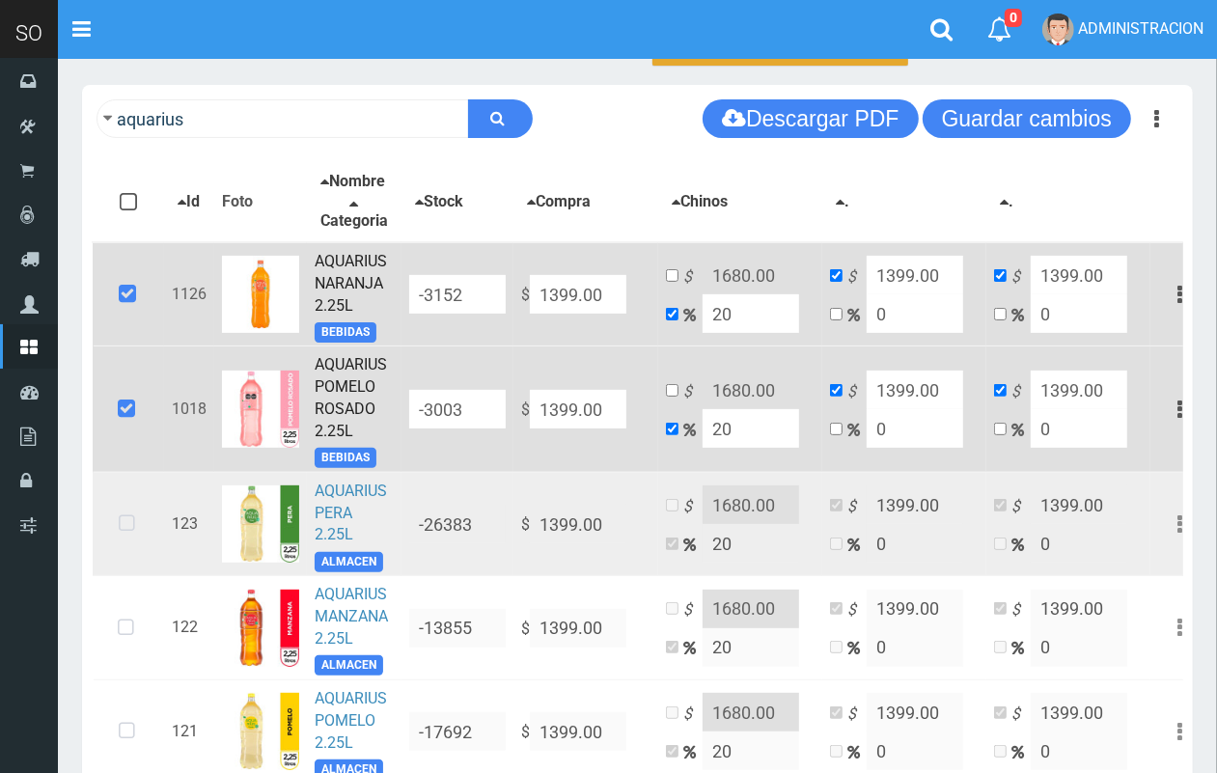
click at [123, 556] on icon at bounding box center [126, 524] width 51 height 64
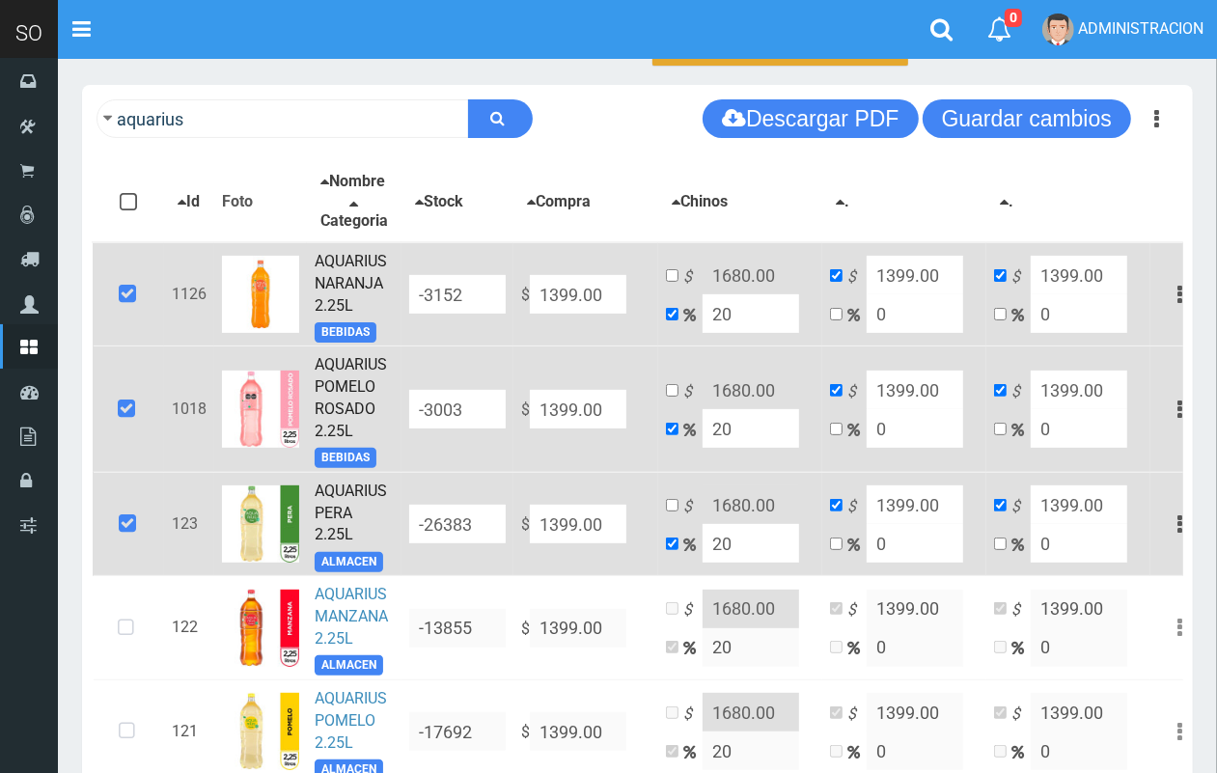
scroll to position [402, 0]
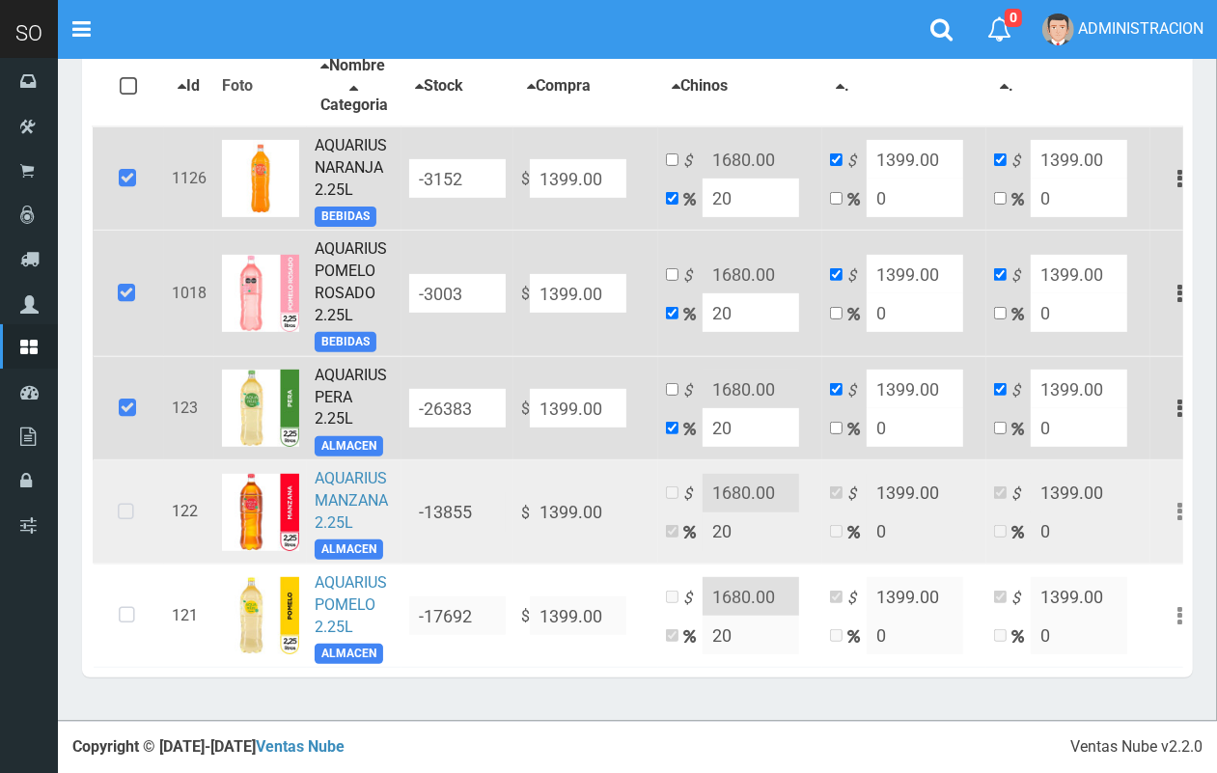
click at [119, 497] on icon at bounding box center [125, 513] width 51 height 64
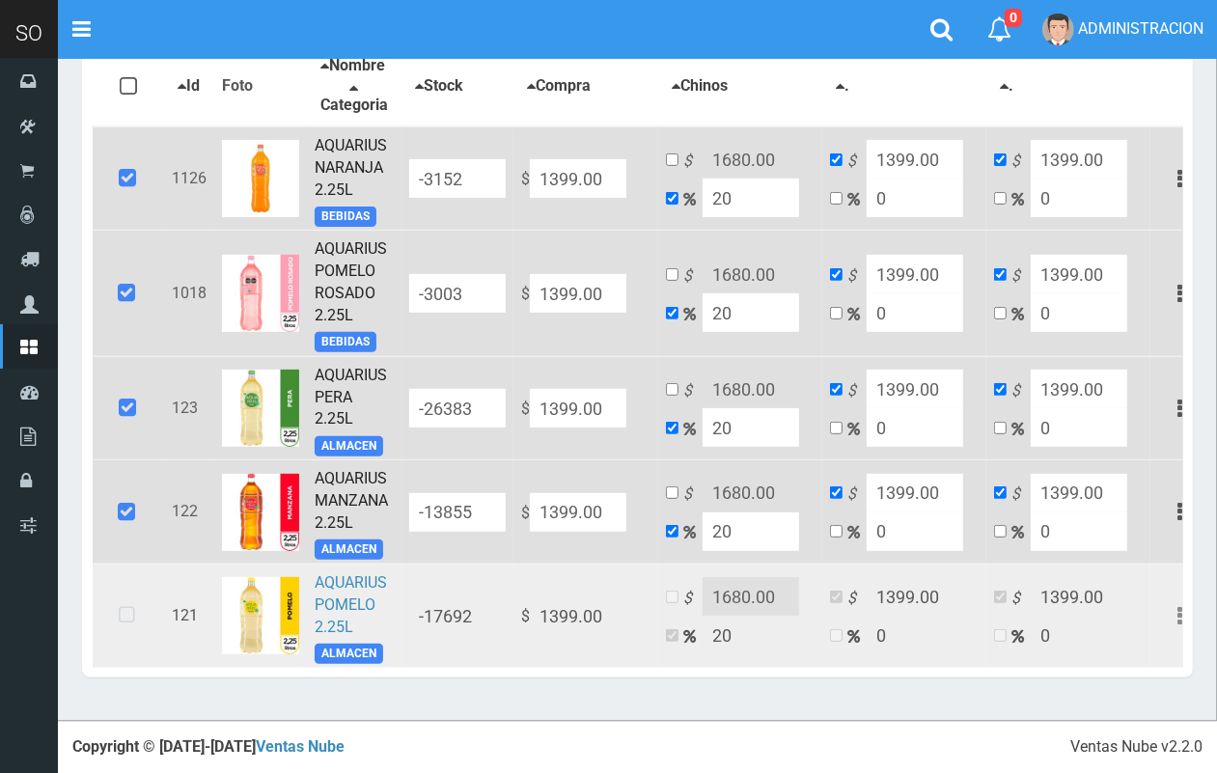
click at [128, 623] on icon at bounding box center [126, 616] width 51 height 64
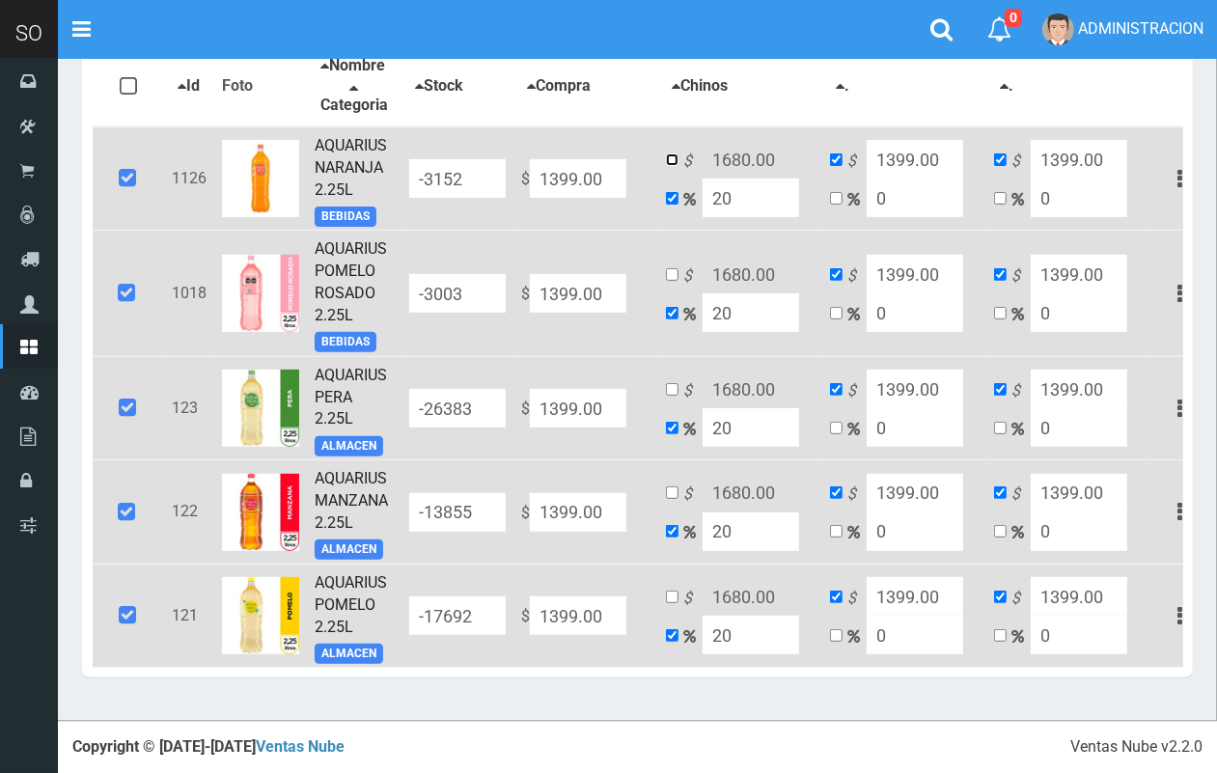
click at [673, 153] on input "checkbox" at bounding box center [672, 159] width 13 height 13
checkbox input "true"
checkbox input "false"
click at [740, 140] on input "1680.00" at bounding box center [751, 159] width 97 height 39
type input "1670.00"
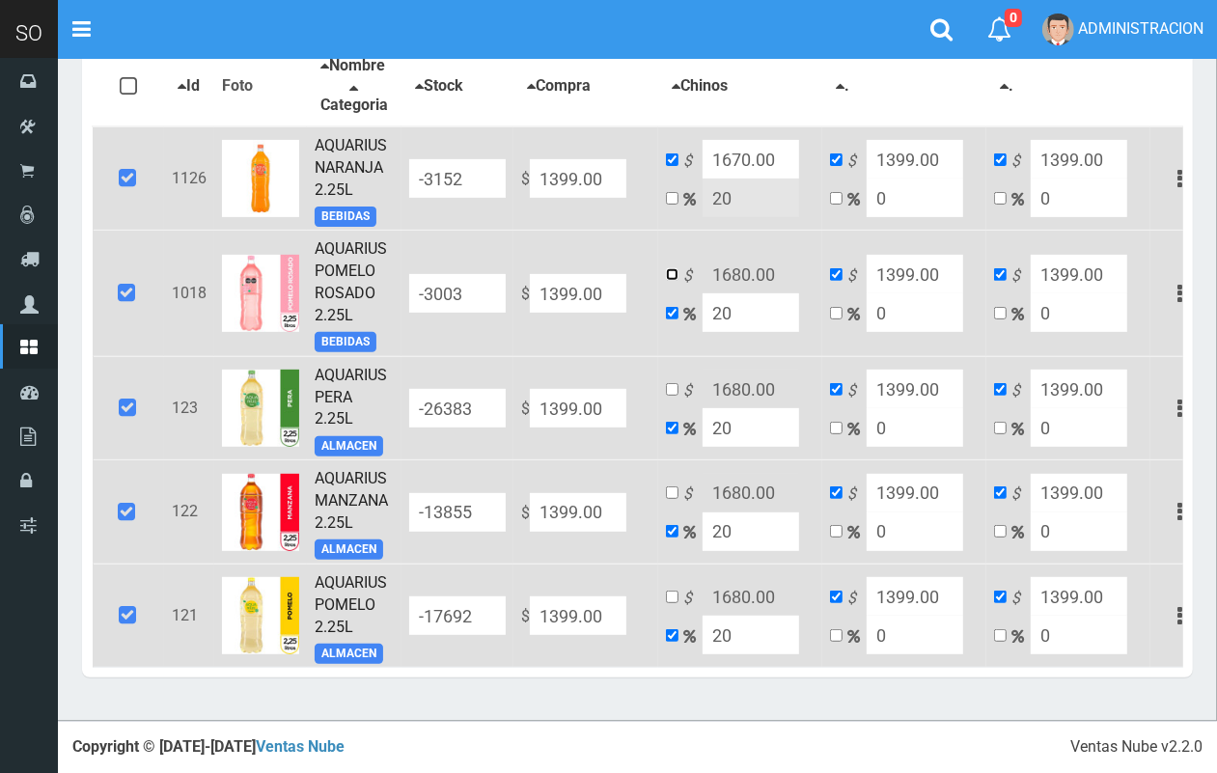
click at [669, 268] on input "checkbox" at bounding box center [672, 274] width 13 height 13
checkbox input "true"
checkbox input "false"
click at [738, 255] on input "1680.00" at bounding box center [751, 274] width 97 height 39
type input "1670.00"
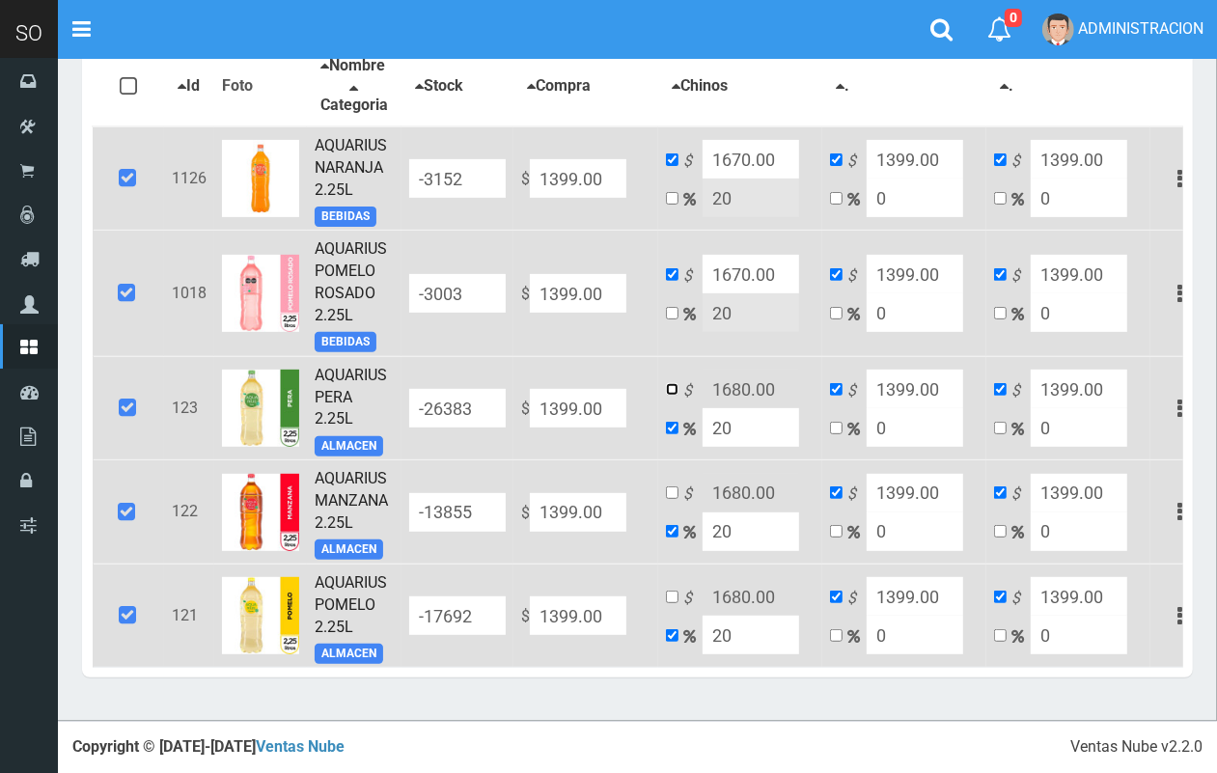
click at [673, 383] on input "checkbox" at bounding box center [672, 389] width 13 height 13
checkbox input "true"
checkbox input "false"
click at [740, 370] on input "1680.00" at bounding box center [751, 389] width 97 height 39
type input "1670.00"
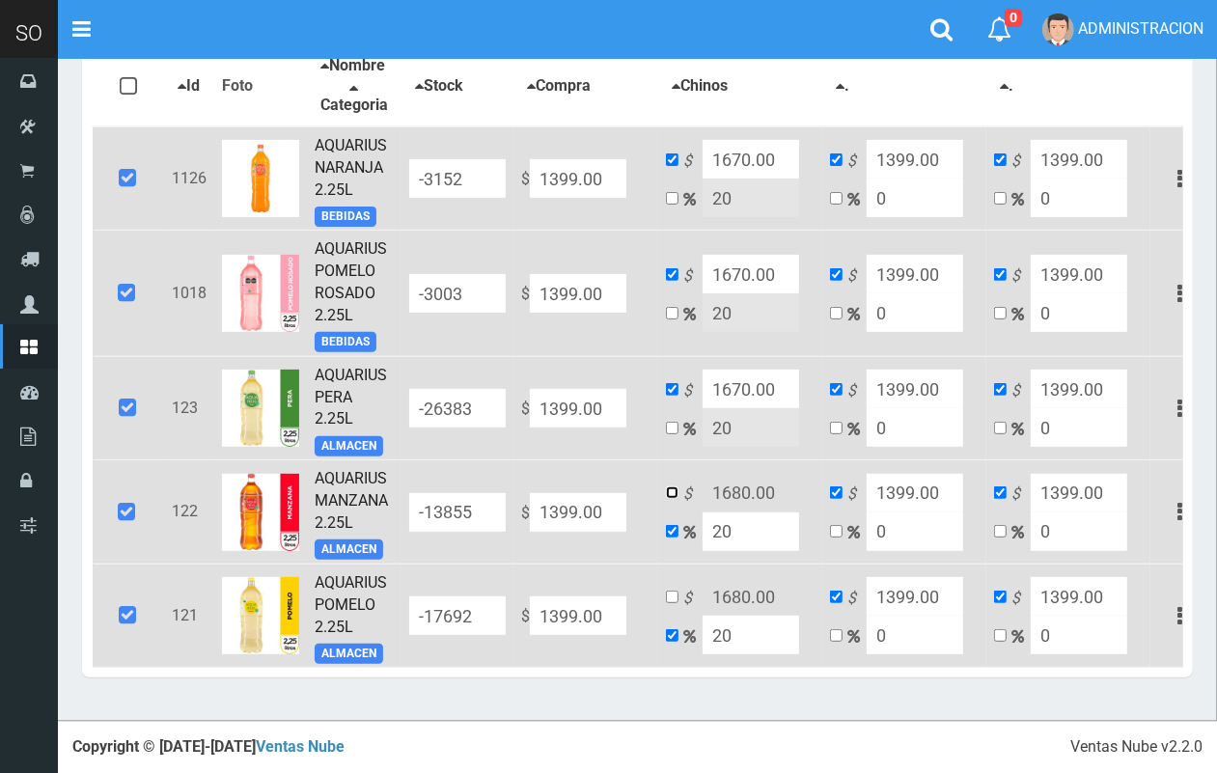
click at [673, 486] on input "checkbox" at bounding box center [672, 492] width 13 height 13
checkbox input "true"
checkbox input "false"
click at [738, 476] on input "1680.00" at bounding box center [751, 493] width 97 height 39
type input "1670.00"
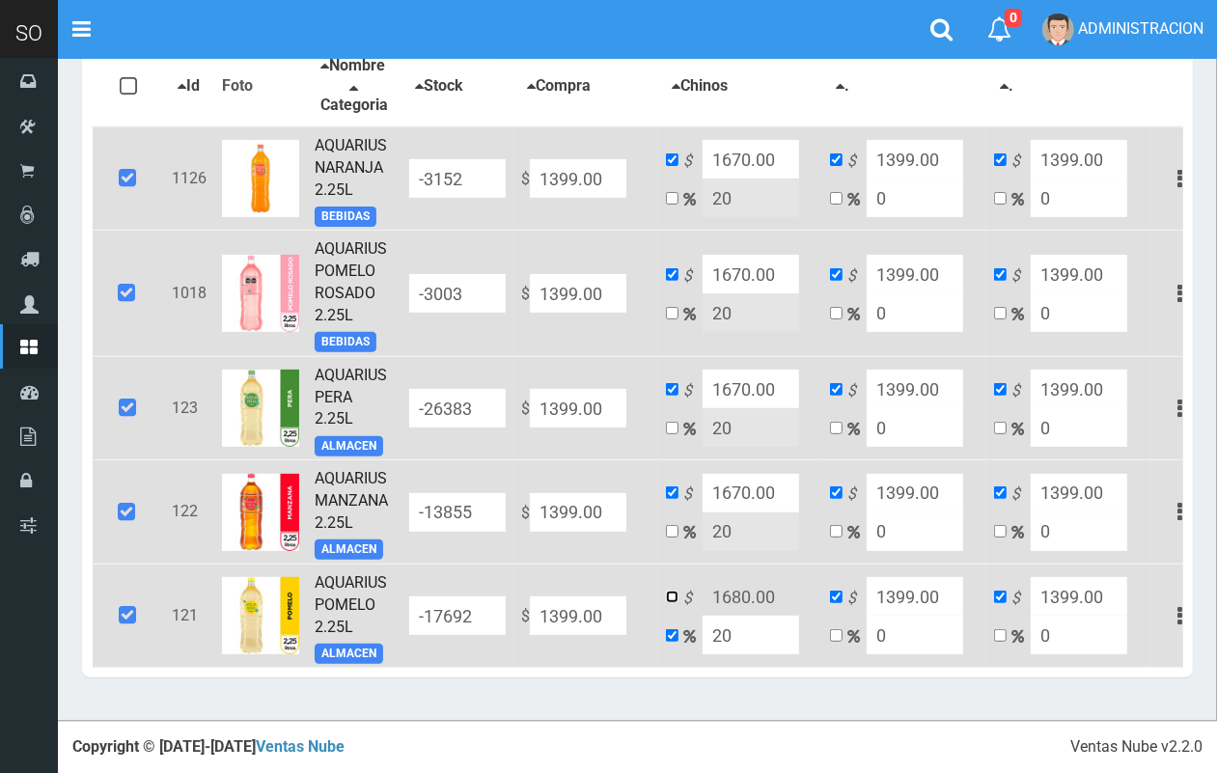
click at [671, 591] on input "checkbox" at bounding box center [672, 597] width 13 height 13
checkbox input "true"
checkbox input "false"
click at [740, 577] on input "1680.00" at bounding box center [751, 596] width 97 height 39
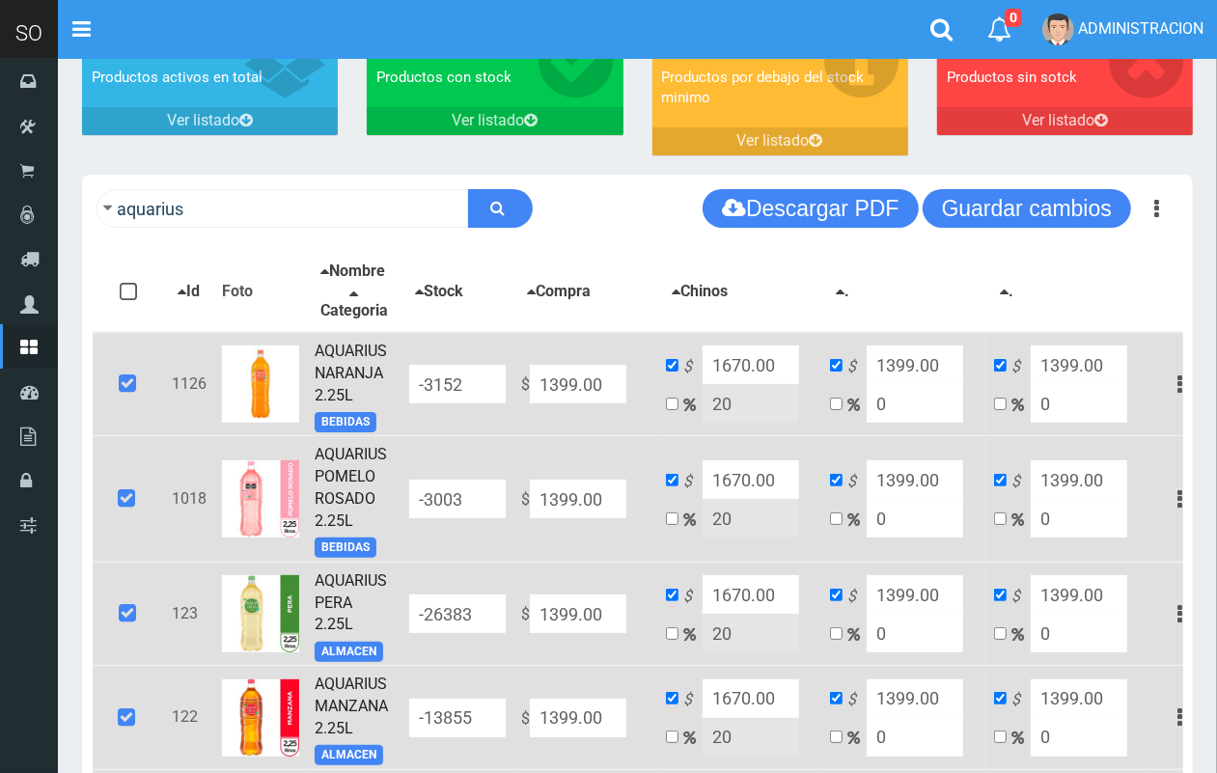
scroll to position [0, 0]
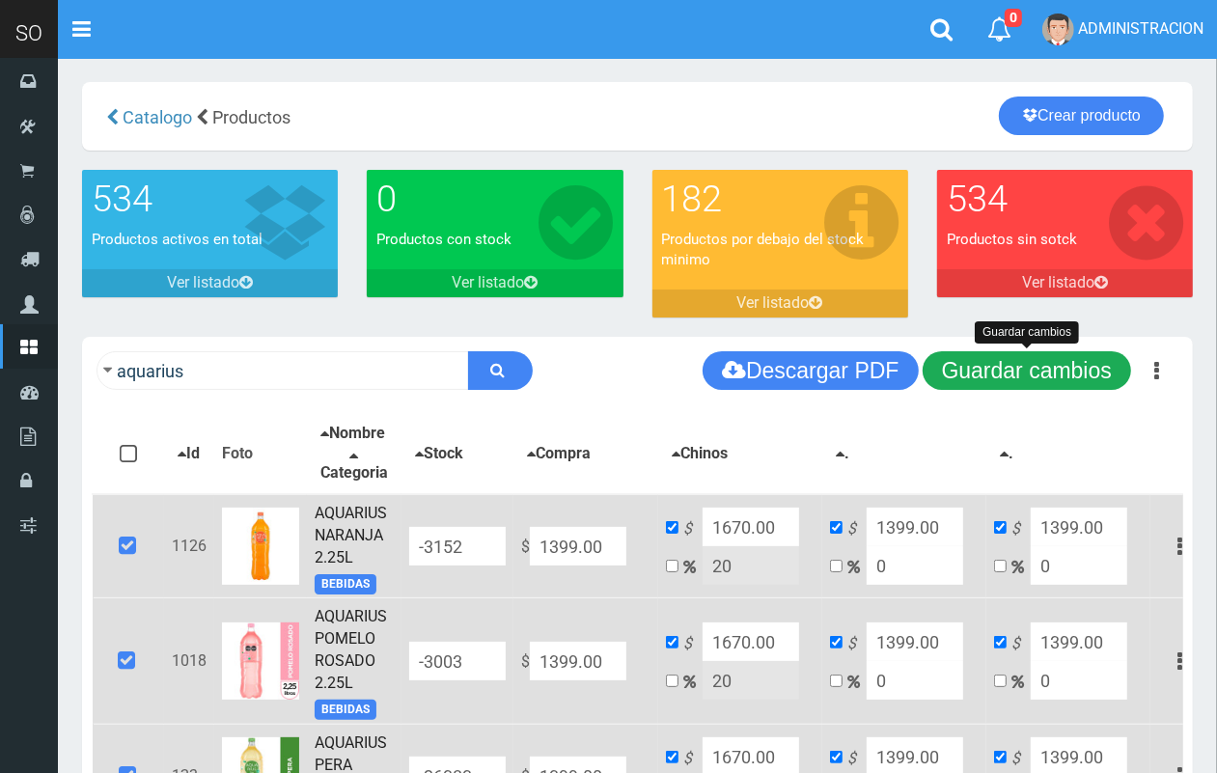
type input "1670.00"
click at [1078, 373] on button "Guardar cambios" at bounding box center [1027, 370] width 208 height 39
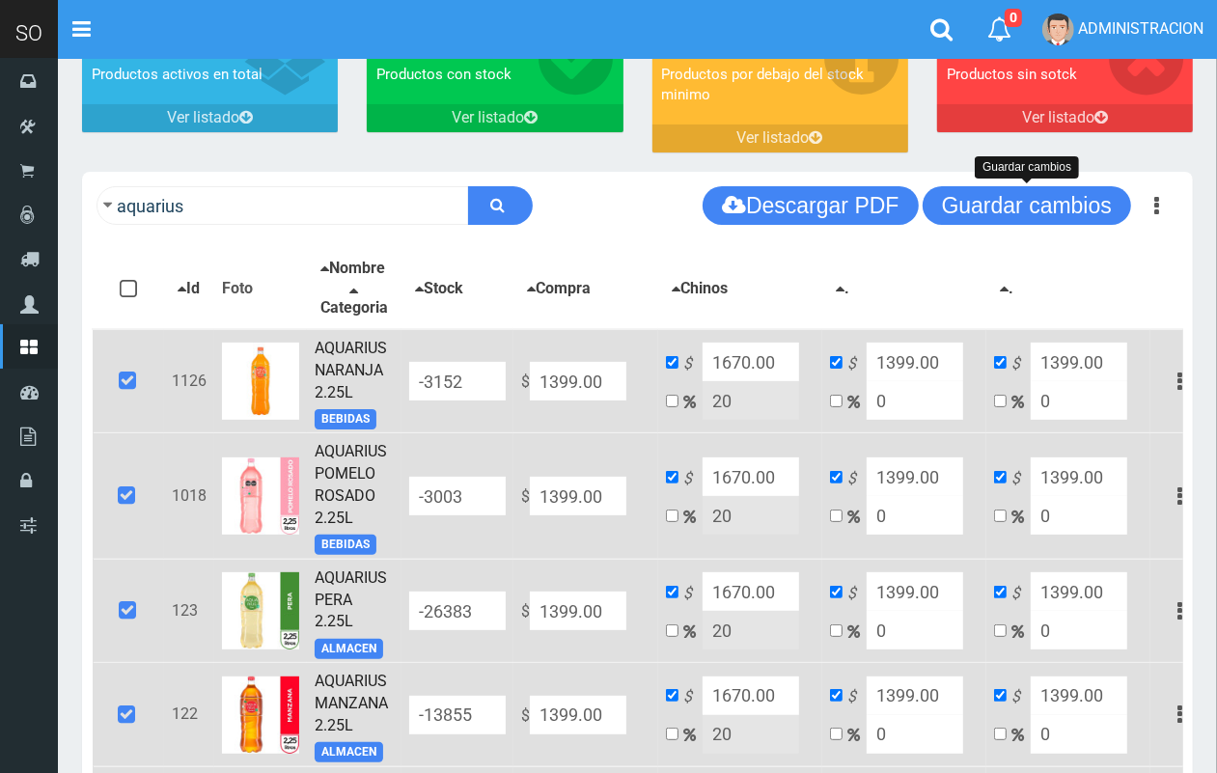
scroll to position [402, 0]
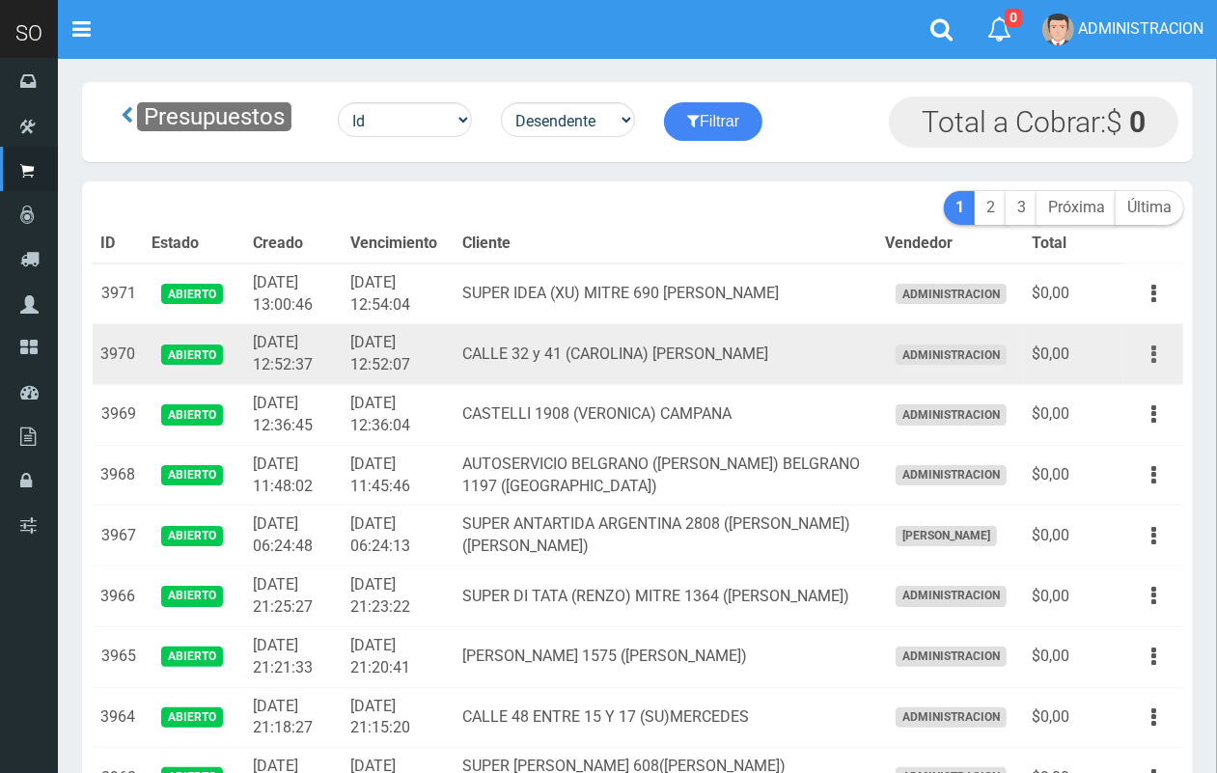
click at [1165, 341] on button "button" at bounding box center [1153, 355] width 43 height 34
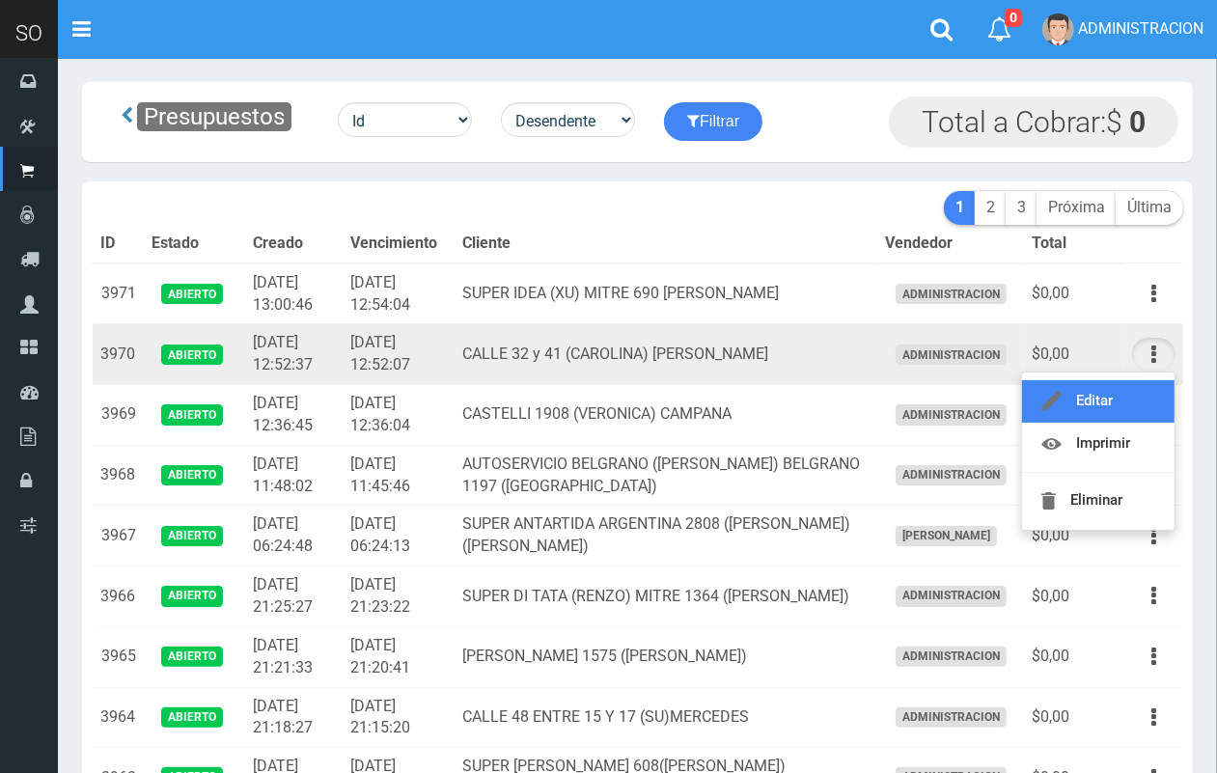
click at [1151, 382] on link "Editar" at bounding box center [1098, 401] width 153 height 42
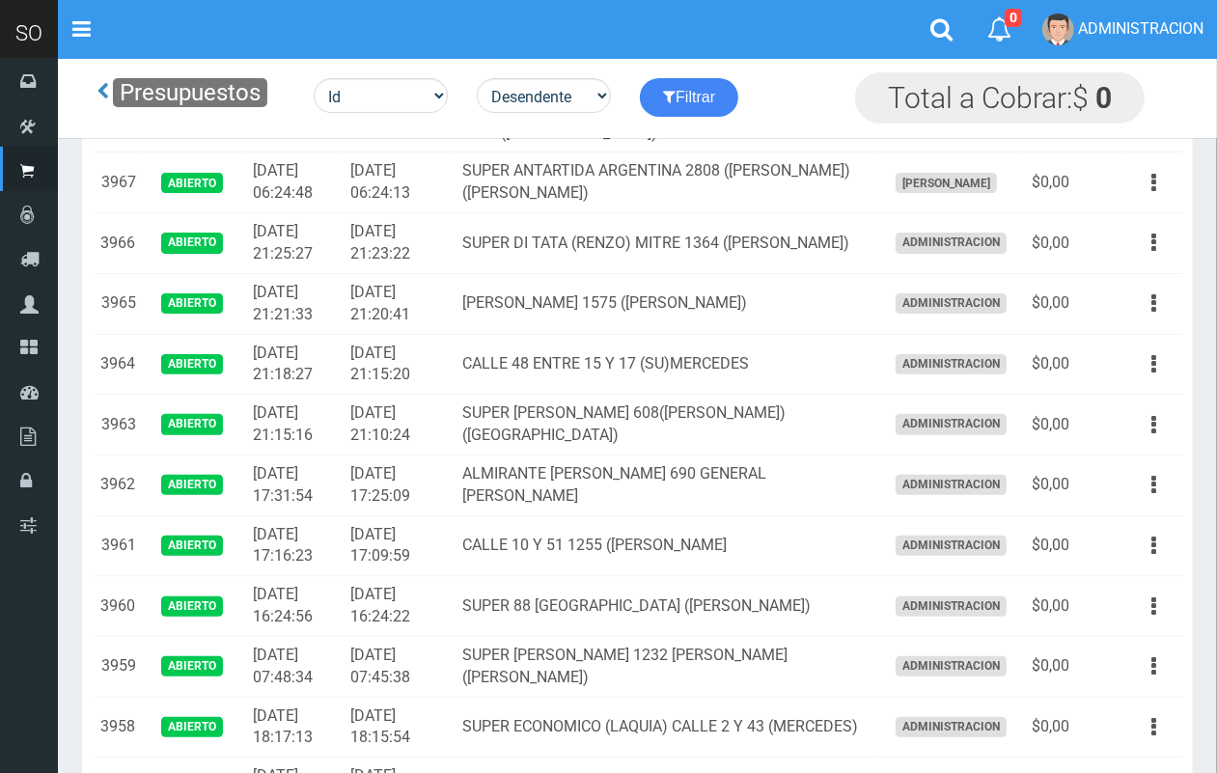
scroll to position [305, 0]
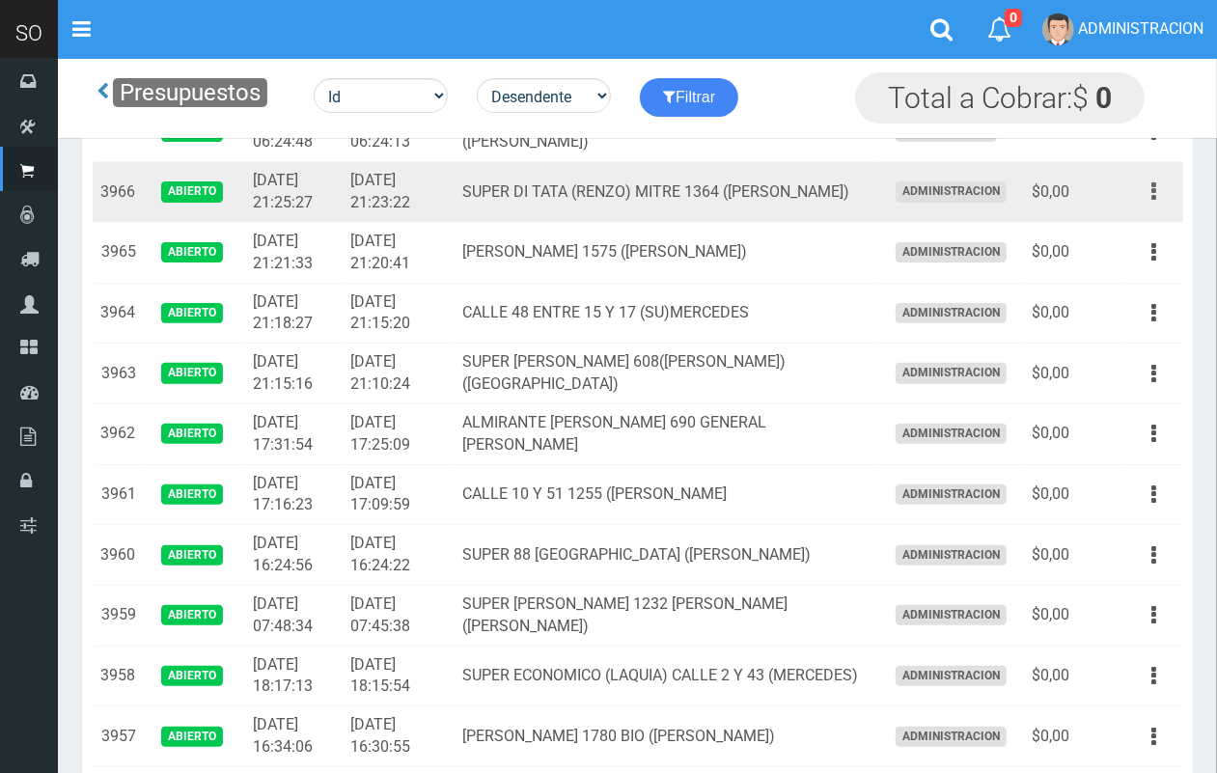
click at [1161, 191] on button "button" at bounding box center [1153, 192] width 43 height 34
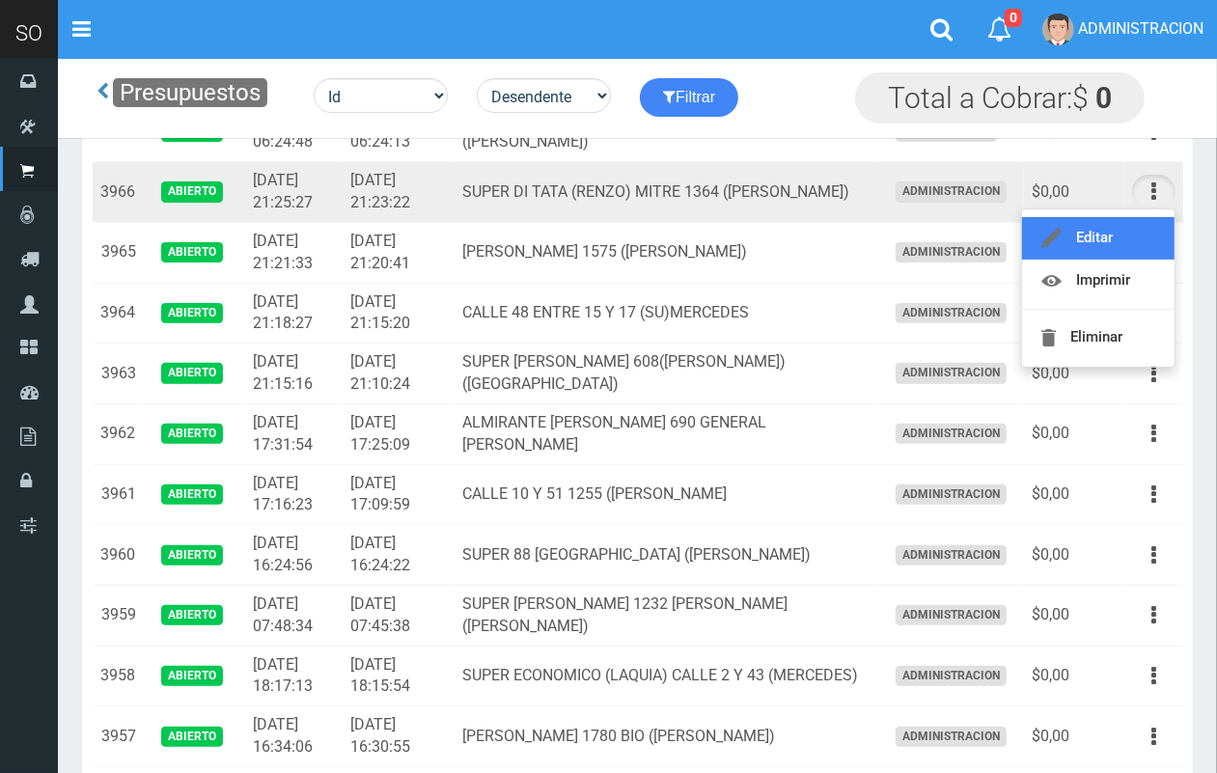
click at [1125, 242] on link "Editar" at bounding box center [1098, 238] width 153 height 42
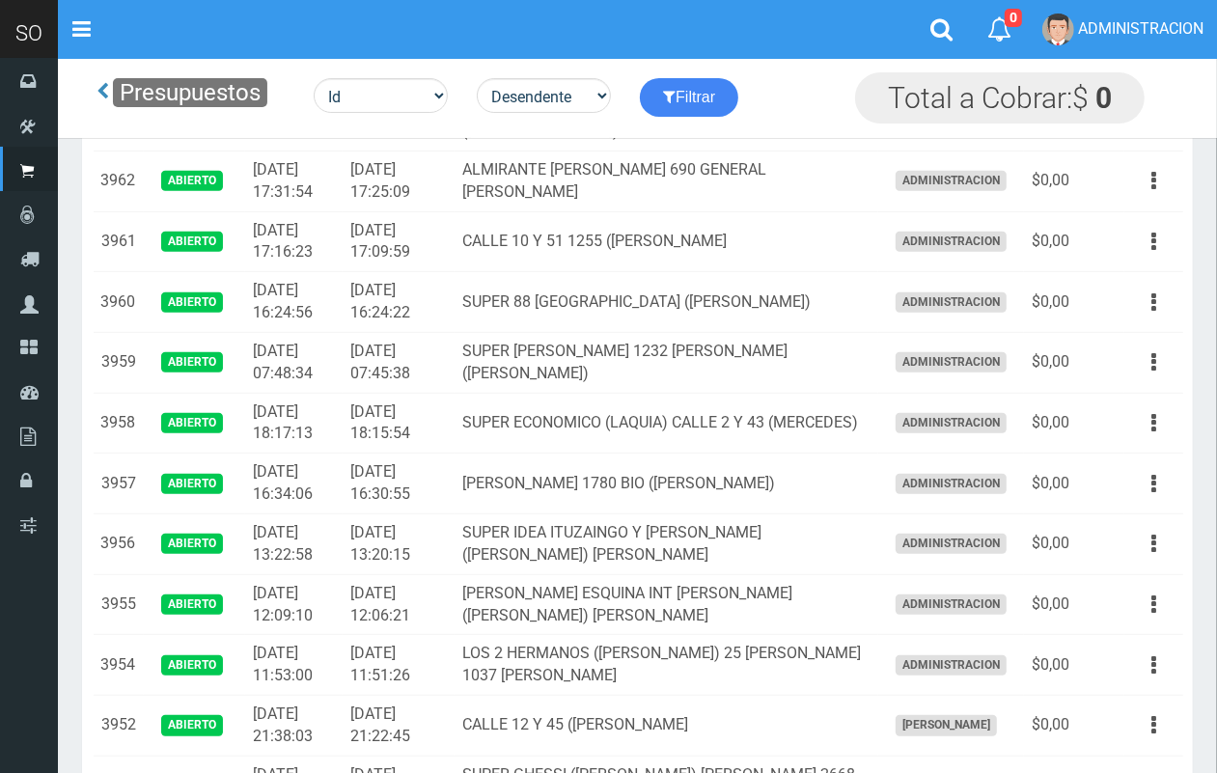
scroll to position [661, 0]
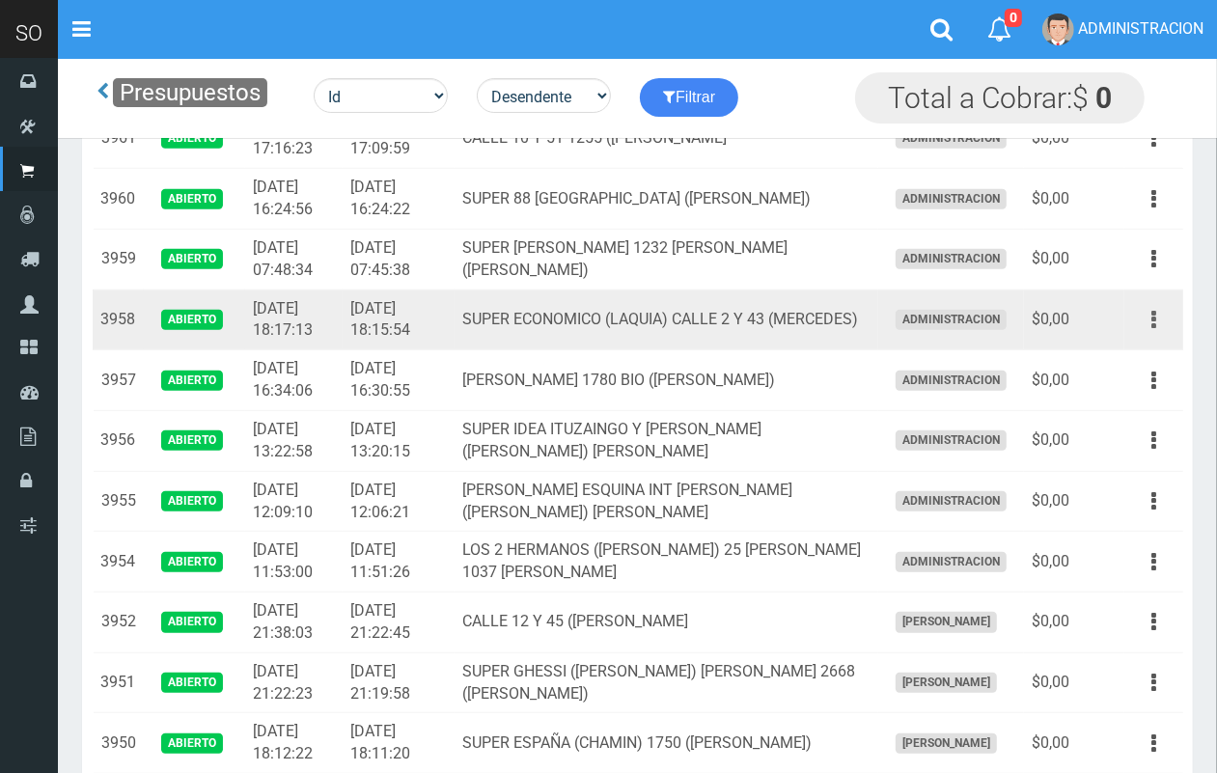
click at [1156, 321] on button "button" at bounding box center [1153, 320] width 43 height 34
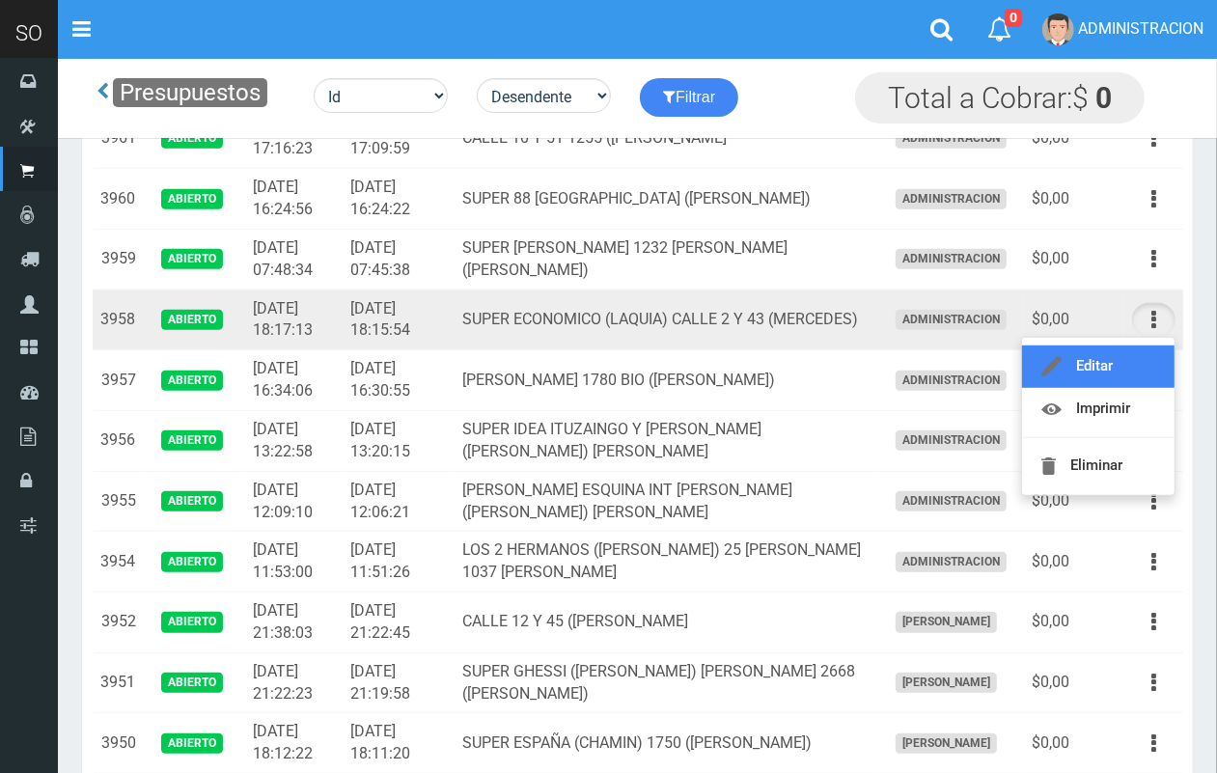
click at [1130, 355] on link "Editar" at bounding box center [1098, 367] width 153 height 42
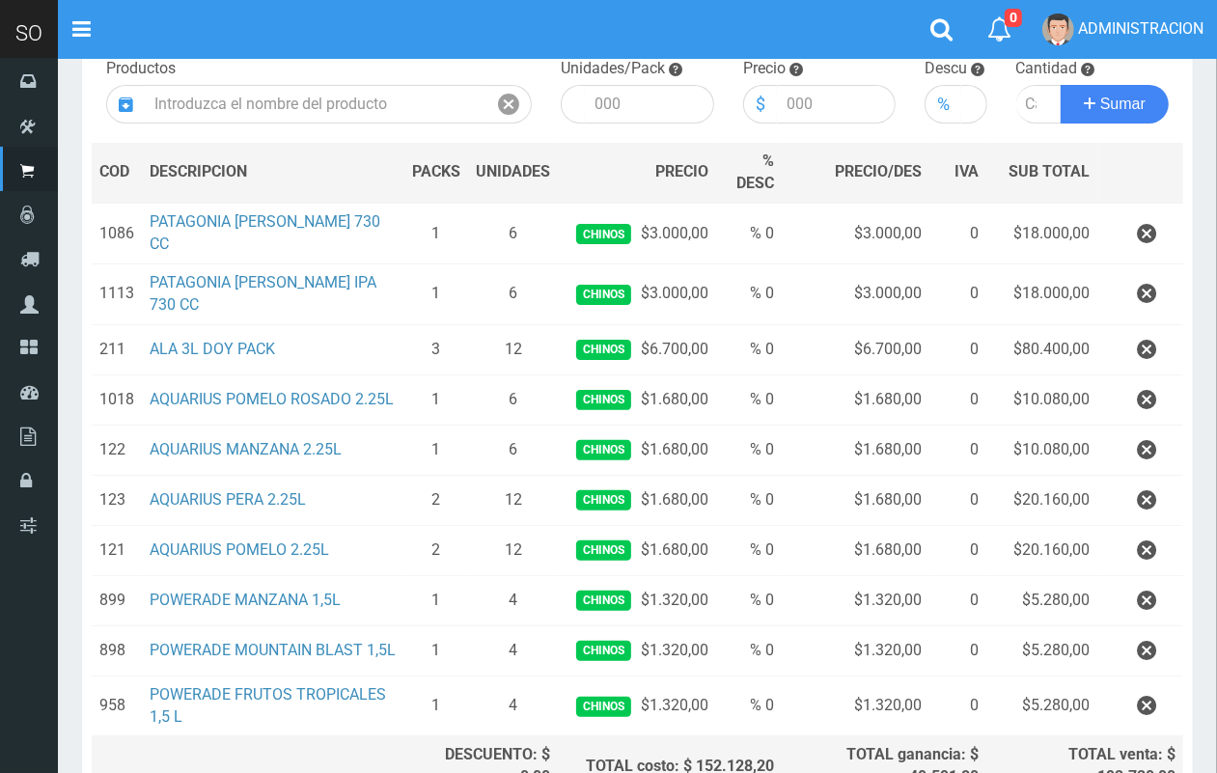
scroll to position [230, 0]
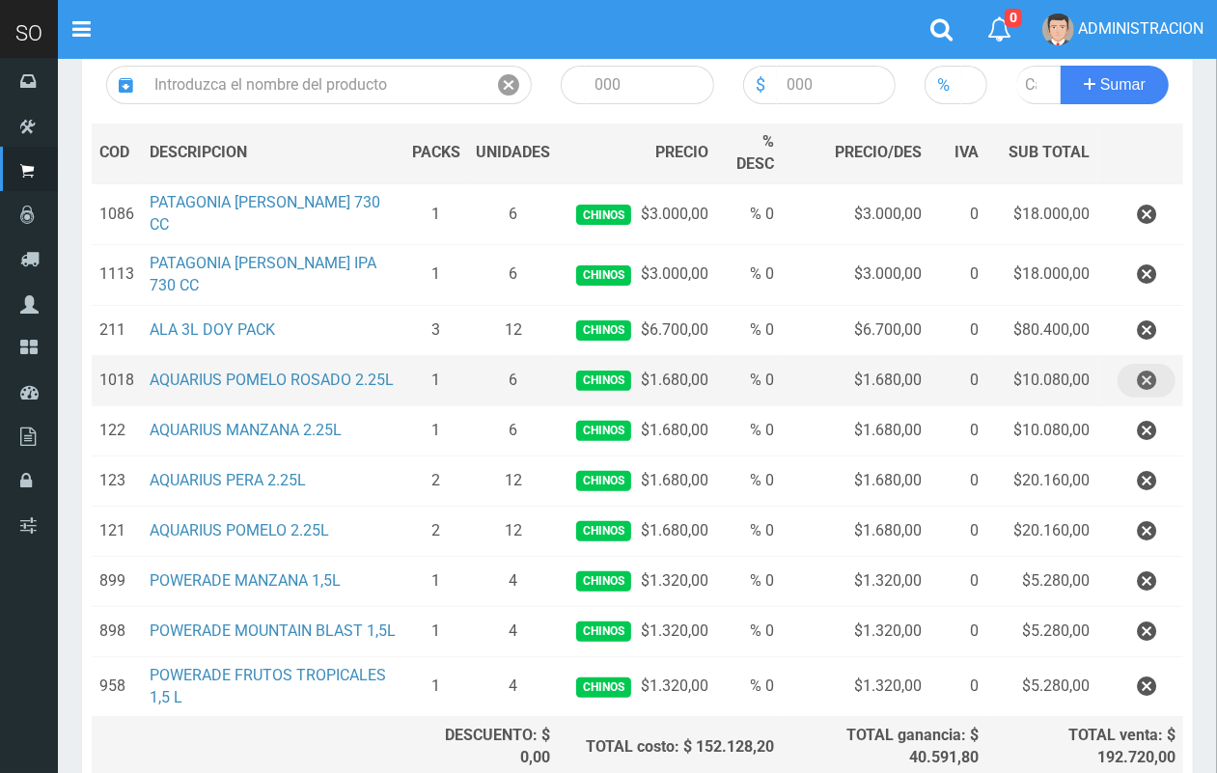
click at [1144, 370] on icon "button" at bounding box center [1146, 381] width 19 height 34
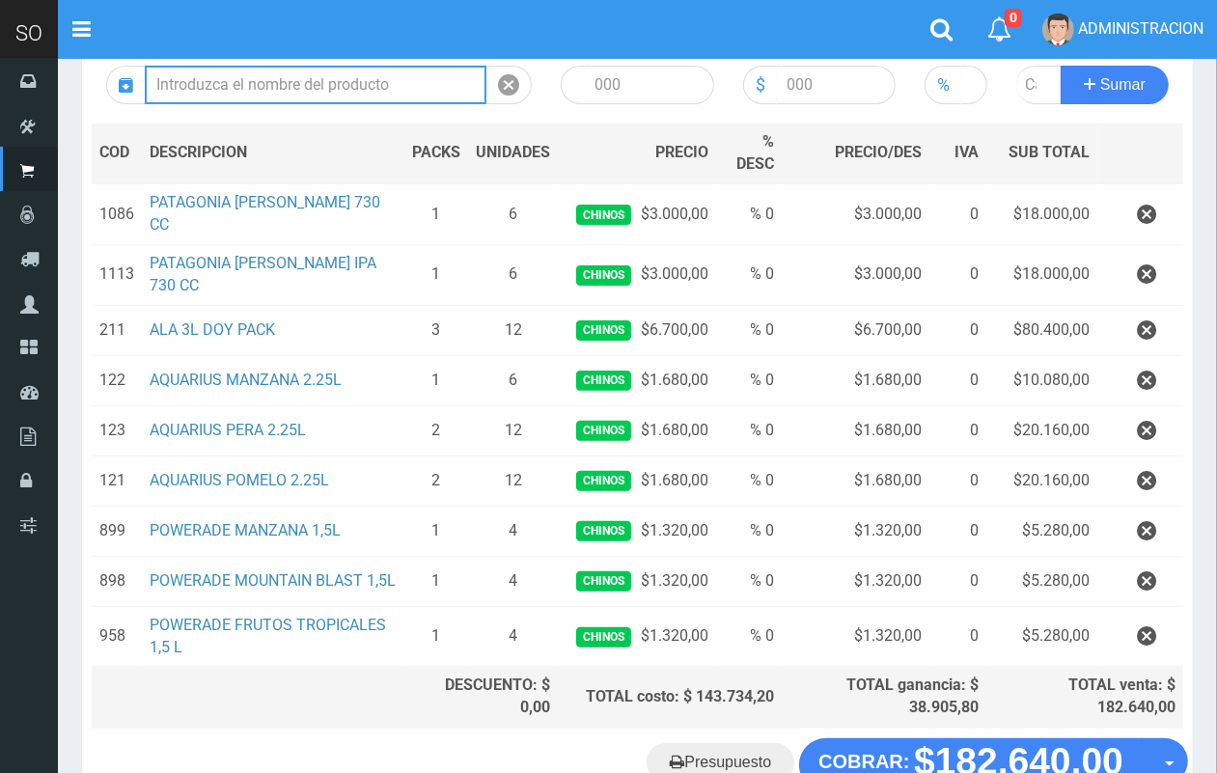
click at [268, 87] on input "text" at bounding box center [316, 85] width 342 height 39
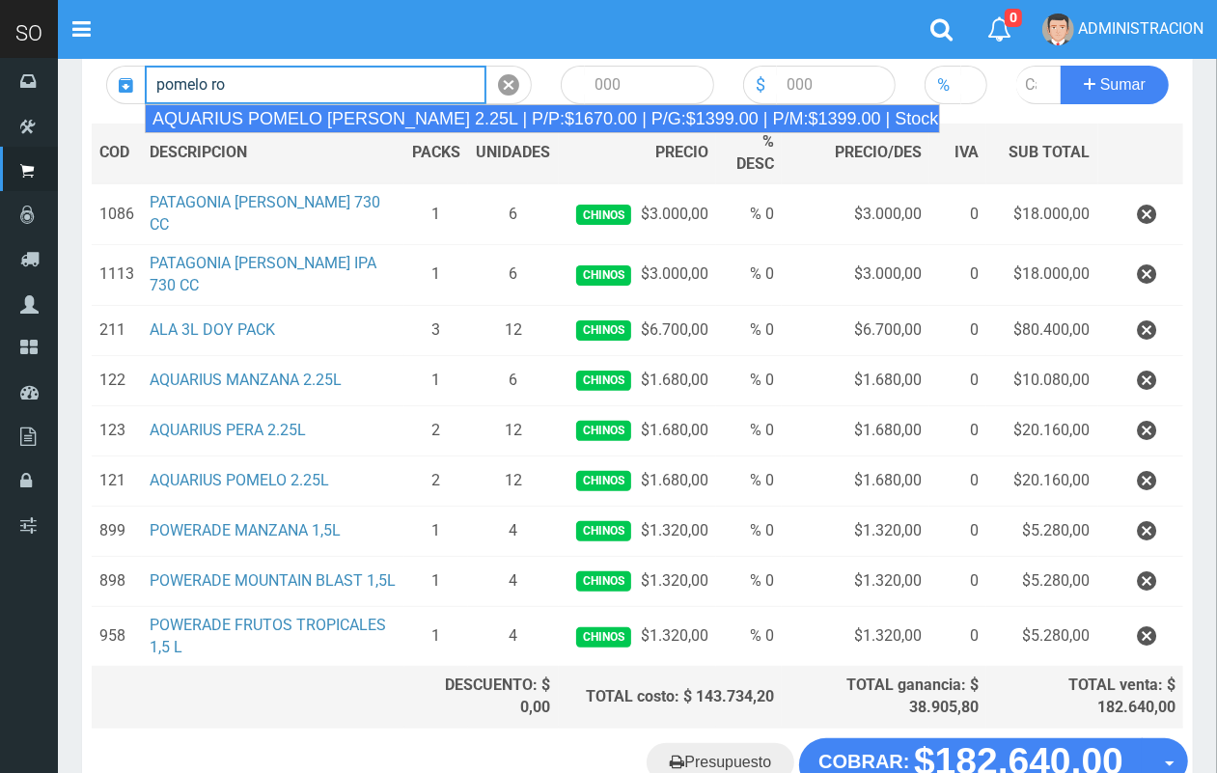
click at [310, 118] on div "AQUARIUS POMELO ROSADO 2.25L | P/P:$1670.00 | P/G:$1399.00 | P/M:$1399.00 | Sto…" at bounding box center [542, 118] width 795 height 29
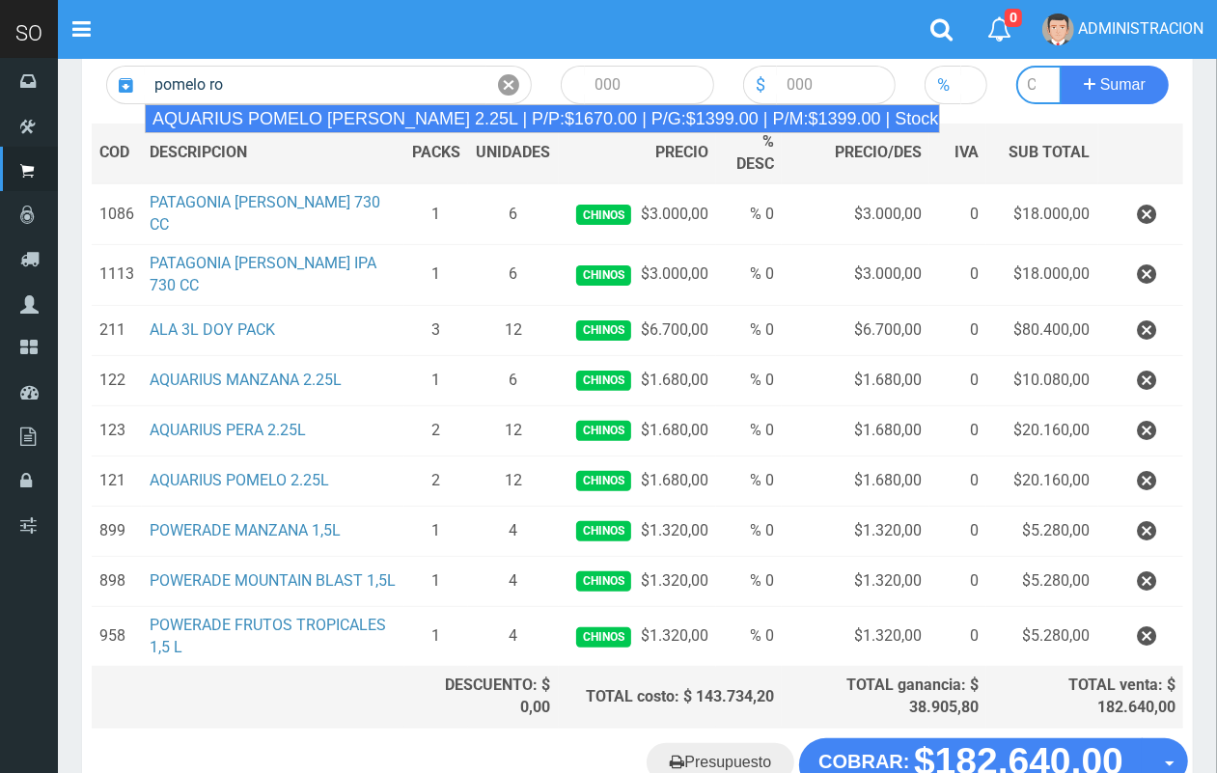
type input "AQUARIUS POMELO ROSADO 2.25L | P/P:$1670.00 | P/G:$1399.00 | P/M:$1399.00 | Sto…"
type input "6"
type input "1670.00"
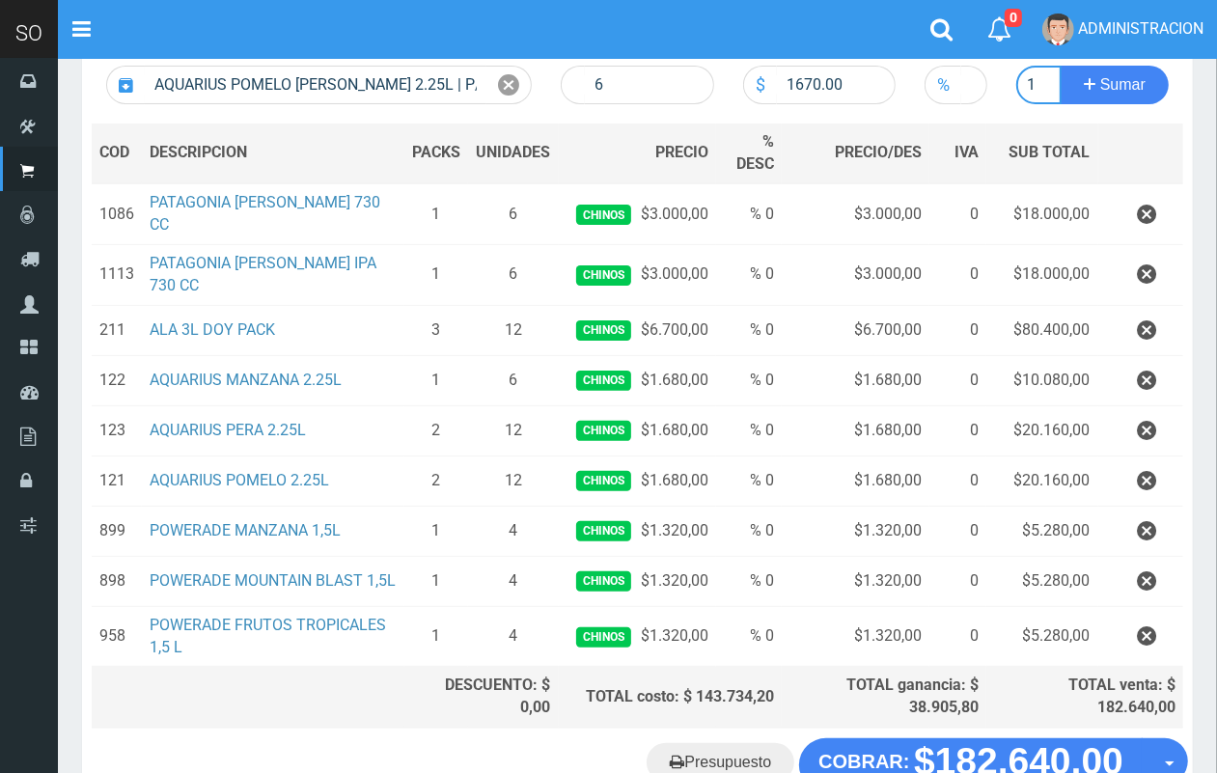
scroll to position [0, 2]
type input "1"
click at [1061, 66] on button "Sumar" at bounding box center [1115, 85] width 108 height 39
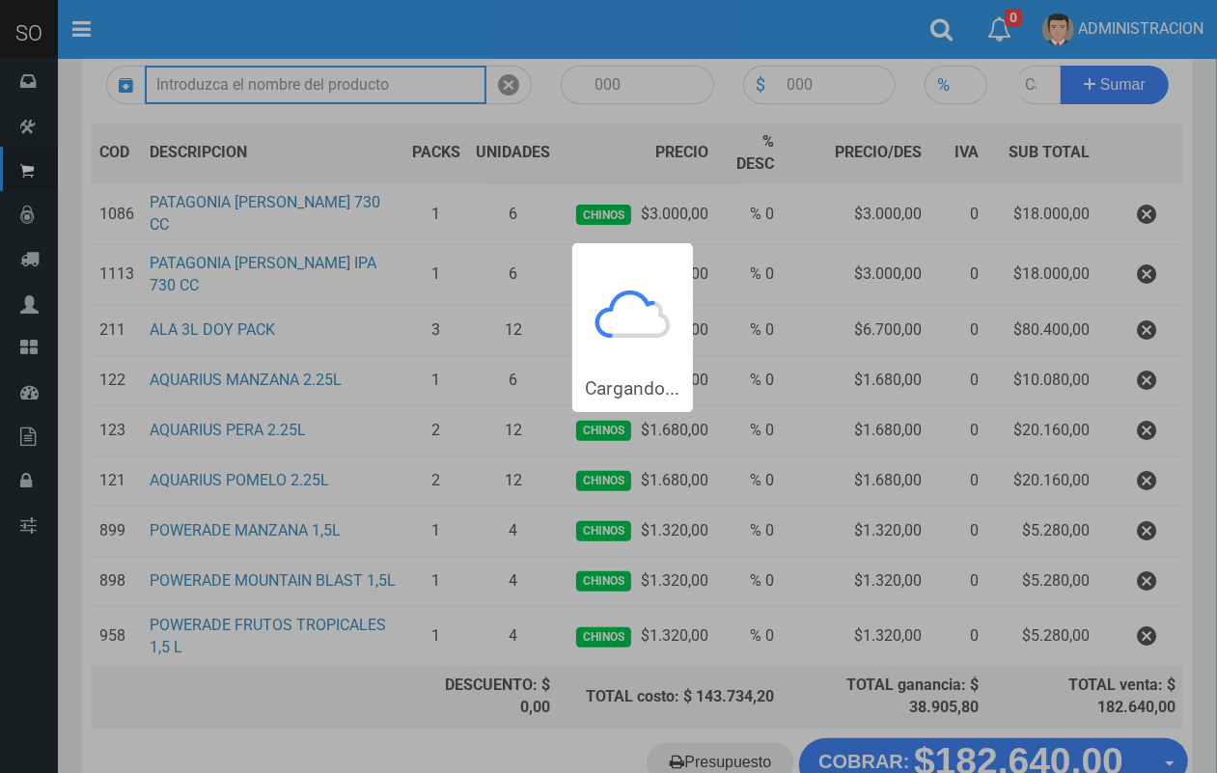
scroll to position [0, 0]
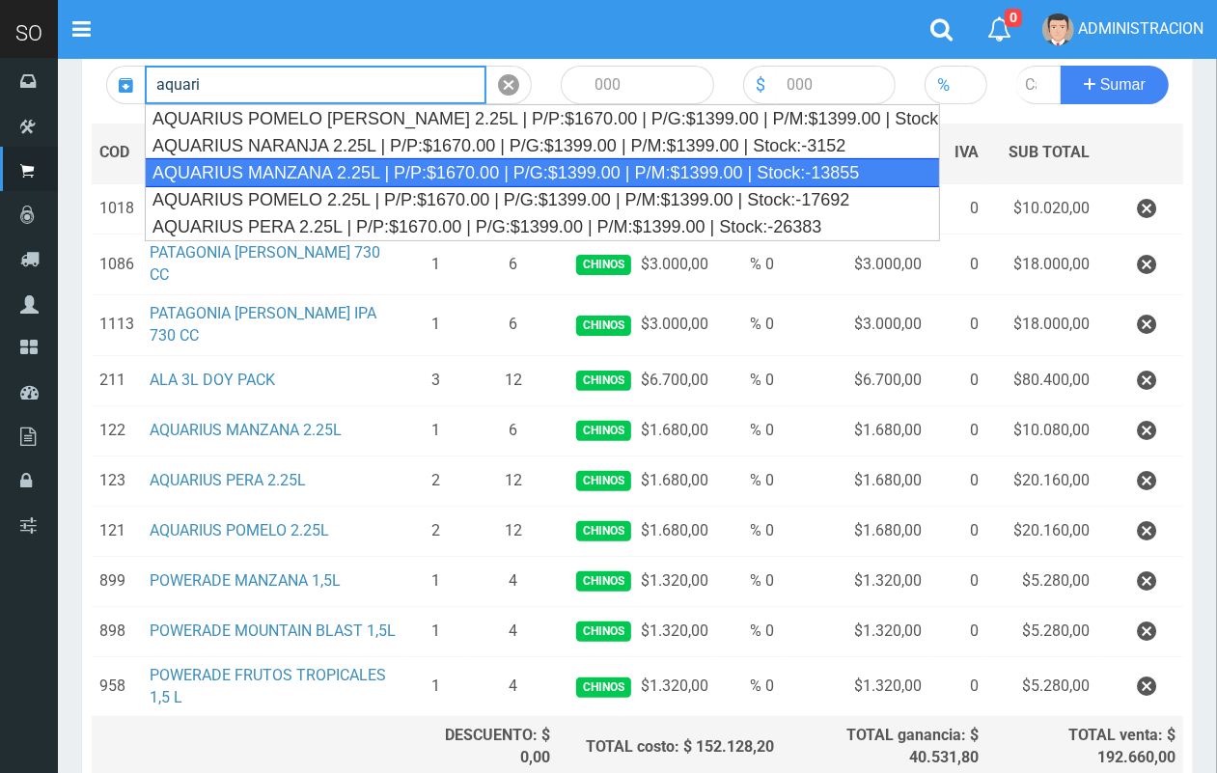
click at [350, 175] on div "AQUARIUS MANZANA 2.25L | P/P:$1670.00 | P/G:$1399.00 | P/M:$1399.00 | Stock:-13…" at bounding box center [542, 172] width 795 height 29
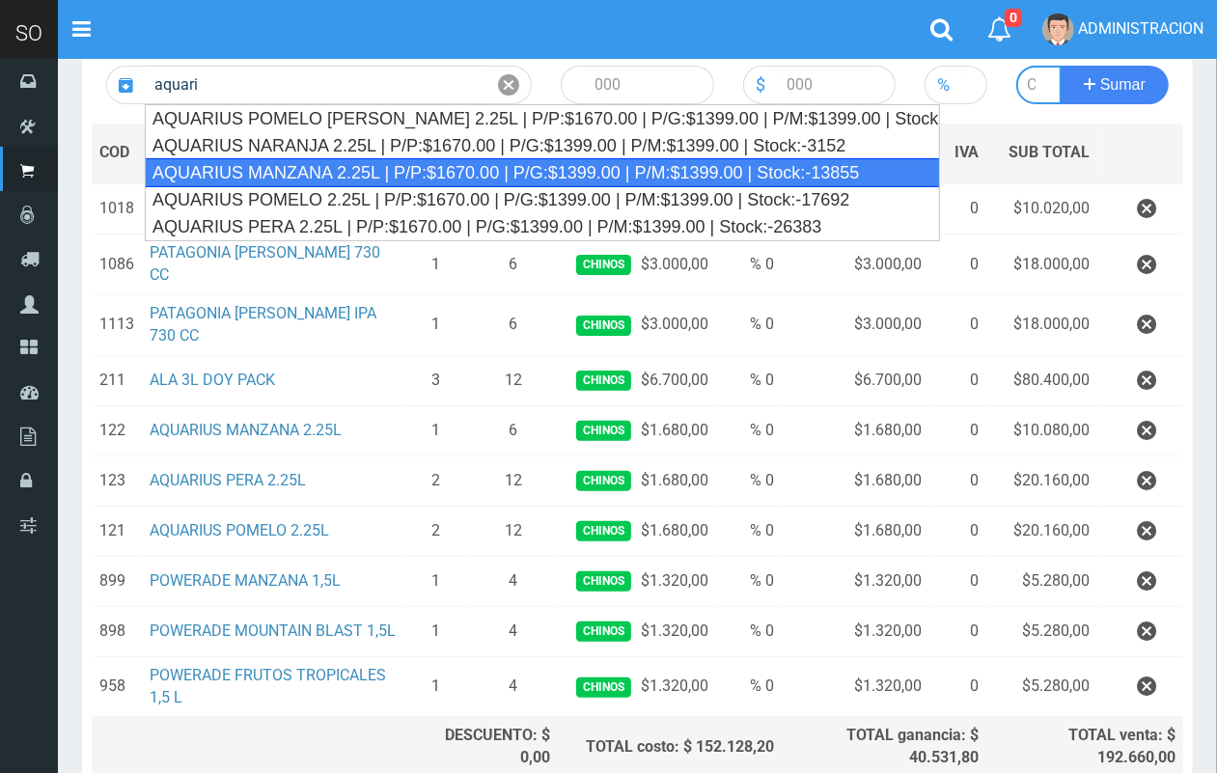
type input "AQUARIUS MANZANA 2.25L | P/P:$1670.00 | P/G:$1399.00 | P/M:$1399.00 | Stock:-13…"
type input "6"
type input "1670.00"
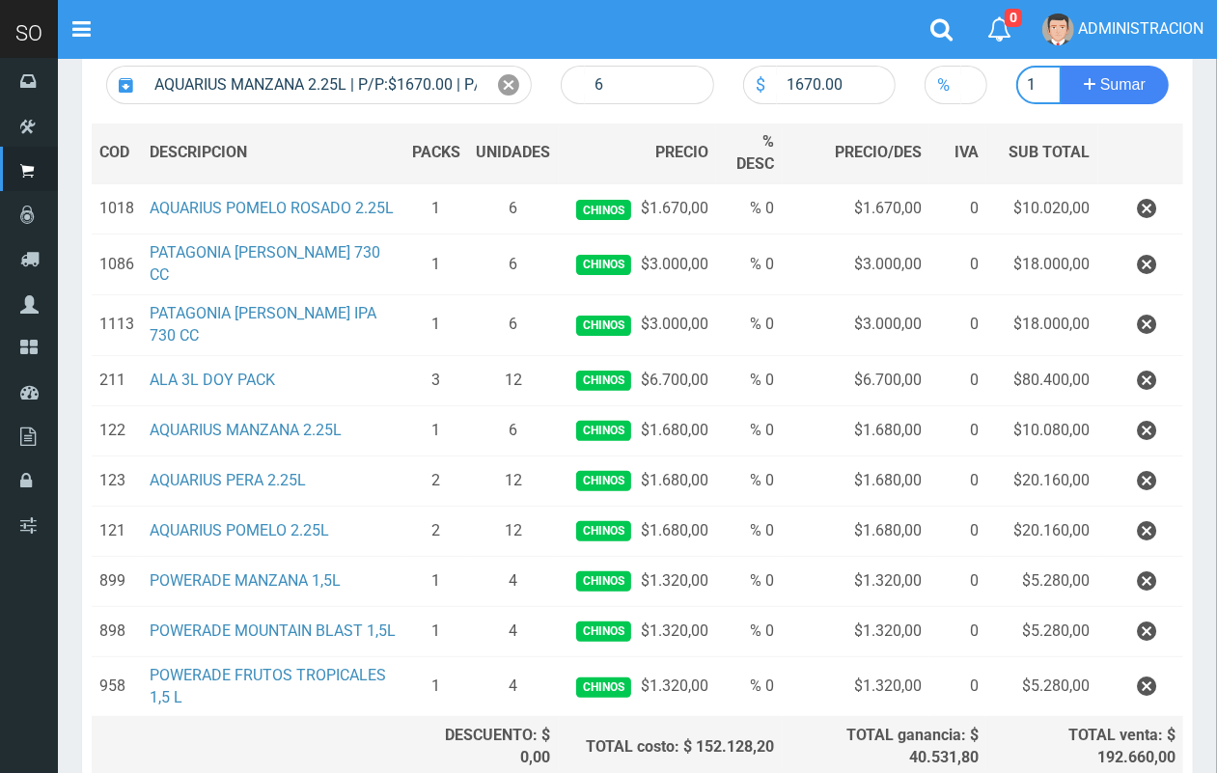
scroll to position [0, 2]
type input "1"
click at [1061, 66] on button "Sumar" at bounding box center [1115, 85] width 108 height 39
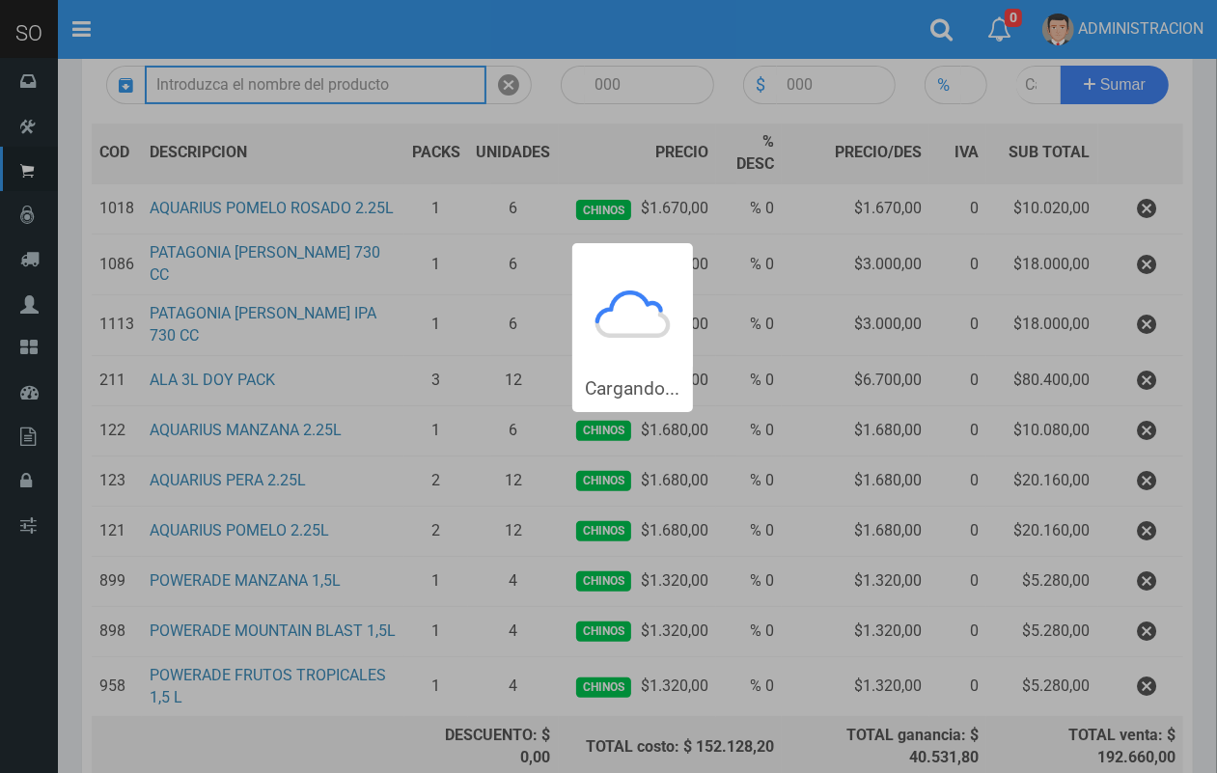
scroll to position [0, 0]
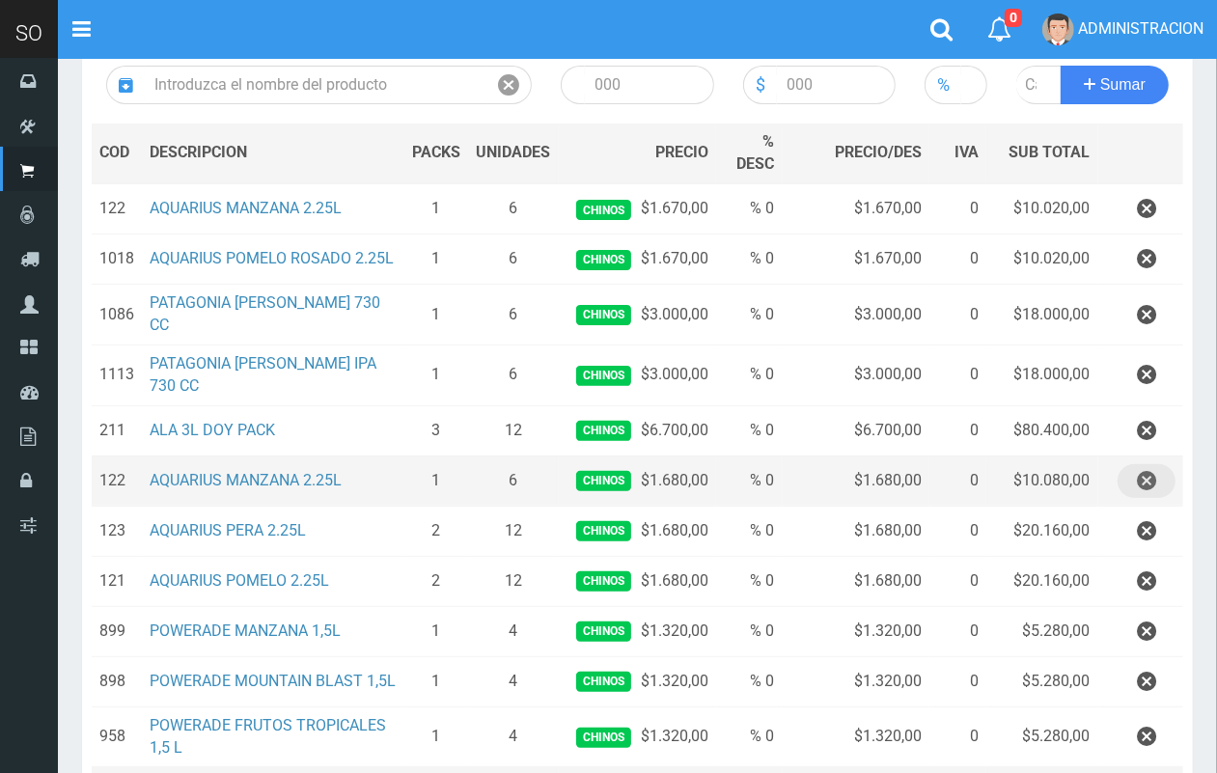
click at [1155, 481] on icon "button" at bounding box center [1146, 481] width 19 height 34
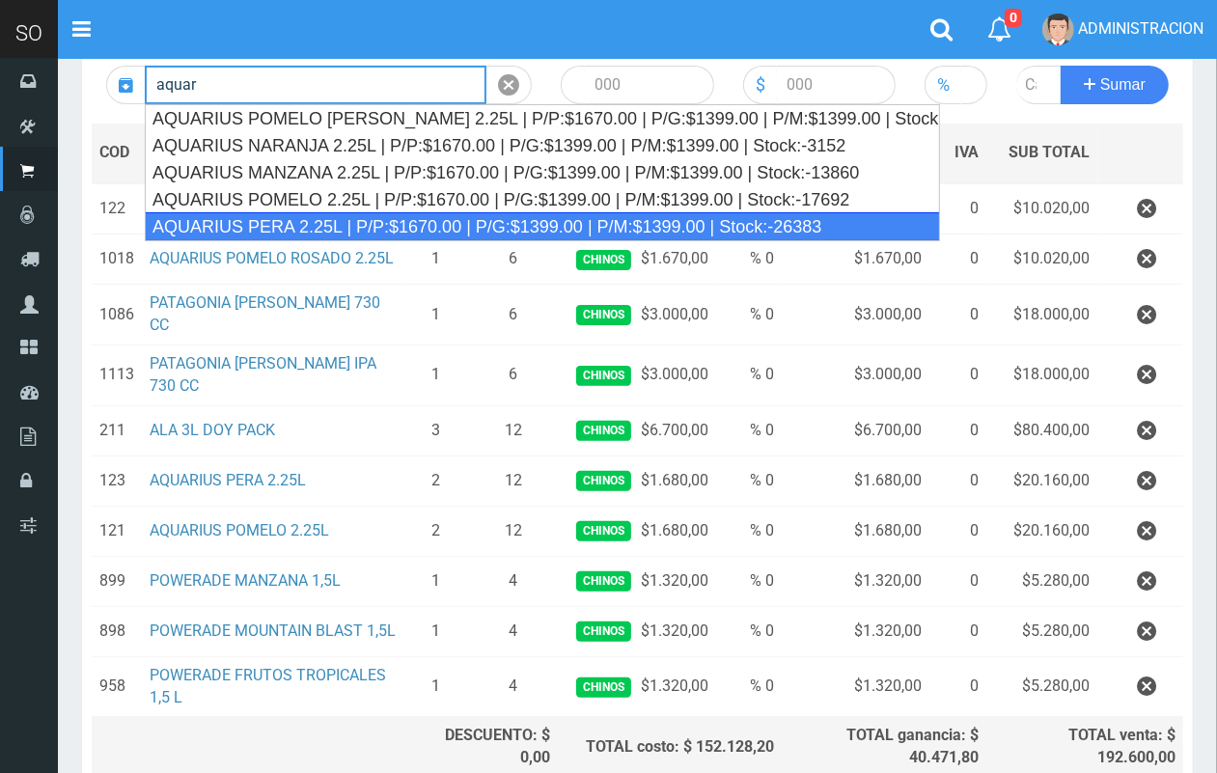
click at [426, 225] on div "AQUARIUS PERA 2.25L | P/P:$1670.00 | P/G:$1399.00 | P/M:$1399.00 | Stock:-26383" at bounding box center [542, 226] width 795 height 29
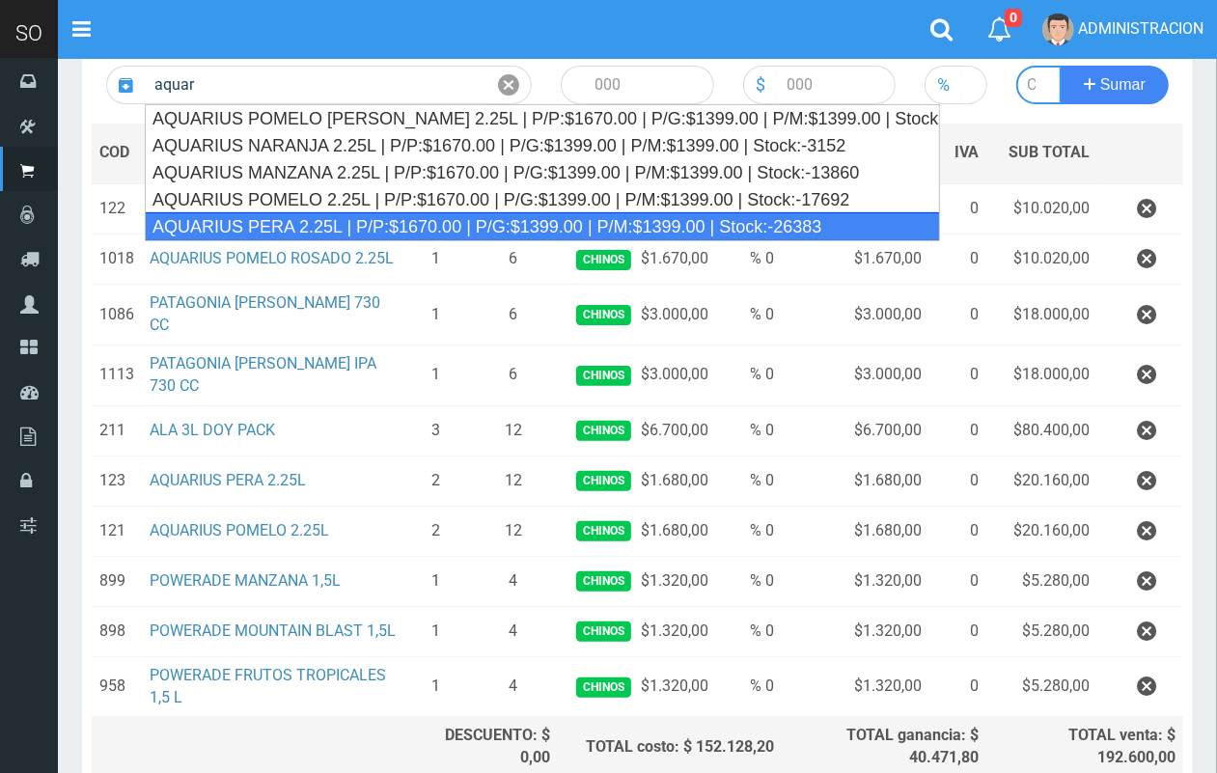
type input "AQUARIUS PERA 2.25L | P/P:$1670.00 | P/G:$1399.00 | P/M:$1399.00 | Stock:-26383"
type input "6"
type input "1670.00"
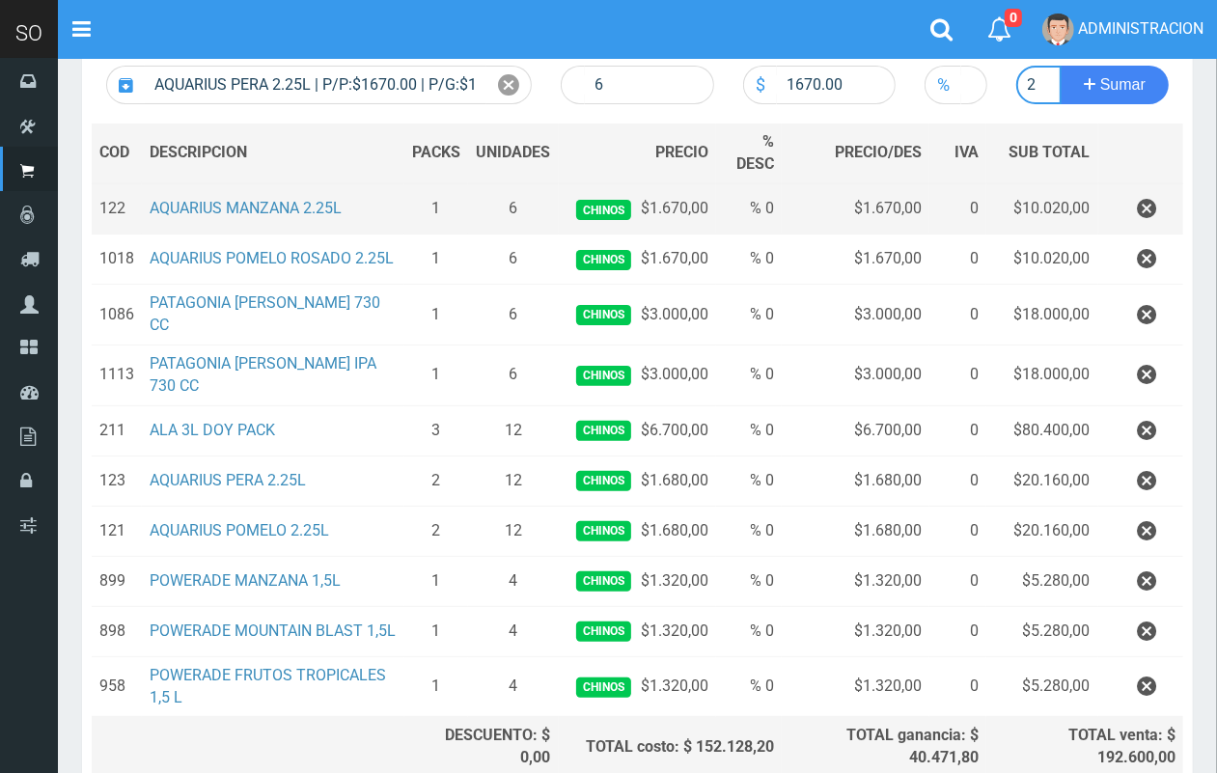
scroll to position [0, 2]
type input "2"
click at [1061, 66] on button "Sumar" at bounding box center [1115, 85] width 108 height 39
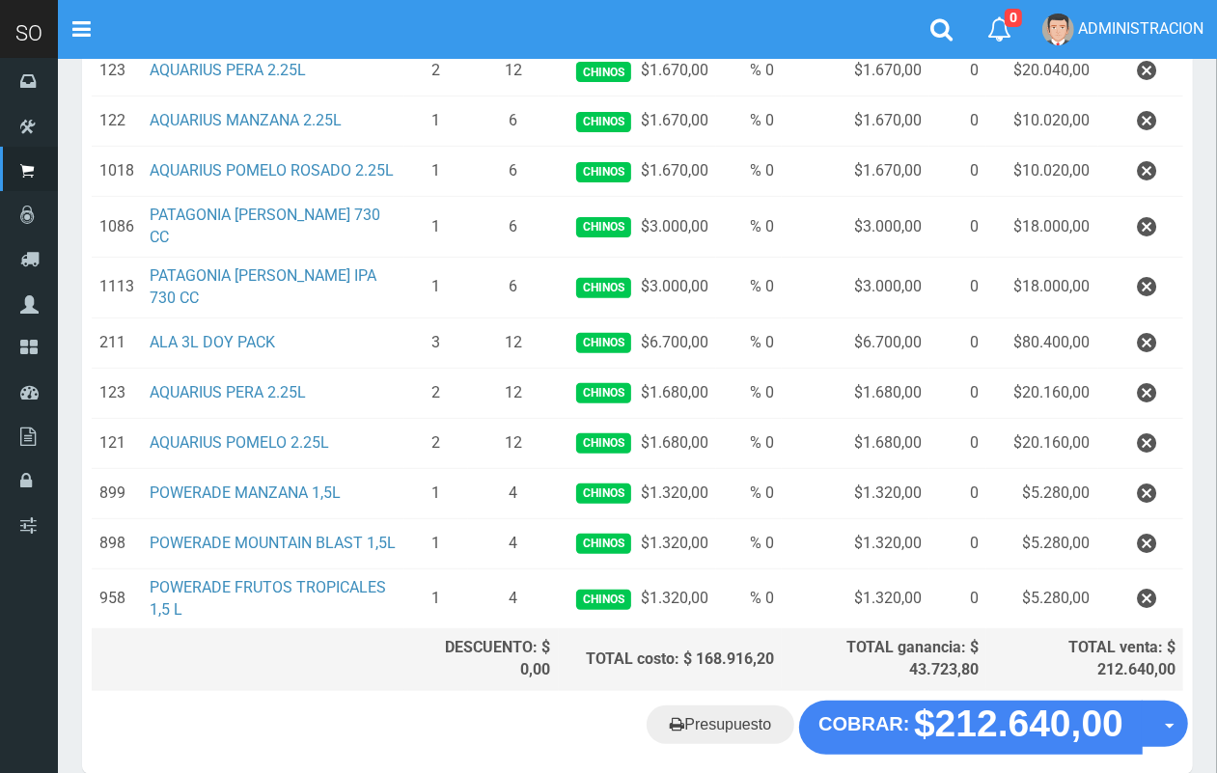
scroll to position [370, 0]
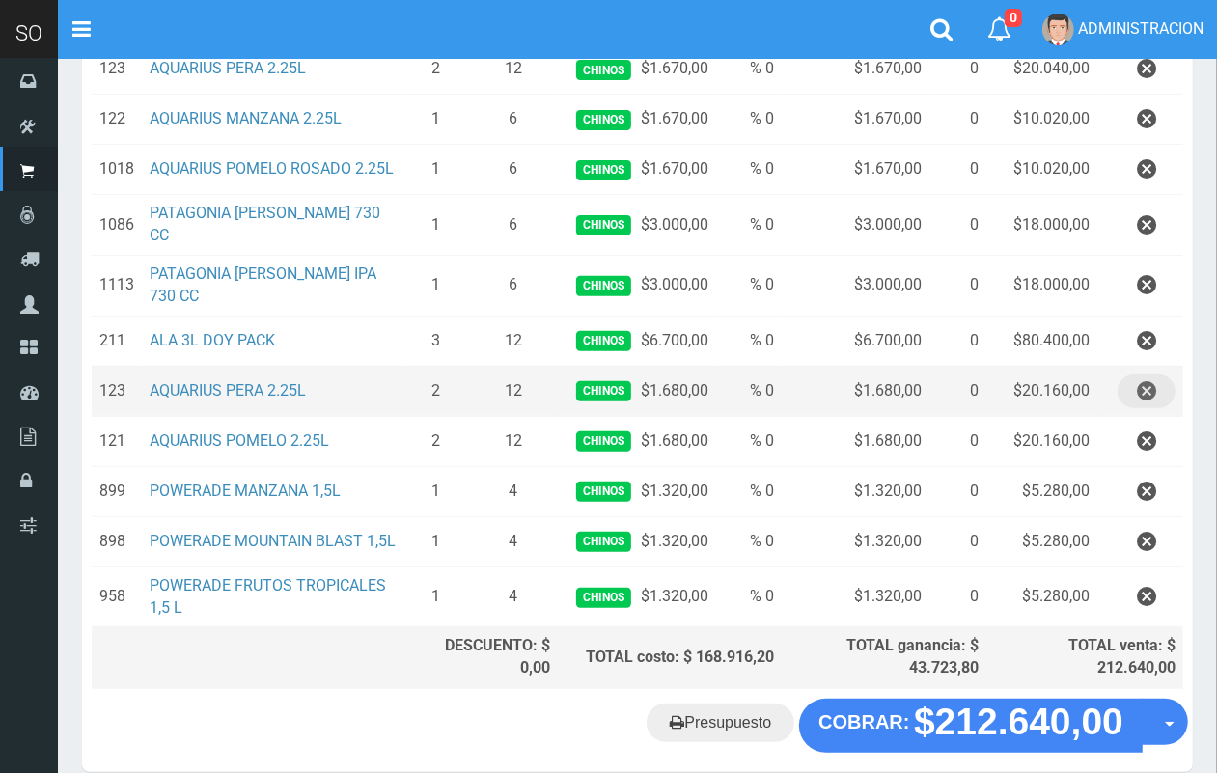
click at [1139, 387] on icon "button" at bounding box center [1146, 392] width 19 height 34
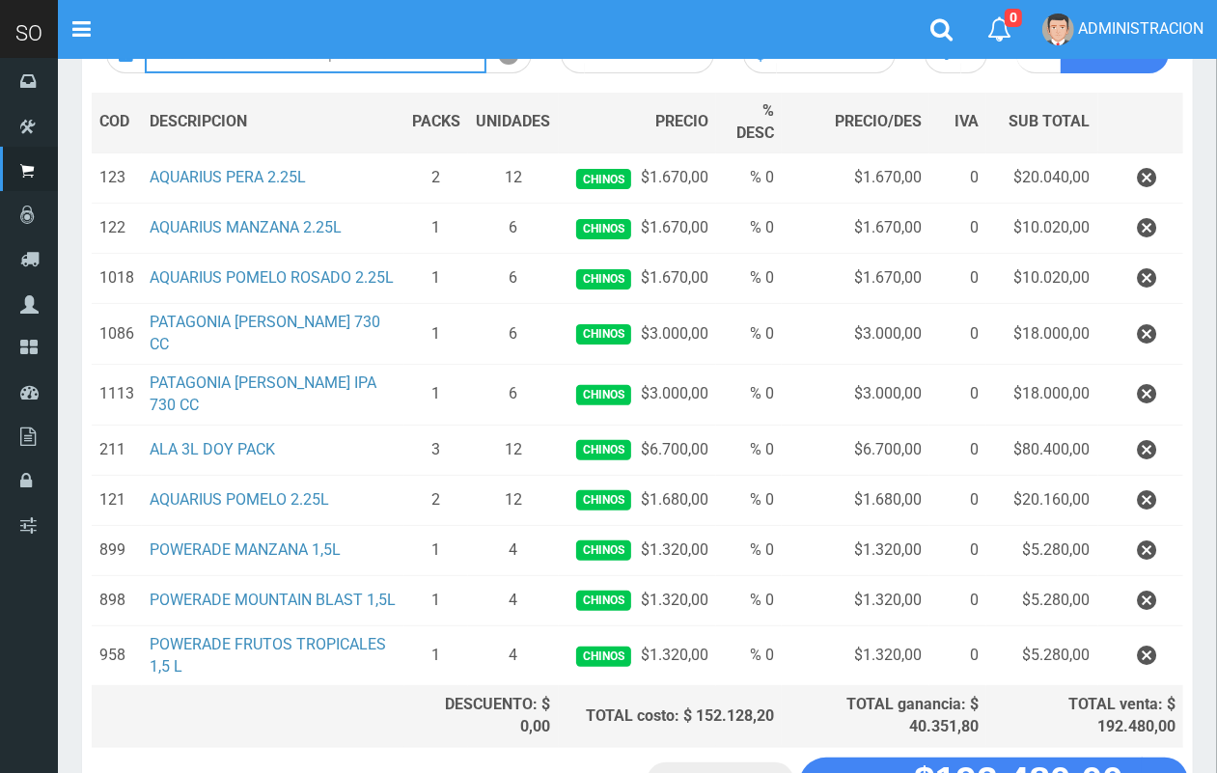
scroll to position [205, 0]
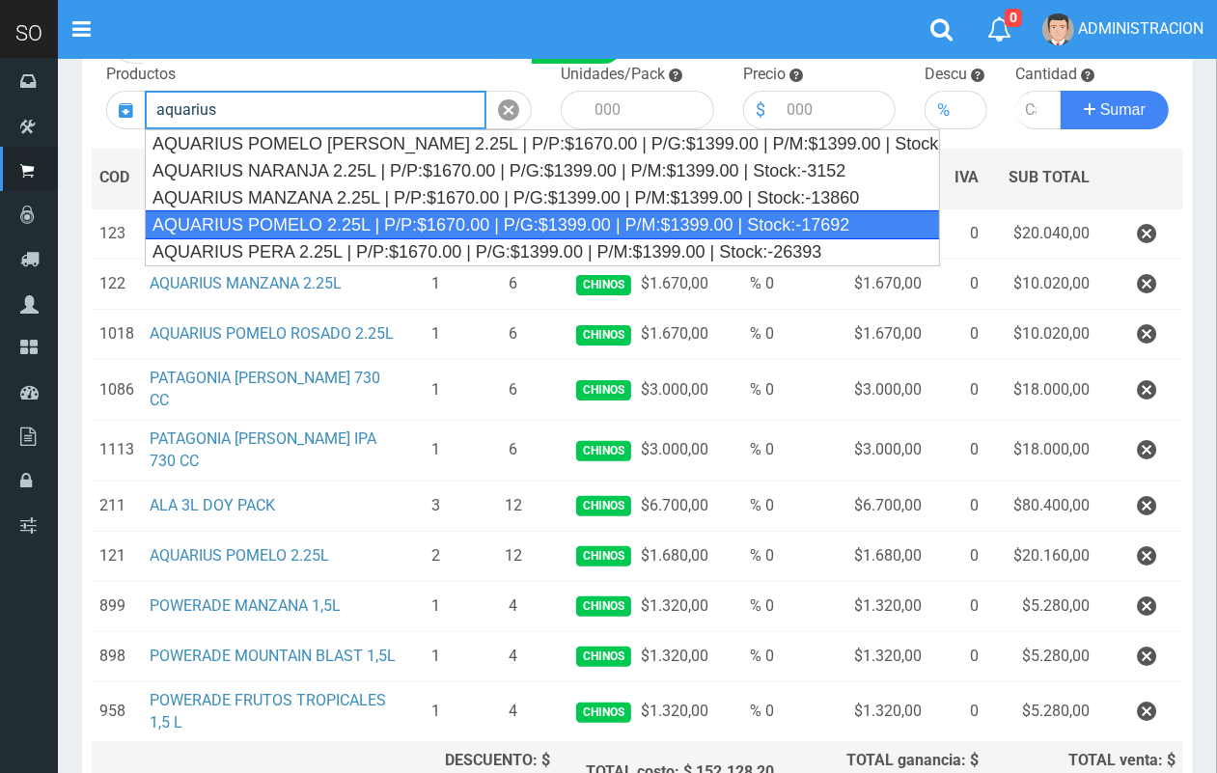
click at [847, 227] on div "AQUARIUS POMELO 2.25L | P/P:$1670.00 | P/G:$1399.00 | P/M:$1399.00 | Stock:-176…" at bounding box center [542, 224] width 795 height 29
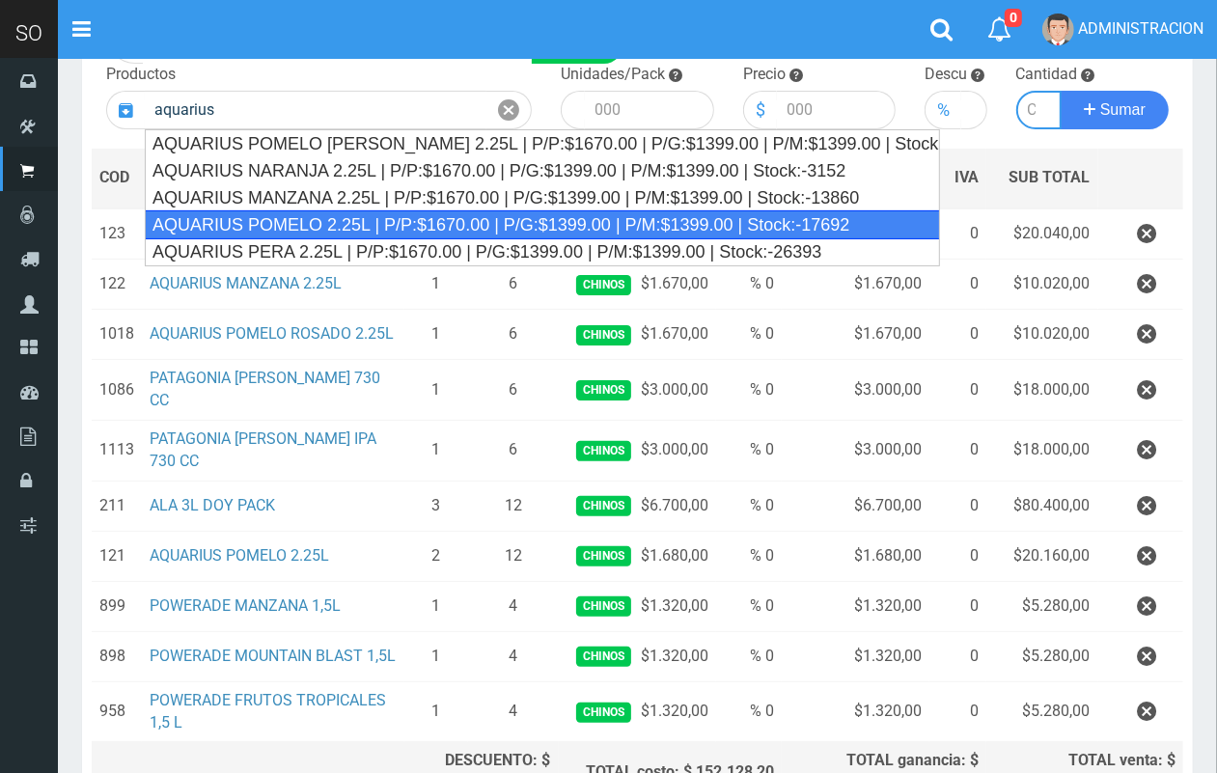
type input "AQUARIUS POMELO 2.25L | P/P:$1670.00 | P/G:$1399.00 | P/M:$1399.00 | Stock:-176…"
type input "6"
type input "1670.00"
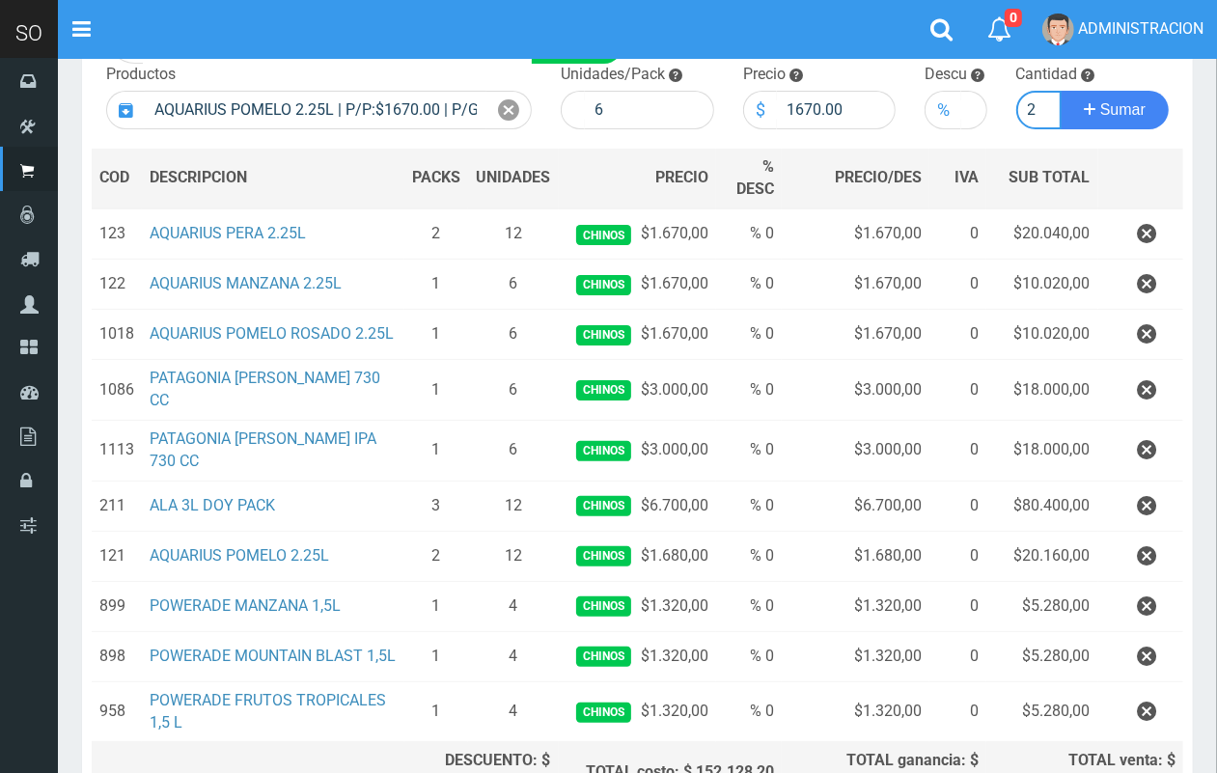
scroll to position [0, 2]
type input "2"
click at [1061, 91] on button "Sumar" at bounding box center [1115, 110] width 108 height 39
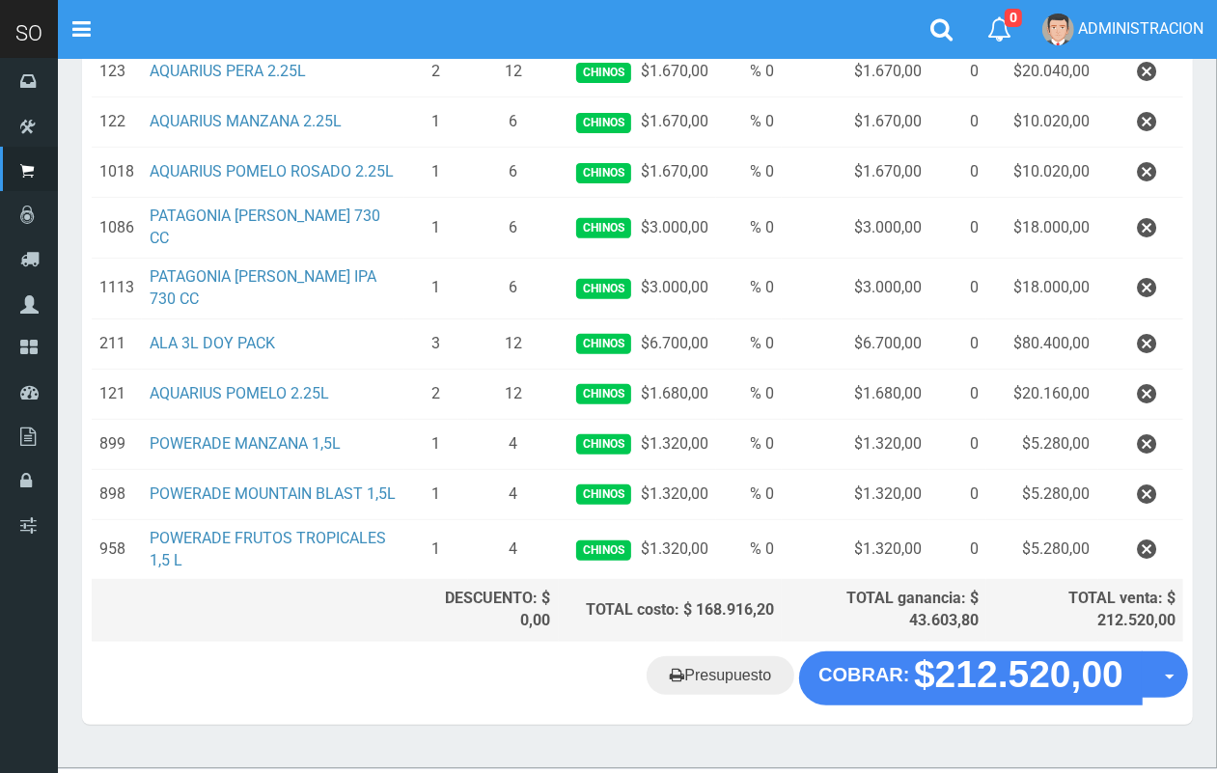
scroll to position [421, 0]
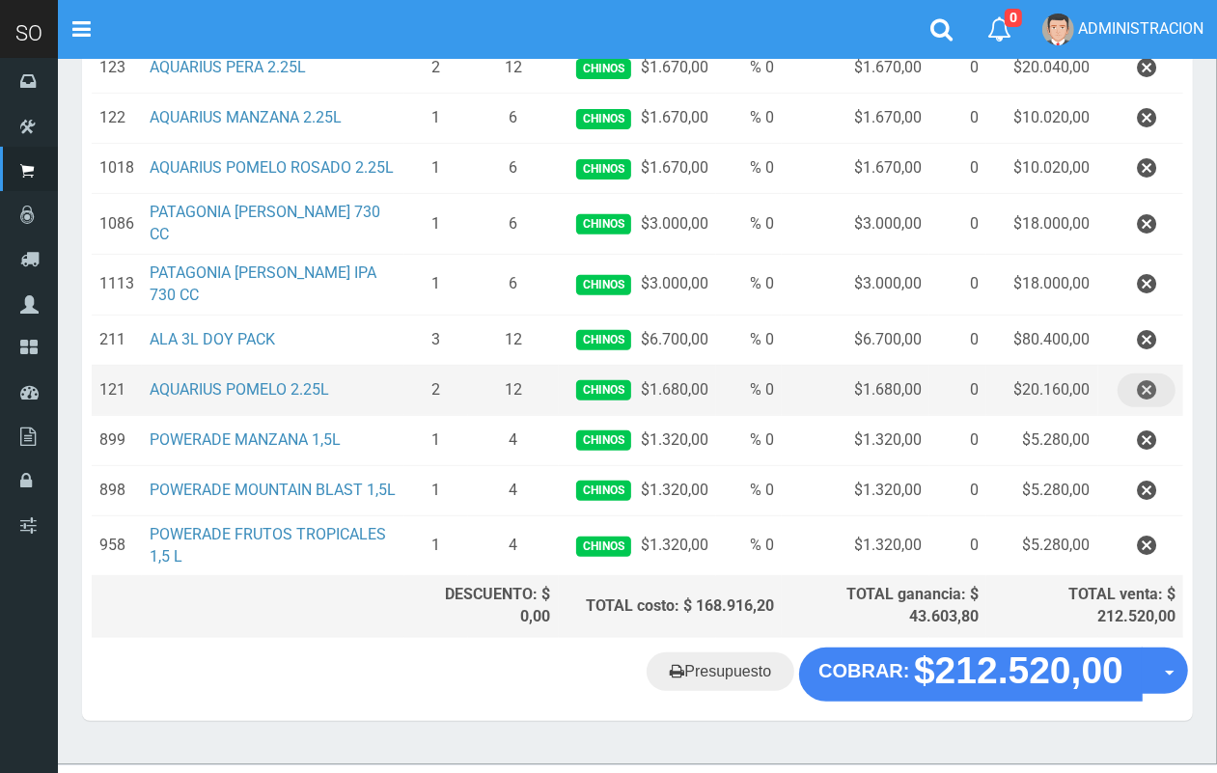
click at [1146, 397] on icon "button" at bounding box center [1146, 391] width 19 height 34
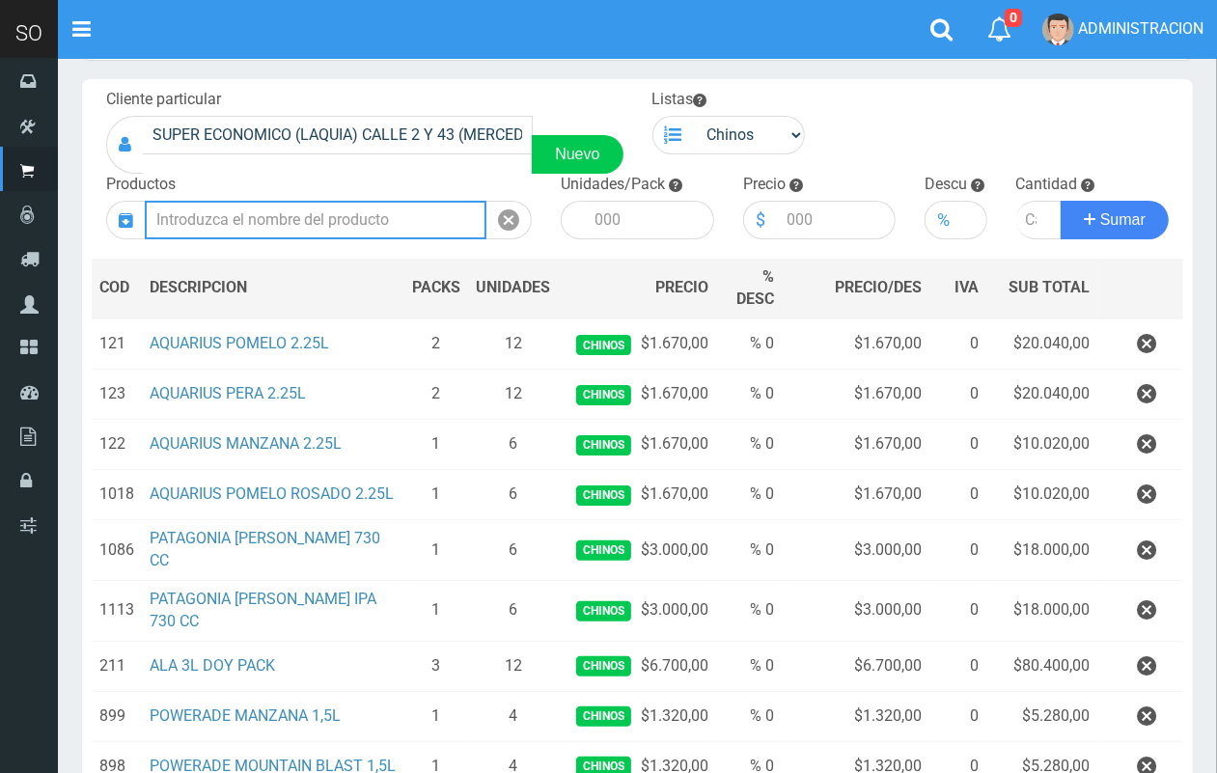
scroll to position [89, 0]
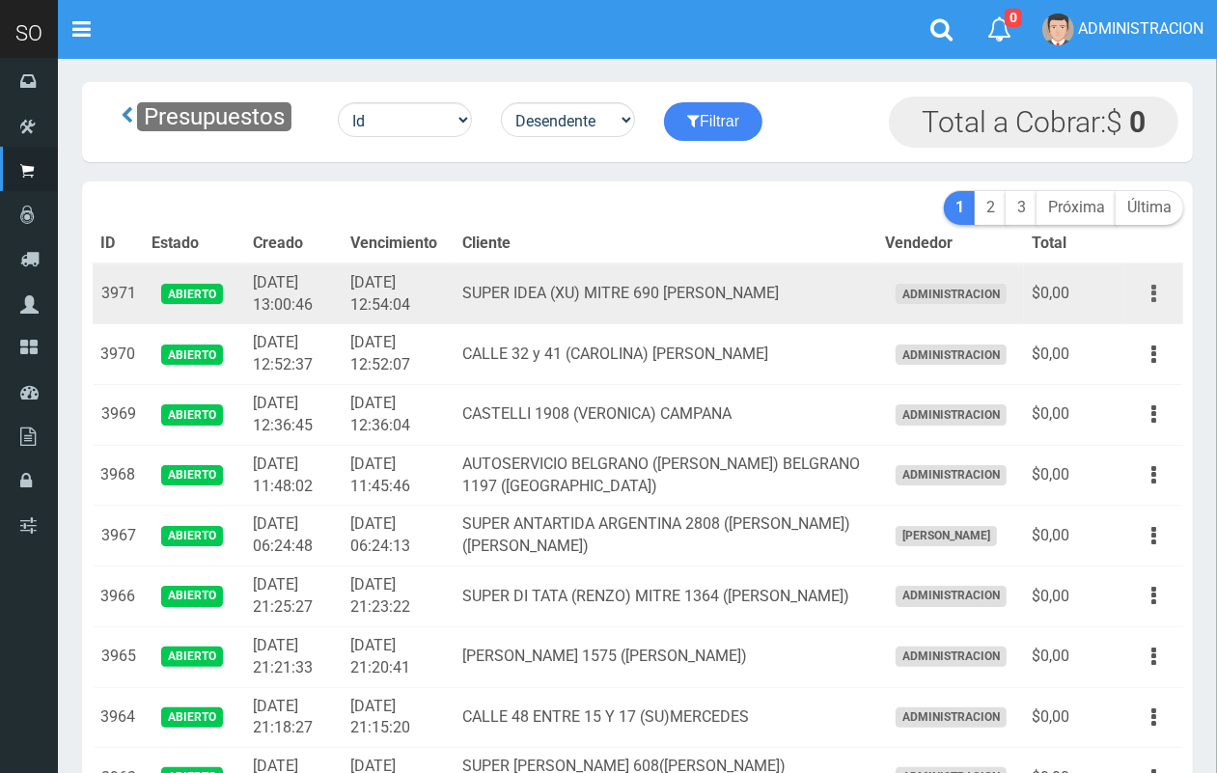
click at [1166, 285] on button "button" at bounding box center [1153, 294] width 43 height 34
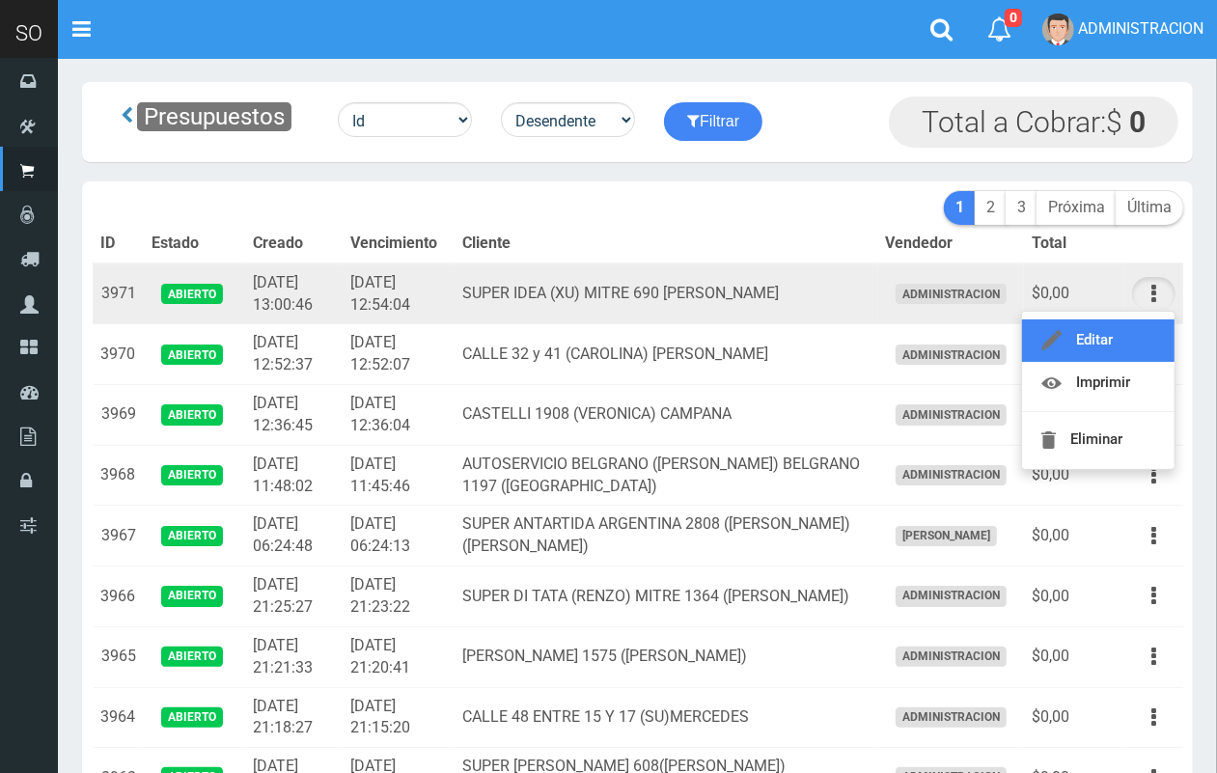
click at [1142, 333] on link "Editar" at bounding box center [1098, 340] width 153 height 42
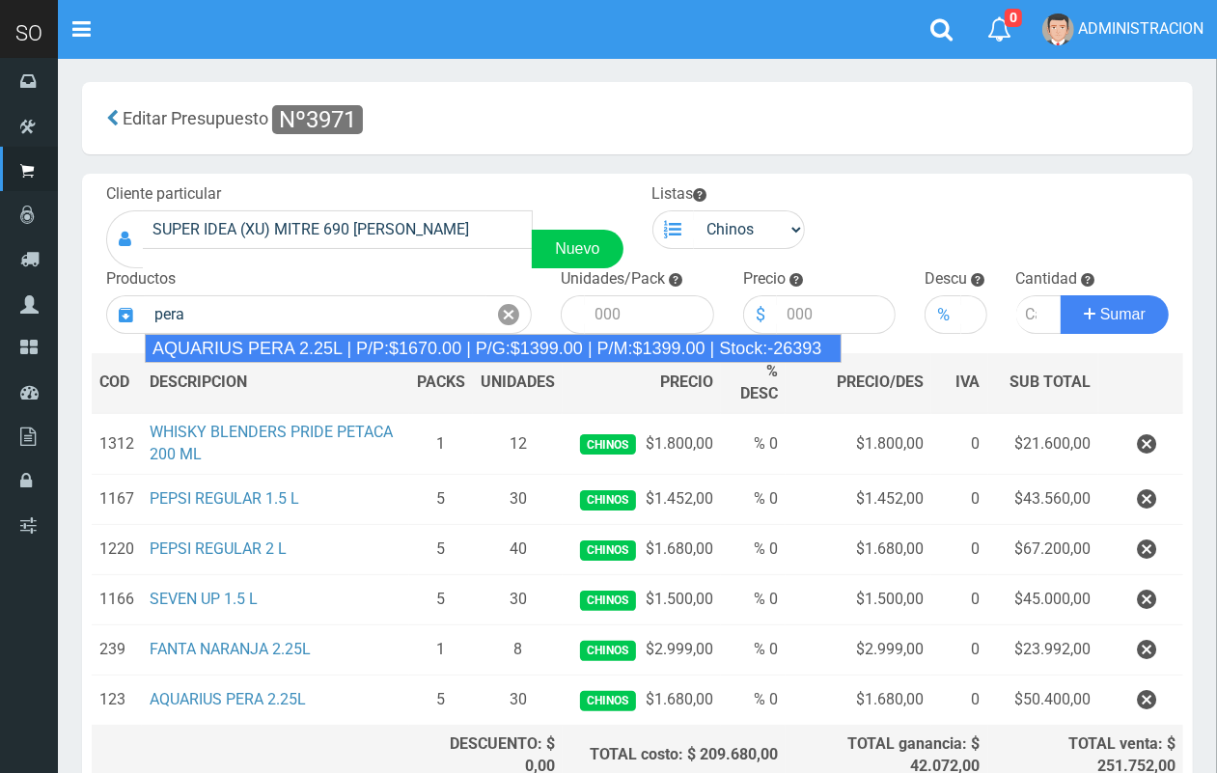
click at [344, 346] on div "AQUARIUS PERA 2.25L | P/P:$1670.00 | P/G:$1399.00 | P/M:$1399.00 | Stock:-26393" at bounding box center [493, 348] width 697 height 29
type input "AQUARIUS PERA 2.25L | P/P:$1670.00 | P/G:$1399.00 | P/M:$1399.00 | Stock:-26393"
type input "6"
type input "1670.00"
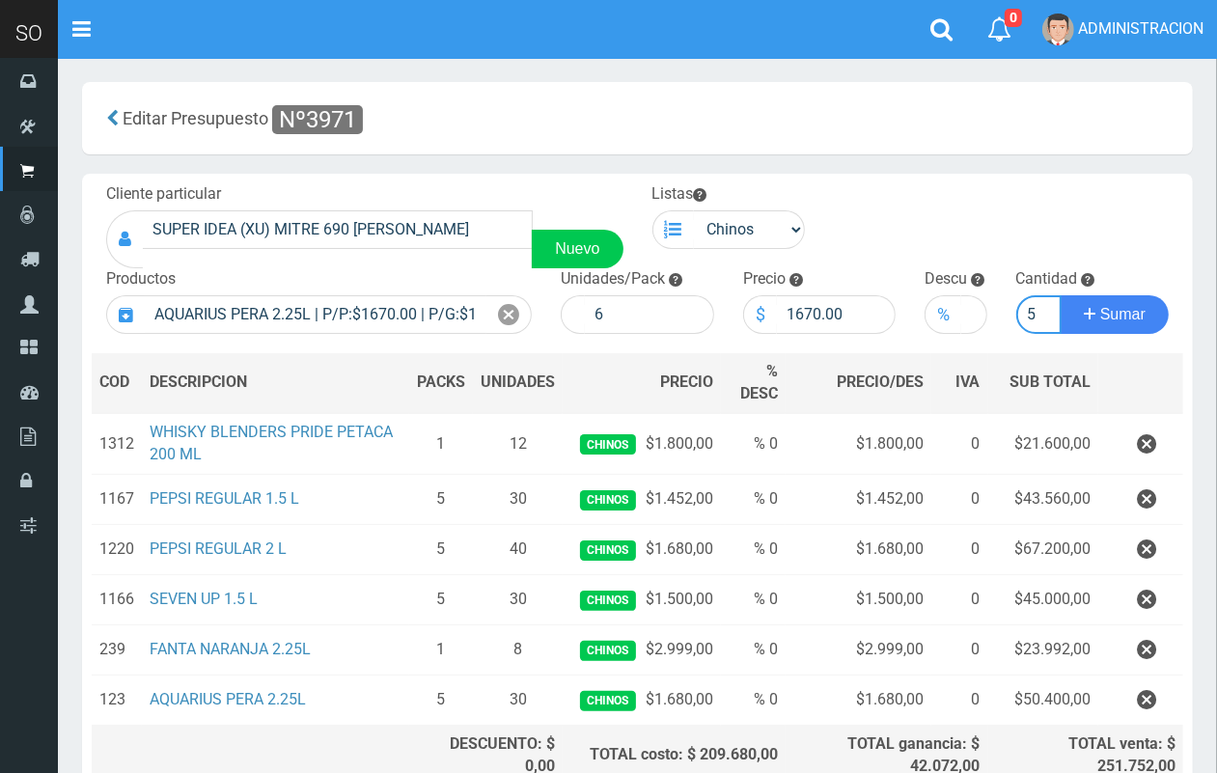
scroll to position [0, 2]
type input "5"
click at [1061, 295] on button "Sumar" at bounding box center [1115, 314] width 108 height 39
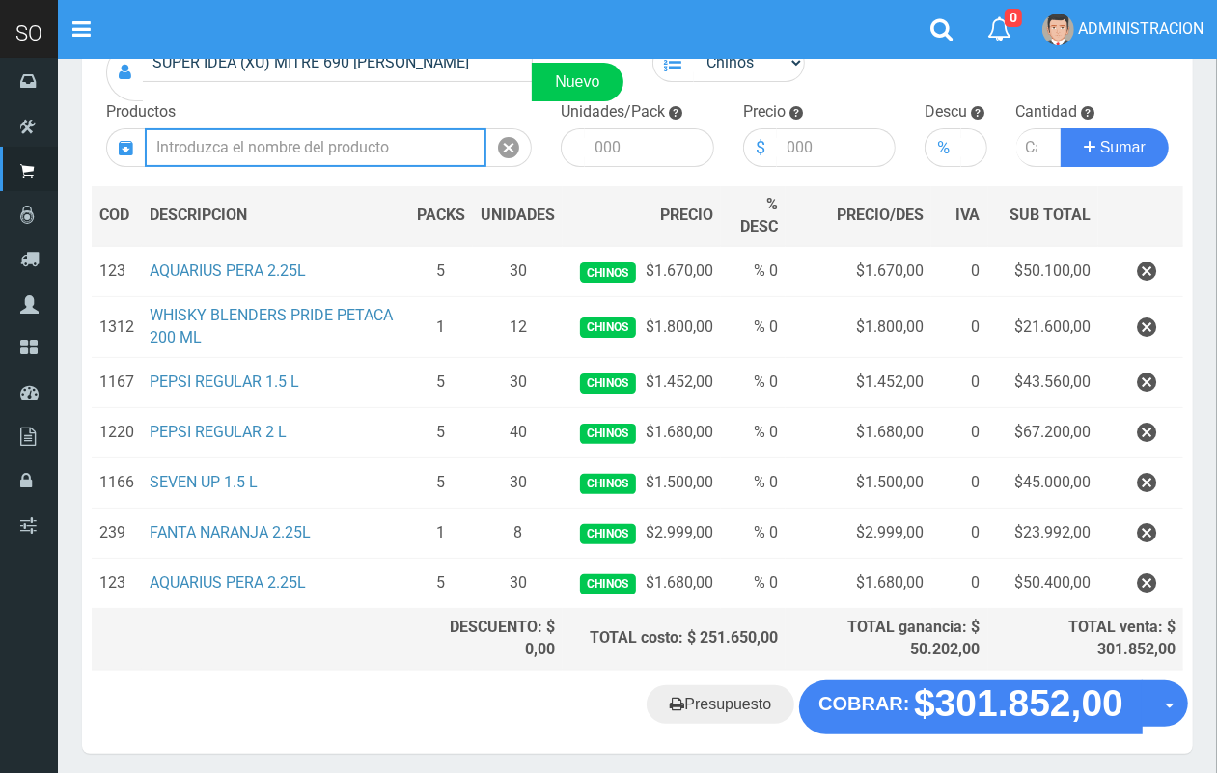
scroll to position [237, 0]
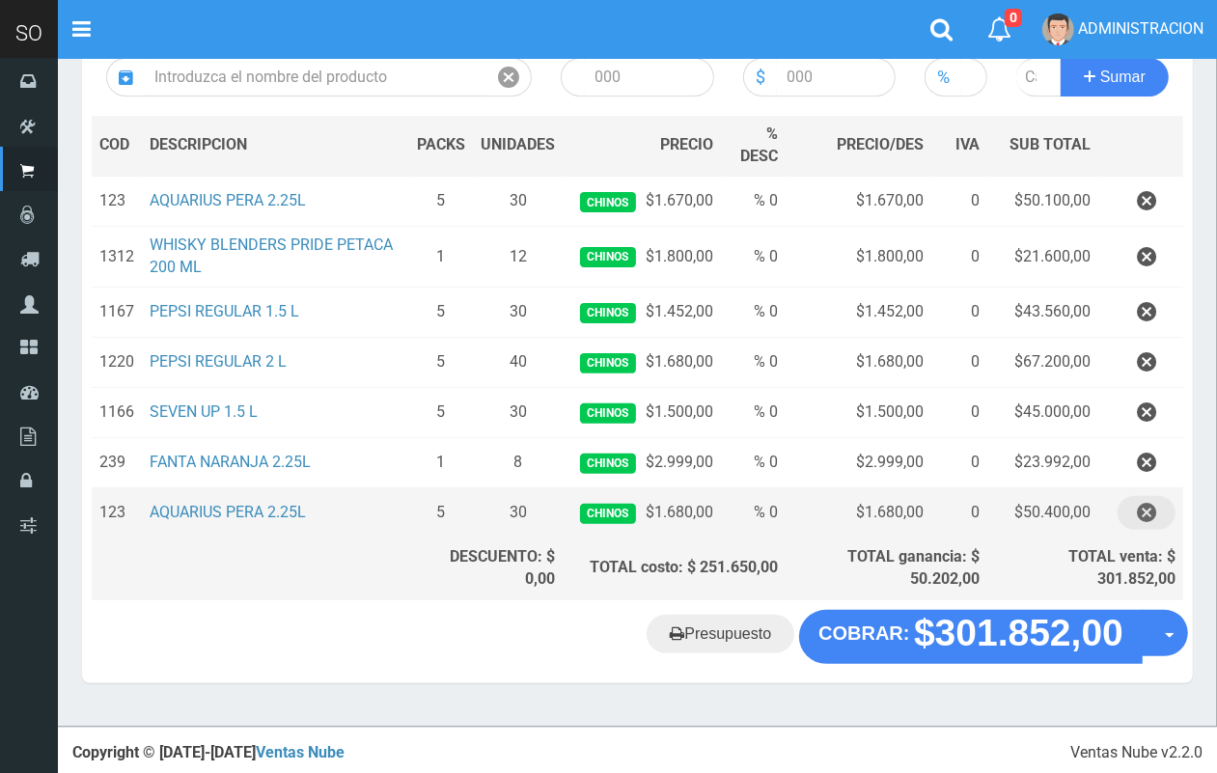
click at [1159, 510] on button "button" at bounding box center [1147, 513] width 58 height 34
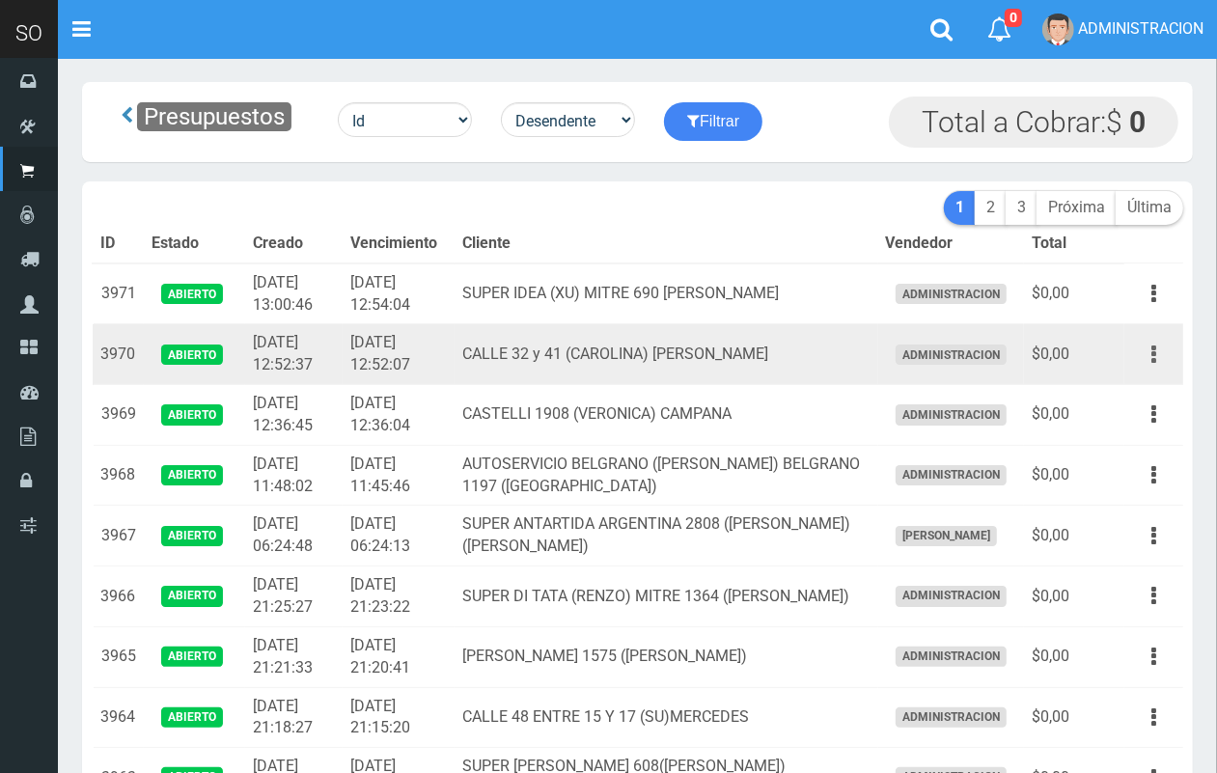
click at [1154, 359] on icon "button" at bounding box center [1154, 355] width 5 height 34
click at [1146, 374] on ul "Editar Imprimir Eliminar" at bounding box center [1098, 451] width 154 height 159
click at [1156, 349] on button "button" at bounding box center [1153, 355] width 43 height 34
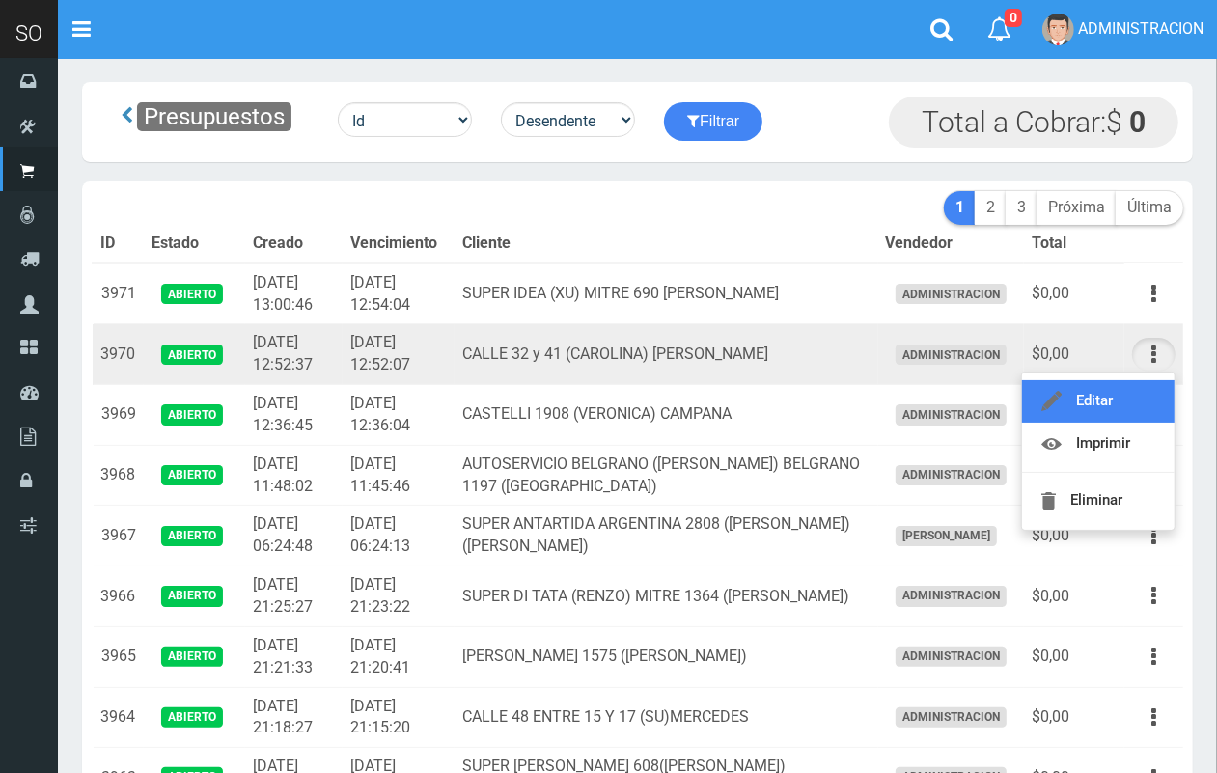
click at [1137, 397] on link "Editar" at bounding box center [1098, 401] width 153 height 42
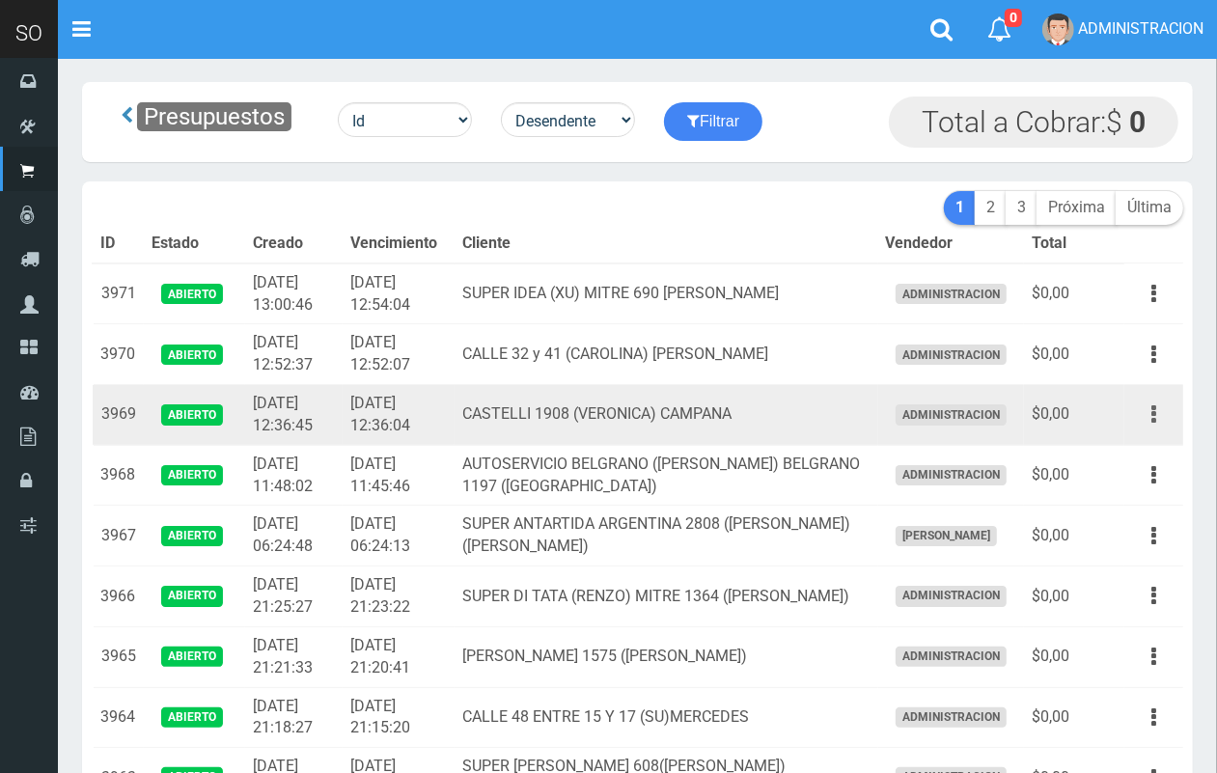
click at [1147, 412] on button "button" at bounding box center [1153, 415] width 43 height 34
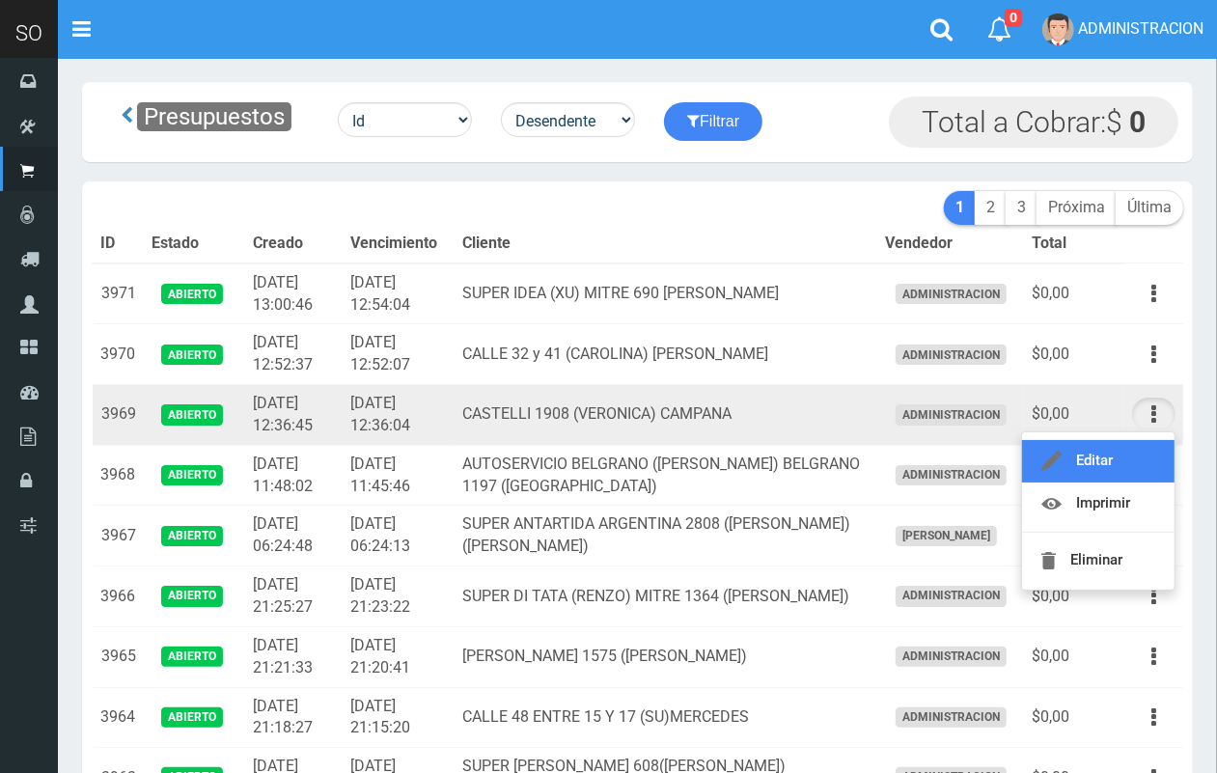
click at [1122, 449] on link "Editar" at bounding box center [1098, 461] width 153 height 42
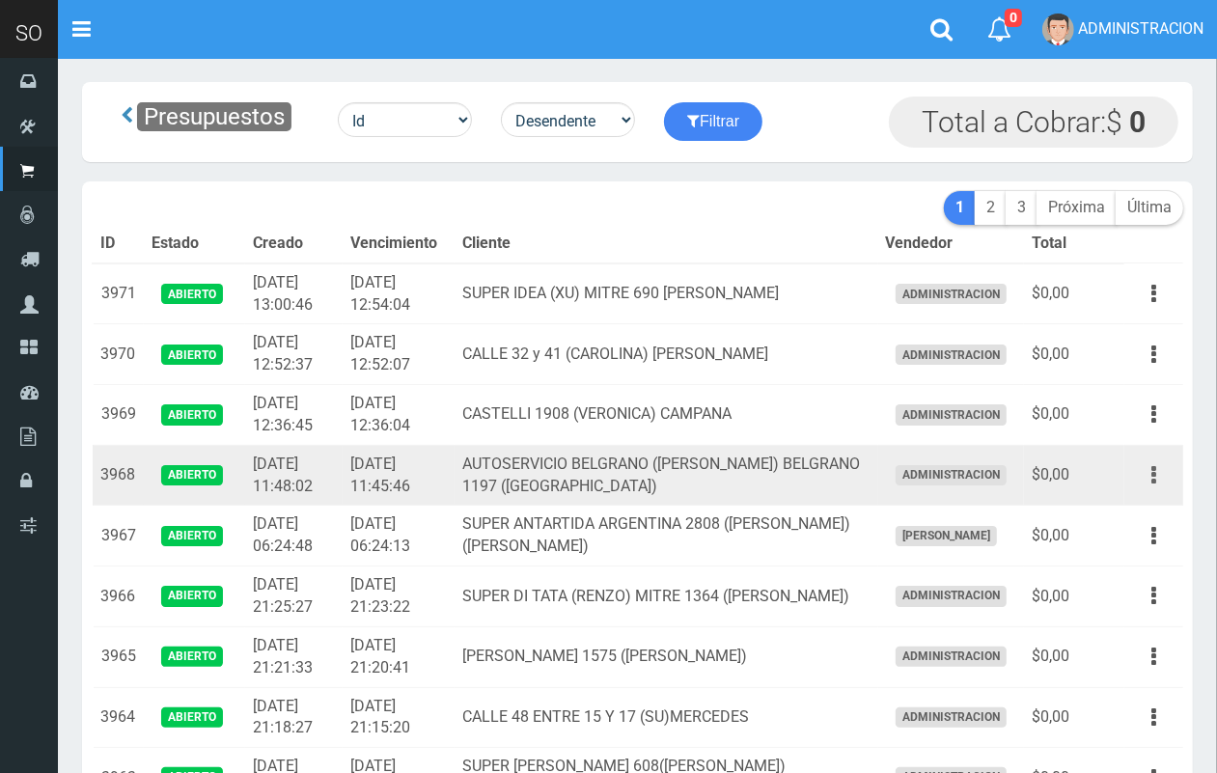
click at [1152, 469] on icon "button" at bounding box center [1154, 475] width 5 height 34
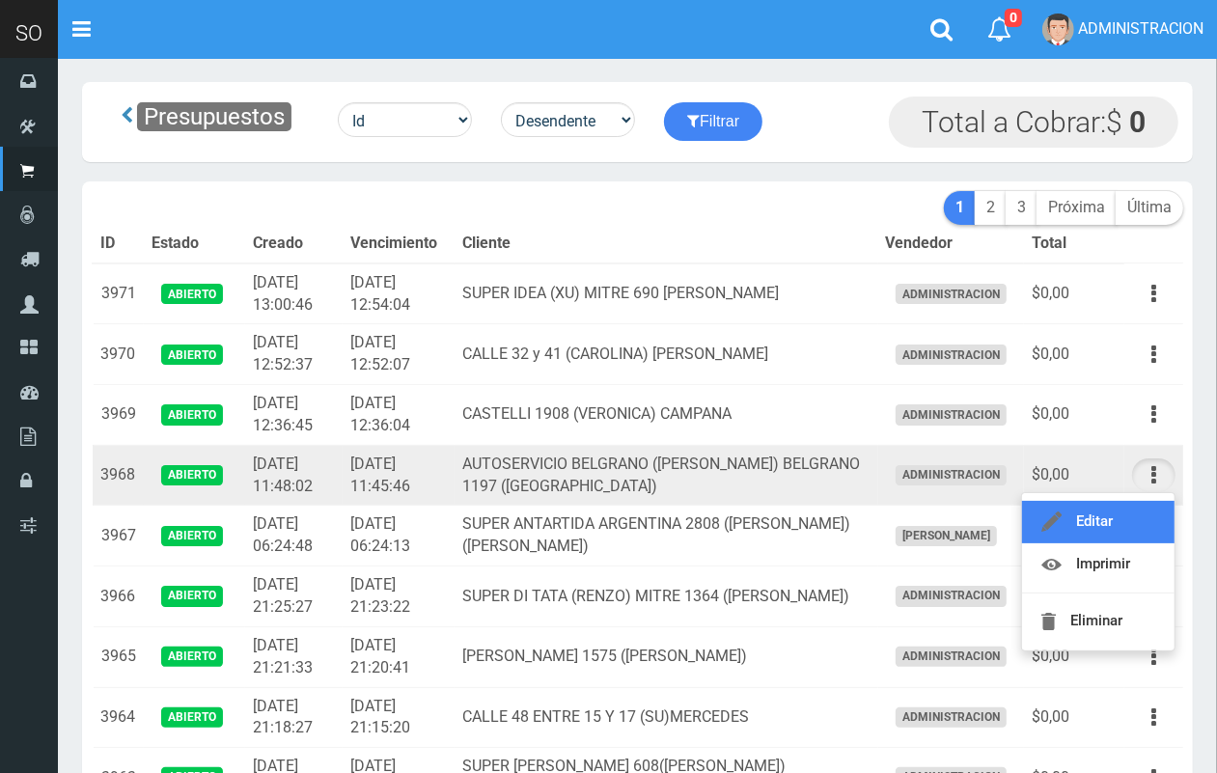
click at [1137, 513] on link "Editar" at bounding box center [1098, 522] width 153 height 42
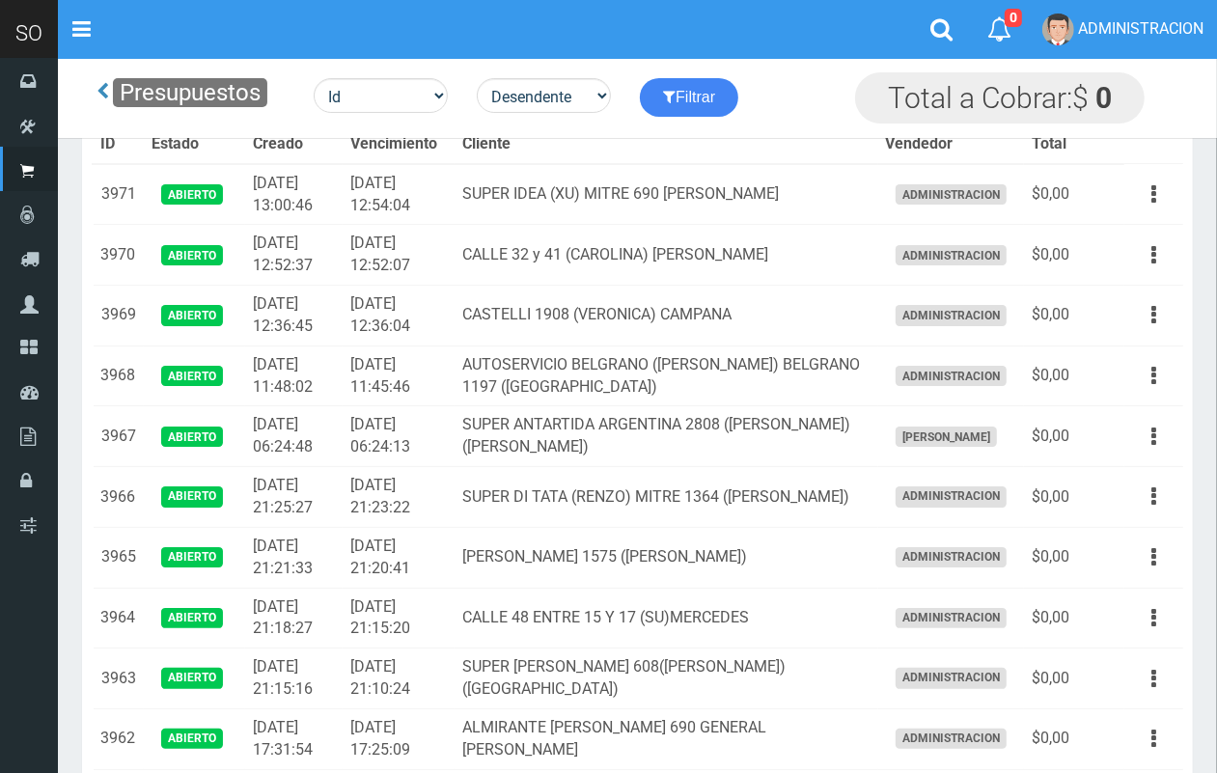
scroll to position [101, 0]
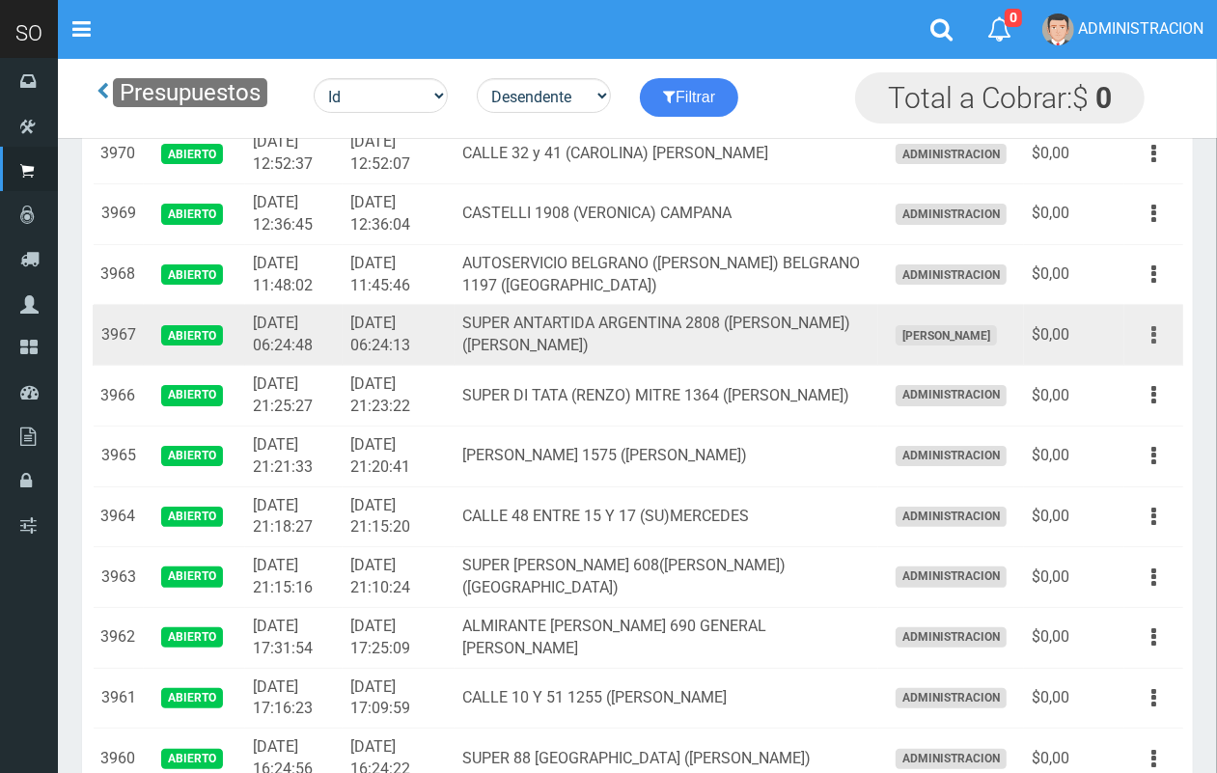
click at [1158, 333] on button "button" at bounding box center [1153, 336] width 43 height 34
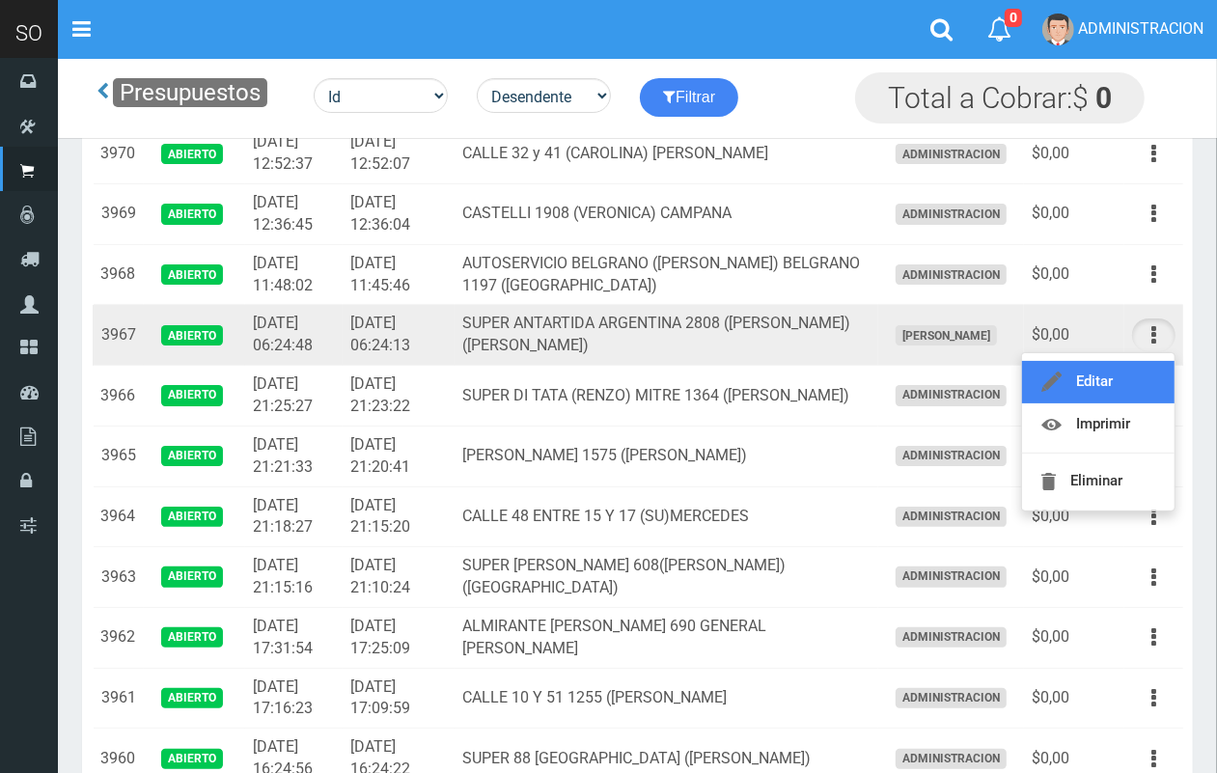
click at [1126, 370] on link "Editar" at bounding box center [1098, 382] width 153 height 42
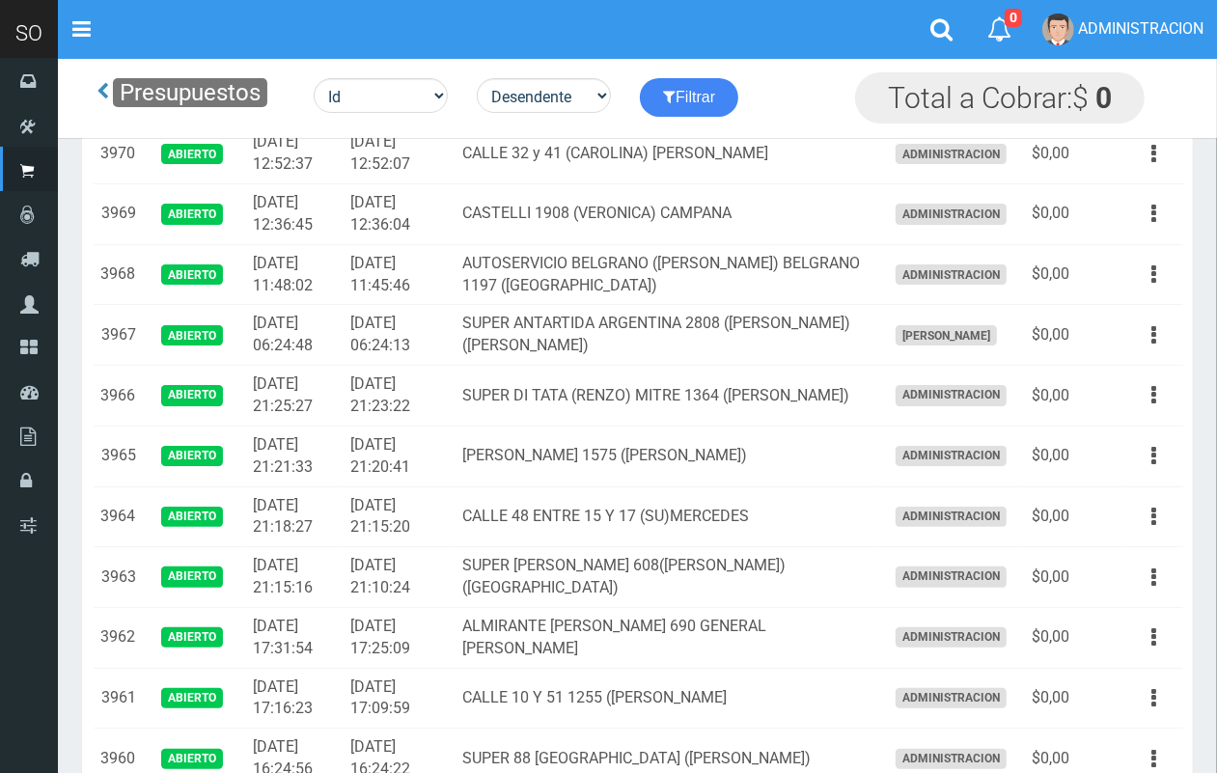
scroll to position [101, 0]
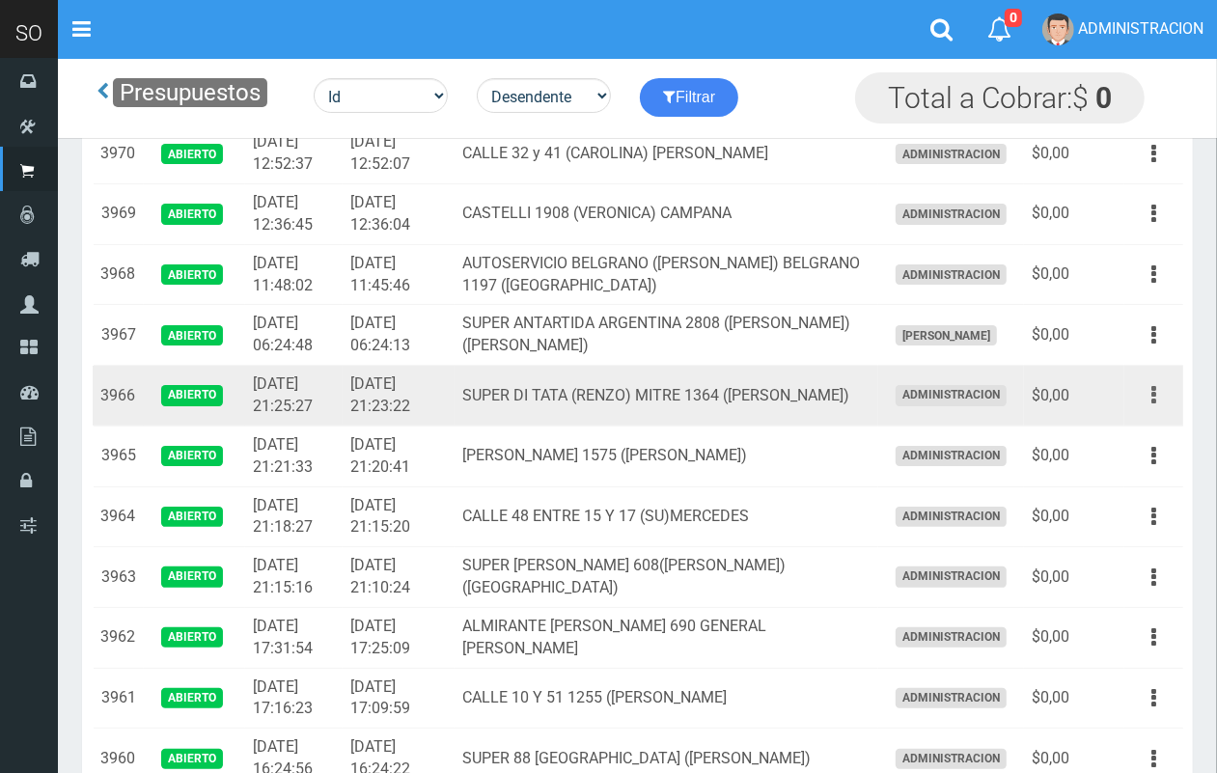
click at [1164, 392] on button "button" at bounding box center [1153, 395] width 43 height 34
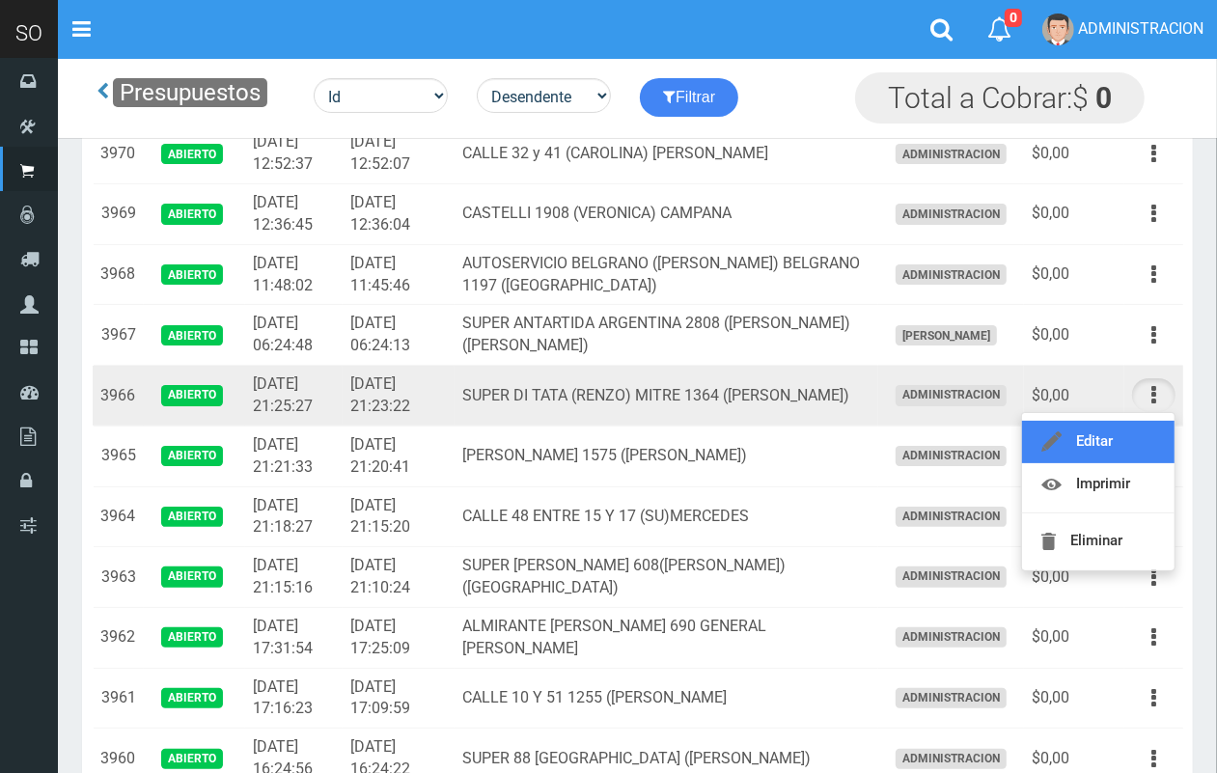
click at [1137, 432] on link "Editar" at bounding box center [1098, 442] width 153 height 42
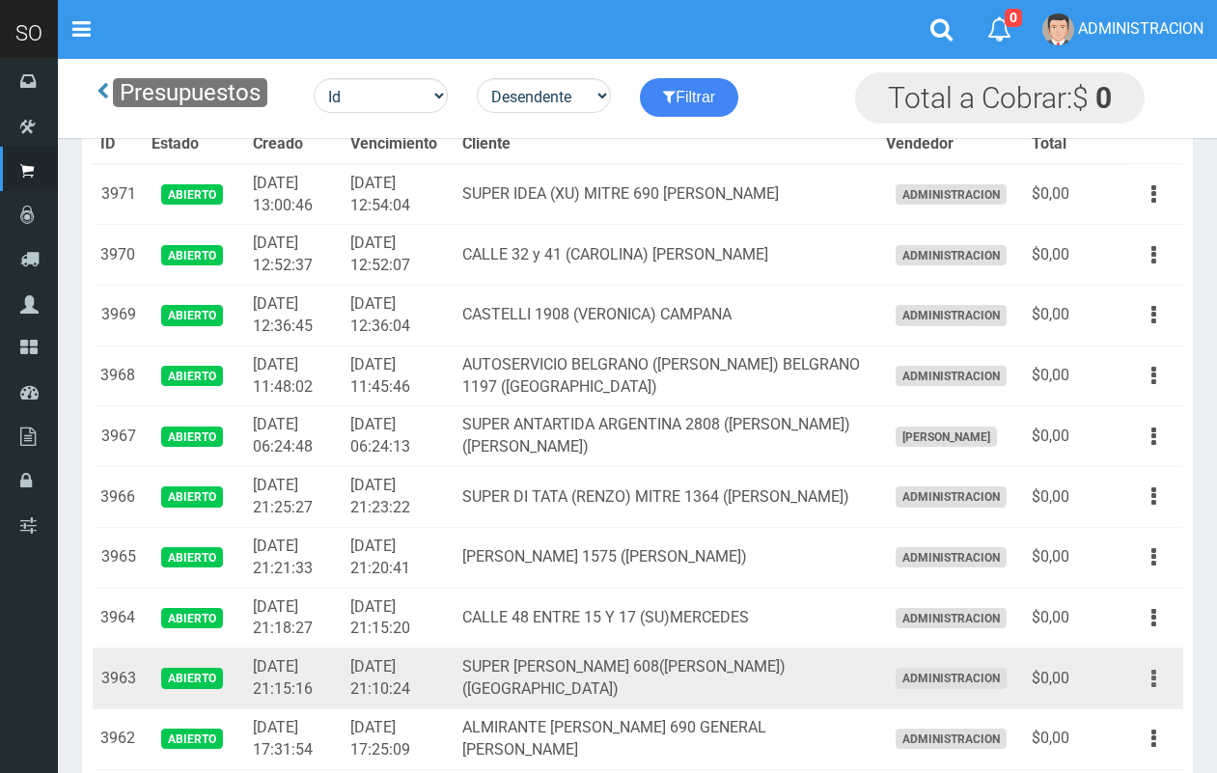
scroll to position [101, 0]
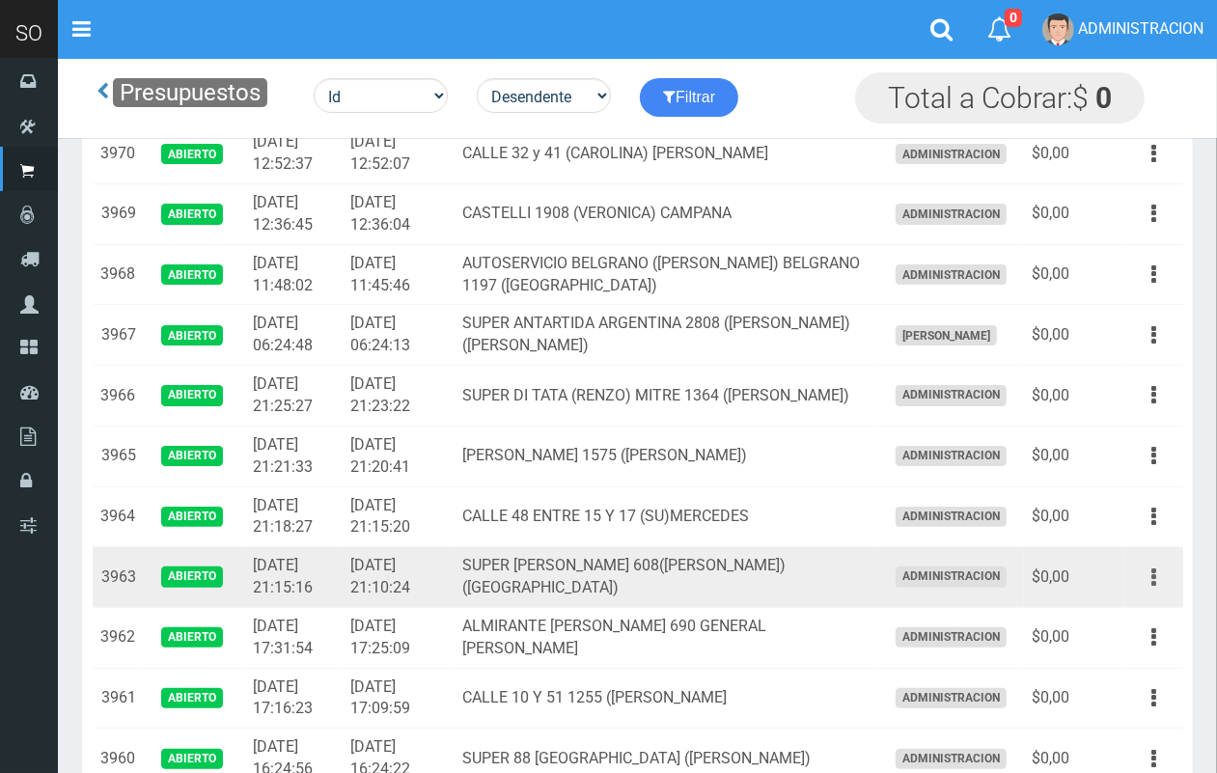
click at [1153, 575] on icon "button" at bounding box center [1154, 578] width 5 height 34
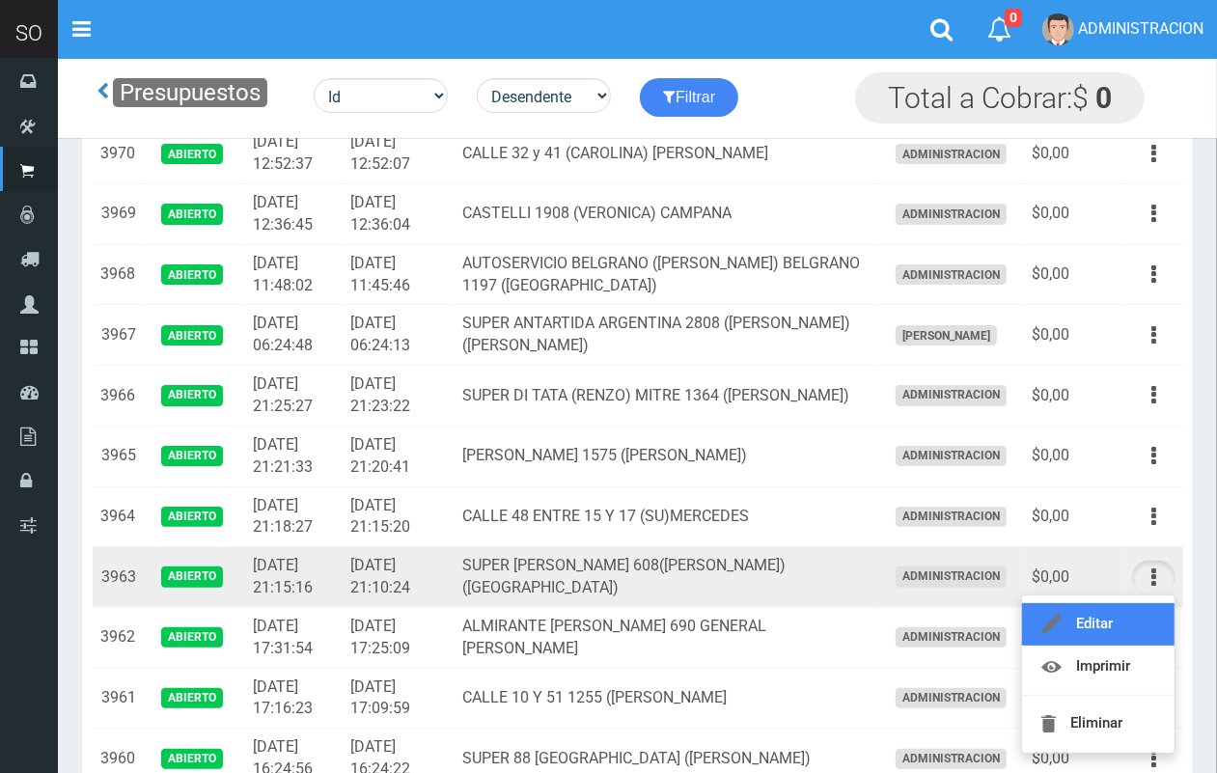
click at [1125, 613] on link "Editar" at bounding box center [1098, 624] width 153 height 42
